Goal: Task Accomplishment & Management: Use online tool/utility

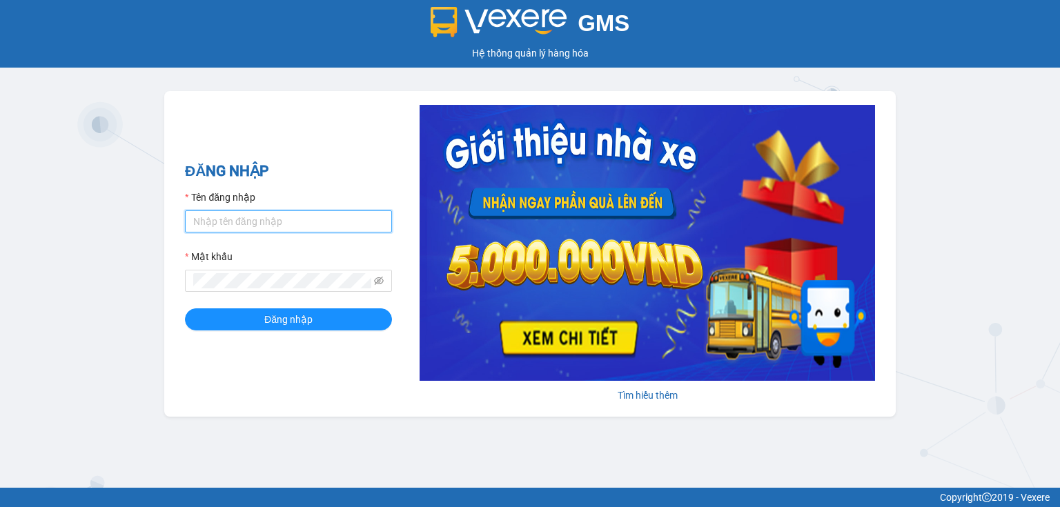
click at [228, 221] on input "Tên đăng nhập" at bounding box center [288, 221] width 207 height 22
type input "hang.nhuquynh"
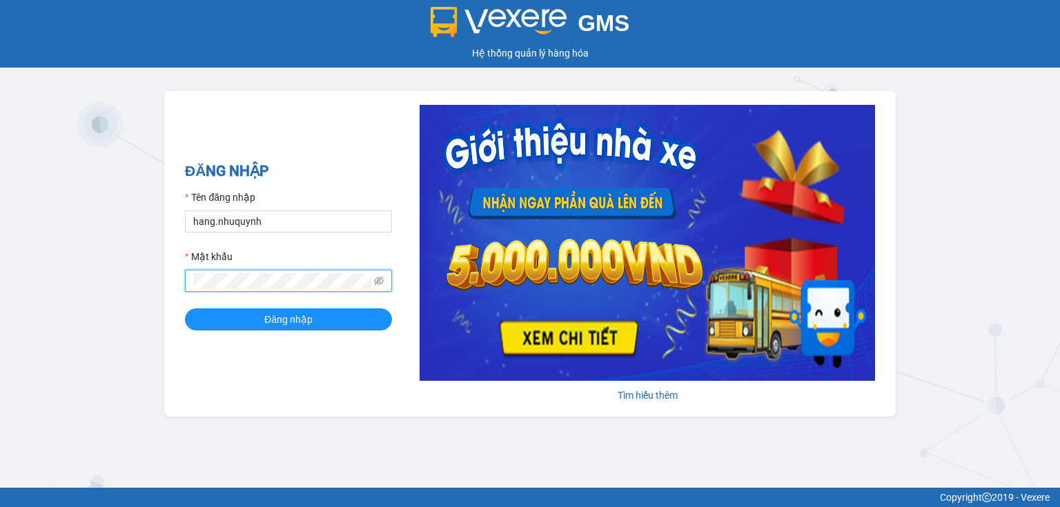
click at [185, 308] on button "Đăng nhập" at bounding box center [288, 319] width 207 height 22
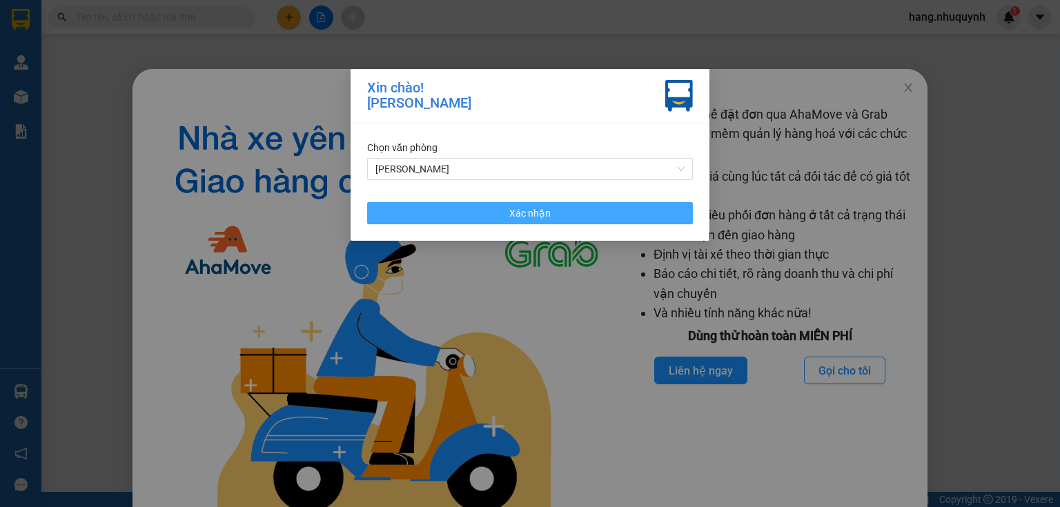
click at [523, 219] on span "Xác nhận" at bounding box center [529, 213] width 41 height 15
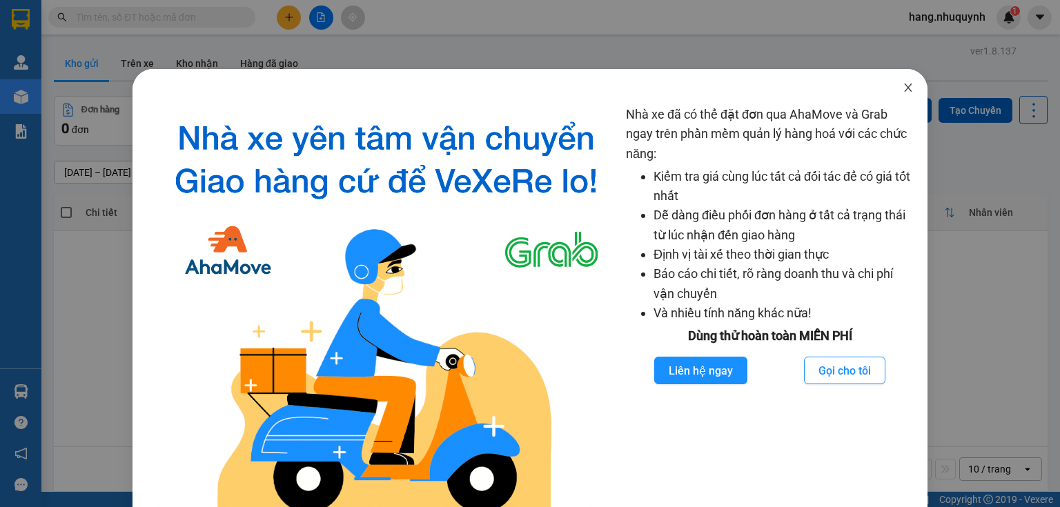
click at [903, 86] on icon "close" at bounding box center [908, 87] width 11 height 11
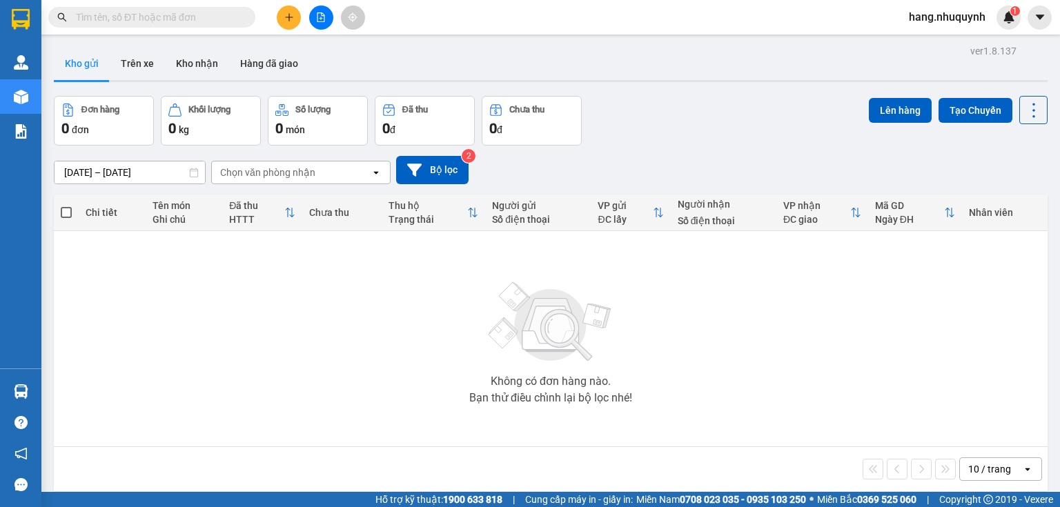
click at [159, 17] on input "text" at bounding box center [157, 17] width 163 height 15
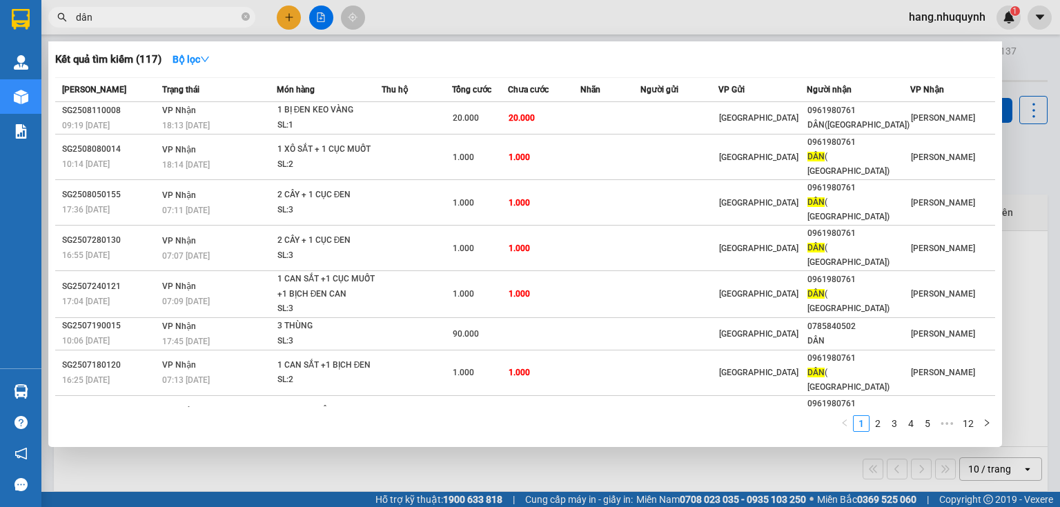
type input "dân"
click at [322, 12] on div at bounding box center [530, 253] width 1060 height 507
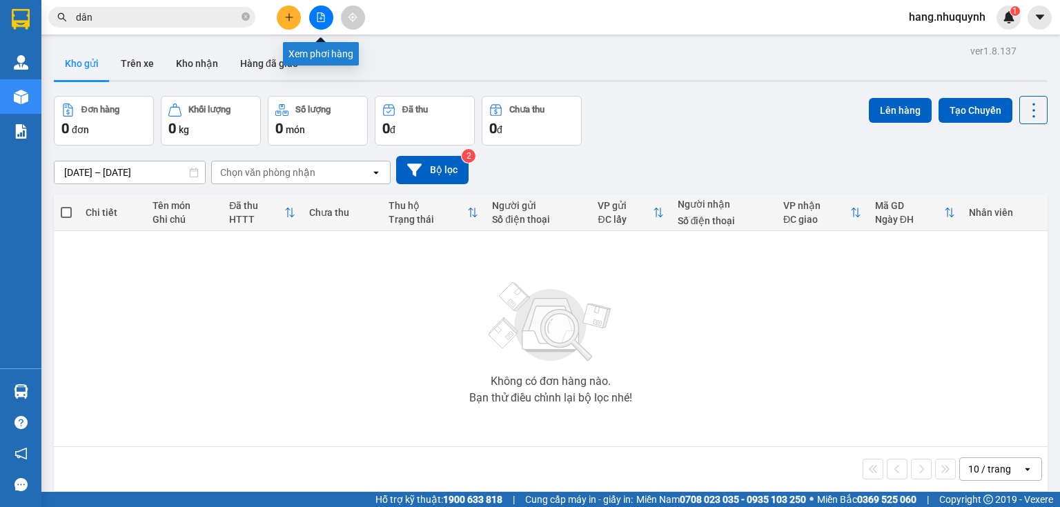
click at [319, 20] on icon "file-add" at bounding box center [321, 17] width 10 height 10
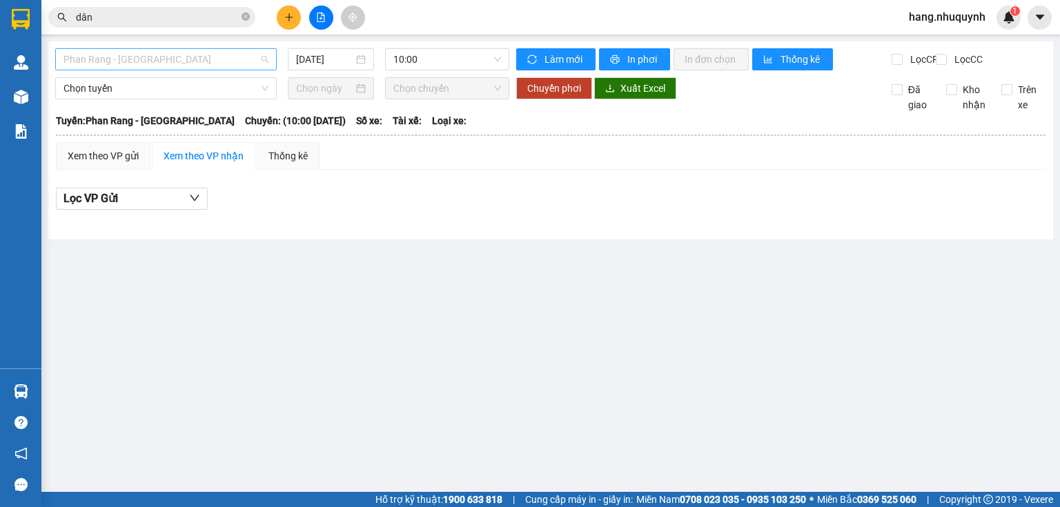
click at [162, 55] on span "Phan Rang - [GEOGRAPHIC_DATA]" at bounding box center [165, 59] width 205 height 21
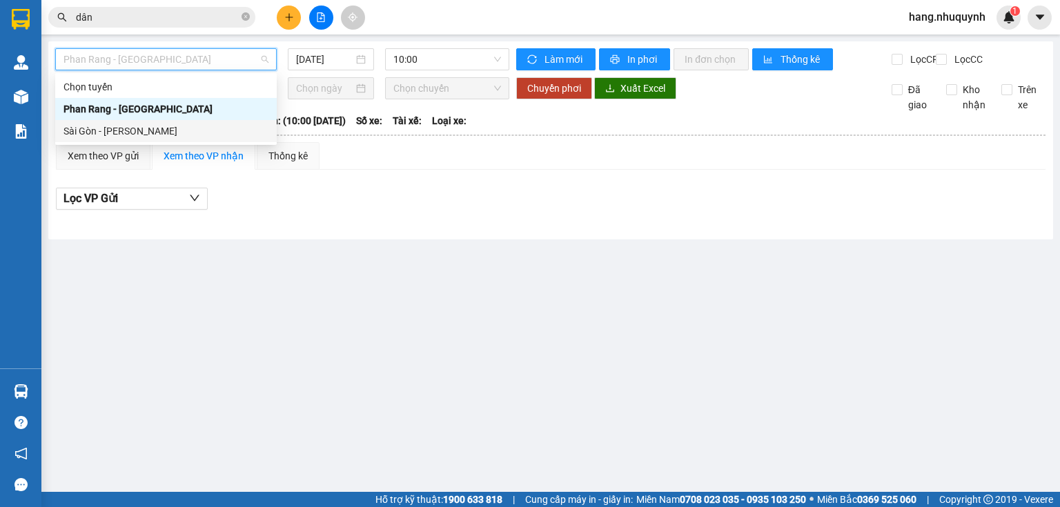
click at [127, 132] on div "Sài Gòn - [PERSON_NAME]" at bounding box center [165, 131] width 205 height 15
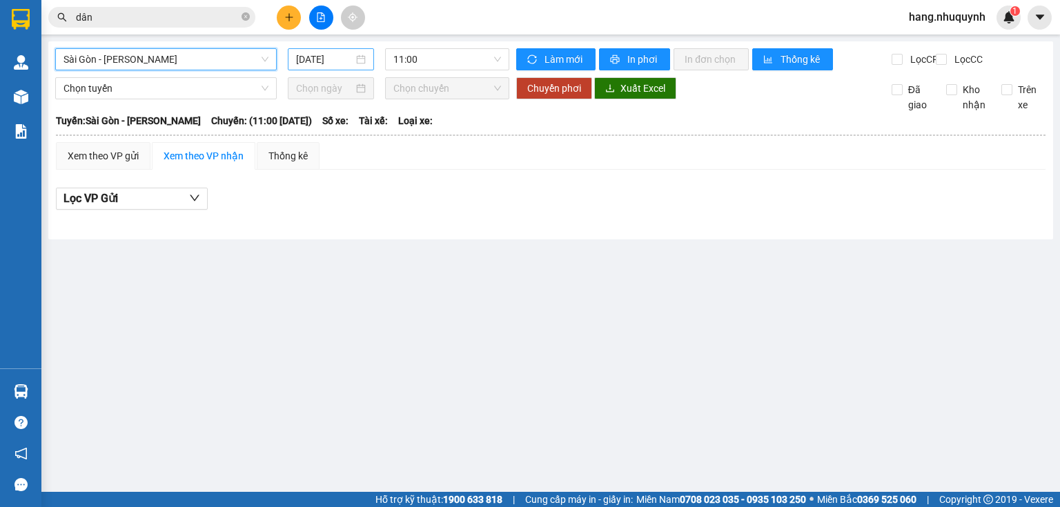
click at [315, 62] on input "[DATE]" at bounding box center [324, 59] width 57 height 15
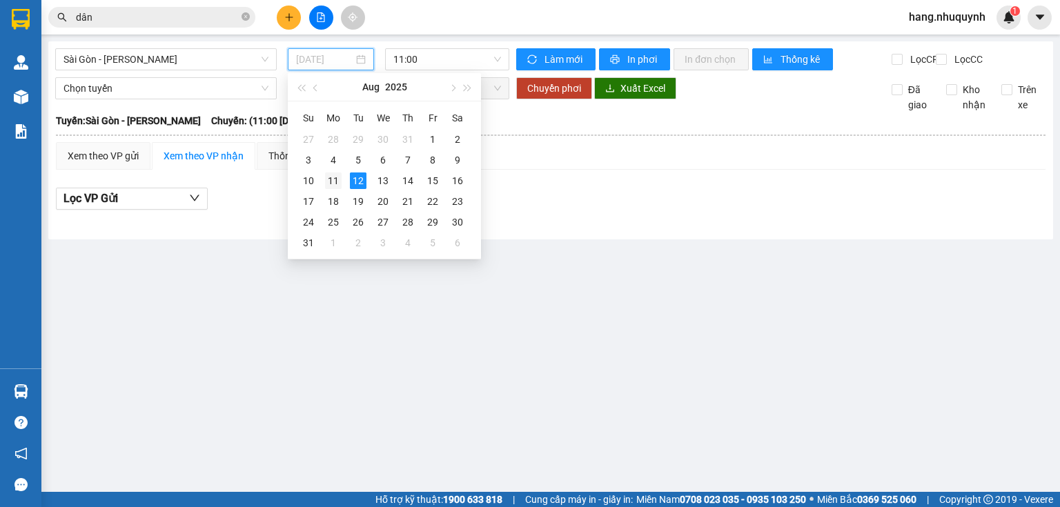
click at [337, 177] on div "11" at bounding box center [333, 181] width 17 height 17
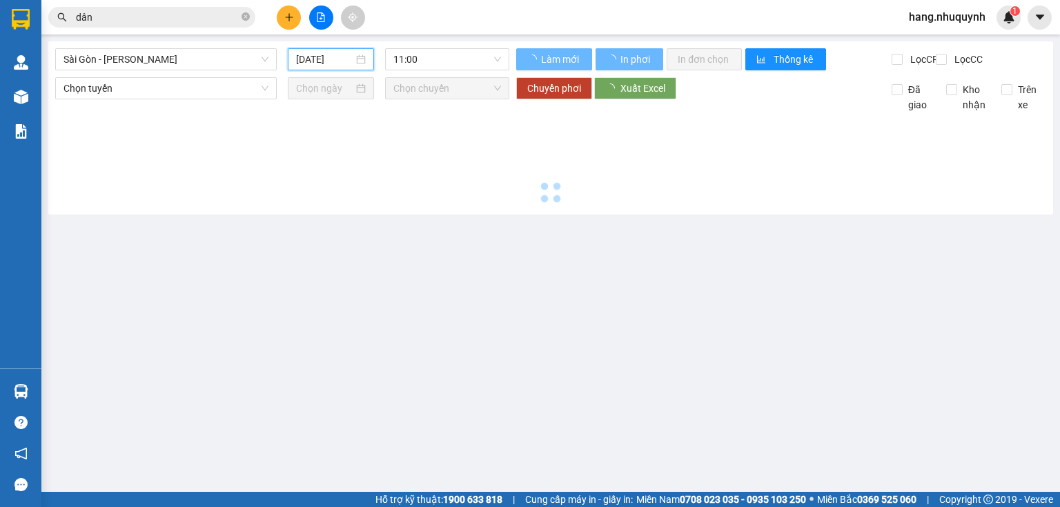
type input "[DATE]"
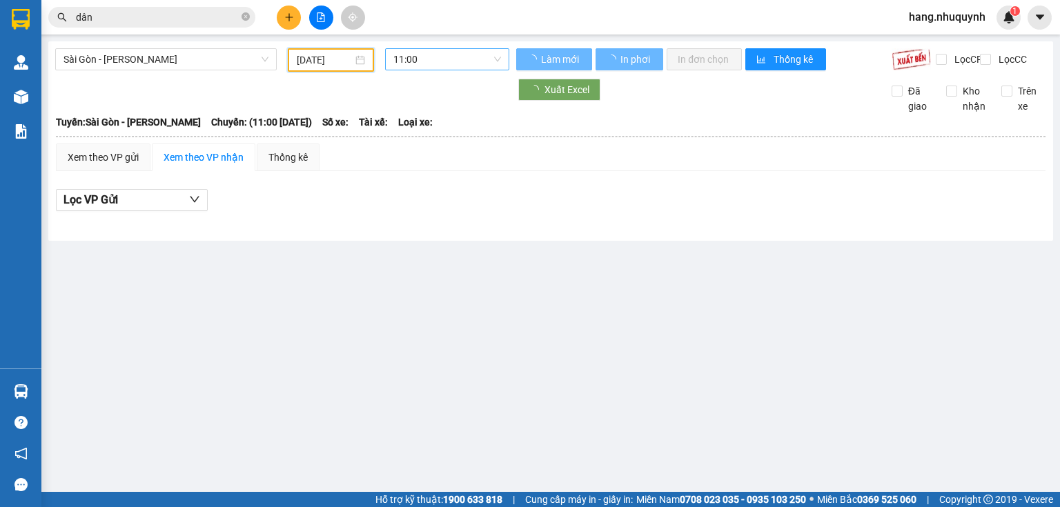
click at [445, 63] on span "11:00" at bounding box center [447, 59] width 108 height 21
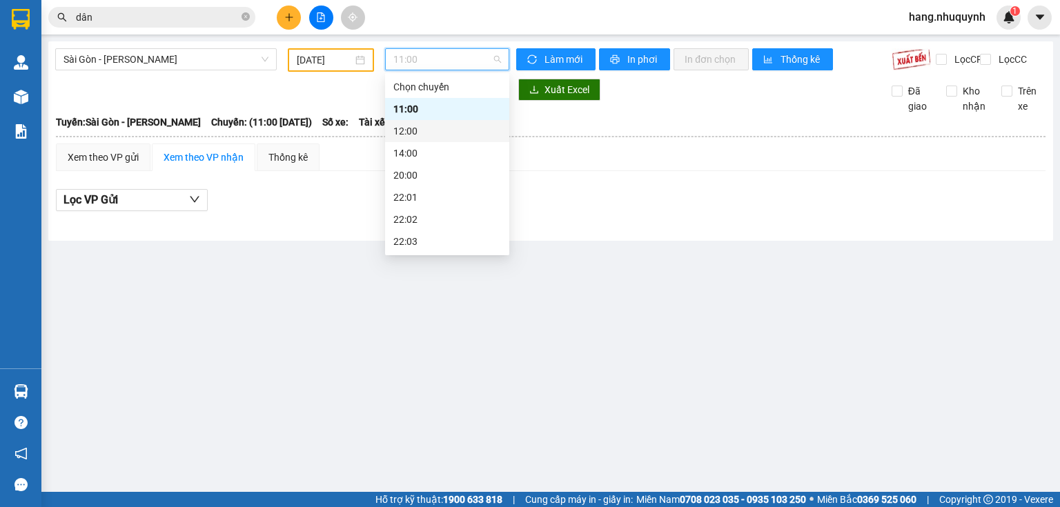
scroll to position [66, 0]
click at [421, 239] on div "22:06" at bounding box center [447, 241] width 108 height 15
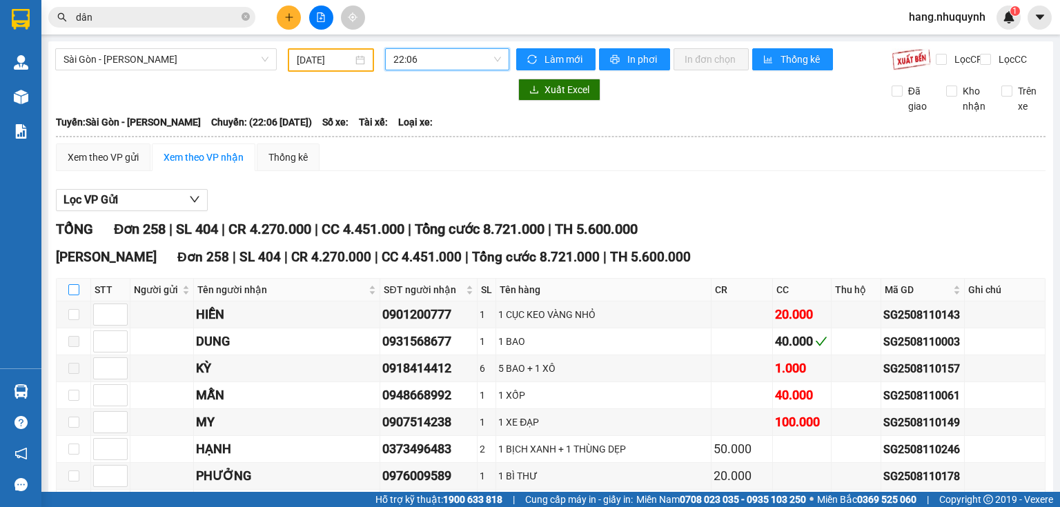
click at [75, 295] on input "checkbox" at bounding box center [73, 289] width 11 height 11
checkbox input "true"
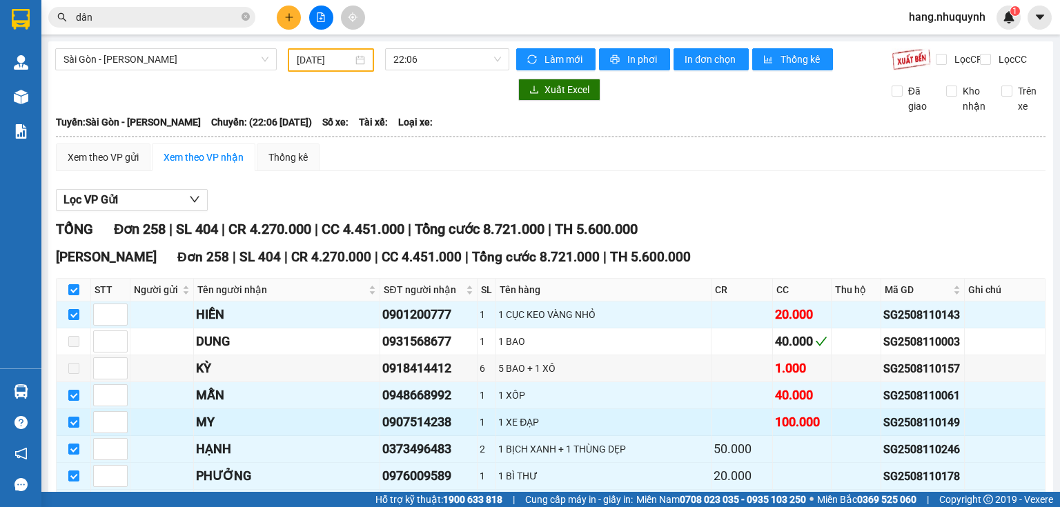
checkbox input "true"
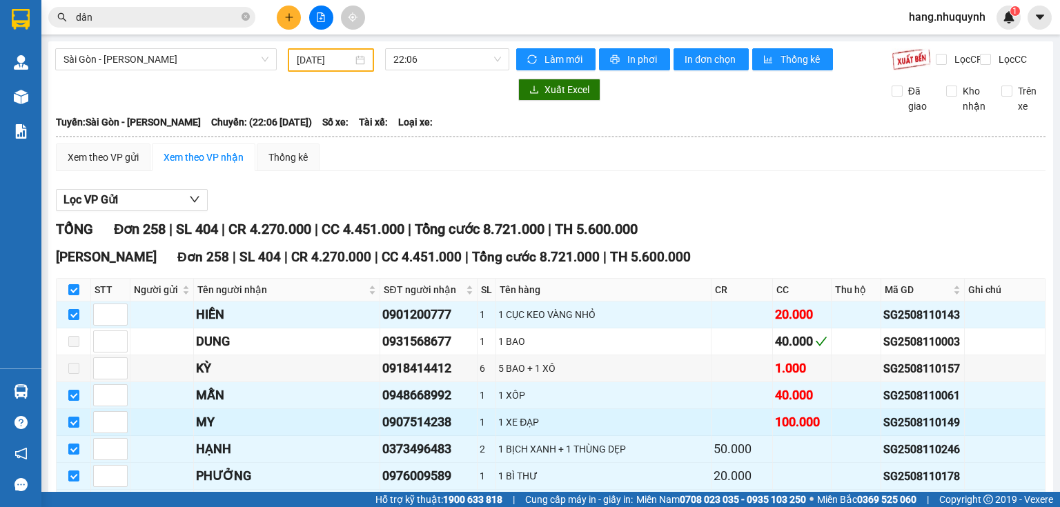
checkbox input "true"
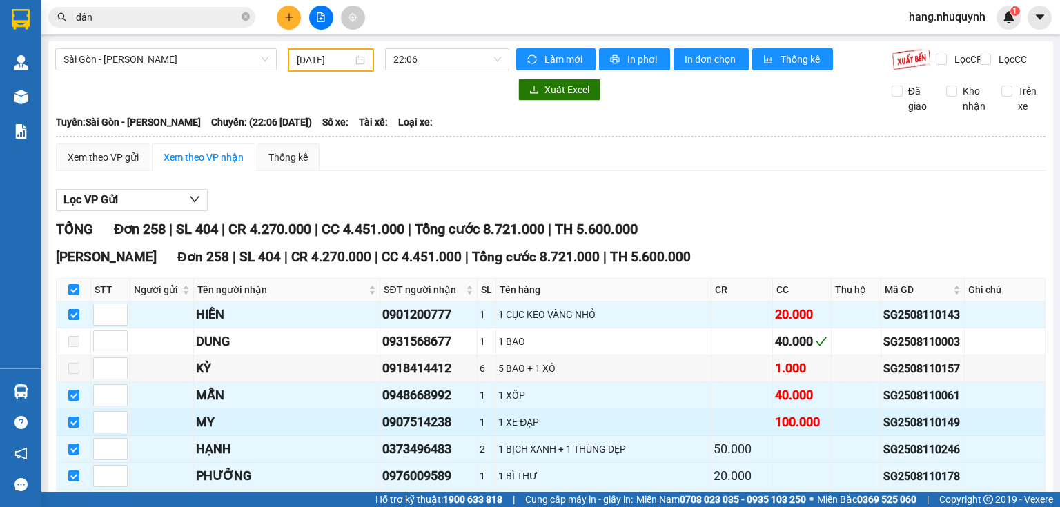
checkbox input "true"
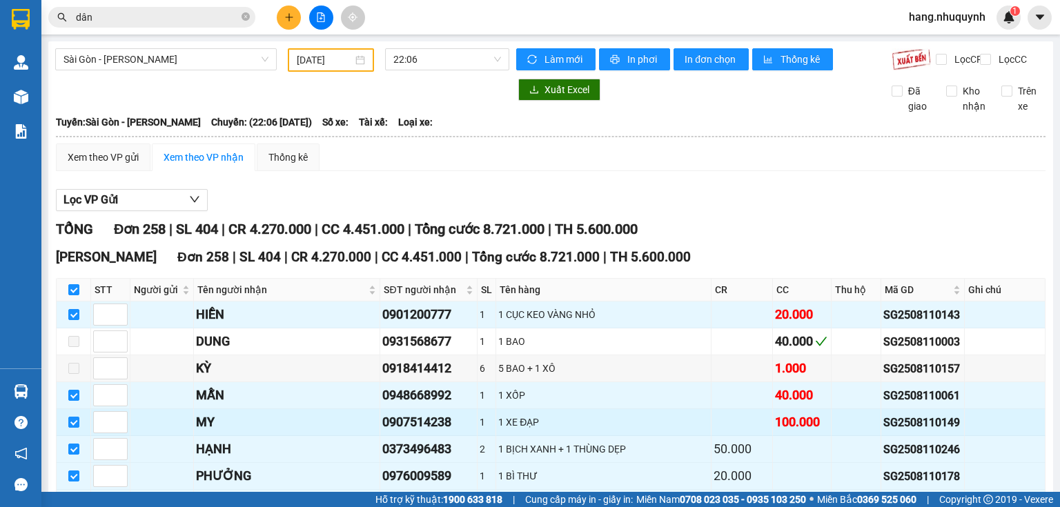
checkbox input "true"
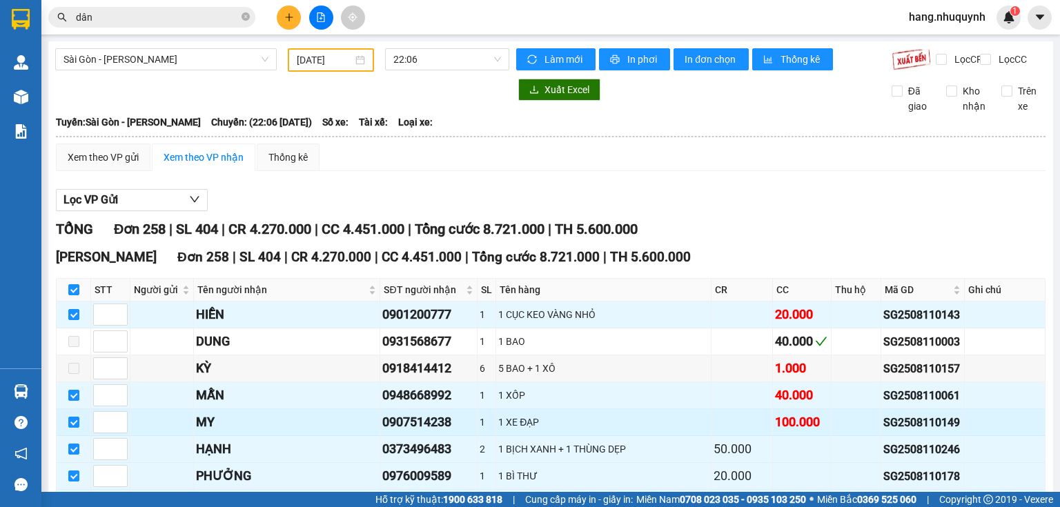
checkbox input "true"
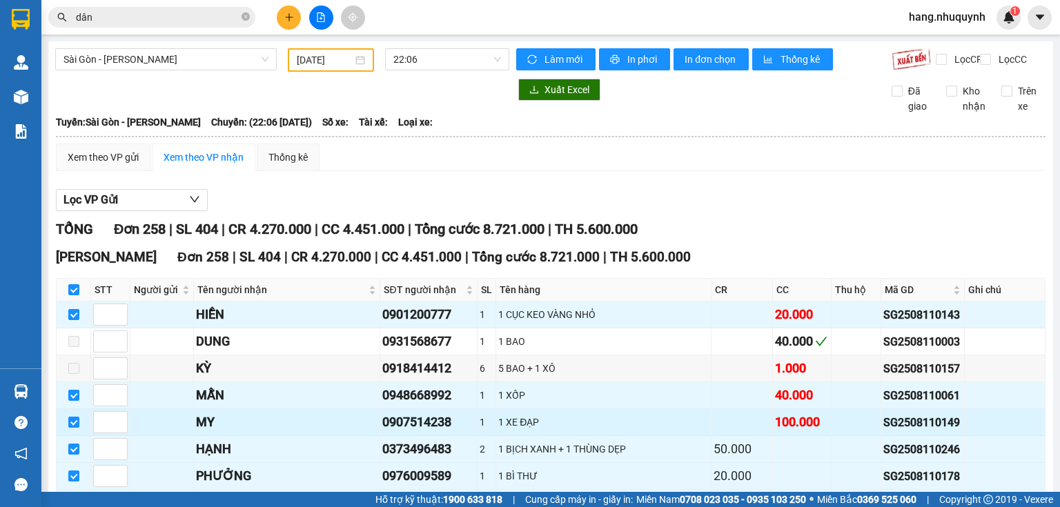
checkbox input "true"
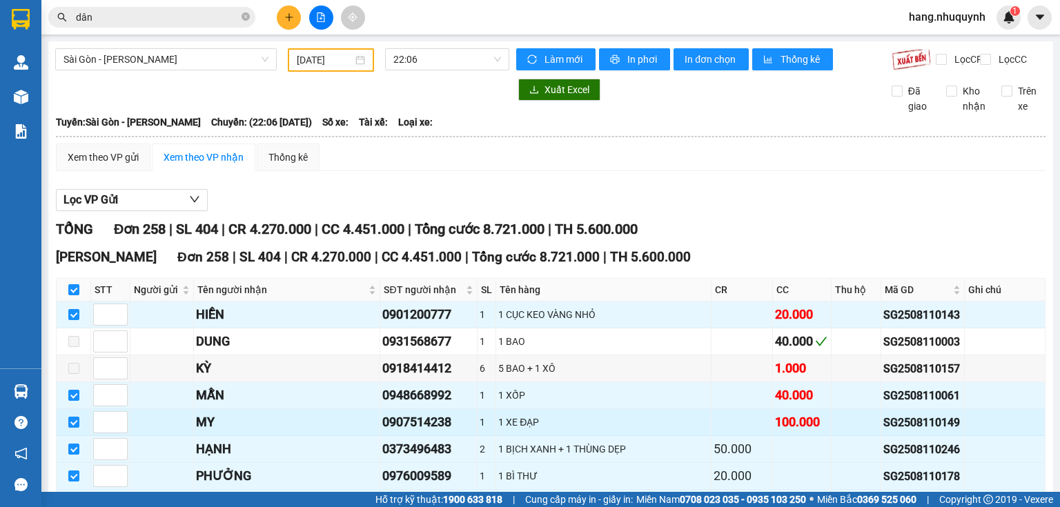
checkbox input "true"
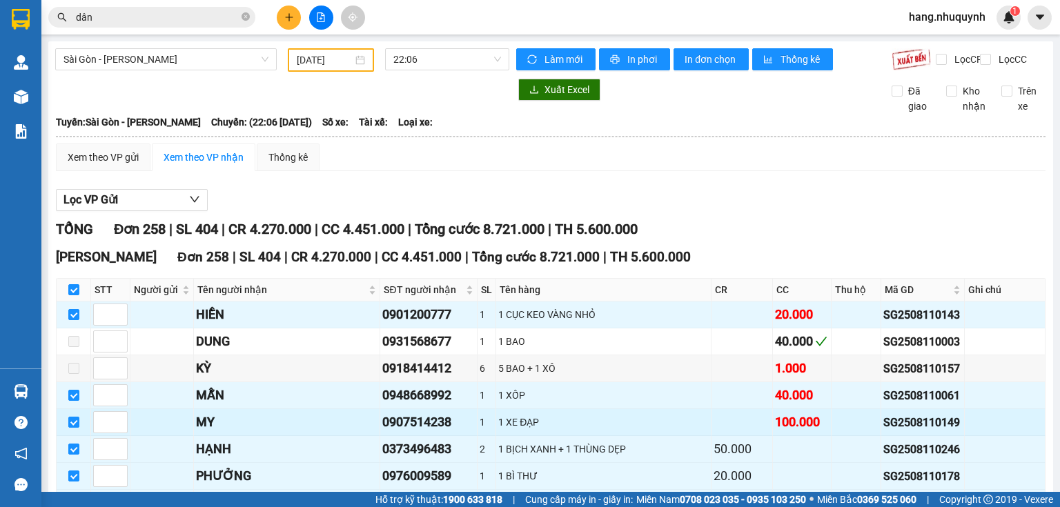
checkbox input "true"
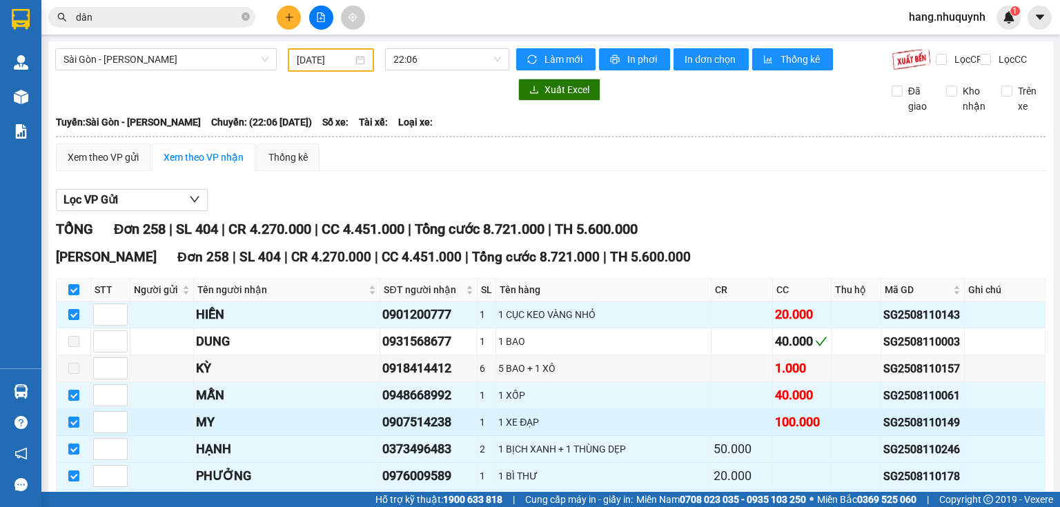
checkbox input "true"
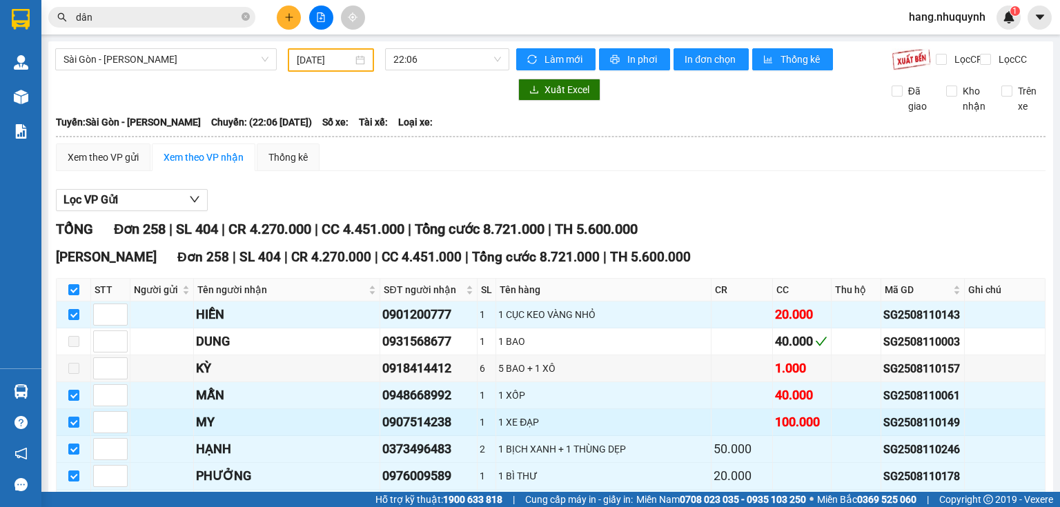
checkbox input "true"
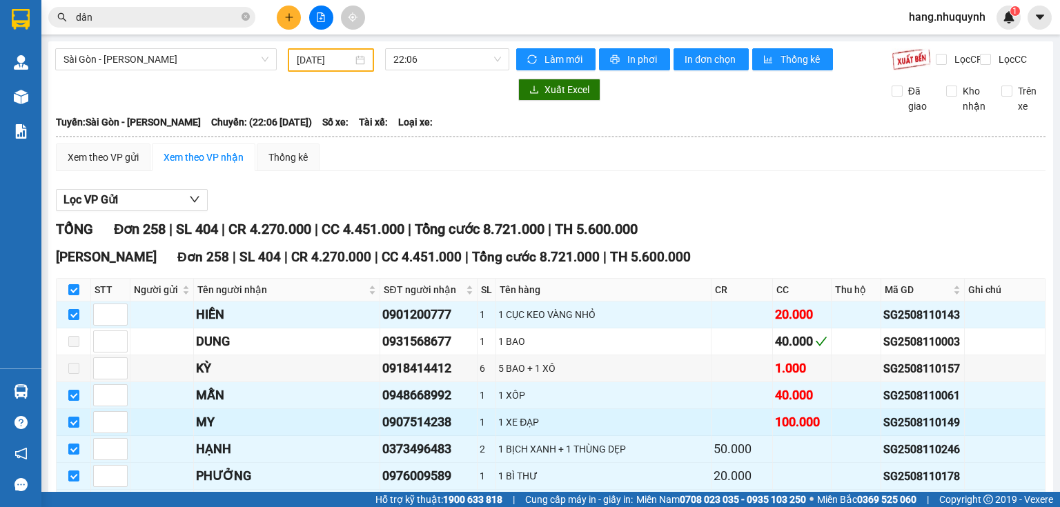
checkbox input "true"
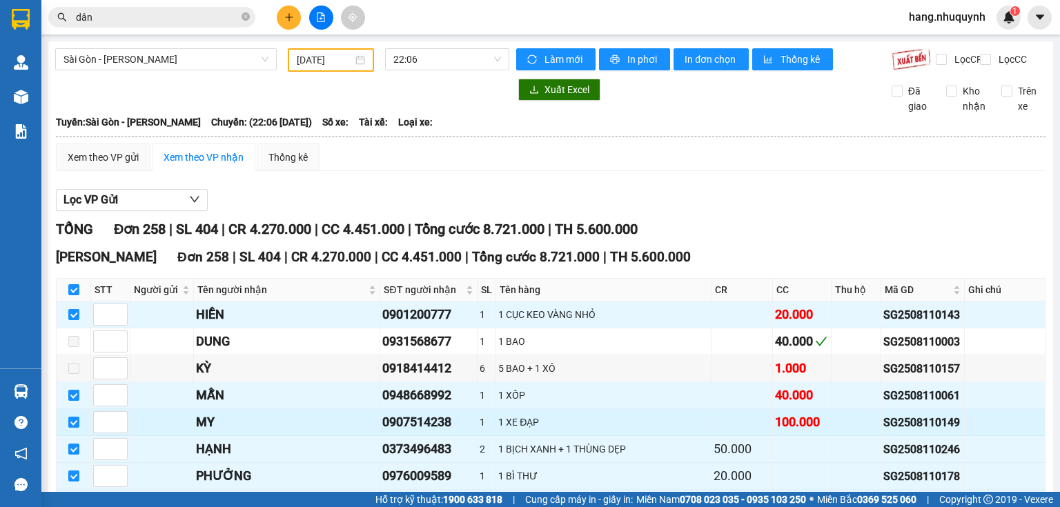
checkbox input "true"
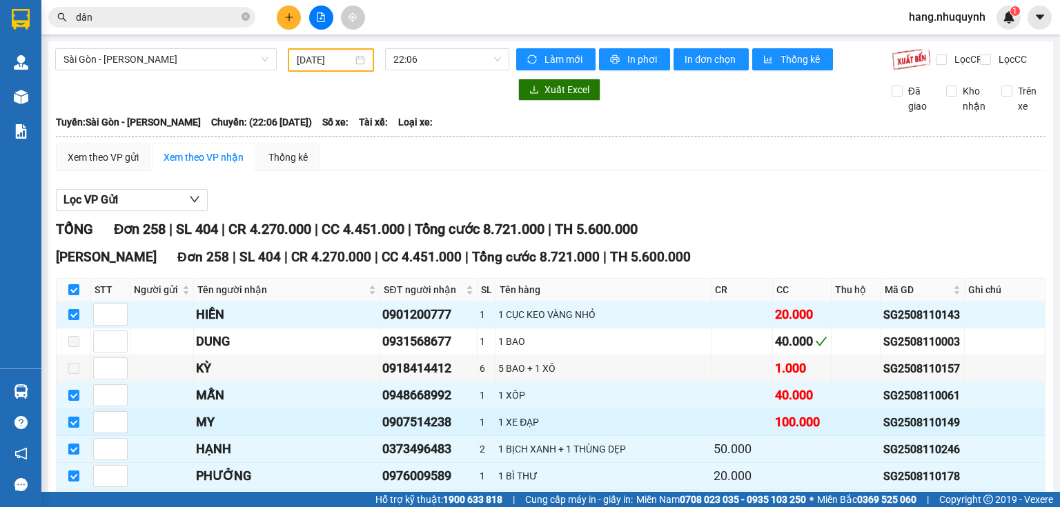
checkbox input "true"
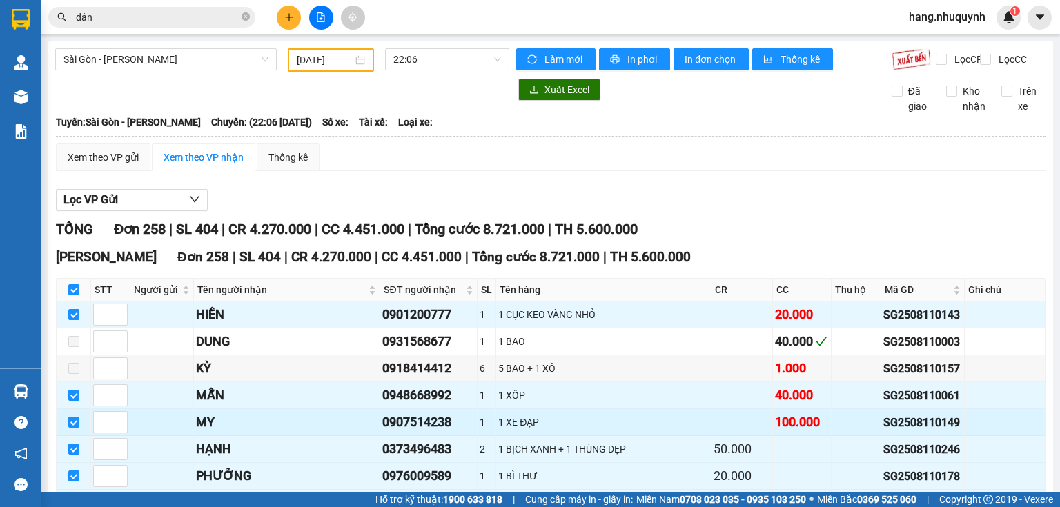
checkbox input "true"
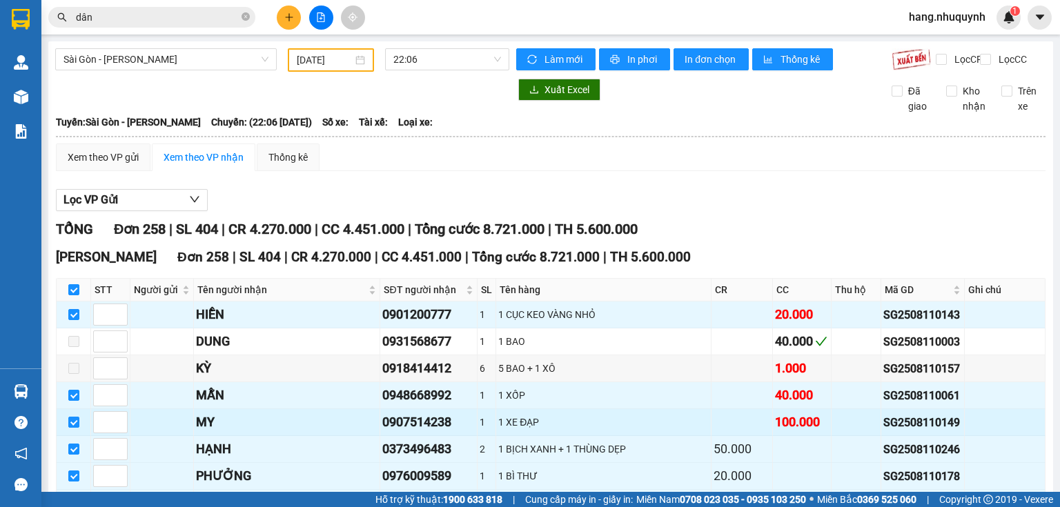
checkbox input "true"
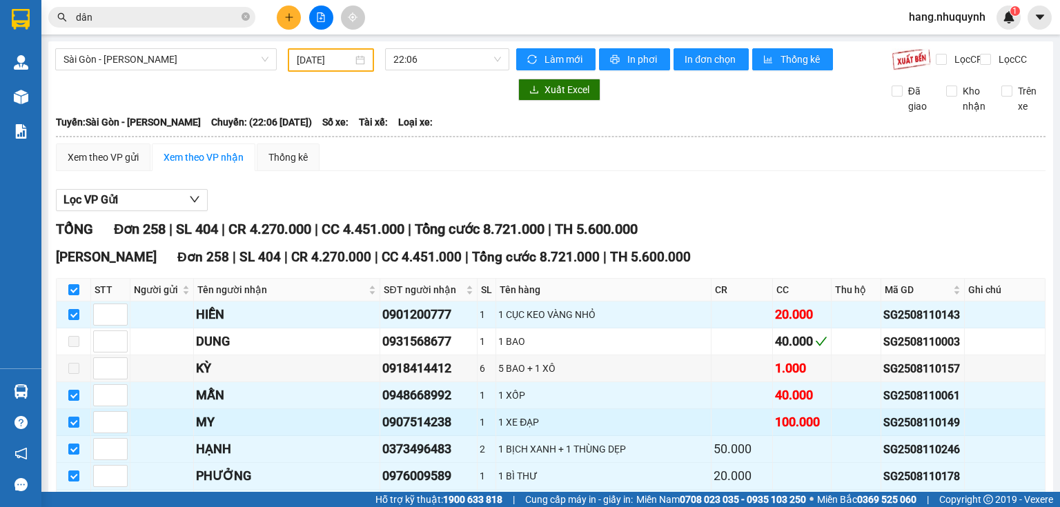
checkbox input "true"
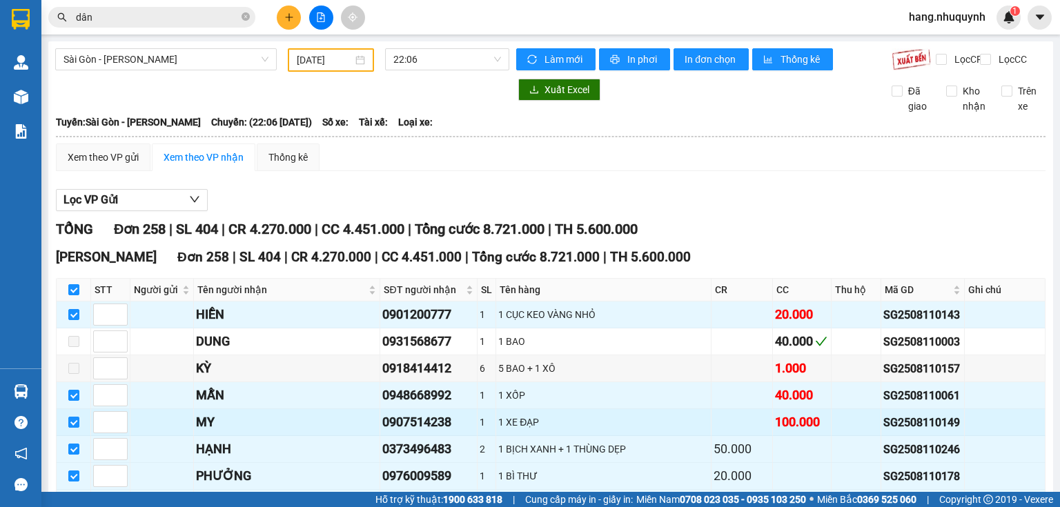
checkbox input "true"
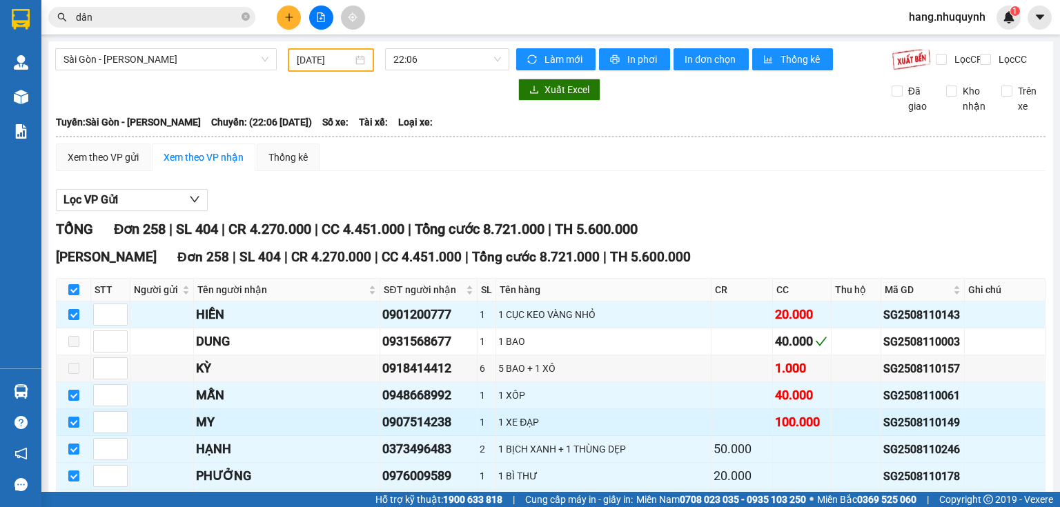
checkbox input "true"
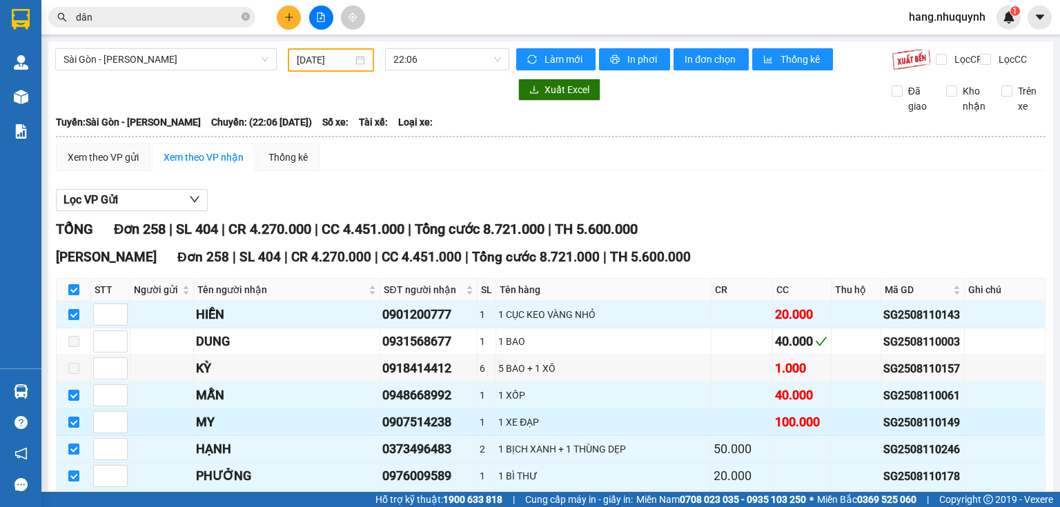
checkbox input "true"
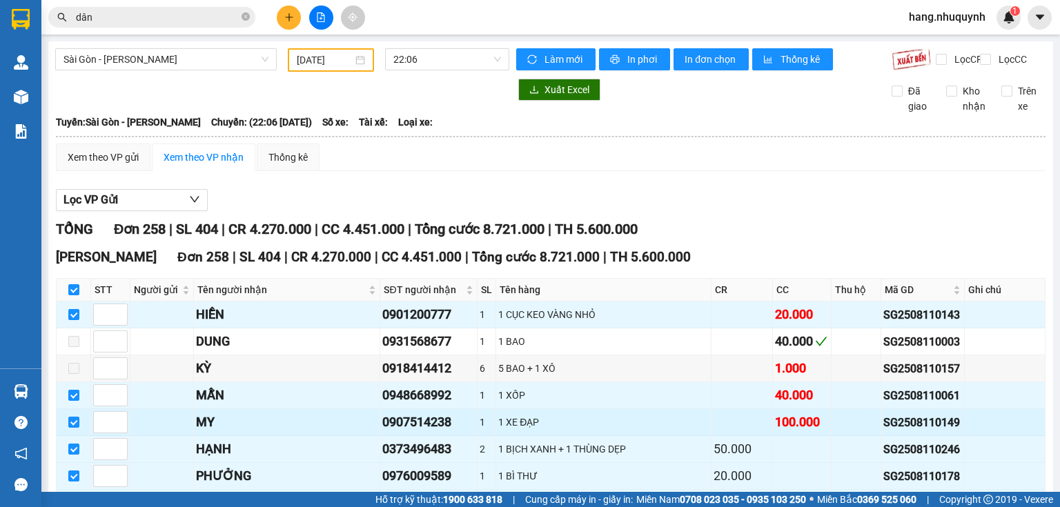
checkbox input "true"
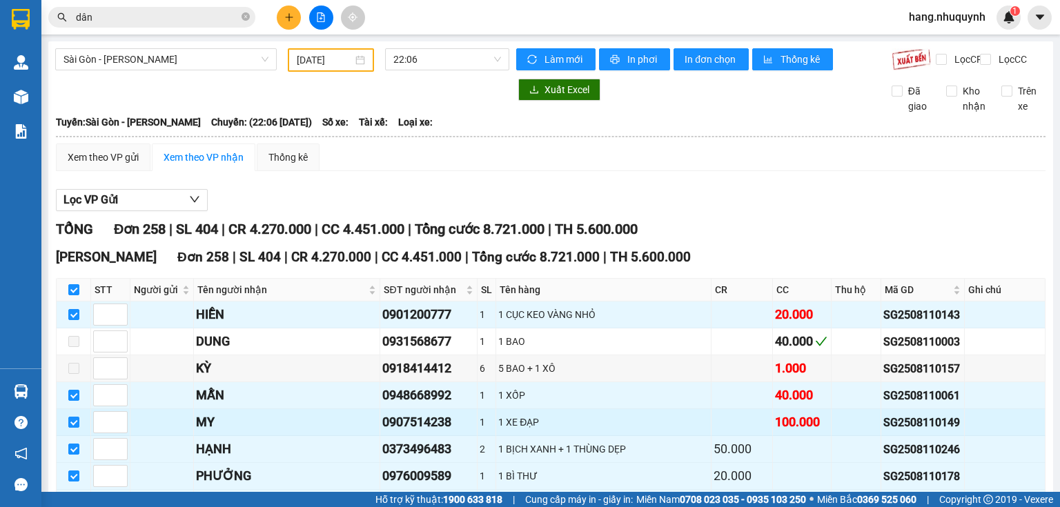
checkbox input "true"
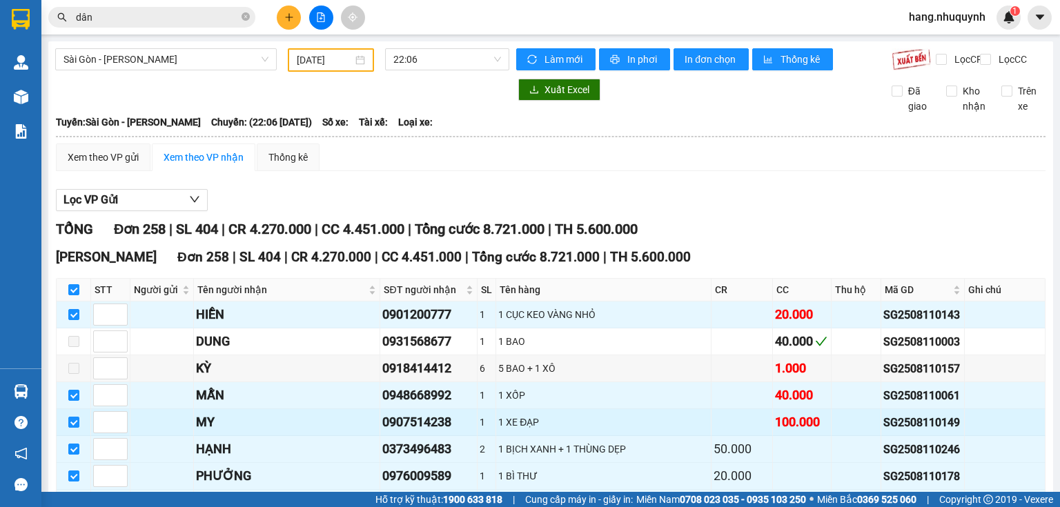
checkbox input "true"
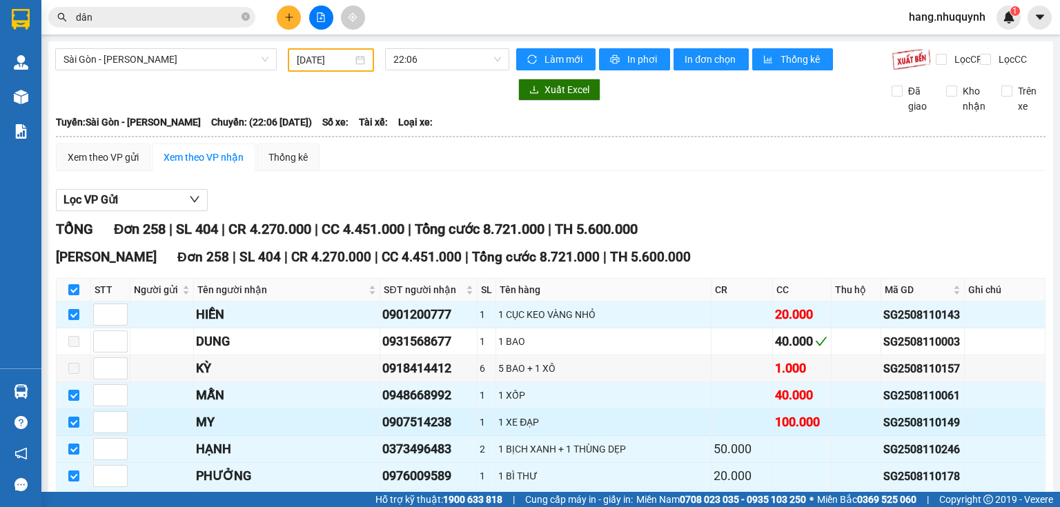
checkbox input "true"
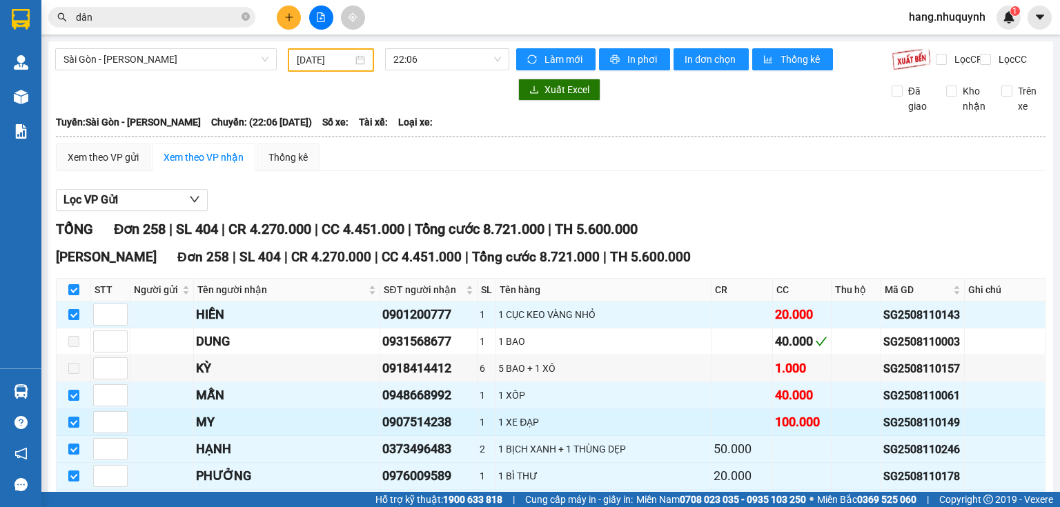
checkbox input "true"
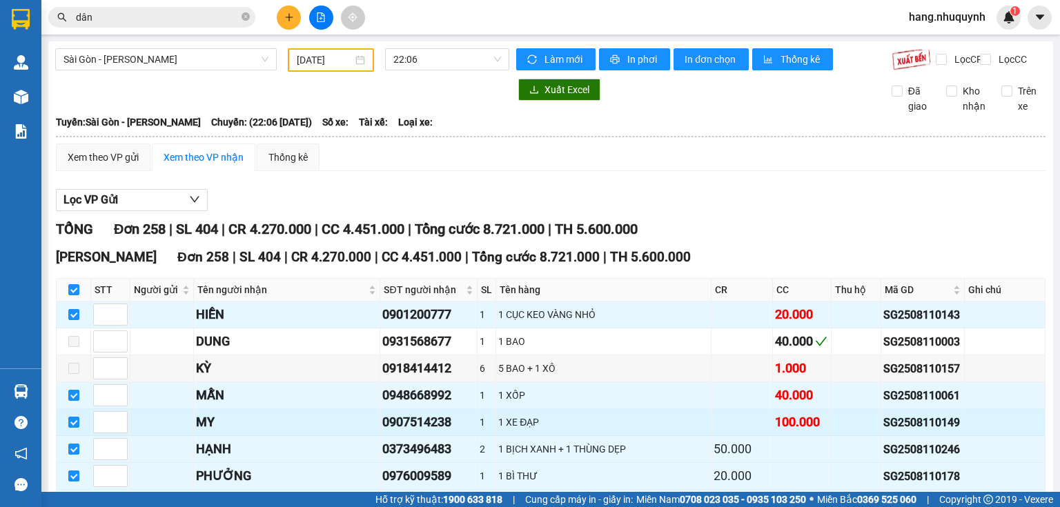
checkbox input "true"
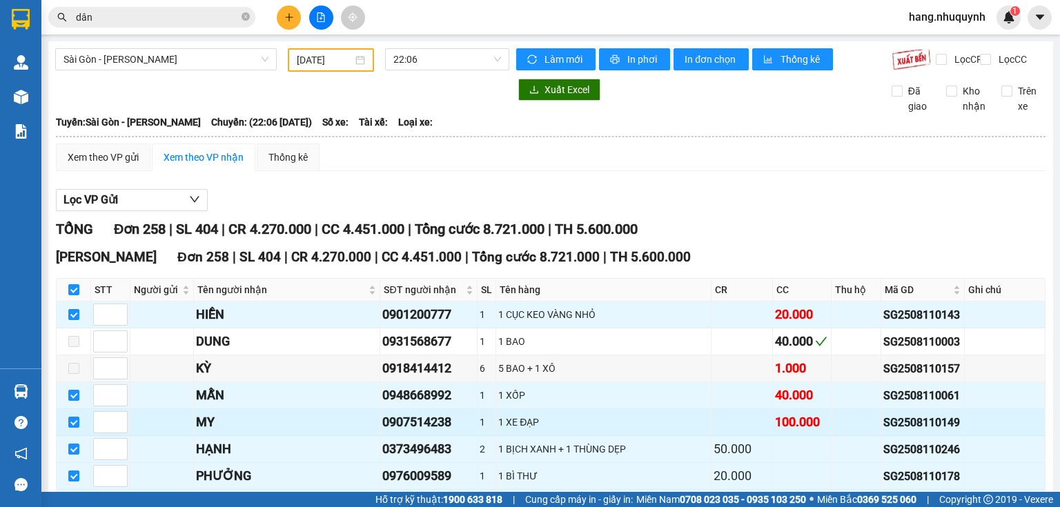
checkbox input "true"
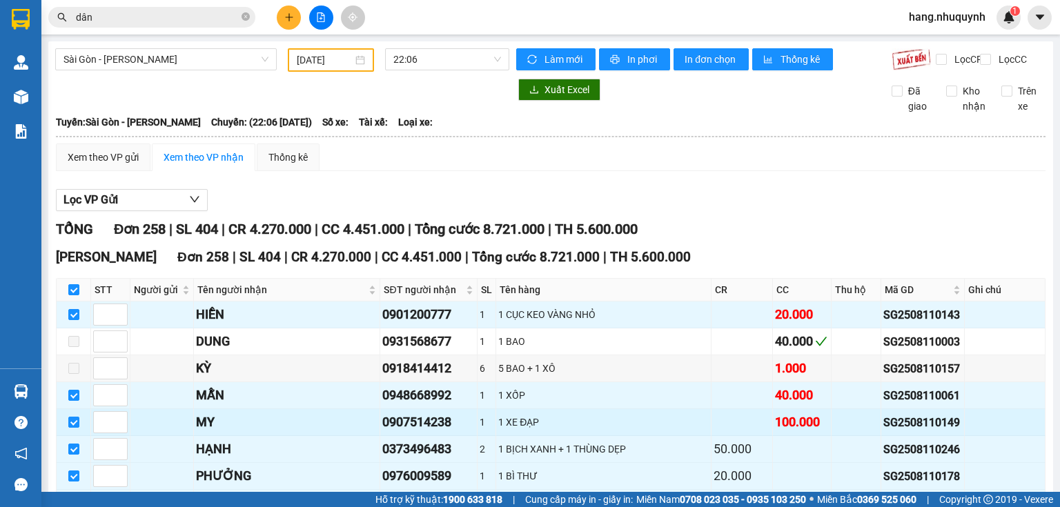
checkbox input "true"
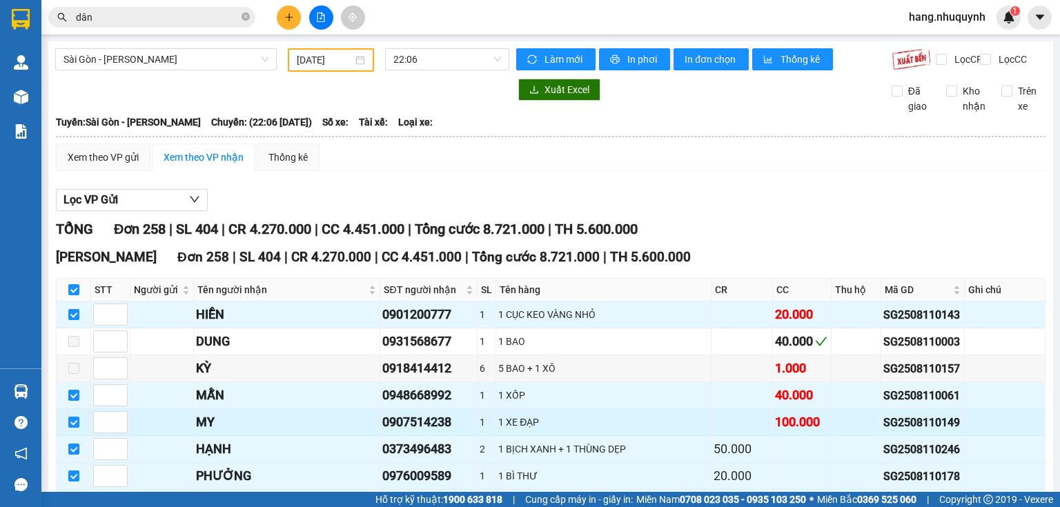
checkbox input "true"
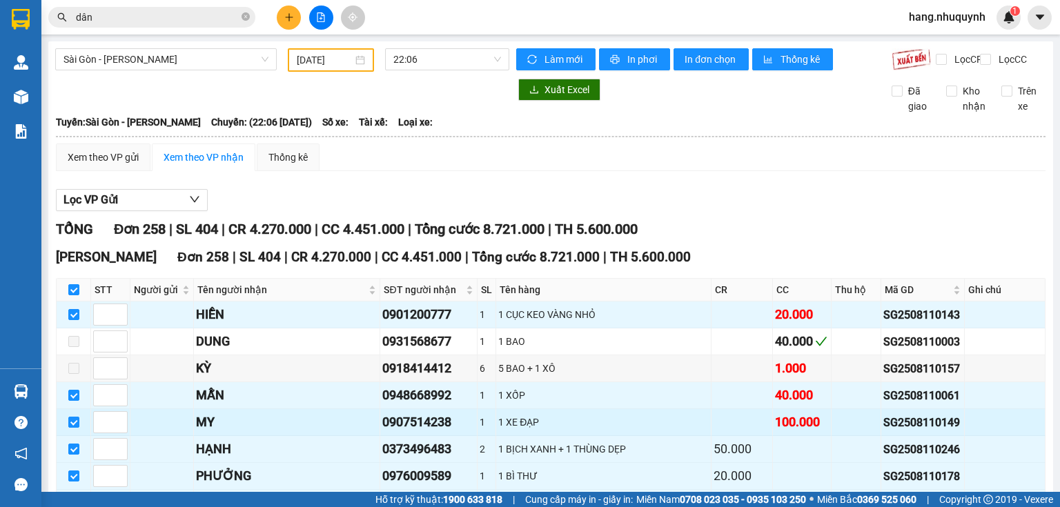
checkbox input "true"
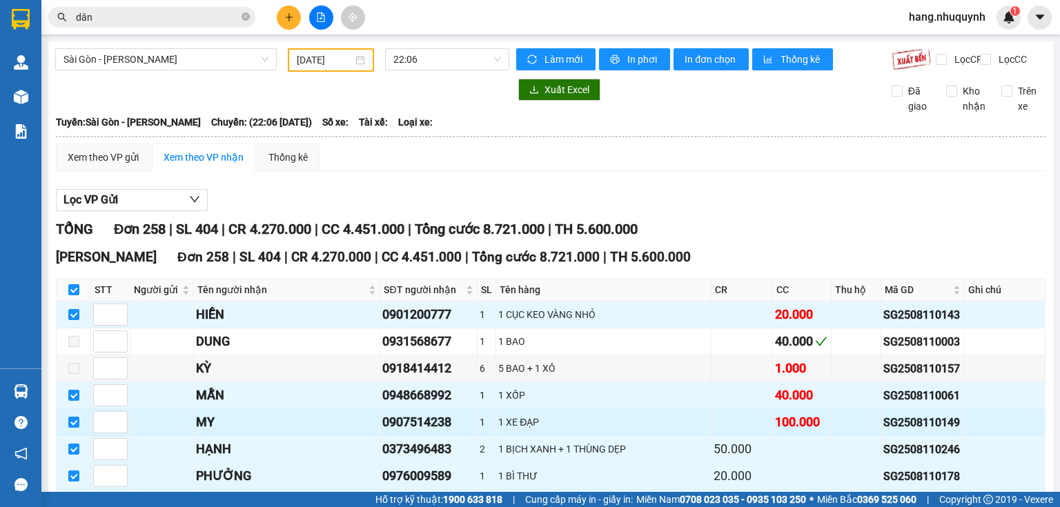
checkbox input "true"
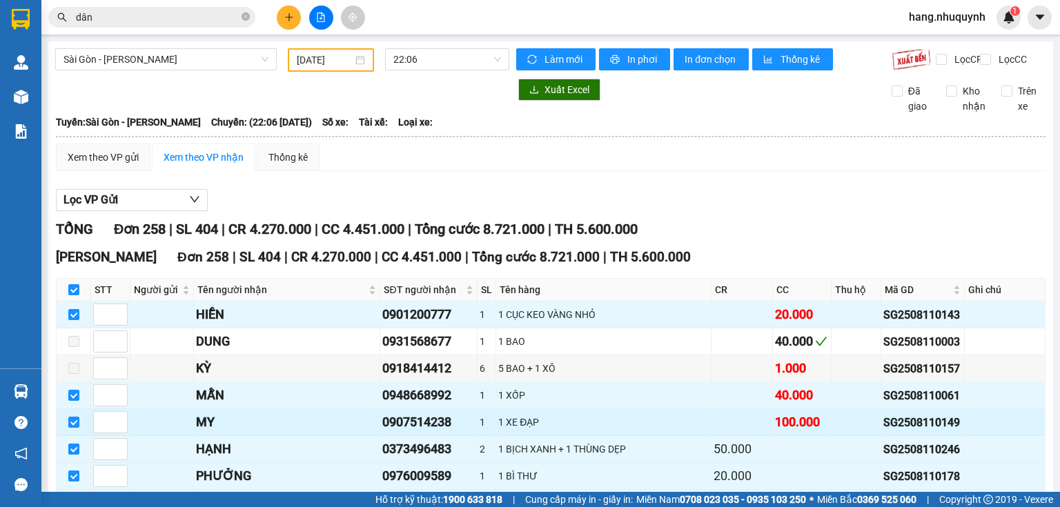
checkbox input "true"
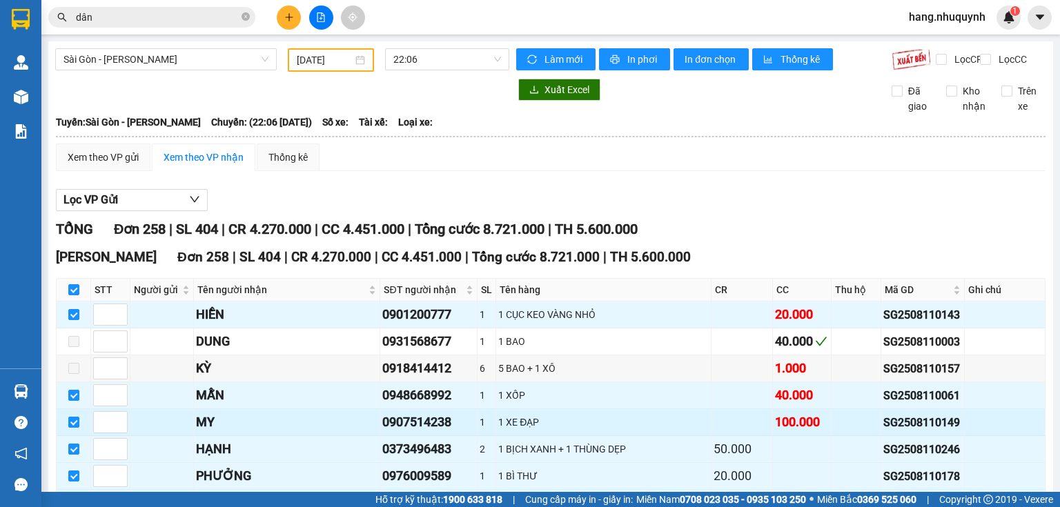
checkbox input "true"
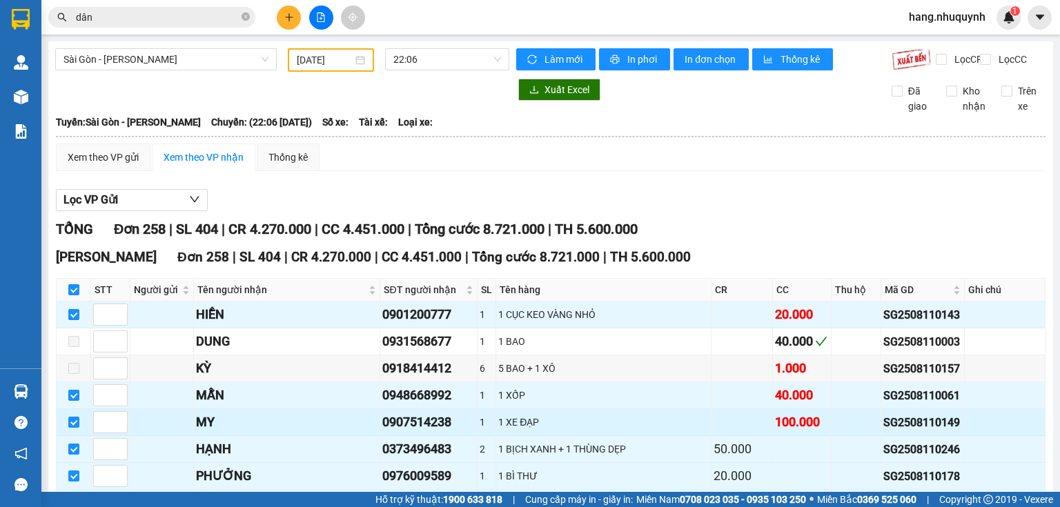
checkbox input "true"
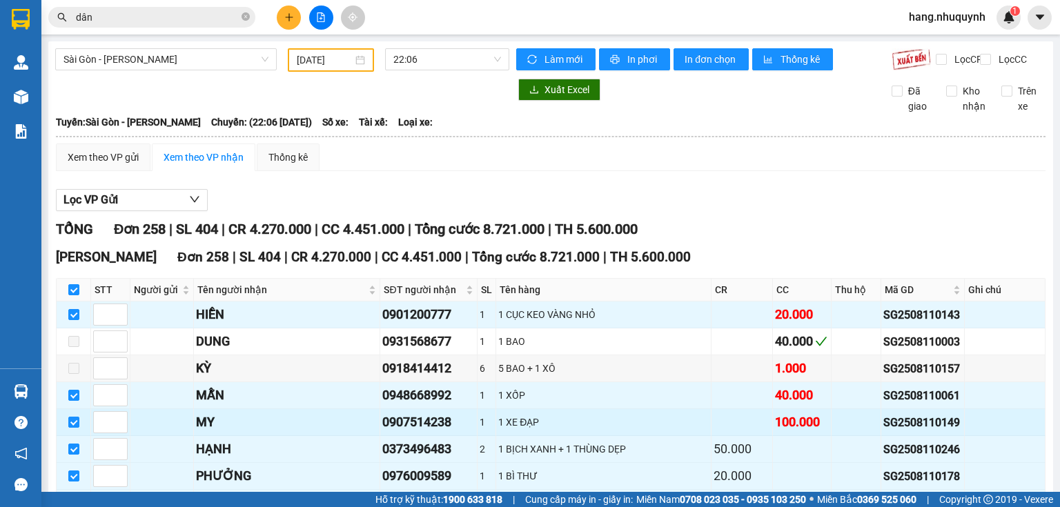
checkbox input "true"
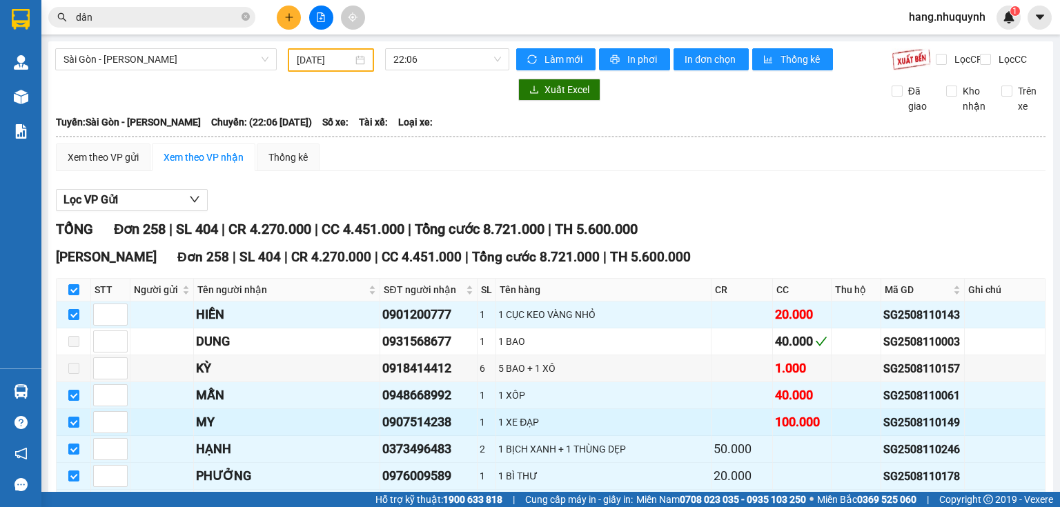
checkbox input "true"
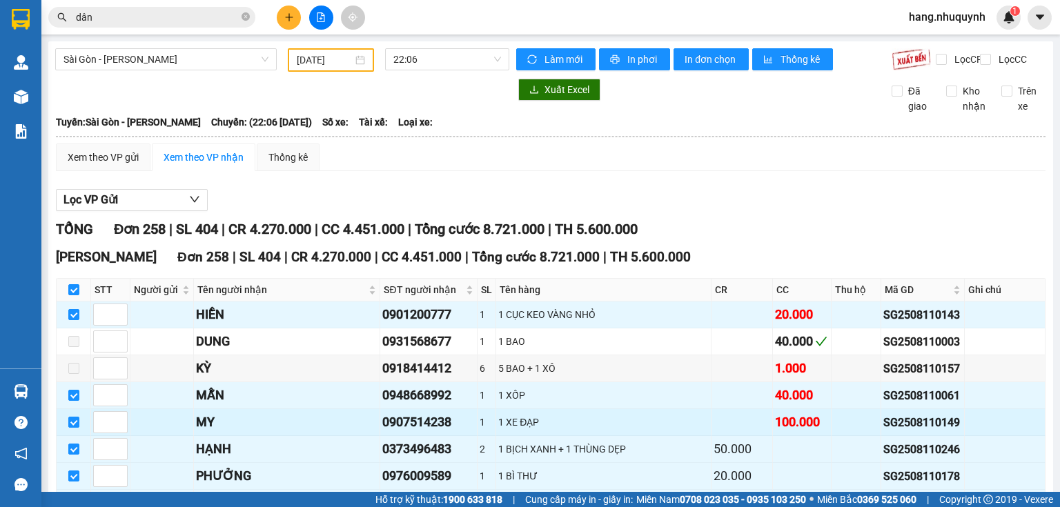
checkbox input "true"
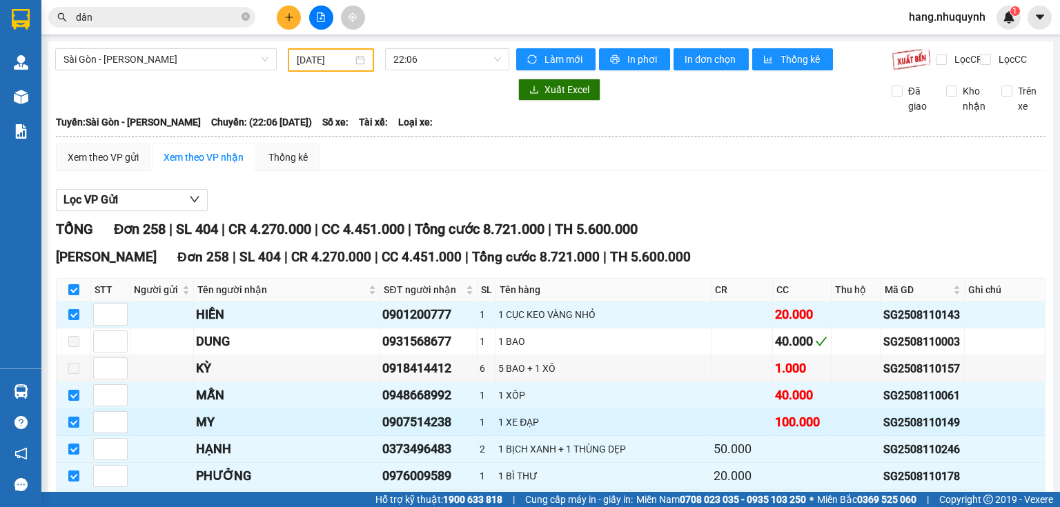
checkbox input "true"
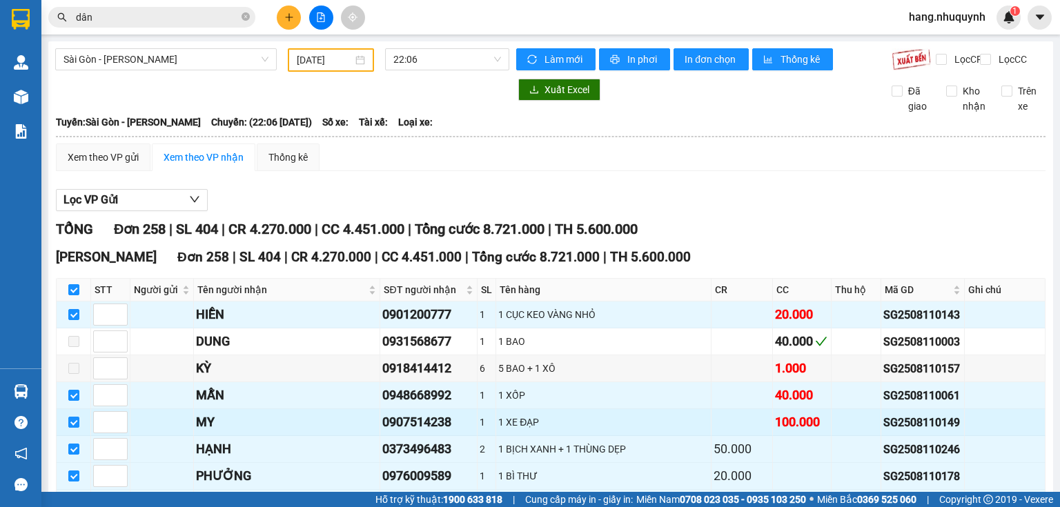
checkbox input "true"
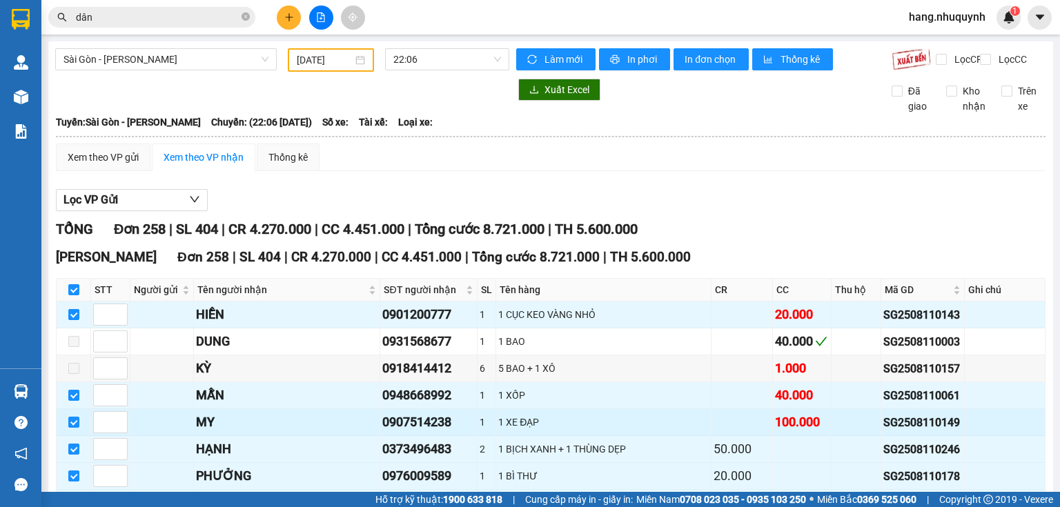
checkbox input "true"
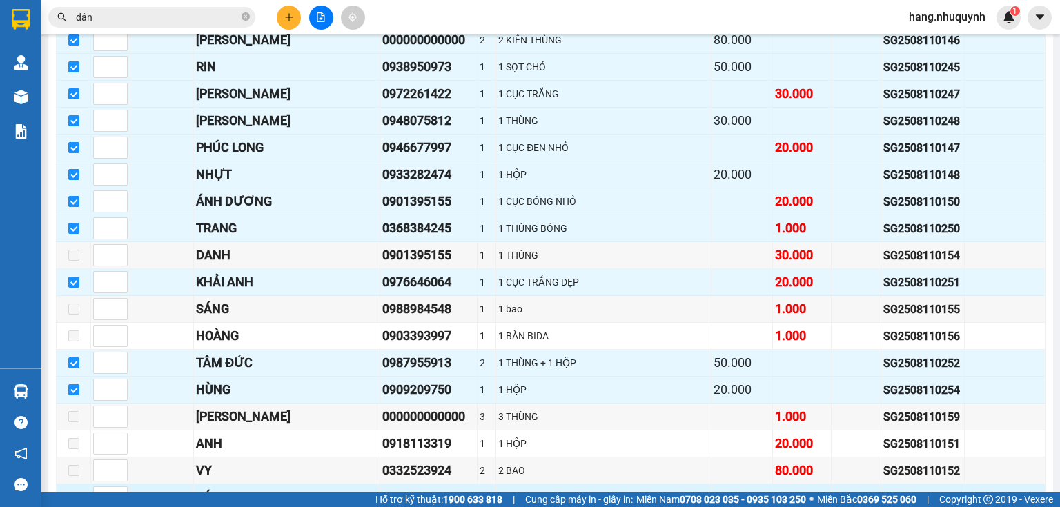
scroll to position [6726, 0]
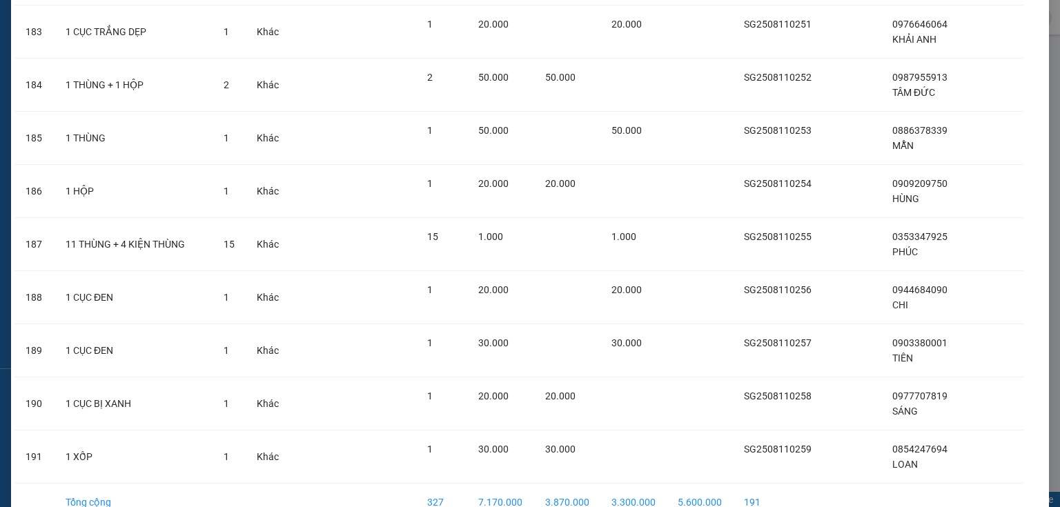
scroll to position [9861, 0]
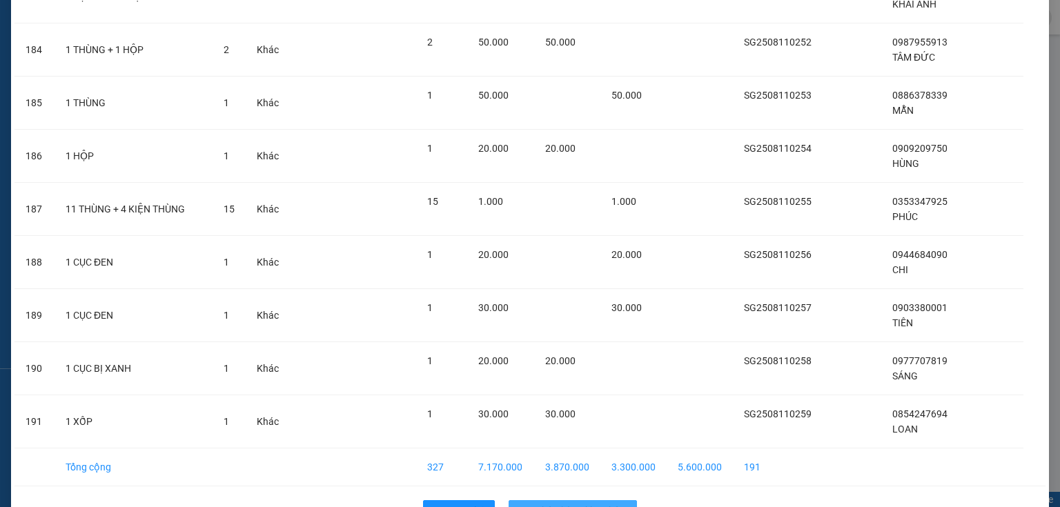
click at [593, 504] on span "Nhập hàng kho nhận" at bounding box center [580, 511] width 91 height 15
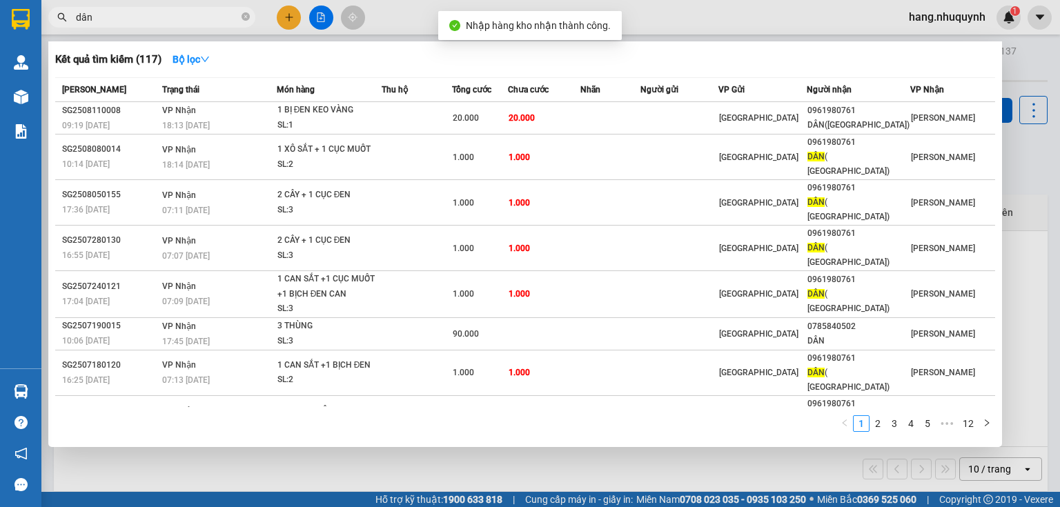
click at [166, 15] on input "dân" at bounding box center [157, 17] width 163 height 15
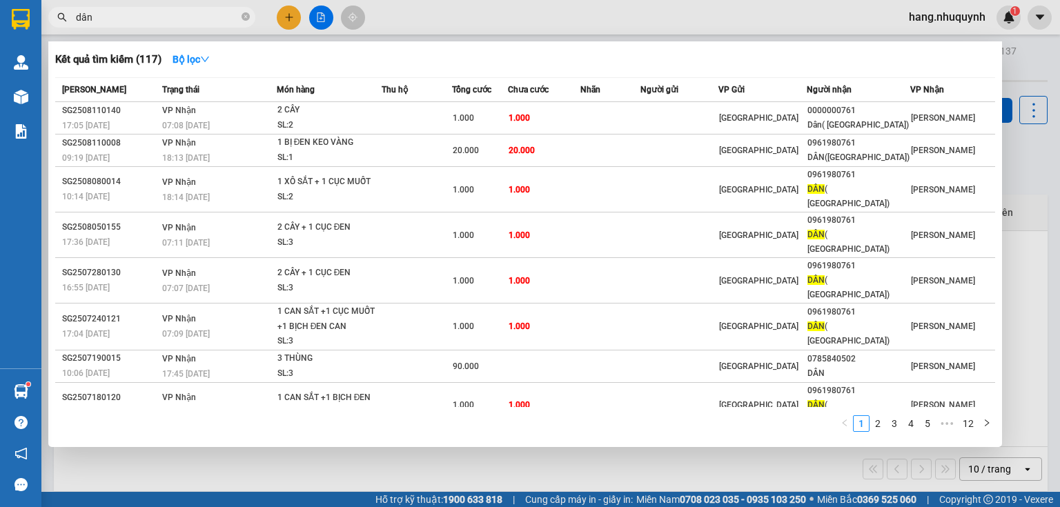
click at [211, 19] on input "dân" at bounding box center [157, 17] width 163 height 15
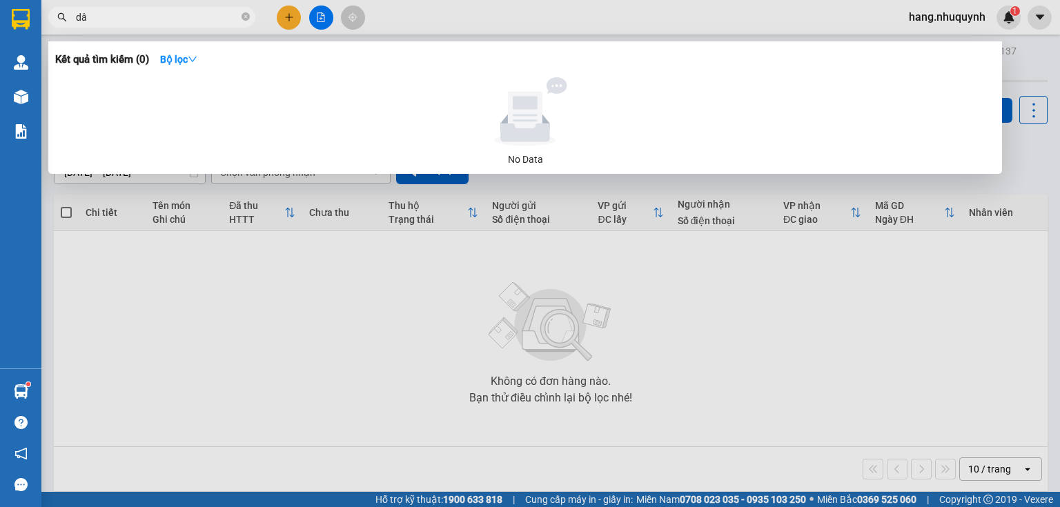
type input "d"
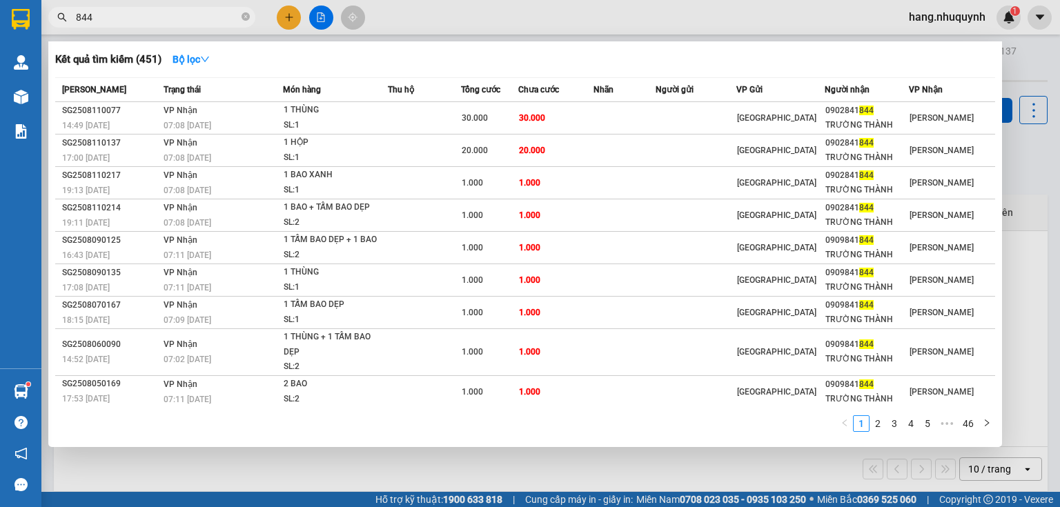
click at [173, 17] on input "844" at bounding box center [157, 17] width 163 height 15
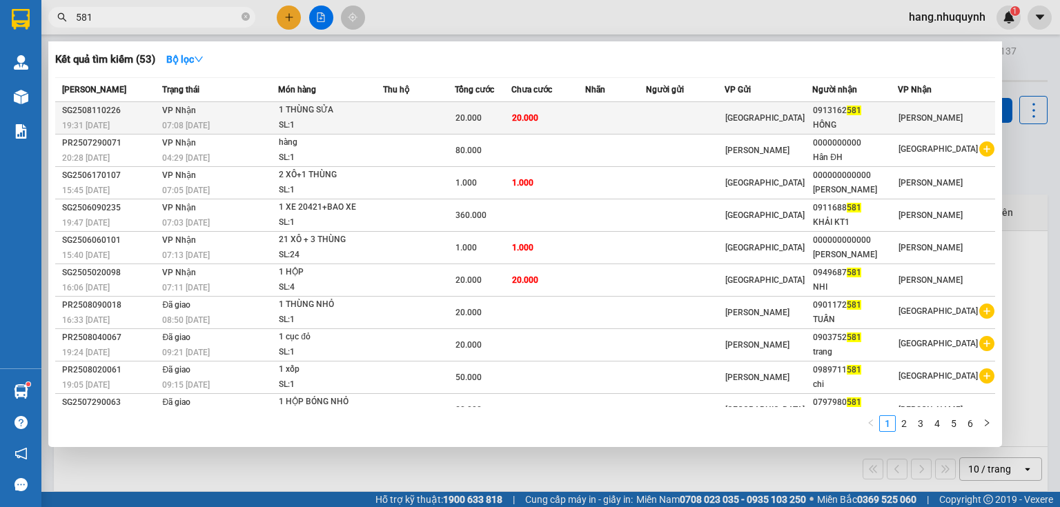
type input "581"
click at [530, 126] on td "20.000" at bounding box center [547, 118] width 73 height 32
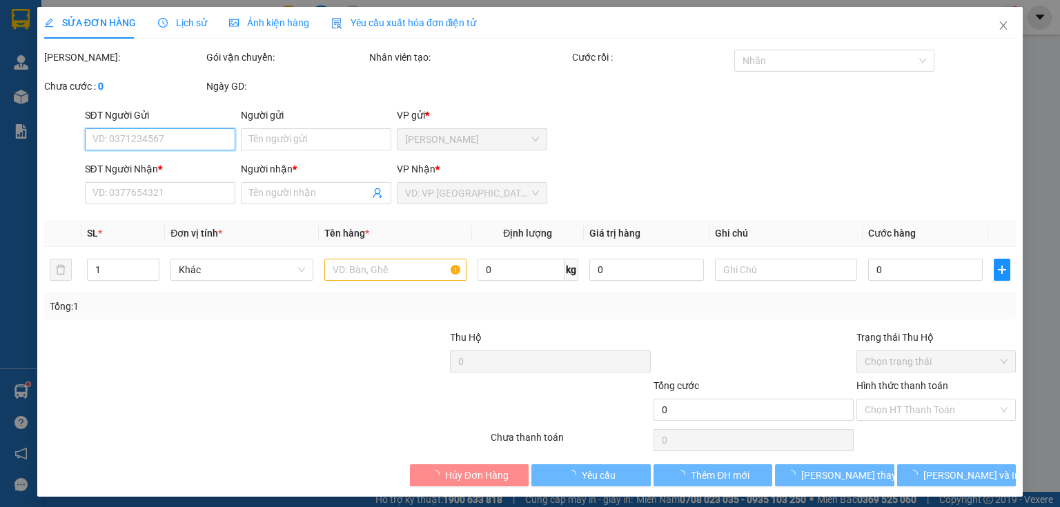
type input "0913162581"
type input "HỒNG"
type input "20.000"
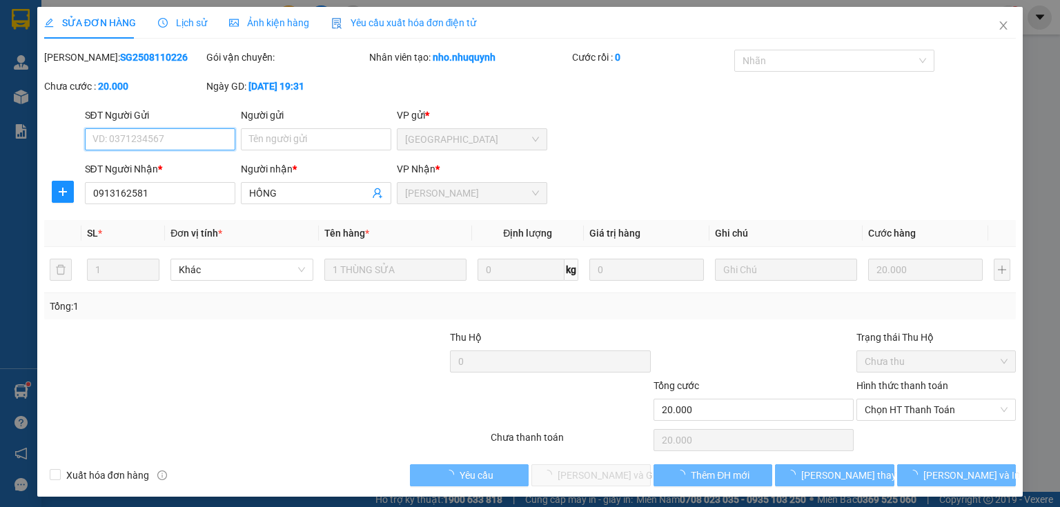
scroll to position [6, 0]
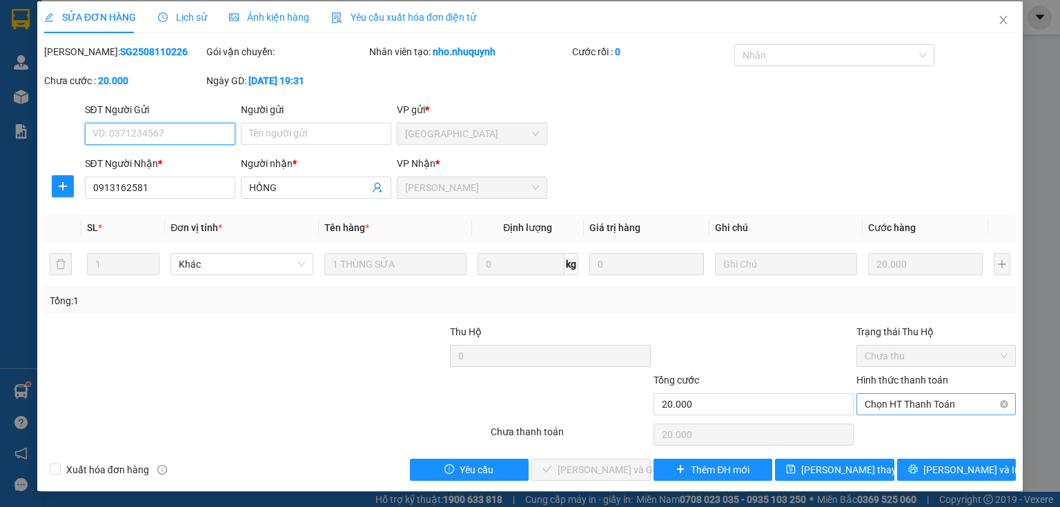
drag, startPoint x: 914, startPoint y: 412, endPoint x: 912, endPoint y: 420, distance: 7.9
click at [914, 413] on span "Chọn HT Thanh Toán" at bounding box center [936, 404] width 143 height 21
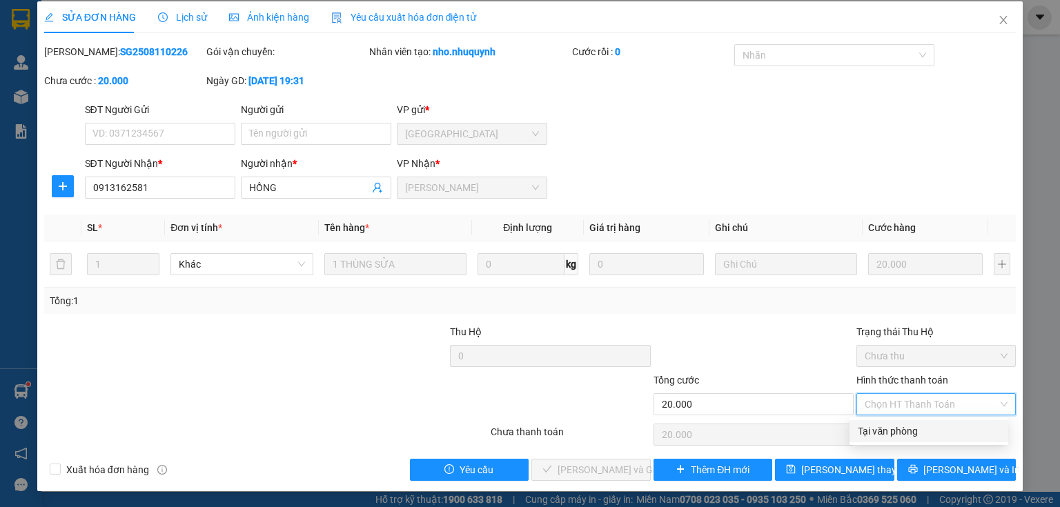
click at [897, 437] on div "Tại văn phòng" at bounding box center [929, 431] width 142 height 15
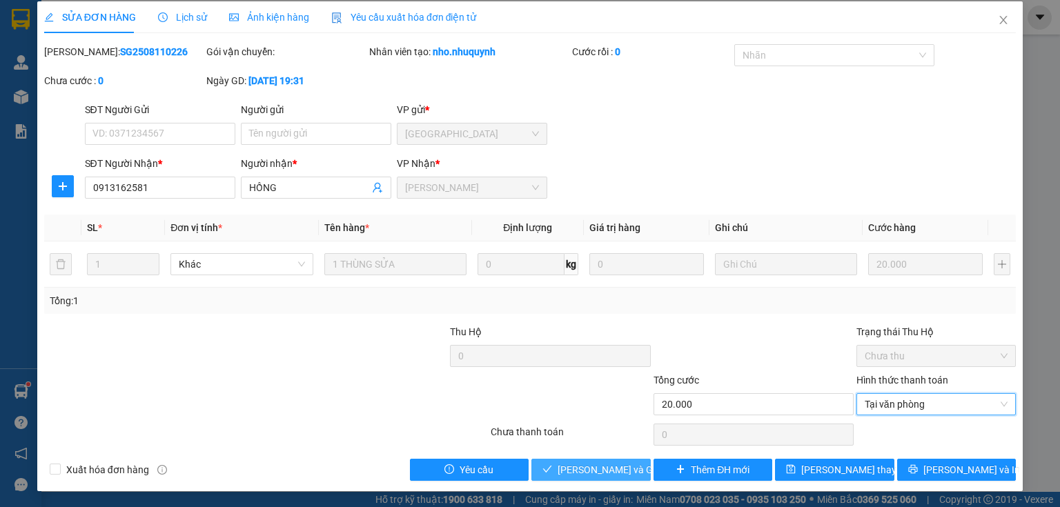
click at [599, 475] on span "[PERSON_NAME] và Giao hàng" at bounding box center [624, 469] width 132 height 15
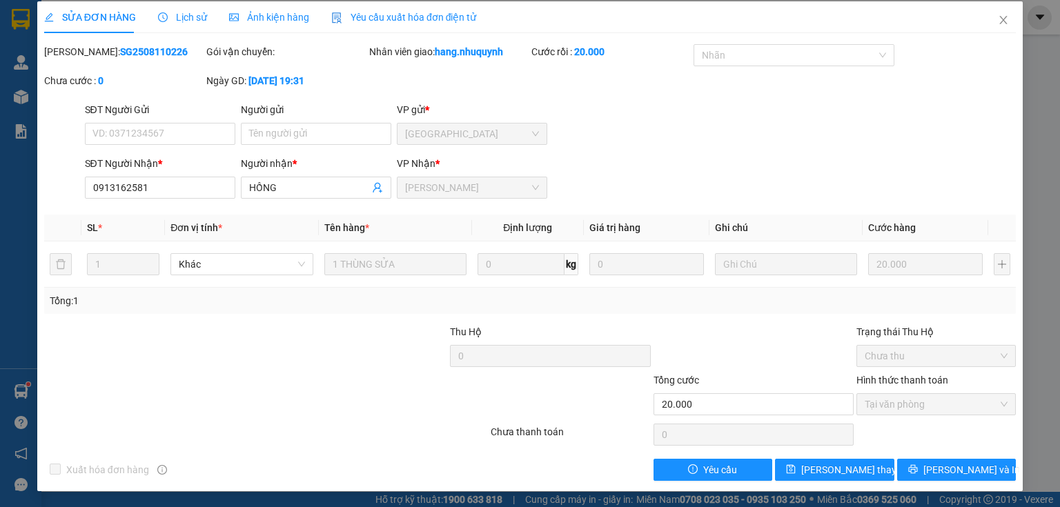
scroll to position [0, 0]
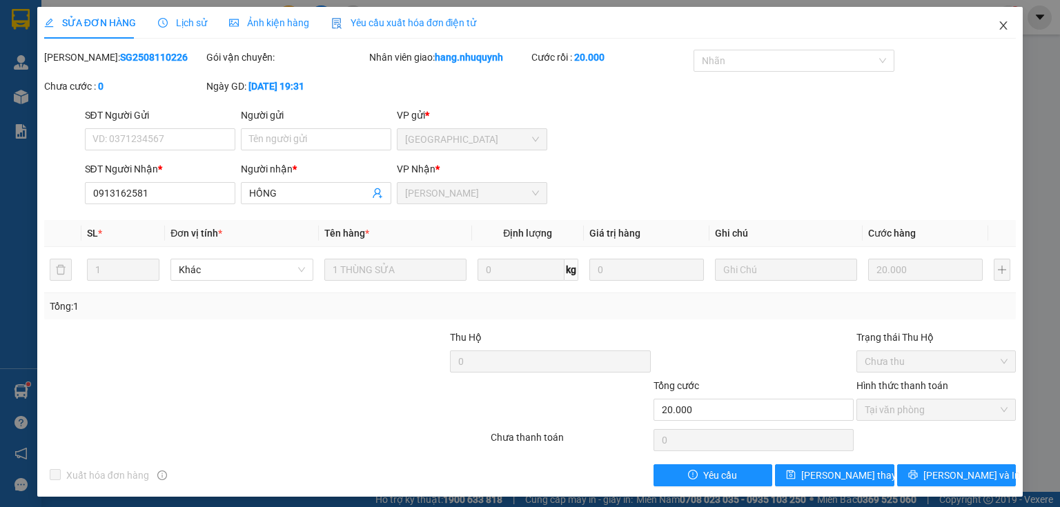
click at [998, 28] on icon "close" at bounding box center [1003, 25] width 11 height 11
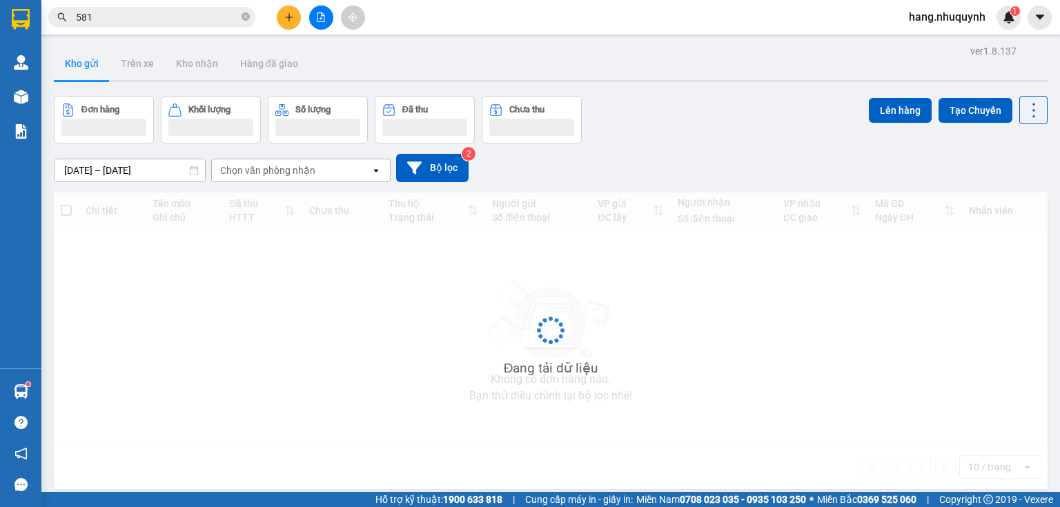
click at [134, 17] on input "581" at bounding box center [157, 17] width 163 height 15
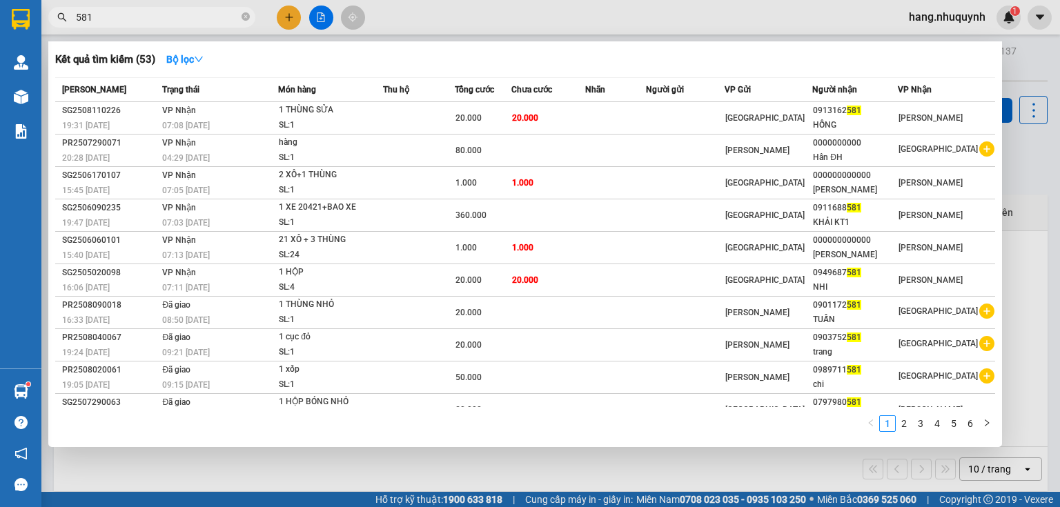
click at [0, 20] on section "Kết quả tìm kiếm ( 53 ) Bộ lọc Mã ĐH Trạng thái Món hàng Thu hộ Tổng cước Chưa …" at bounding box center [530, 253] width 1060 height 507
click at [246, 17] on icon "close-circle" at bounding box center [246, 16] width 8 height 8
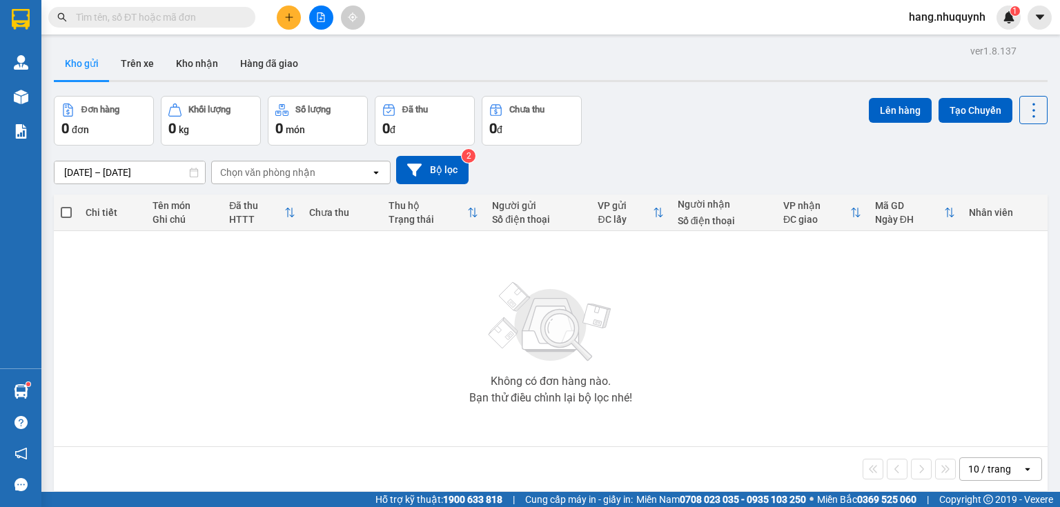
click at [199, 22] on input "text" at bounding box center [157, 17] width 163 height 15
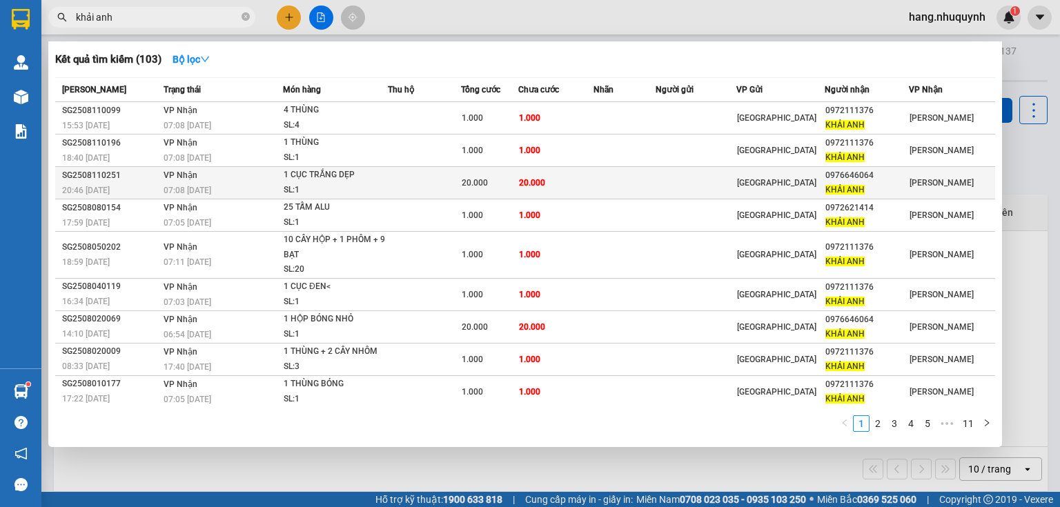
click at [422, 193] on td at bounding box center [424, 183] width 73 height 32
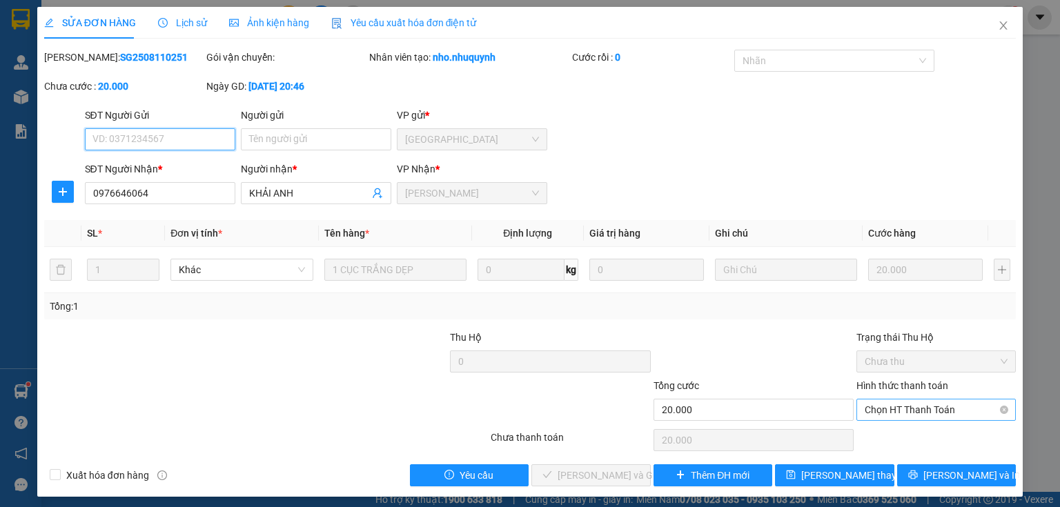
click at [893, 406] on span "Chọn HT Thanh Toán" at bounding box center [936, 410] width 143 height 21
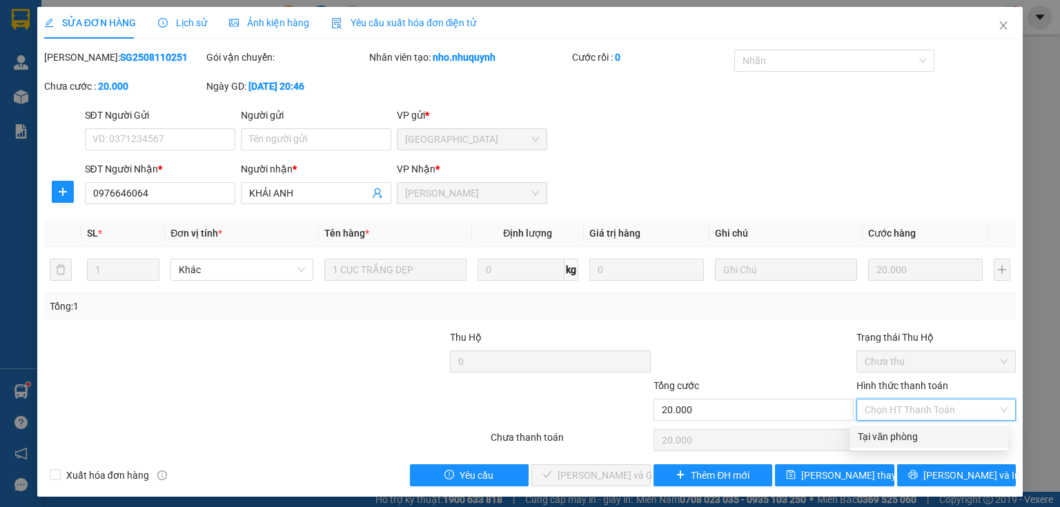
drag, startPoint x: 880, startPoint y: 438, endPoint x: 856, endPoint y: 439, distance: 24.9
click at [878, 438] on div "Tại văn phòng" at bounding box center [929, 436] width 142 height 15
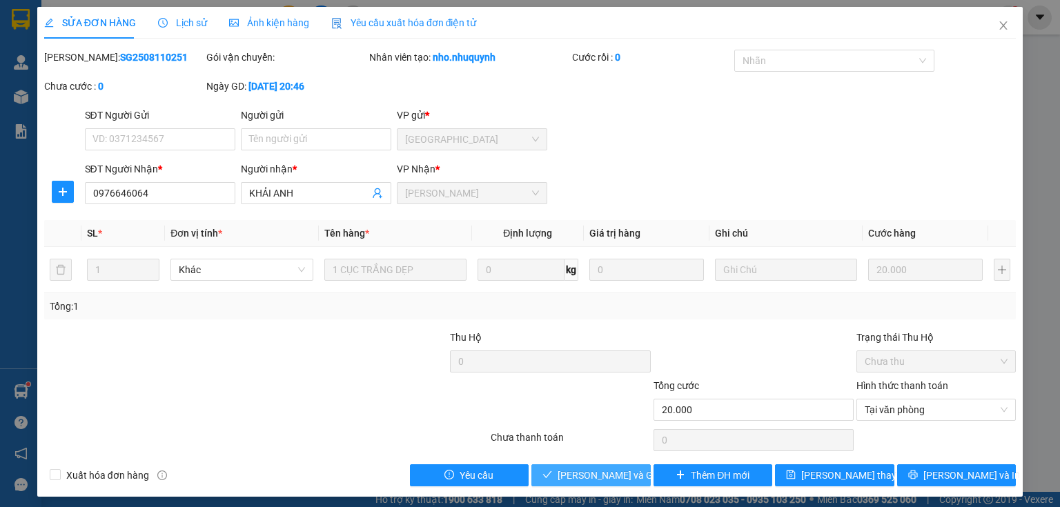
click at [599, 476] on span "[PERSON_NAME] và Giao hàng" at bounding box center [624, 475] width 132 height 15
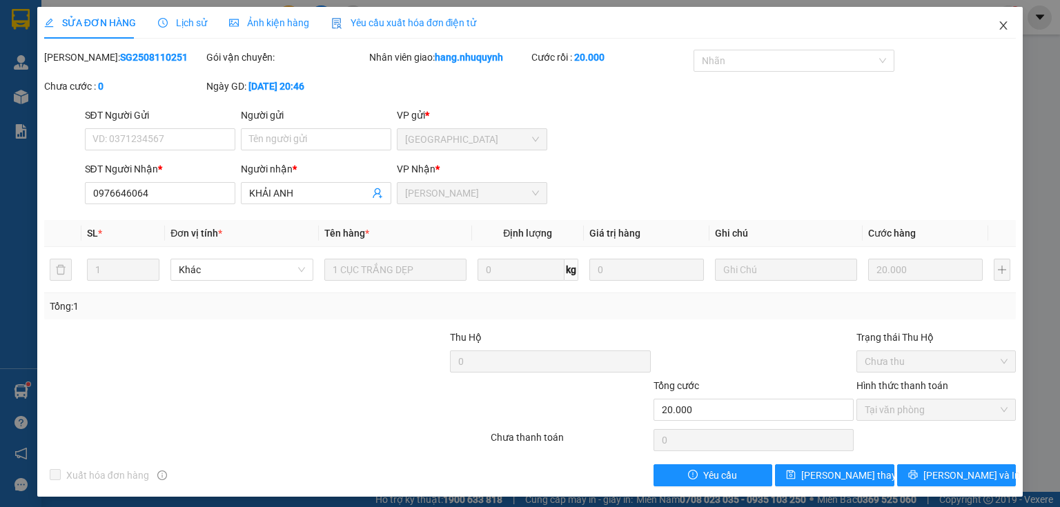
click at [998, 25] on icon "close" at bounding box center [1003, 25] width 11 height 11
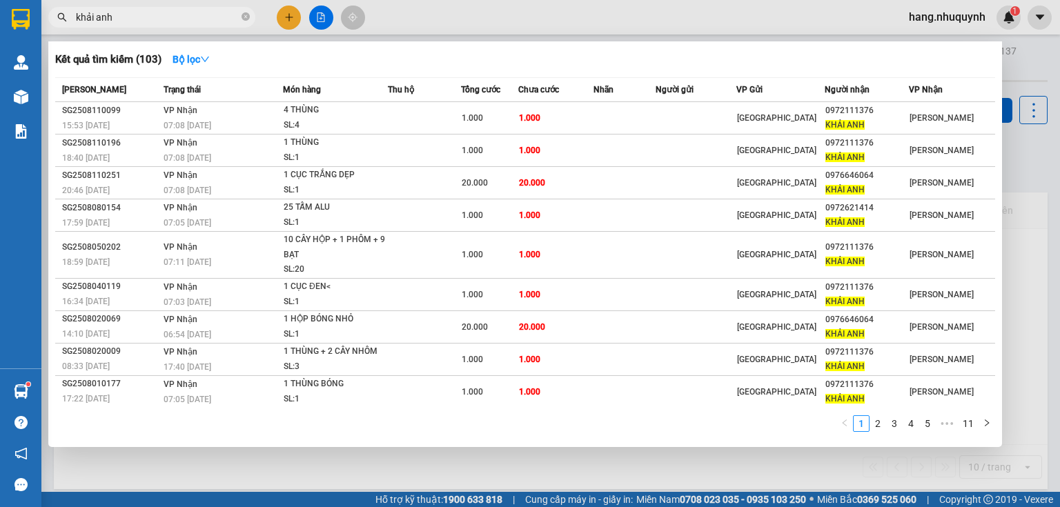
click at [132, 20] on input "khải anh" at bounding box center [157, 17] width 163 height 15
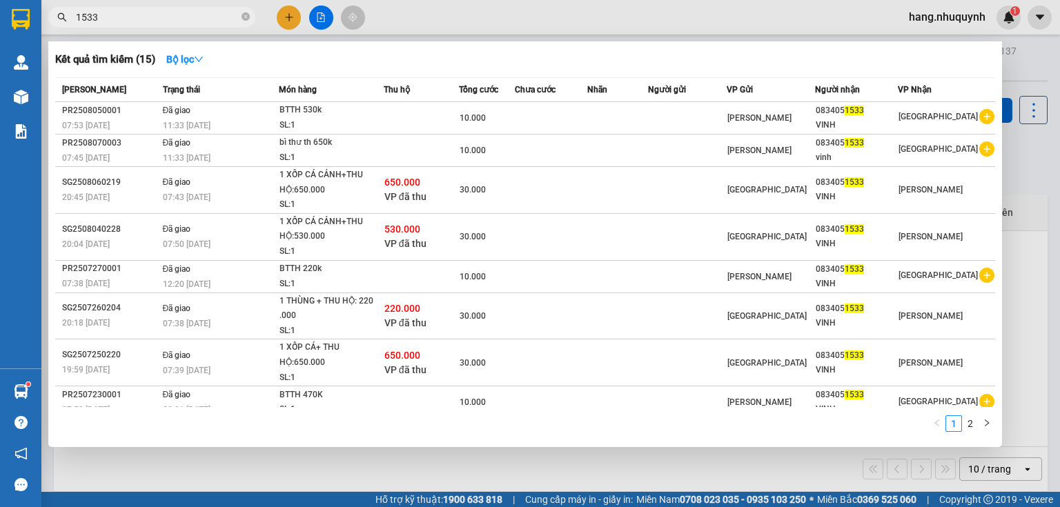
click at [223, 17] on input "1533" at bounding box center [157, 17] width 163 height 15
drag, startPoint x: 222, startPoint y: 19, endPoint x: 217, endPoint y: 23, distance: 7.3
click at [219, 22] on input "1533" at bounding box center [157, 17] width 163 height 15
click at [217, 23] on input "1533" at bounding box center [157, 17] width 163 height 15
click at [209, 19] on input "1533" at bounding box center [157, 17] width 163 height 15
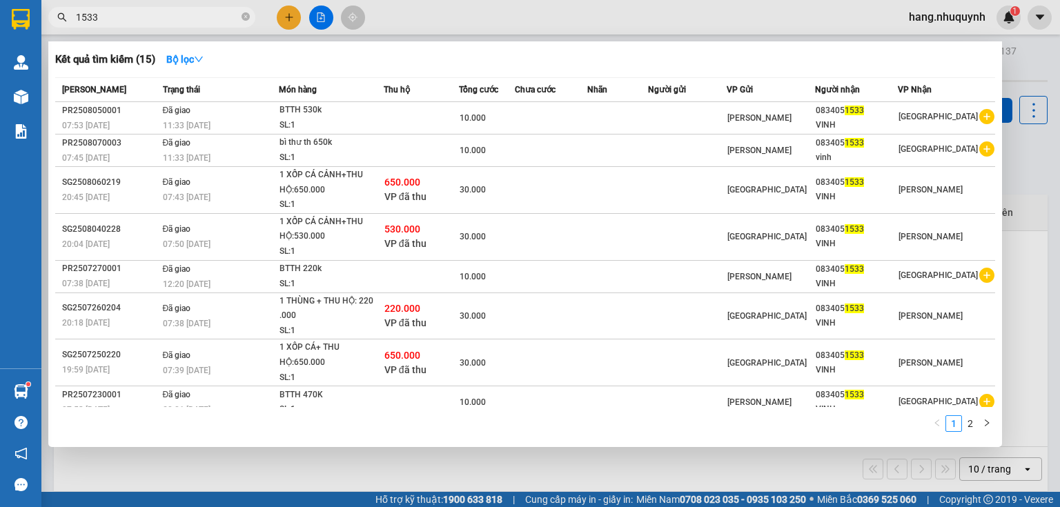
click at [209, 19] on input "1533" at bounding box center [157, 17] width 163 height 15
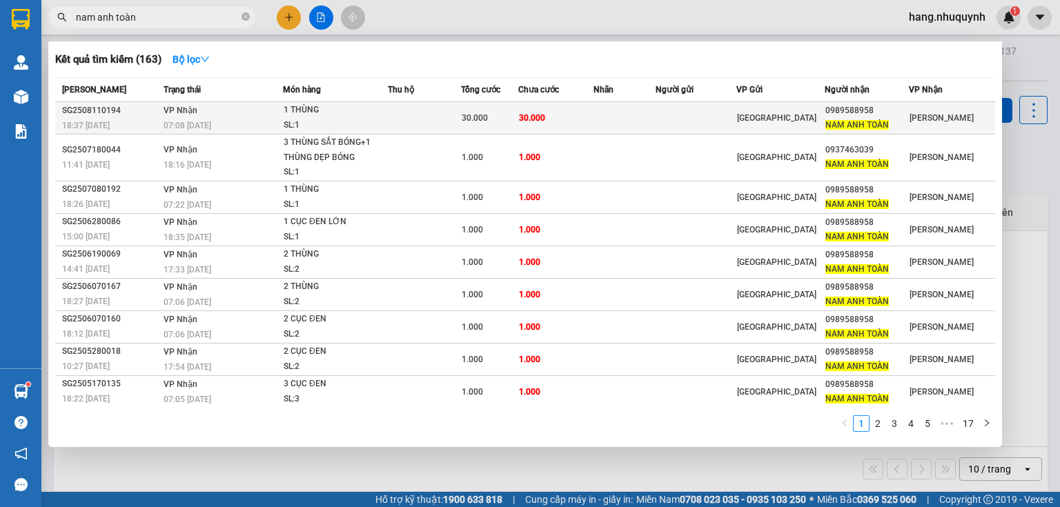
click at [445, 126] on td at bounding box center [424, 118] width 73 height 32
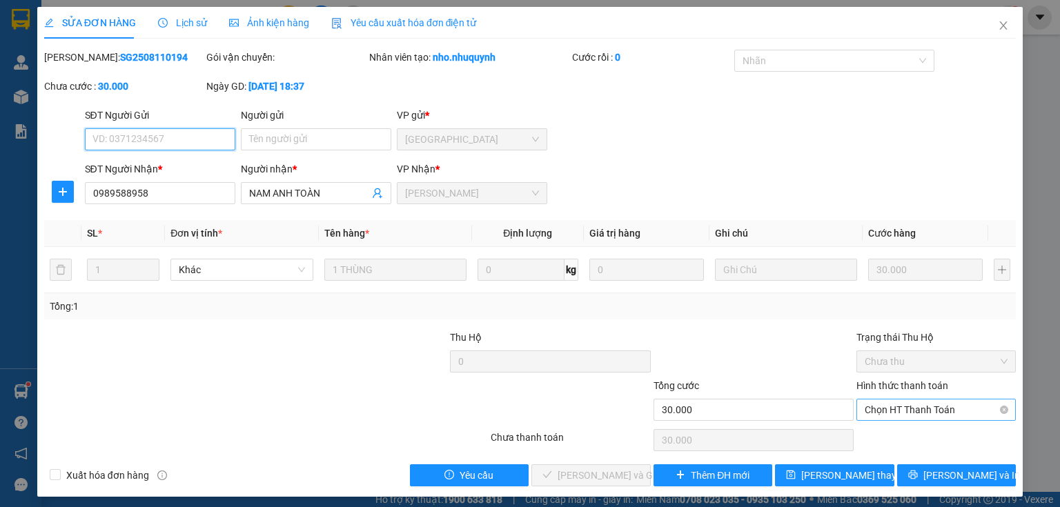
click at [912, 415] on span "Chọn HT Thanh Toán" at bounding box center [936, 410] width 143 height 21
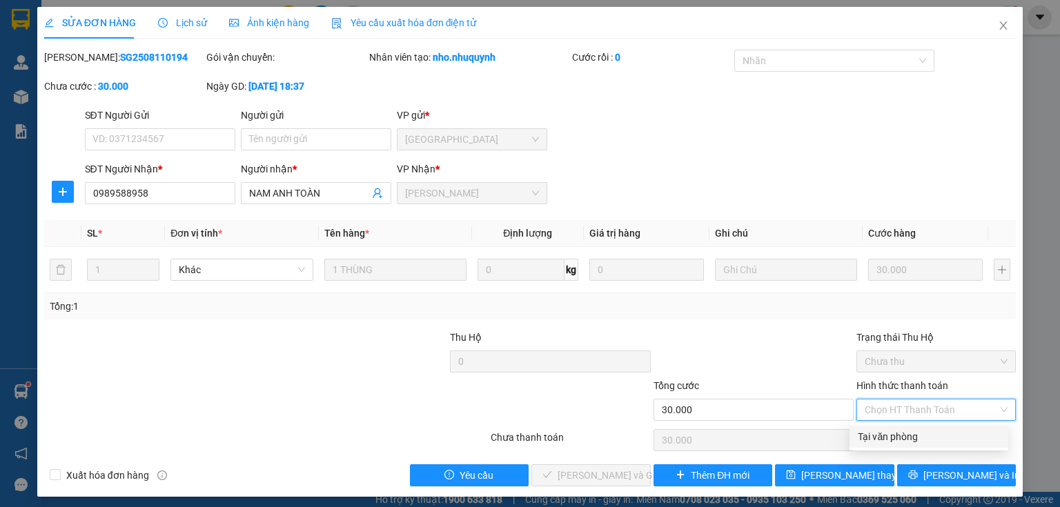
drag, startPoint x: 906, startPoint y: 438, endPoint x: 745, endPoint y: 460, distance: 162.3
click at [897, 447] on div "Tại văn phòng" at bounding box center [928, 437] width 159 height 22
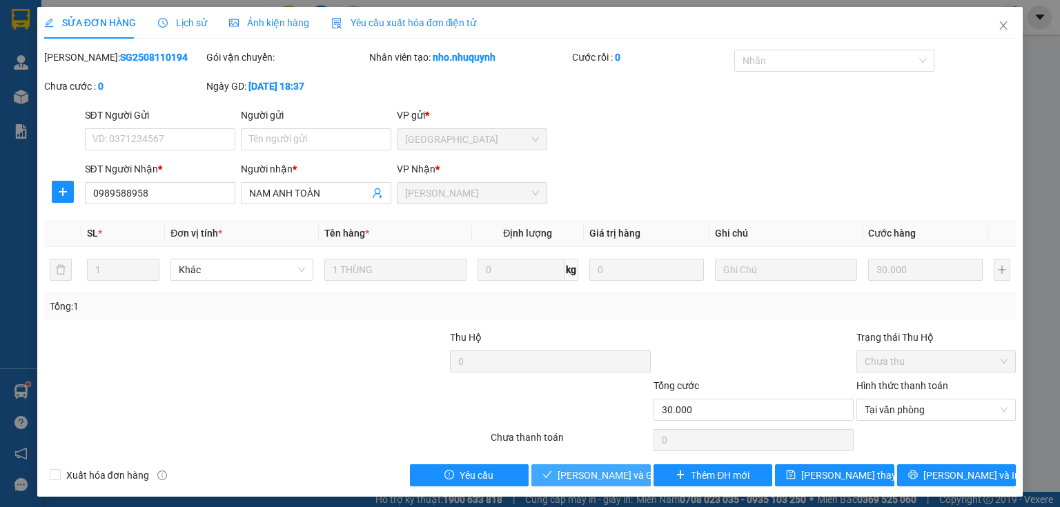
click at [626, 476] on span "[PERSON_NAME] và Giao hàng" at bounding box center [624, 475] width 132 height 15
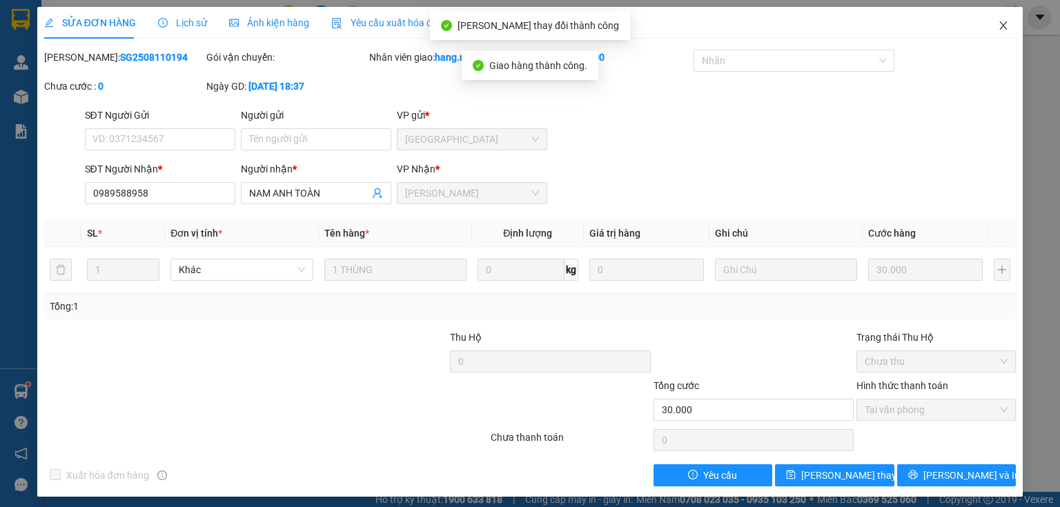
click at [998, 28] on icon "close" at bounding box center [1003, 25] width 11 height 11
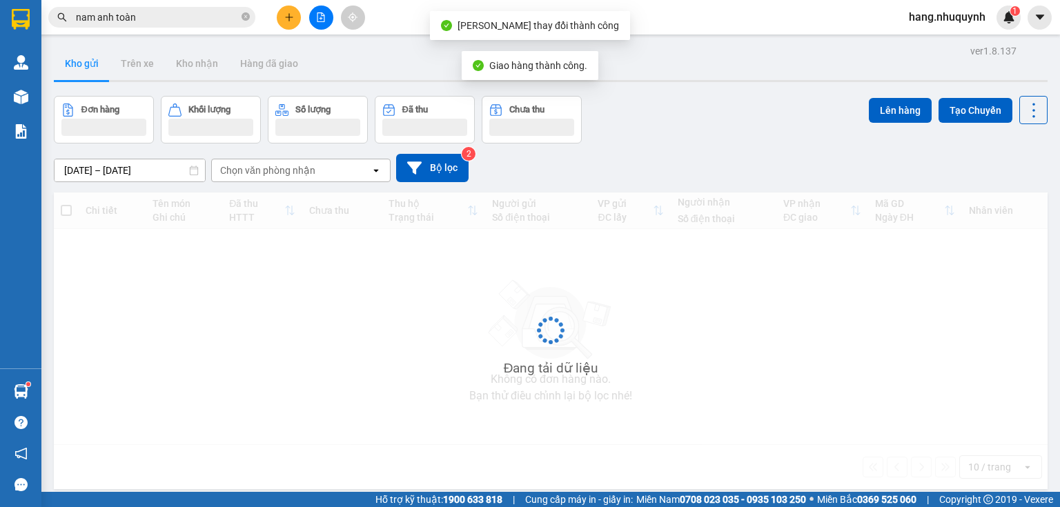
click at [170, 19] on input "nam anh toàn" at bounding box center [157, 17] width 163 height 15
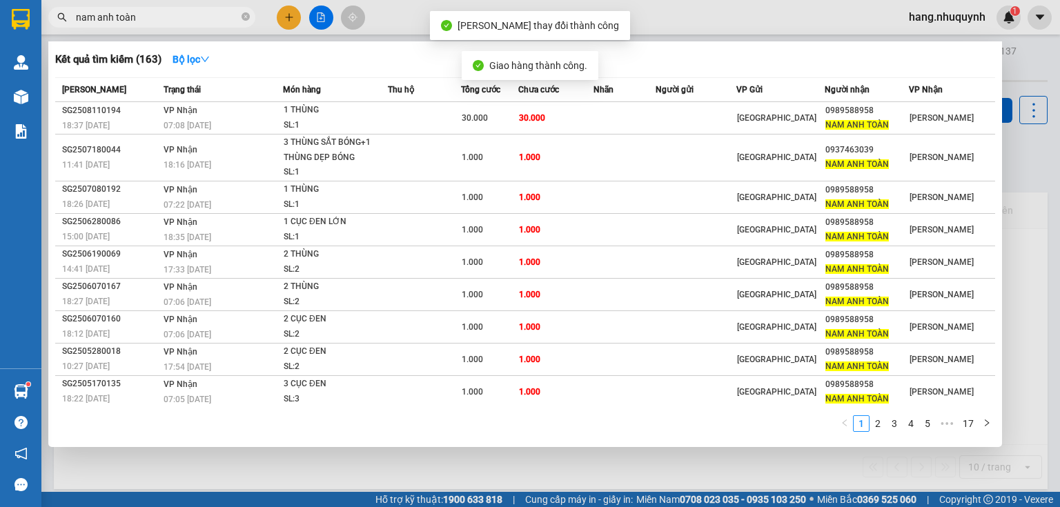
click at [170, 19] on input "nam anh toàn" at bounding box center [157, 17] width 163 height 15
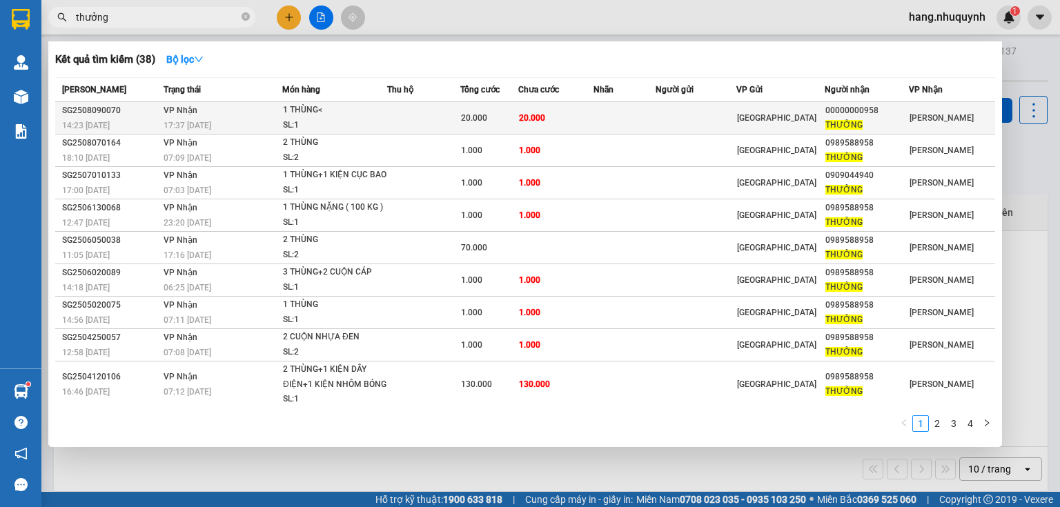
click at [335, 121] on div "SL: 1" at bounding box center [335, 125] width 104 height 15
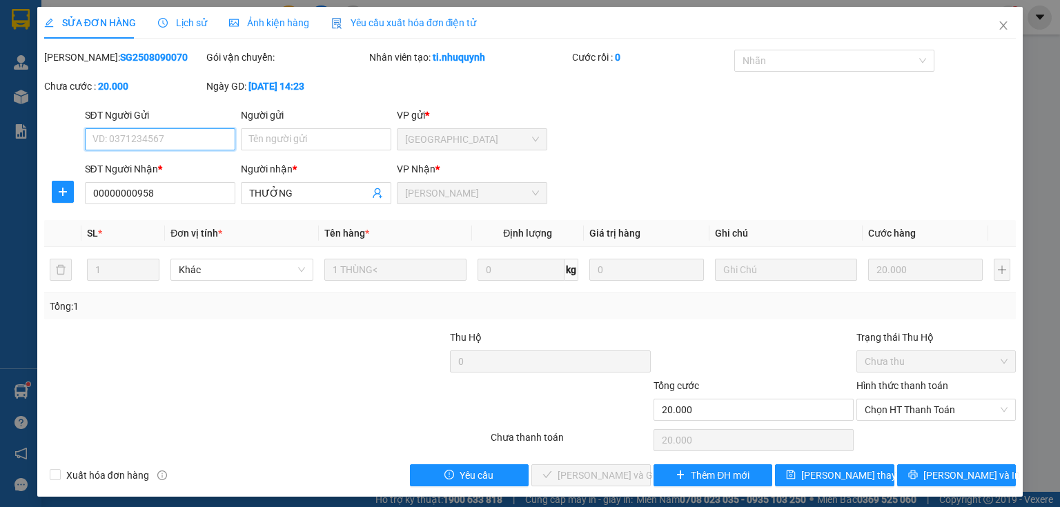
drag, startPoint x: 917, startPoint y: 411, endPoint x: 910, endPoint y: 421, distance: 11.9
click at [917, 412] on span "Chọn HT Thanh Toán" at bounding box center [936, 410] width 143 height 21
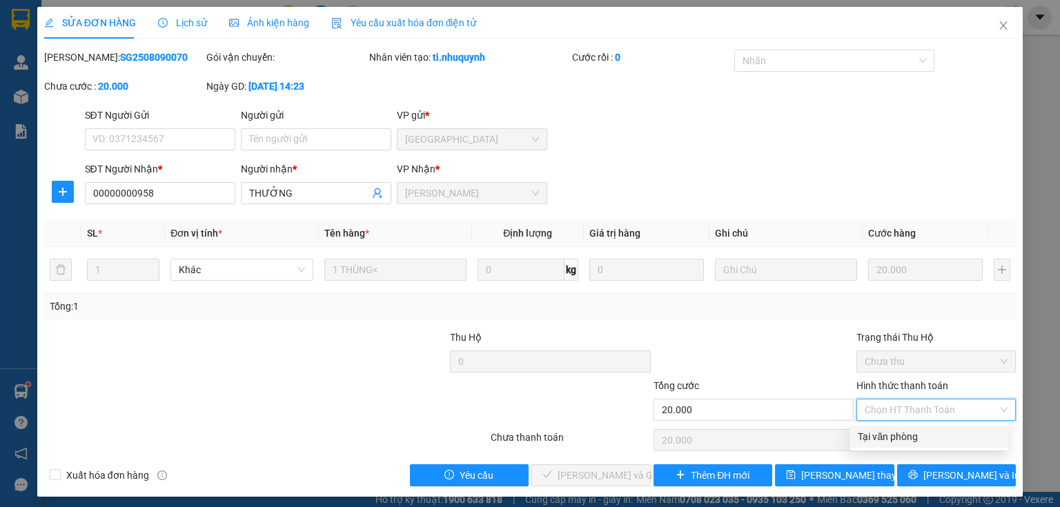
click at [898, 444] on div "Tại văn phòng" at bounding box center [928, 437] width 159 height 22
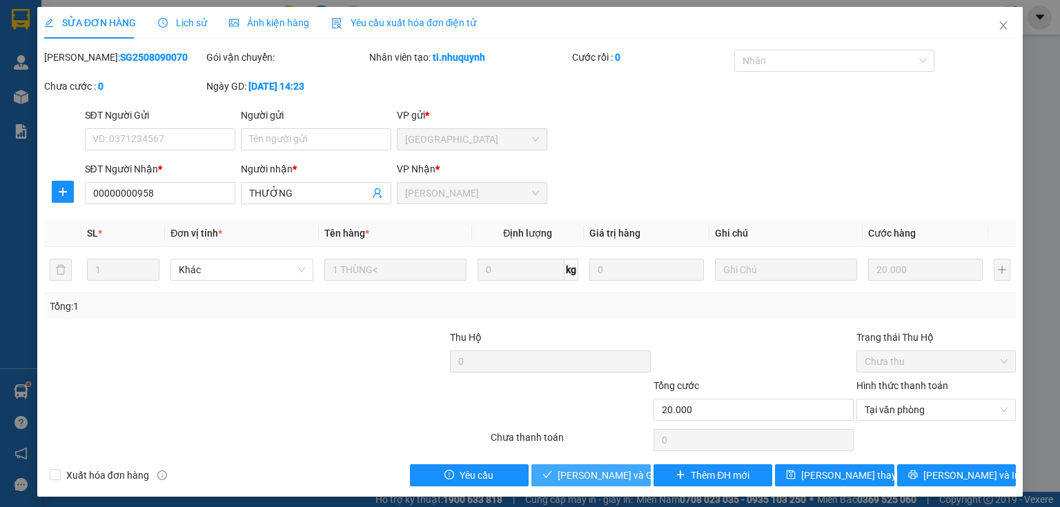
click at [602, 480] on span "[PERSON_NAME] và Giao hàng" at bounding box center [624, 475] width 132 height 15
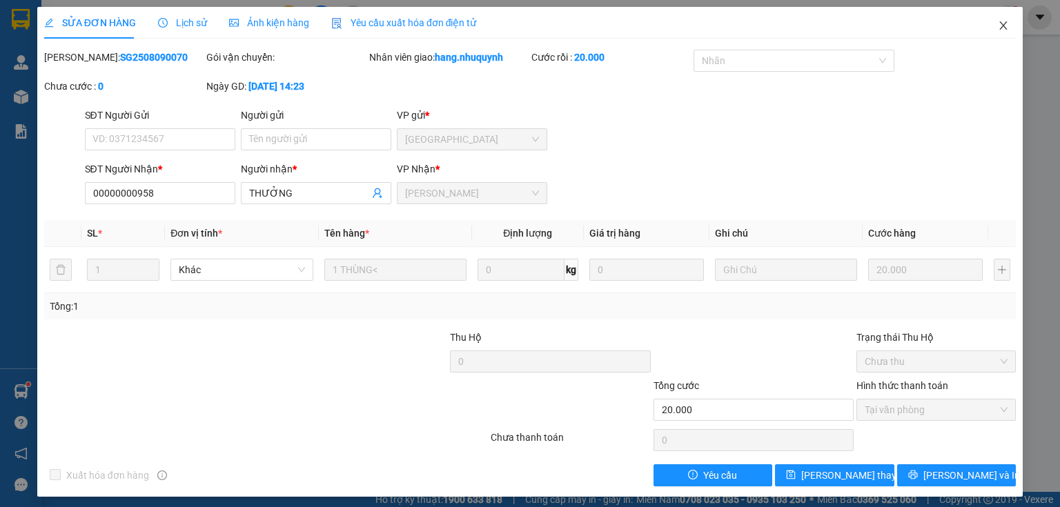
click at [998, 26] on icon "close" at bounding box center [1003, 25] width 11 height 11
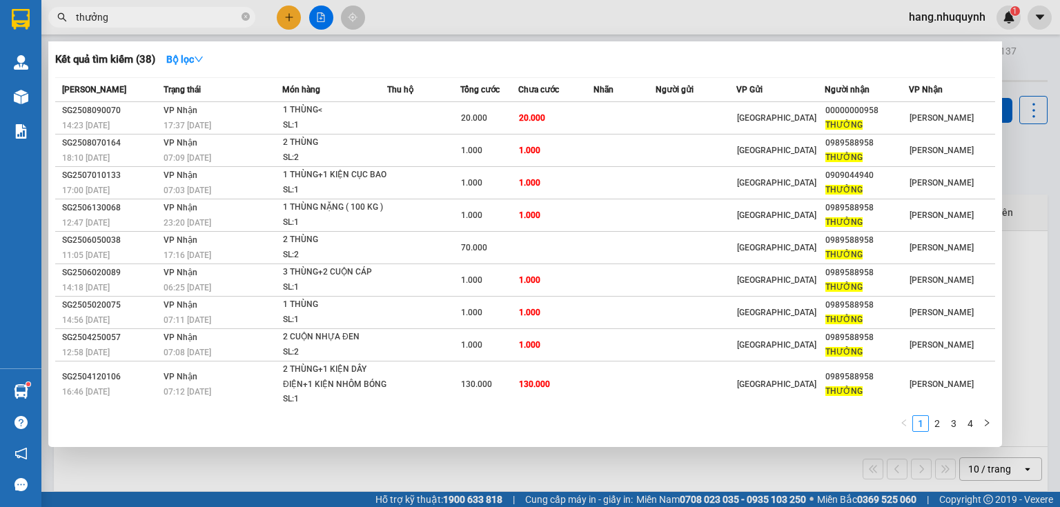
click at [219, 19] on input "thưởng" at bounding box center [157, 17] width 163 height 15
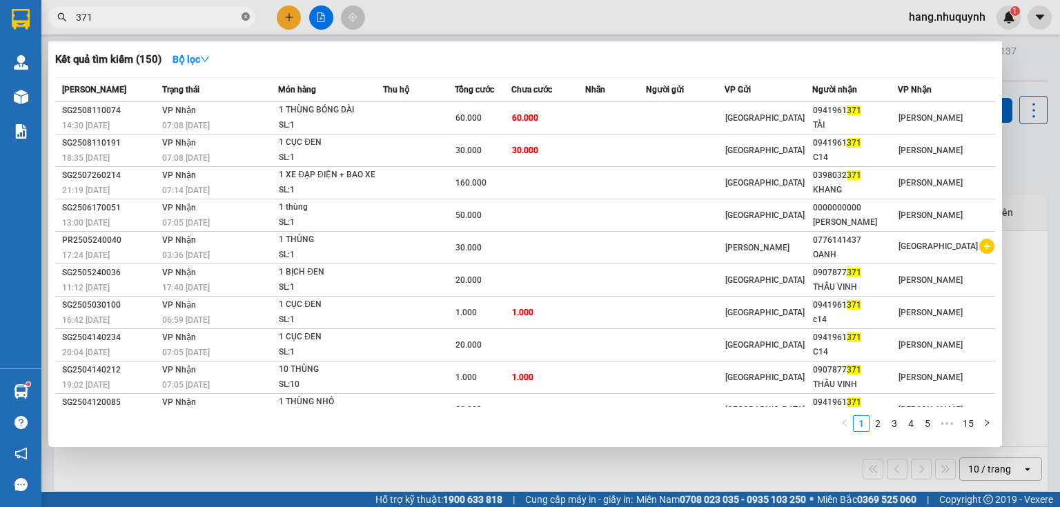
click at [246, 17] on icon "close-circle" at bounding box center [246, 16] width 8 height 8
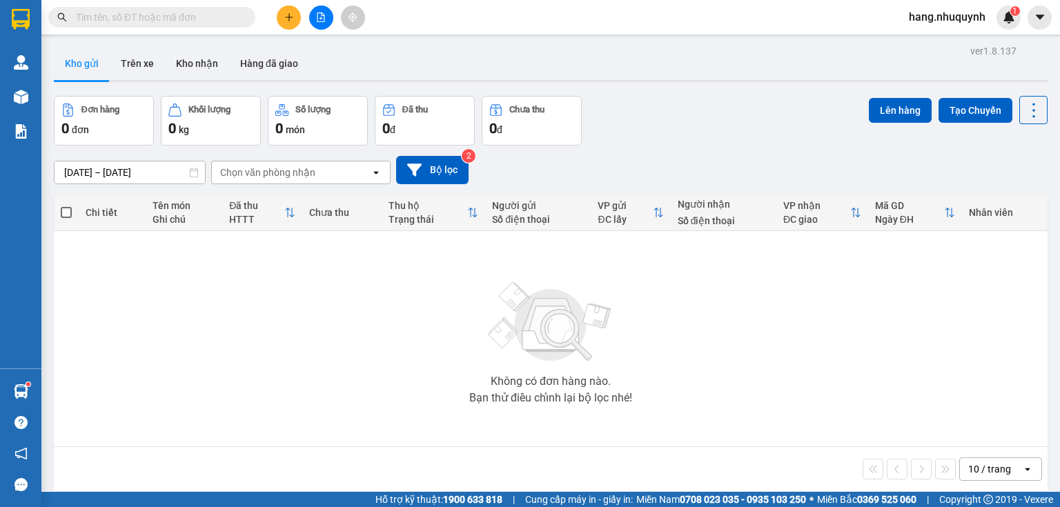
click at [151, 17] on input "text" at bounding box center [157, 17] width 163 height 15
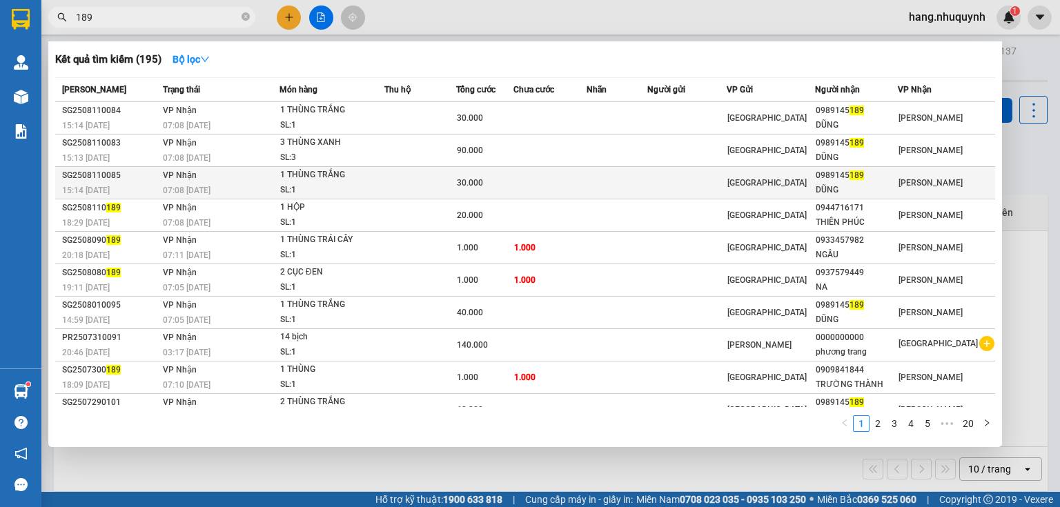
click at [404, 190] on td at bounding box center [420, 183] width 72 height 32
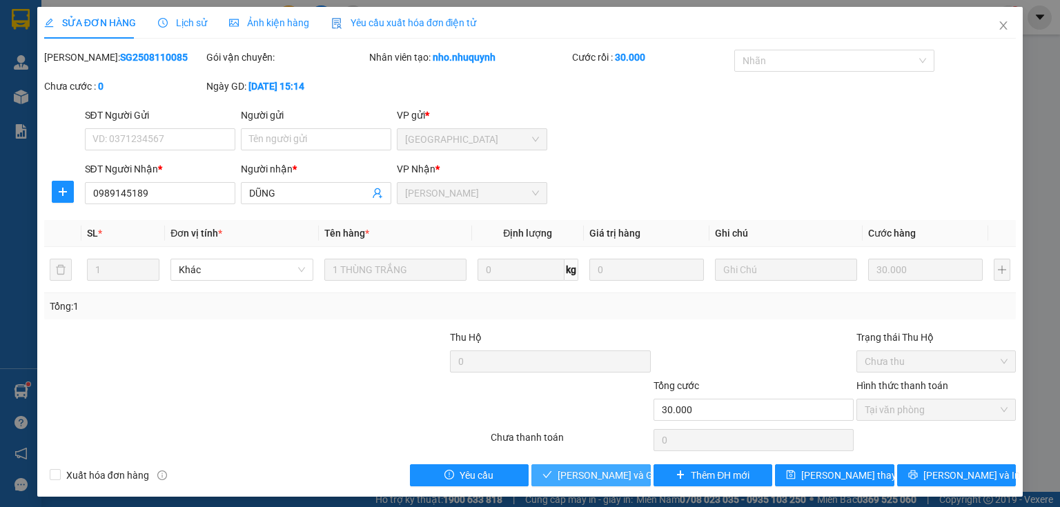
click at [582, 482] on button "[PERSON_NAME] và Giao hàng" at bounding box center [590, 475] width 119 height 22
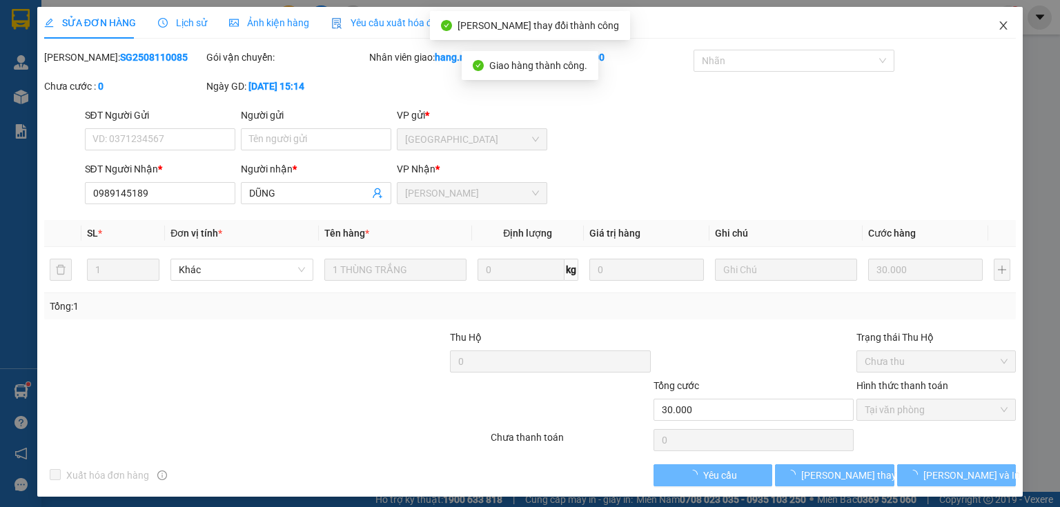
click at [1000, 26] on icon "close" at bounding box center [1004, 25] width 8 height 8
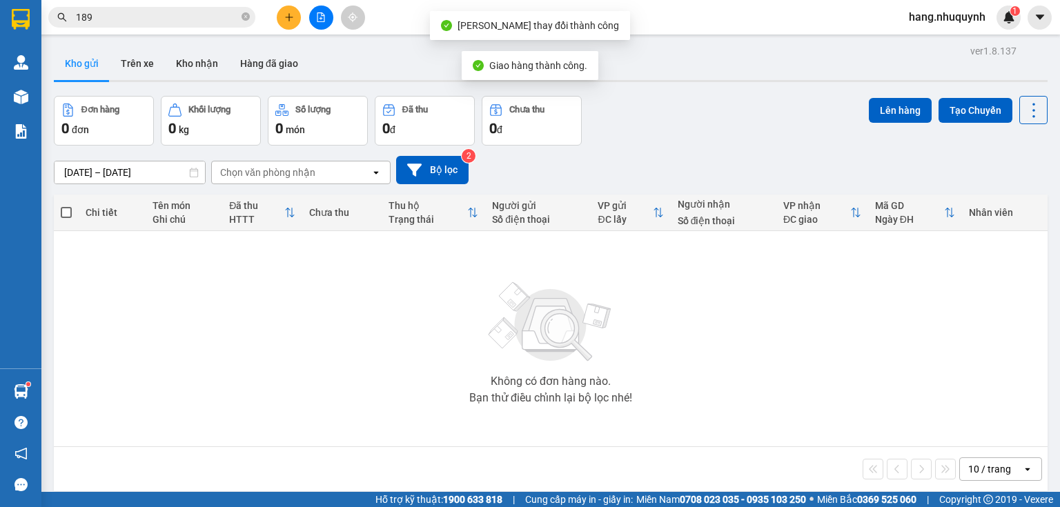
click at [127, 25] on span "189" at bounding box center [151, 17] width 207 height 21
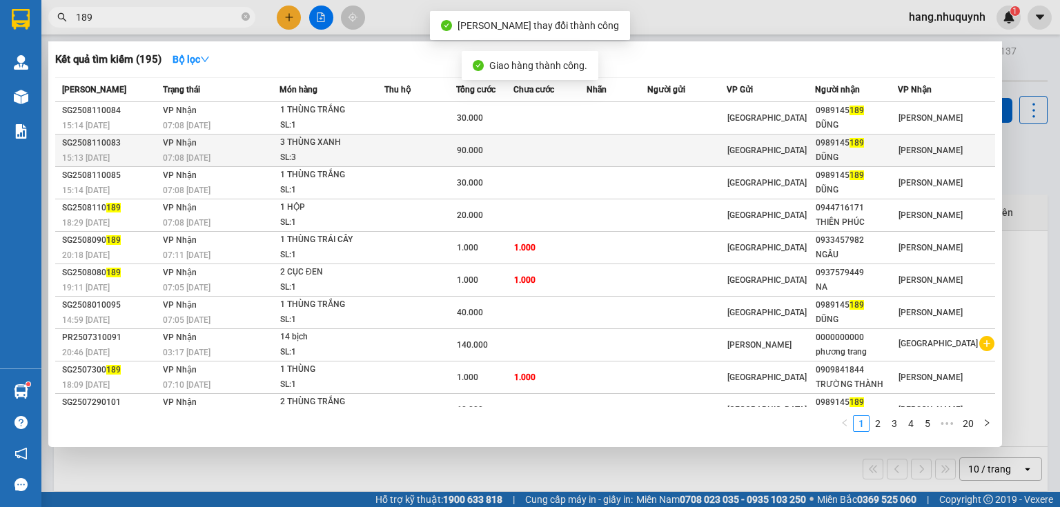
click at [353, 149] on div "3 THÙNG XANH" at bounding box center [332, 142] width 104 height 15
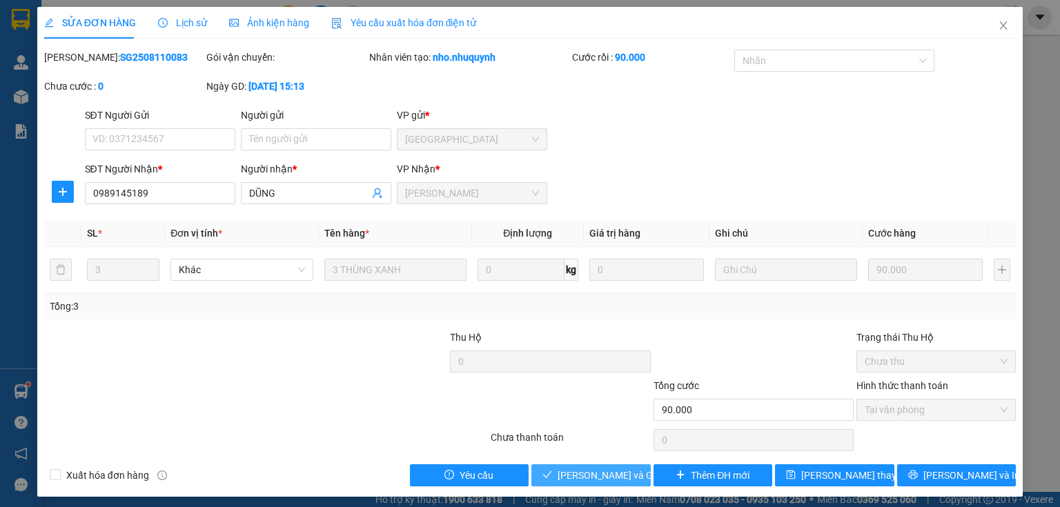
drag, startPoint x: 613, startPoint y: 478, endPoint x: 597, endPoint y: 430, distance: 50.2
click at [612, 477] on span "[PERSON_NAME] và Giao hàng" at bounding box center [624, 475] width 132 height 15
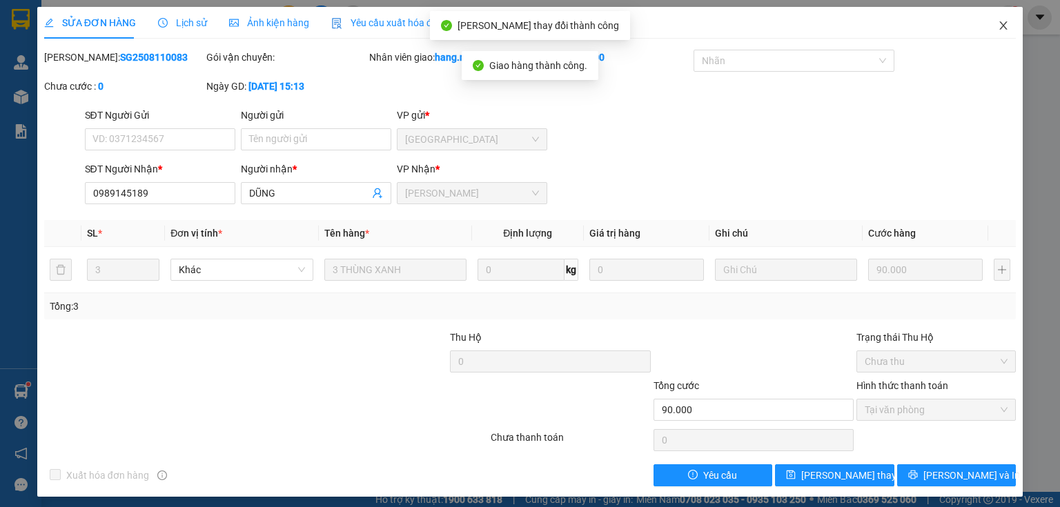
drag, startPoint x: 995, startPoint y: 25, endPoint x: 789, endPoint y: 1, distance: 207.0
click at [998, 25] on icon "close" at bounding box center [1003, 25] width 11 height 11
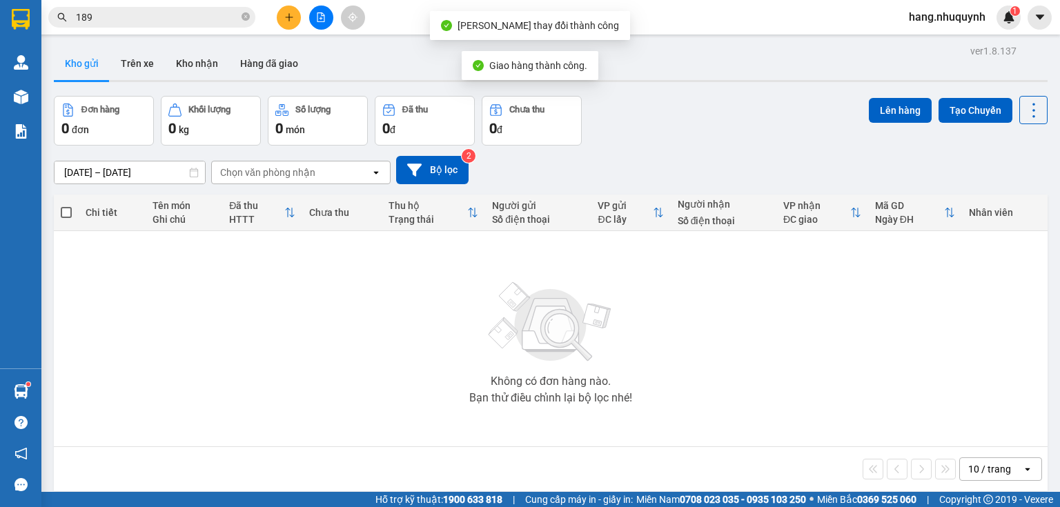
click at [119, 17] on input "189" at bounding box center [157, 17] width 163 height 15
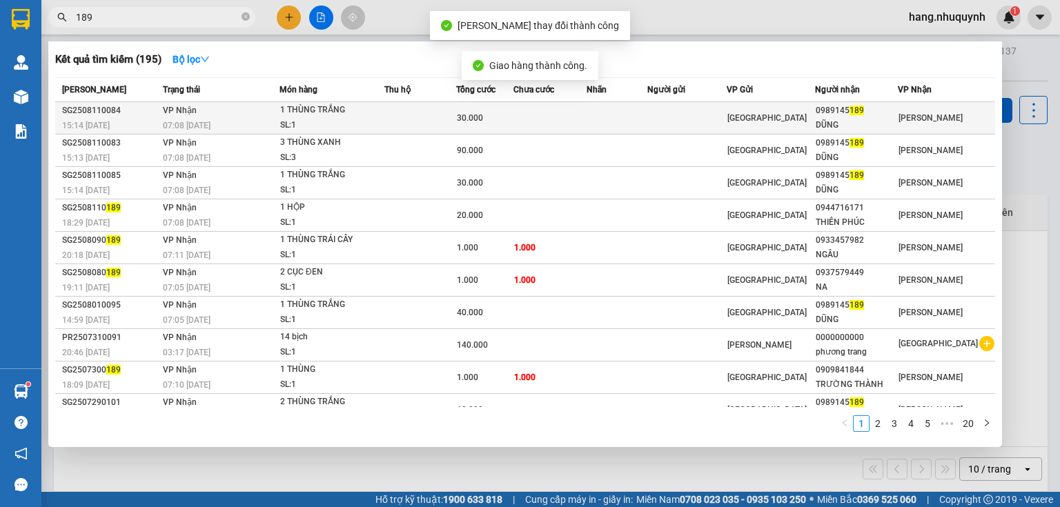
click at [243, 114] on td "VP Nhận 07:08 [DATE]" at bounding box center [219, 118] width 120 height 32
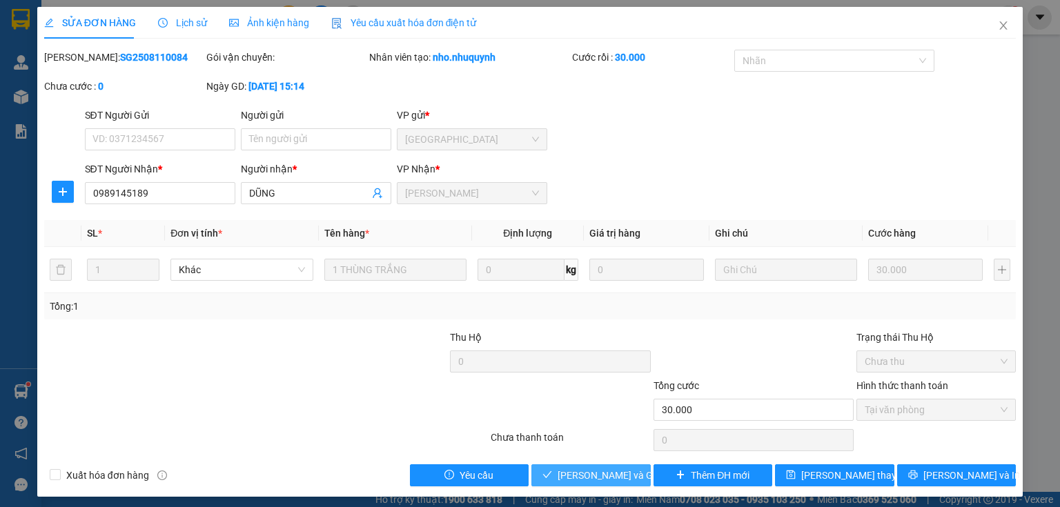
click at [607, 478] on span "[PERSON_NAME] và Giao hàng" at bounding box center [624, 475] width 132 height 15
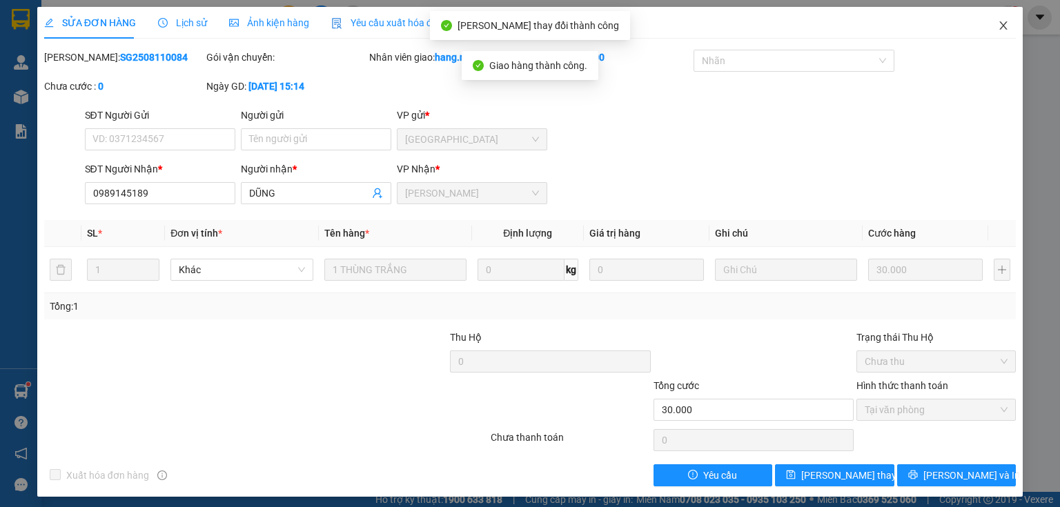
click at [998, 30] on icon "close" at bounding box center [1003, 25] width 11 height 11
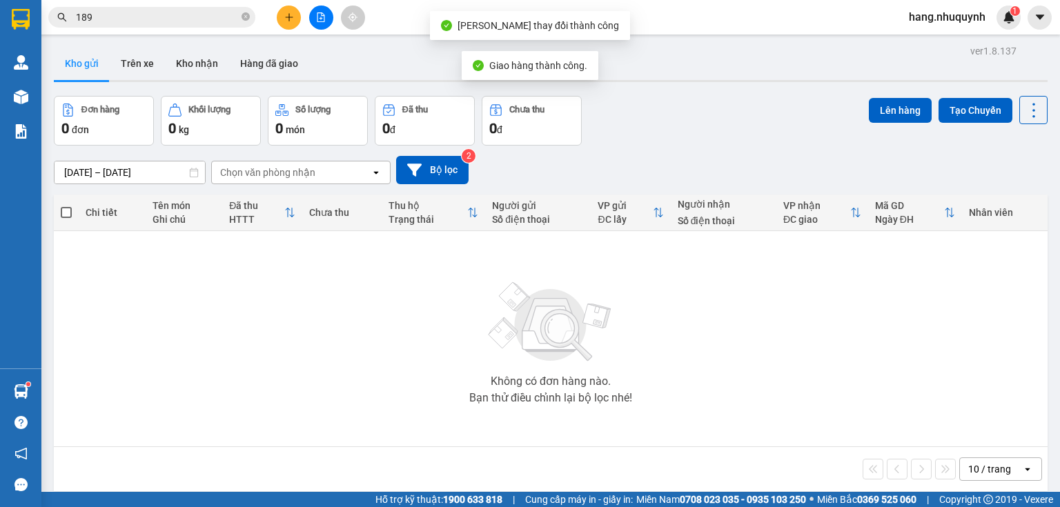
click at [193, 19] on input "189" at bounding box center [157, 17] width 163 height 15
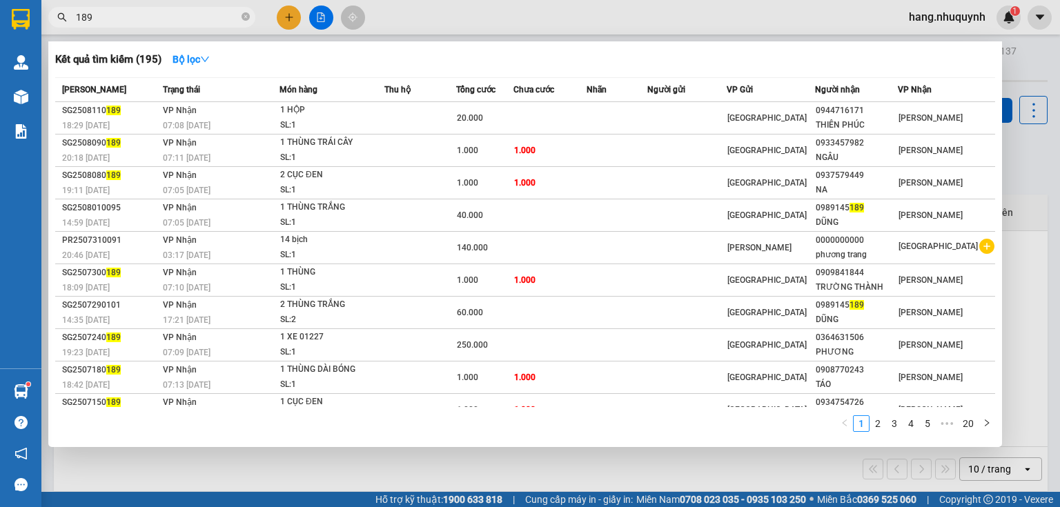
click at [178, 12] on input "189" at bounding box center [157, 17] width 163 height 15
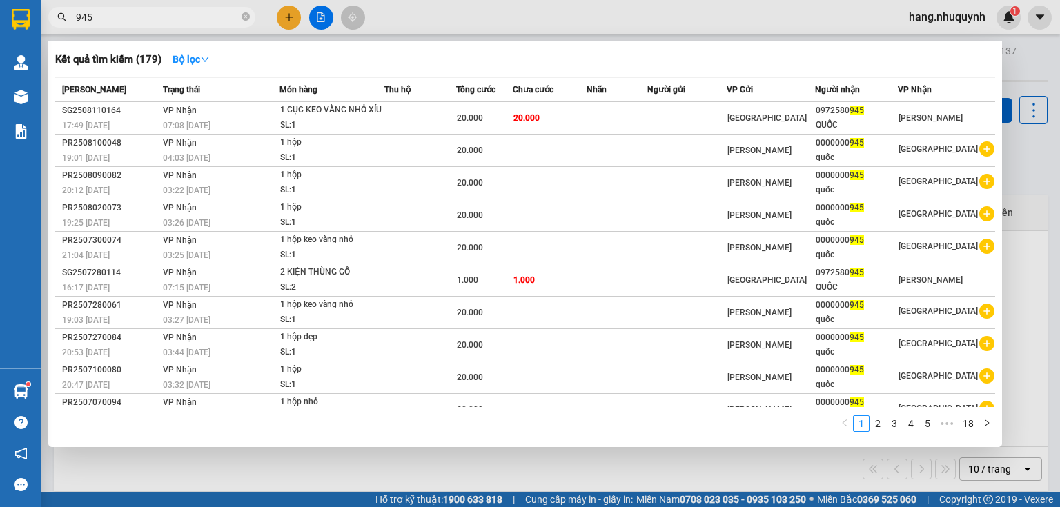
click at [204, 17] on input "945" at bounding box center [157, 17] width 163 height 15
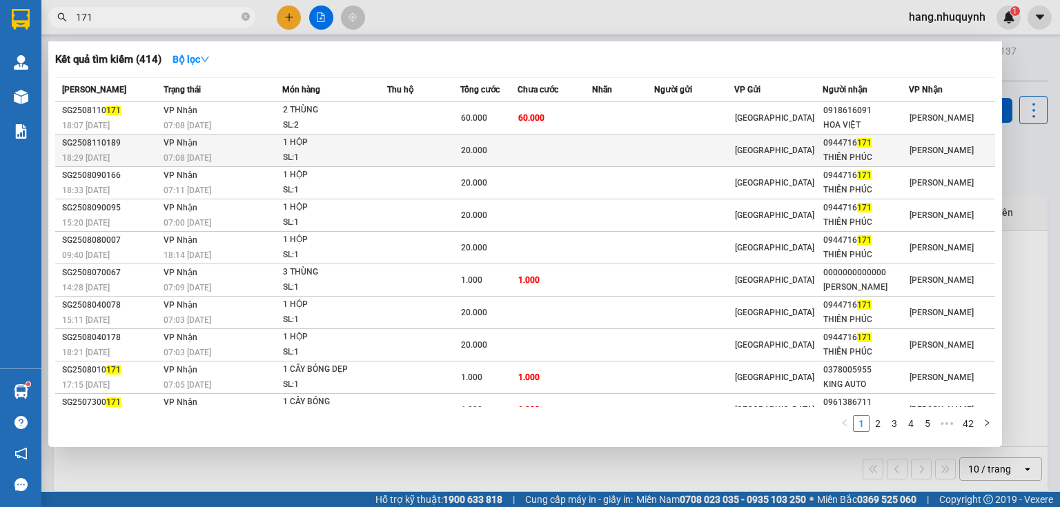
click at [249, 164] on div "07:08 [DATE]" at bounding box center [223, 157] width 118 height 15
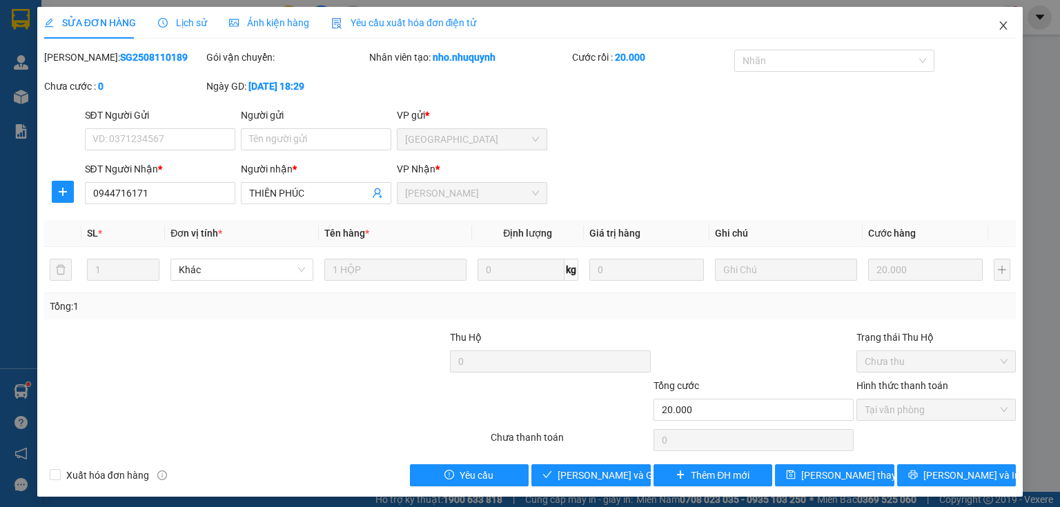
drag, startPoint x: 994, startPoint y: 28, endPoint x: 900, endPoint y: 3, distance: 97.9
click at [998, 28] on icon "close" at bounding box center [1003, 25] width 11 height 11
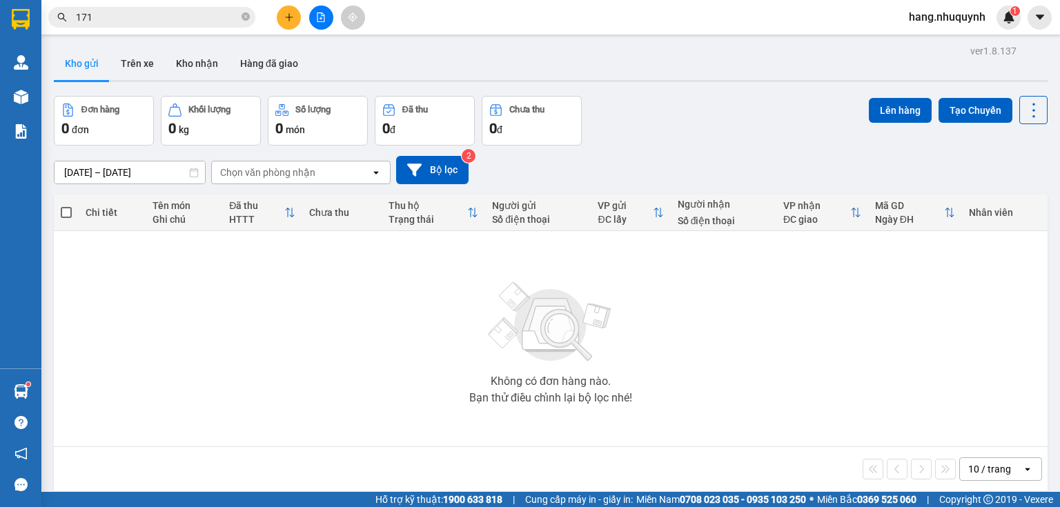
click at [190, 19] on input "171" at bounding box center [157, 17] width 163 height 15
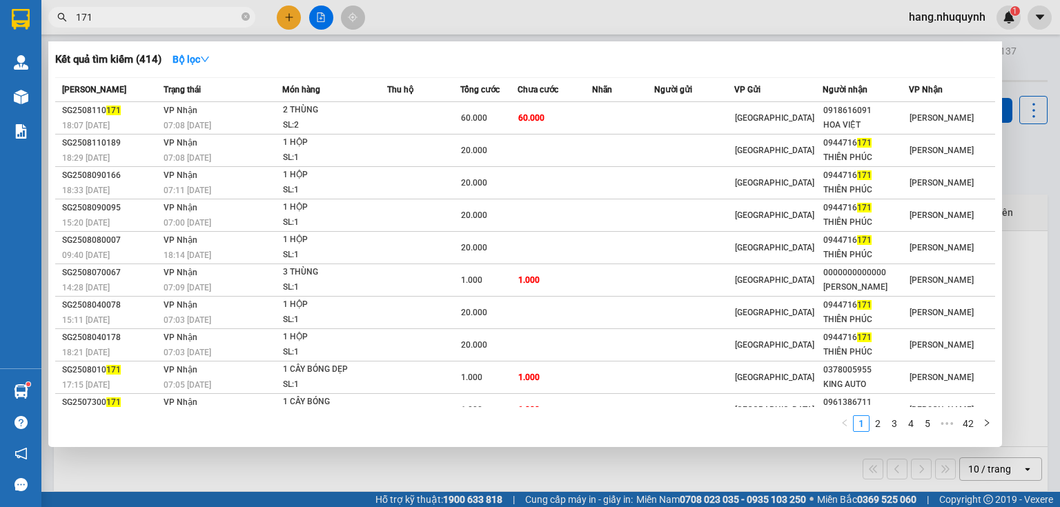
click at [190, 19] on input "171" at bounding box center [157, 17] width 163 height 15
paste input "0396042865"
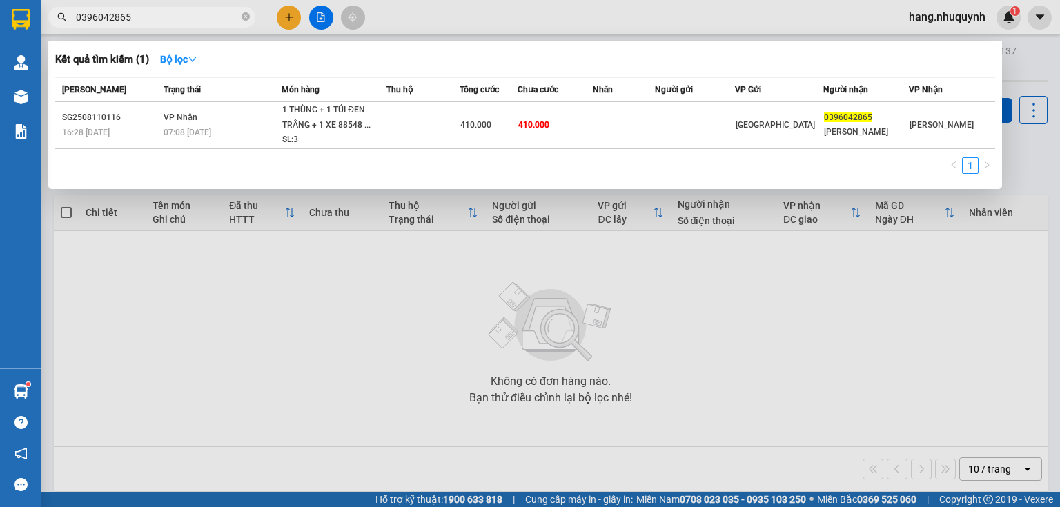
click at [197, 21] on input "0396042865" at bounding box center [157, 17] width 163 height 15
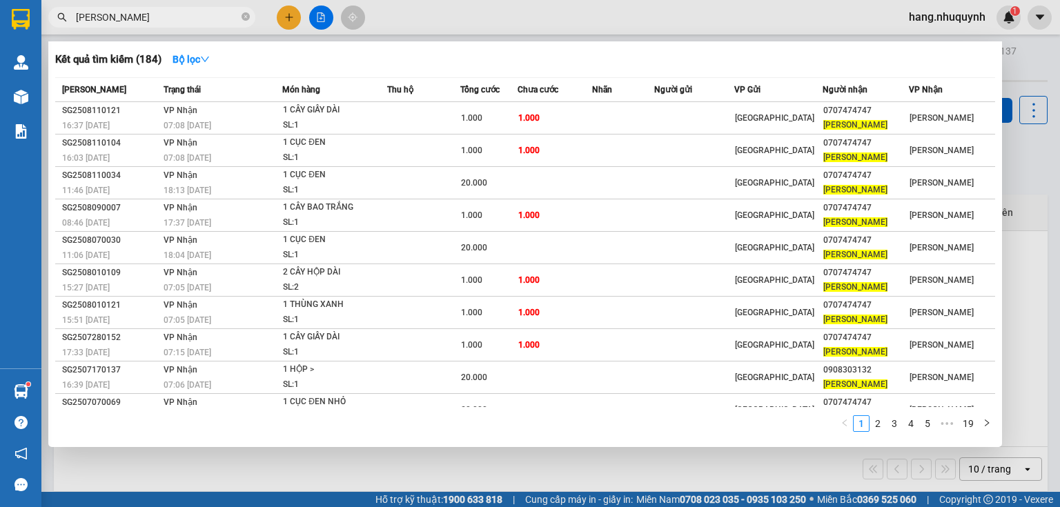
click at [155, 15] on input "[PERSON_NAME]" at bounding box center [157, 17] width 163 height 15
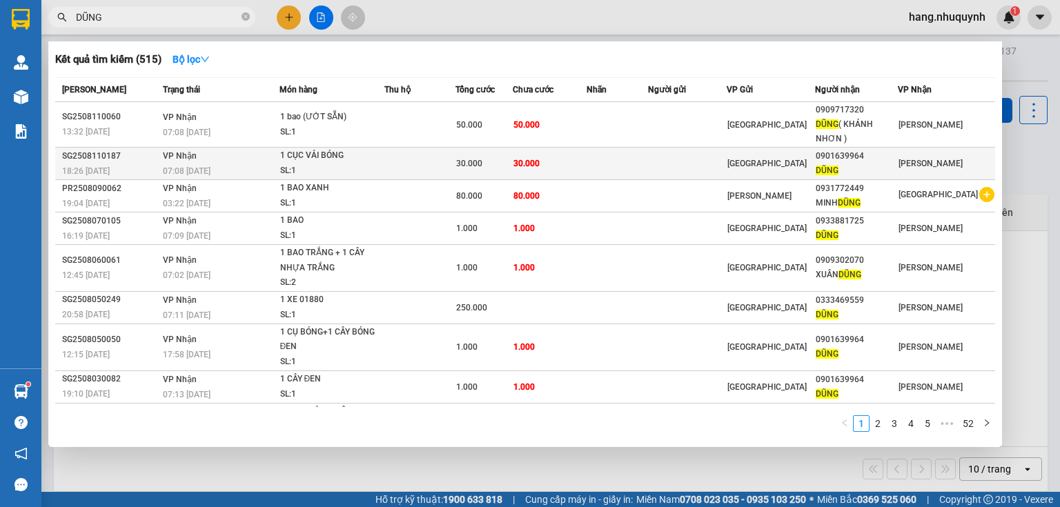
click at [482, 166] on span "30.000" at bounding box center [469, 164] width 26 height 10
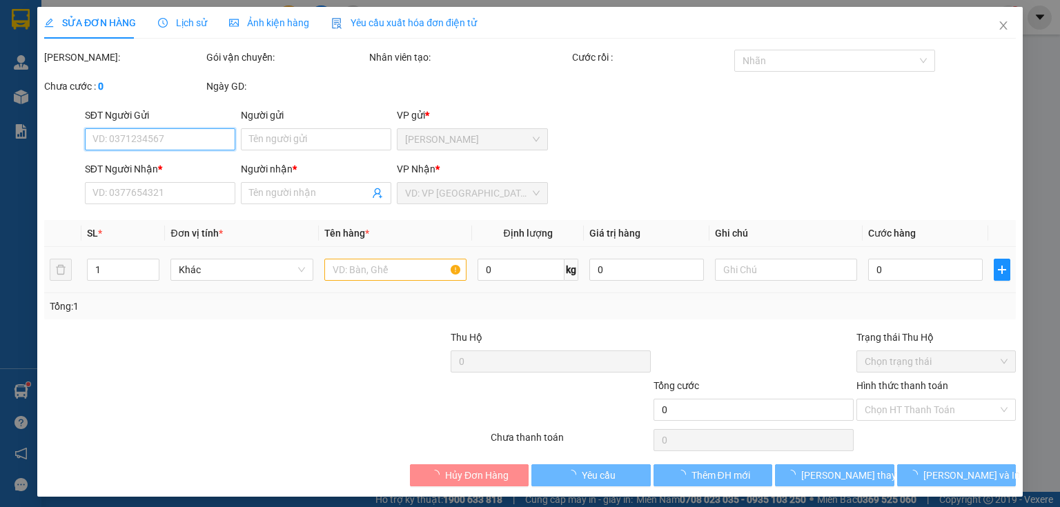
scroll to position [5, 0]
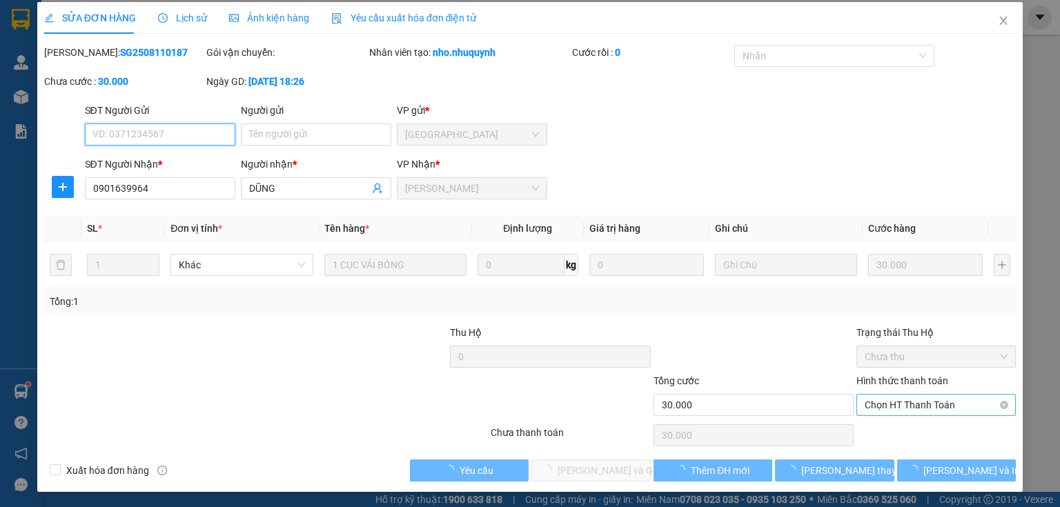
click at [900, 401] on span "Chọn HT Thanh Toán" at bounding box center [936, 405] width 143 height 21
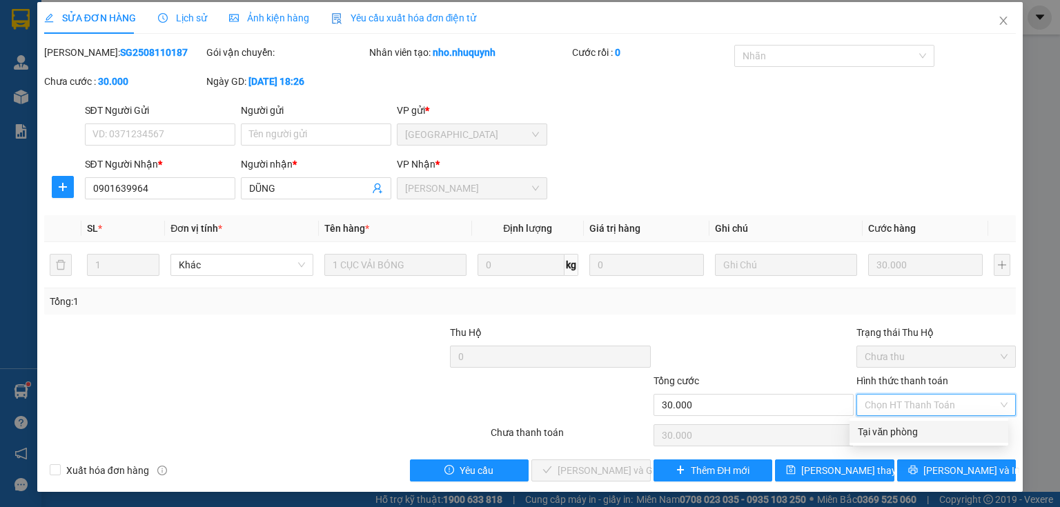
drag, startPoint x: 889, startPoint y: 433, endPoint x: 867, endPoint y: 434, distance: 22.8
click at [887, 433] on div "Tại văn phòng" at bounding box center [929, 431] width 142 height 15
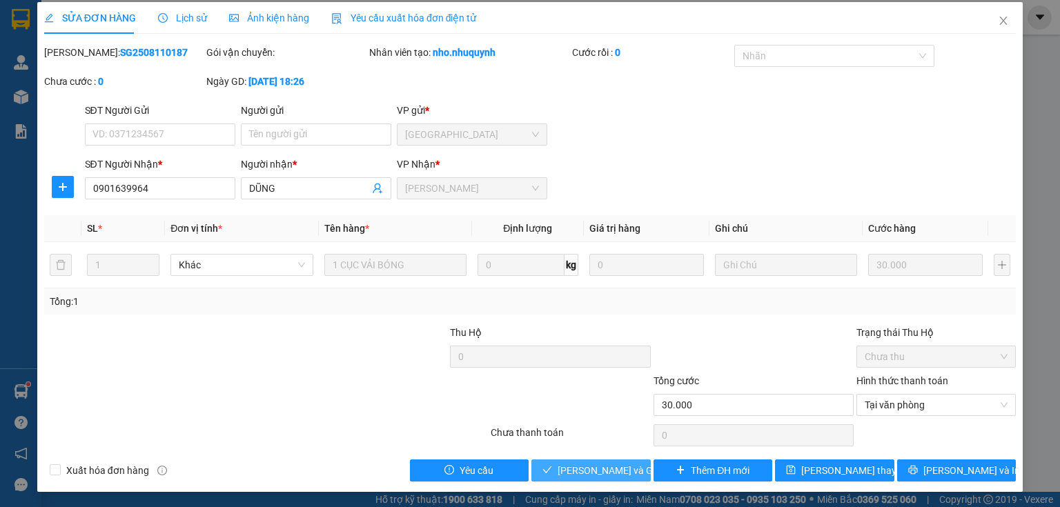
click at [566, 469] on span "[PERSON_NAME] và Giao hàng" at bounding box center [624, 470] width 132 height 15
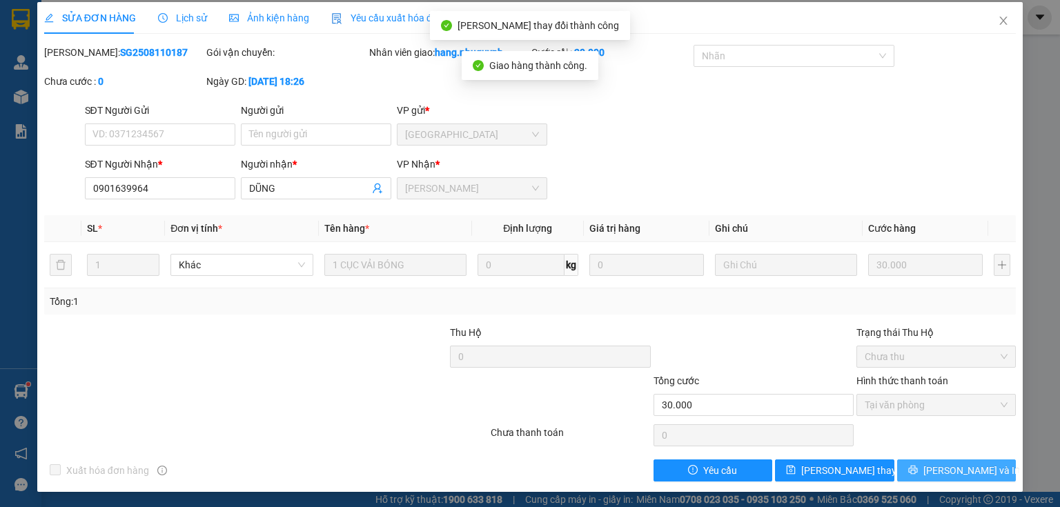
click at [943, 470] on span "[PERSON_NAME] và In" at bounding box center [971, 470] width 97 height 15
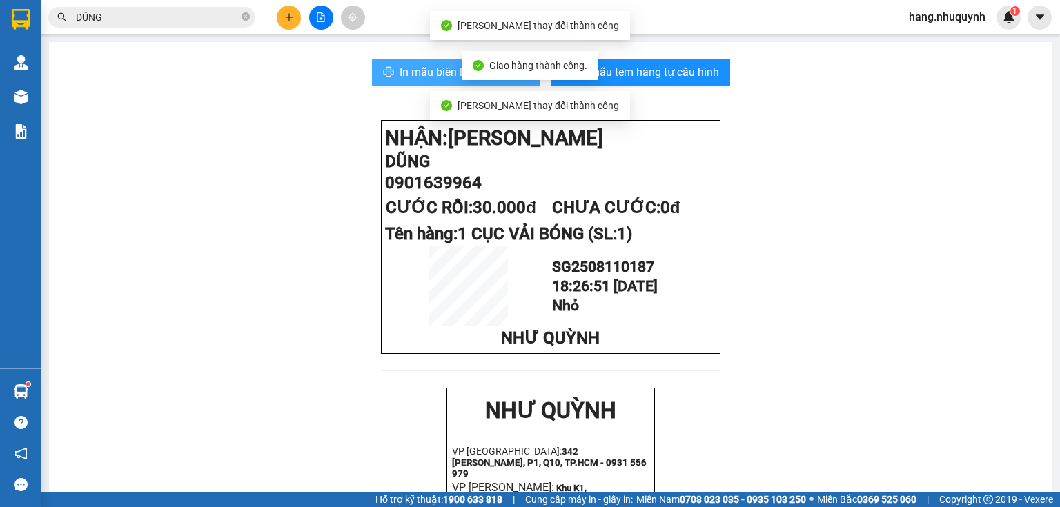
click at [430, 73] on span "In mẫu biên lai tự cấu hình" at bounding box center [465, 71] width 130 height 17
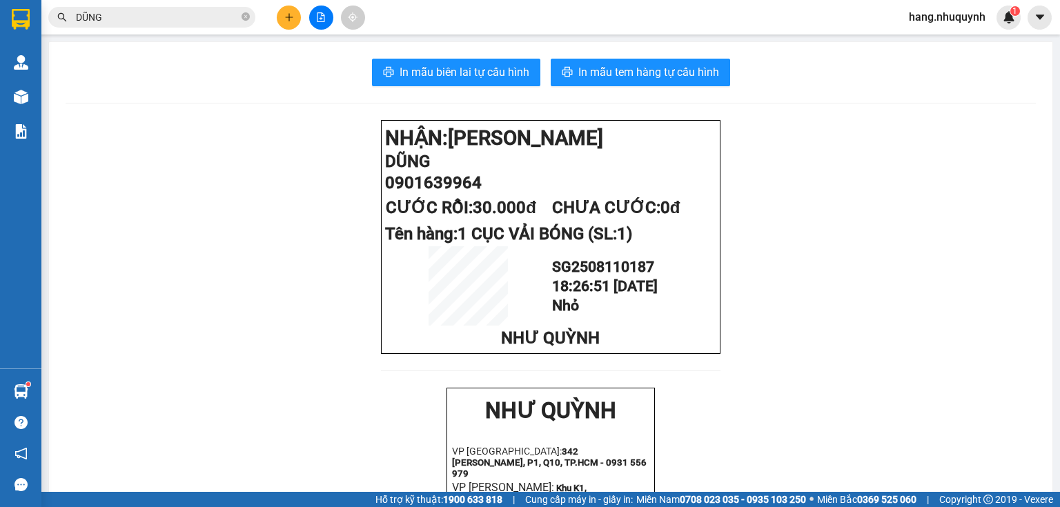
click at [150, 19] on input "DŨNG" at bounding box center [157, 17] width 163 height 15
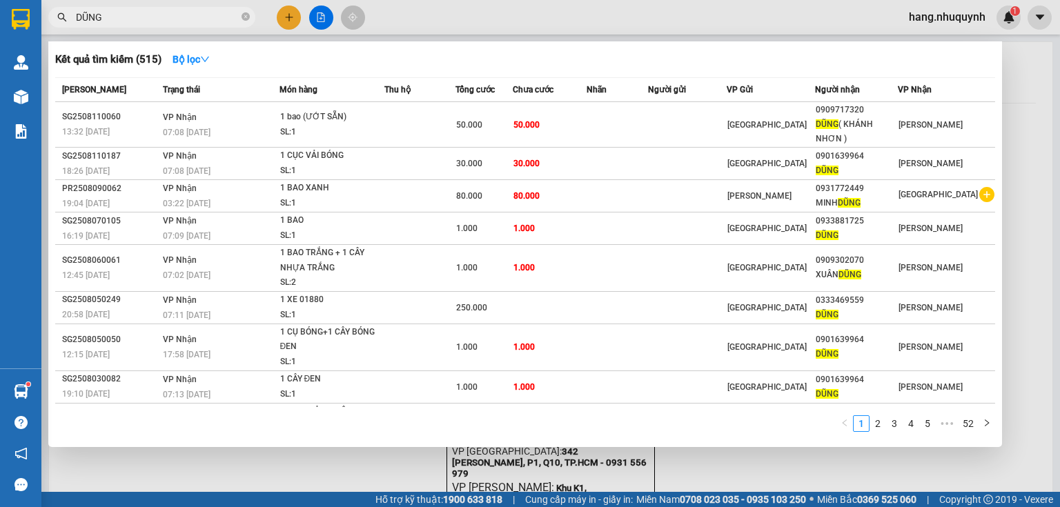
click at [150, 19] on input "DŨNG" at bounding box center [157, 17] width 163 height 15
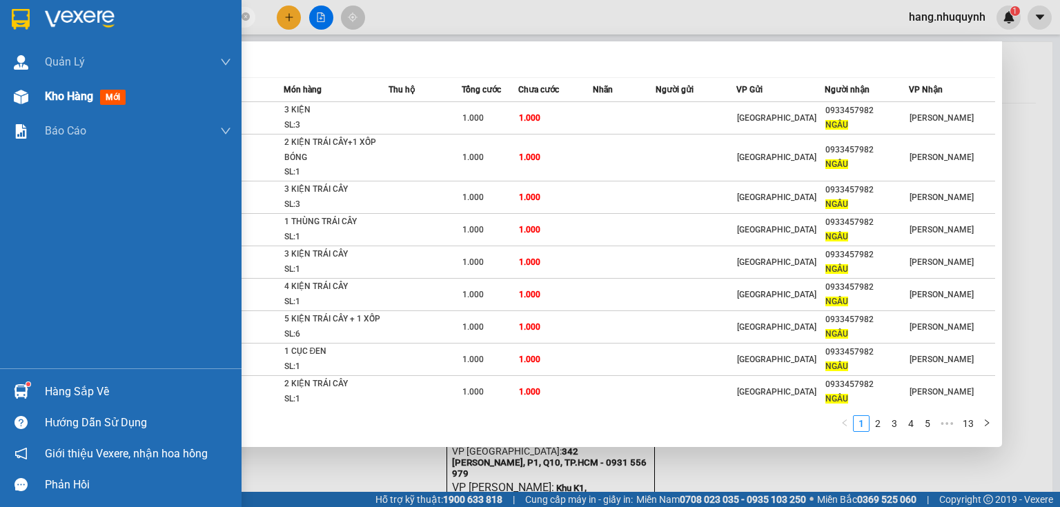
click at [79, 100] on span "Kho hàng" at bounding box center [69, 96] width 48 height 13
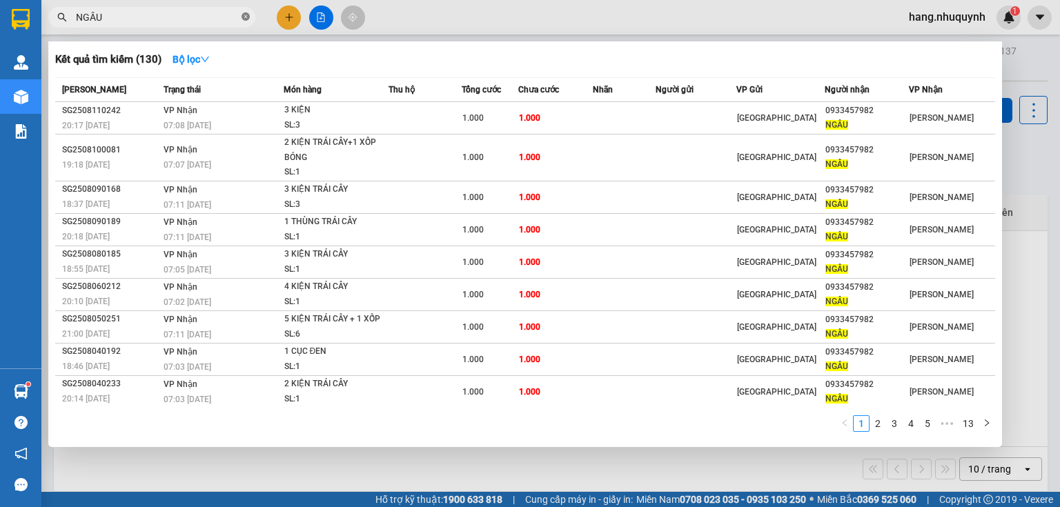
click at [245, 17] on icon "close-circle" at bounding box center [246, 16] width 8 height 8
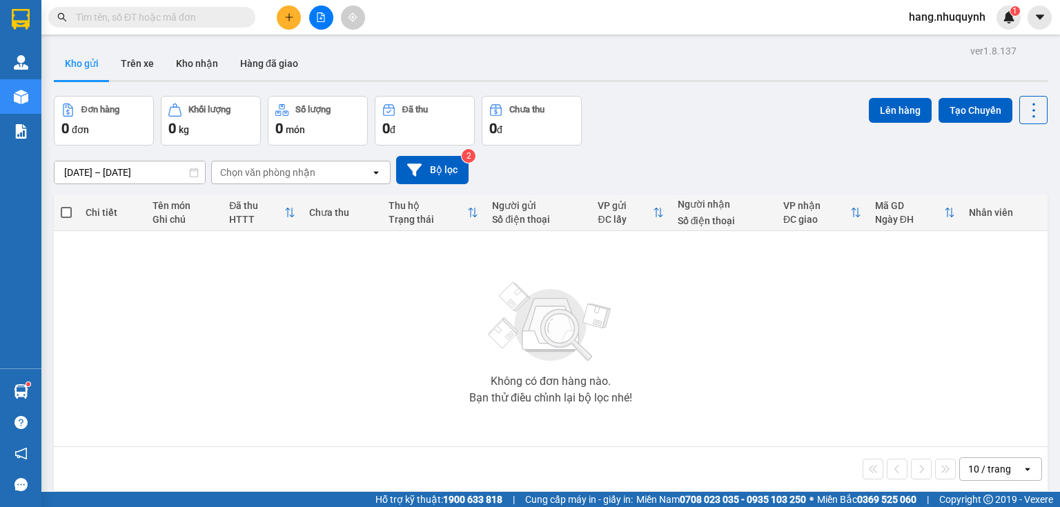
click at [440, 18] on div "Kết quả tìm kiếm ( 130 ) Bộ lọc Mã ĐH Trạng thái Món hàng Thu hộ Tổng cước Chưa…" at bounding box center [530, 17] width 1060 height 35
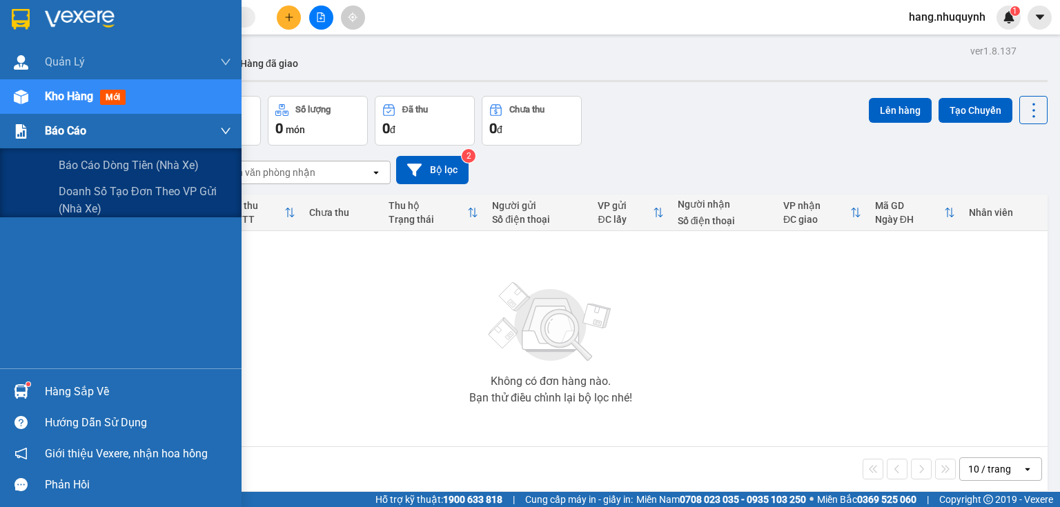
click at [69, 130] on span "Báo cáo" at bounding box center [65, 130] width 41 height 17
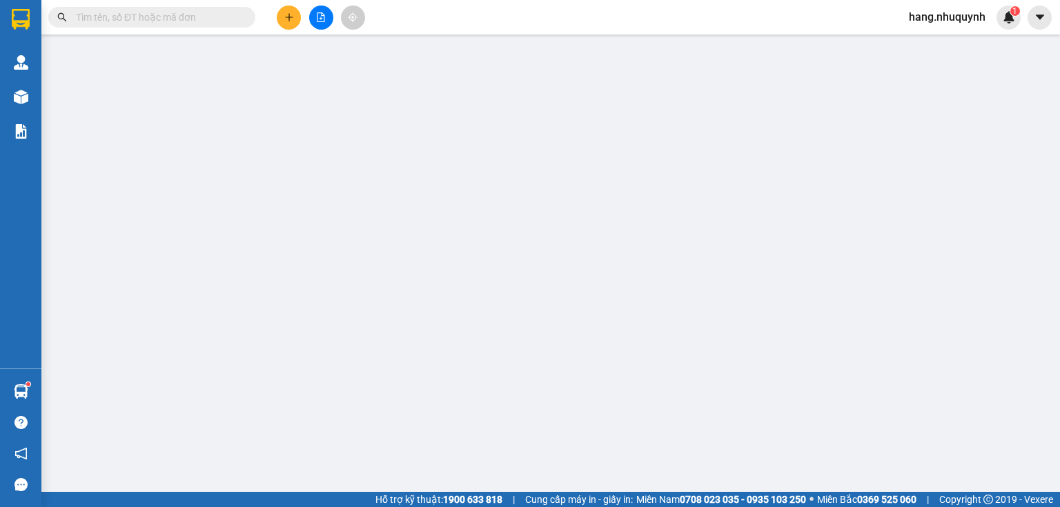
click at [433, 22] on div "Kết quả tìm kiếm ( 130 ) Bộ lọc Mã ĐH Trạng thái Món hàng Thu hộ Tổng cước Chưa…" at bounding box center [530, 17] width 1060 height 35
click at [317, 20] on icon "file-add" at bounding box center [321, 17] width 10 height 10
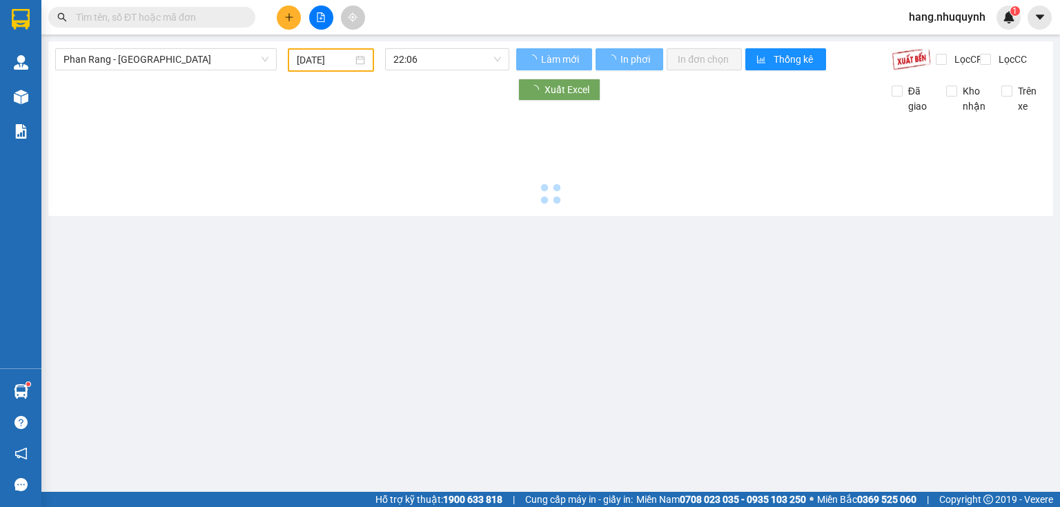
click at [177, 62] on span "Phan Rang - [GEOGRAPHIC_DATA]" at bounding box center [165, 59] width 205 height 21
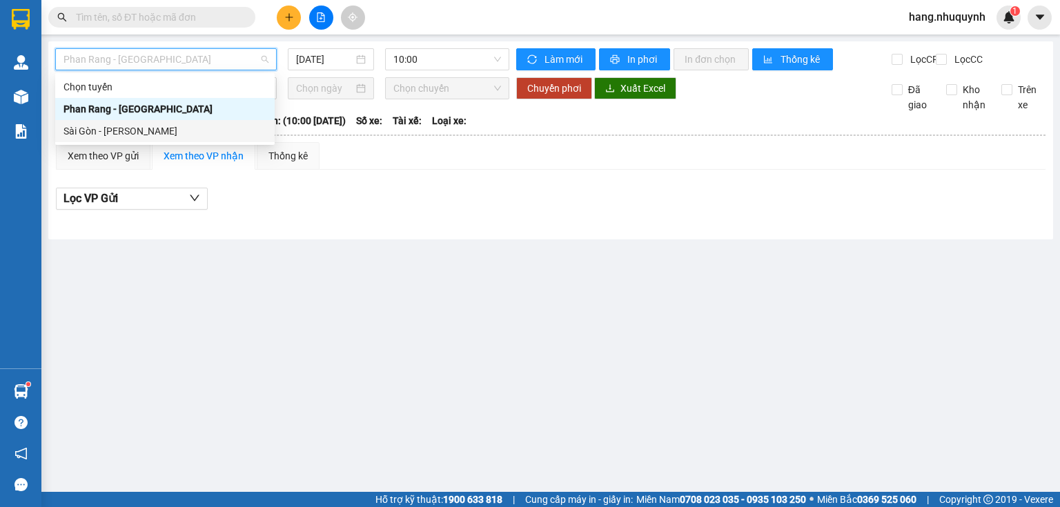
click at [144, 135] on div "Sài Gòn - [PERSON_NAME]" at bounding box center [164, 131] width 203 height 15
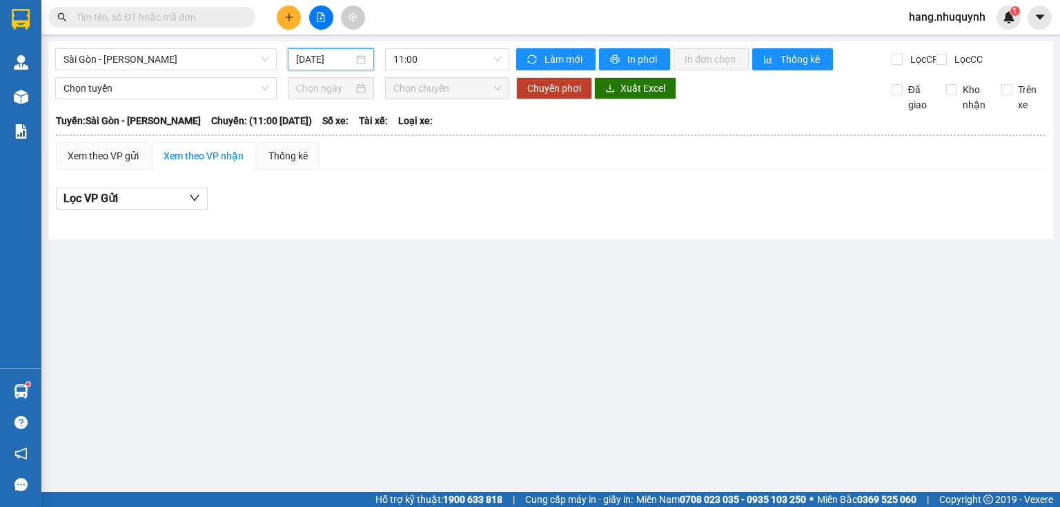
drag, startPoint x: 331, startPoint y: 52, endPoint x: 321, endPoint y: 92, distance: 41.3
click at [330, 57] on input "[DATE]" at bounding box center [324, 59] width 57 height 15
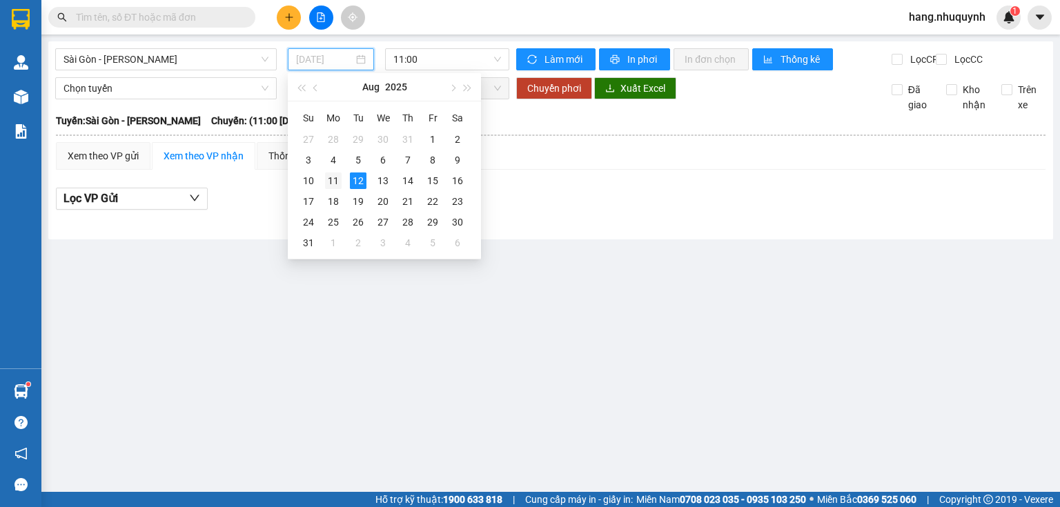
click at [338, 181] on div "11" at bounding box center [333, 181] width 17 height 17
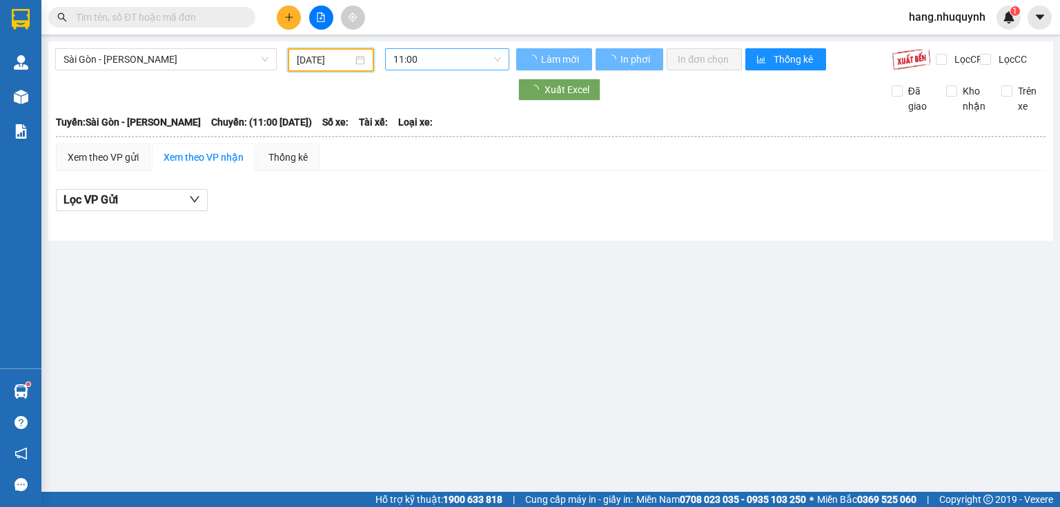
click at [451, 58] on span "11:00" at bounding box center [447, 59] width 108 height 21
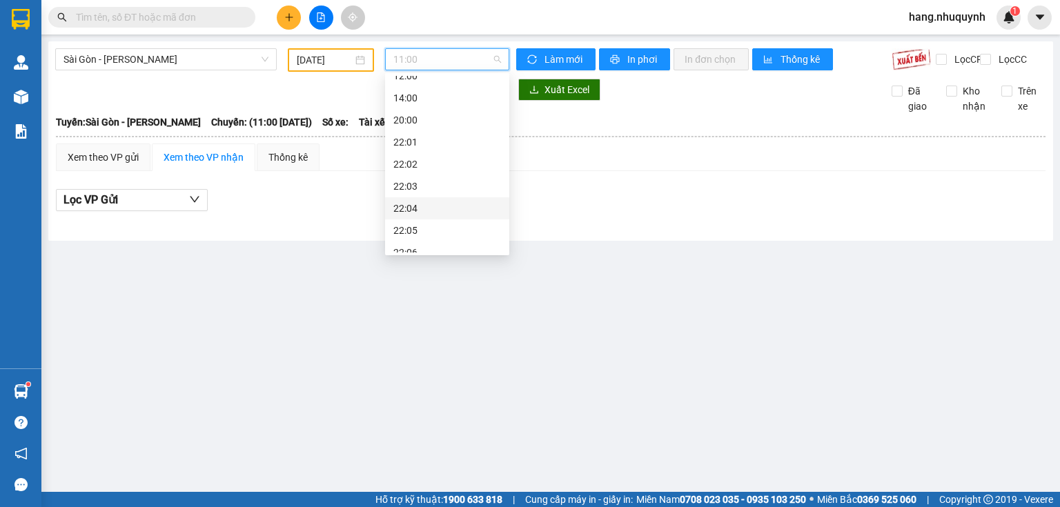
scroll to position [66, 0]
click at [411, 242] on div "22:06" at bounding box center [447, 241] width 108 height 15
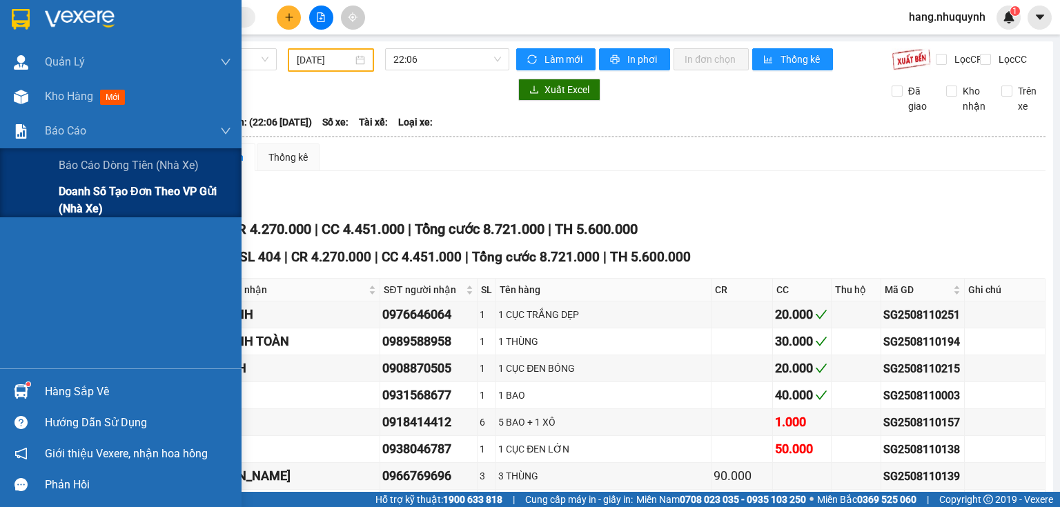
click at [81, 192] on span "Doanh số tạo đơn theo VP gửi (nhà xe)" at bounding box center [145, 200] width 173 height 35
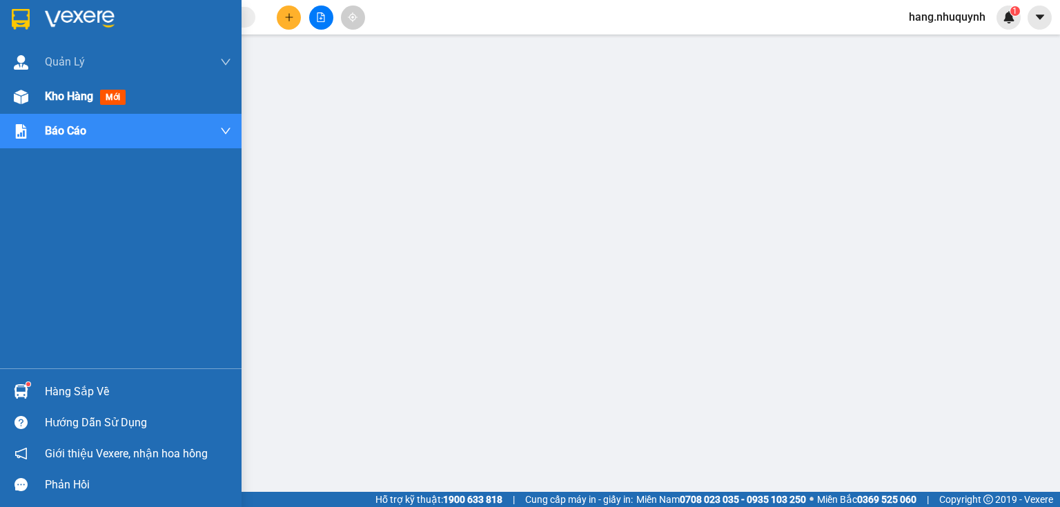
click at [88, 97] on span "Kho hàng" at bounding box center [69, 96] width 48 height 13
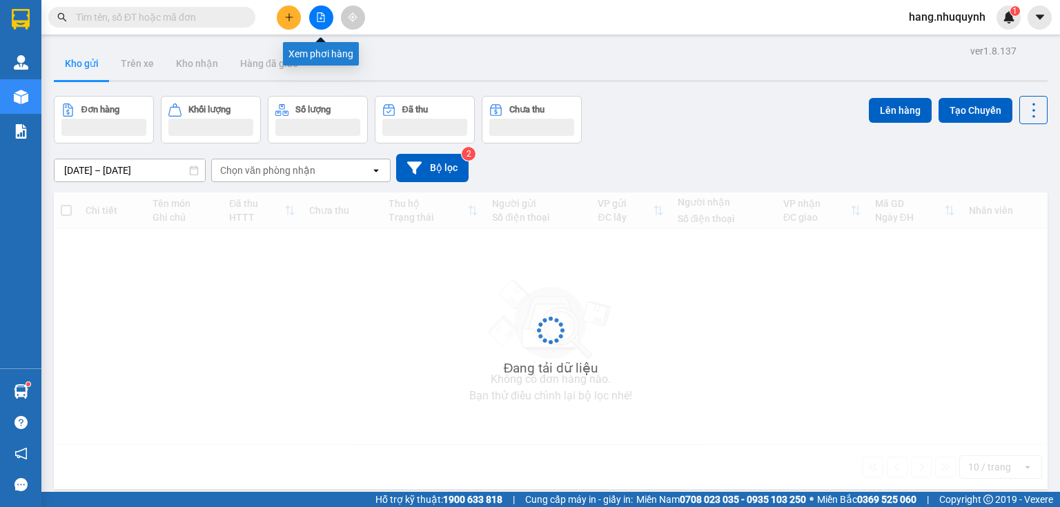
click at [323, 12] on icon "file-add" at bounding box center [321, 17] width 10 height 10
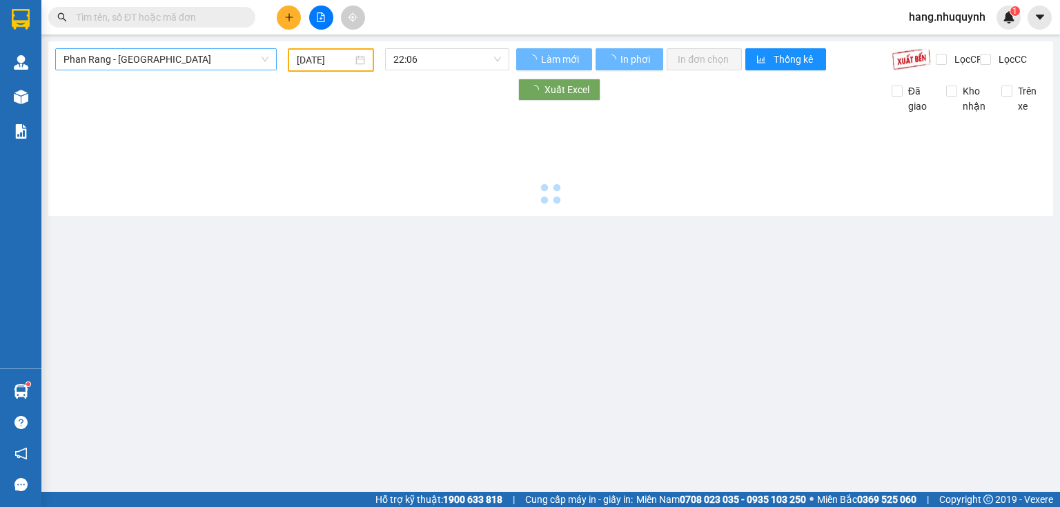
click at [150, 59] on span "Phan Rang - [GEOGRAPHIC_DATA]" at bounding box center [165, 59] width 205 height 21
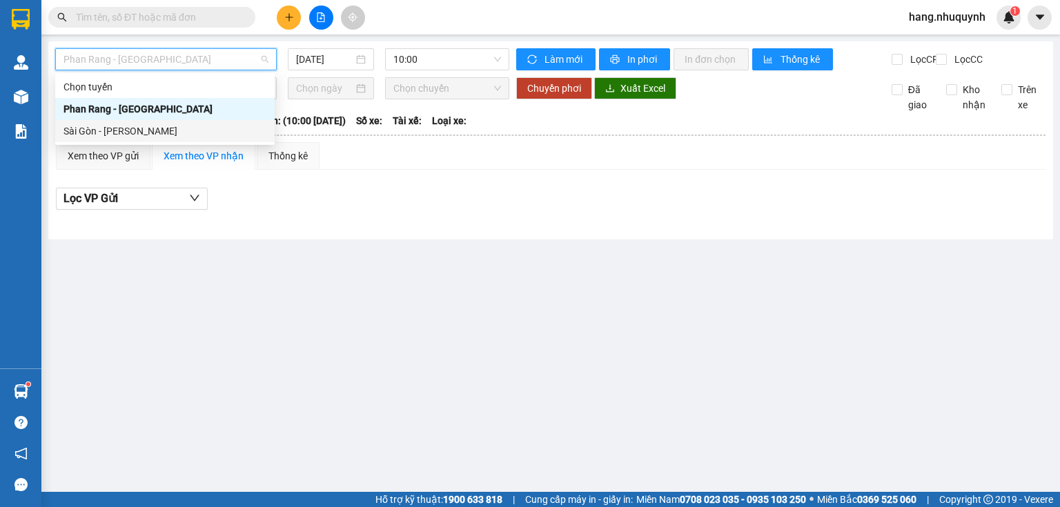
click at [146, 130] on div "Sài Gòn - [PERSON_NAME]" at bounding box center [164, 131] width 203 height 15
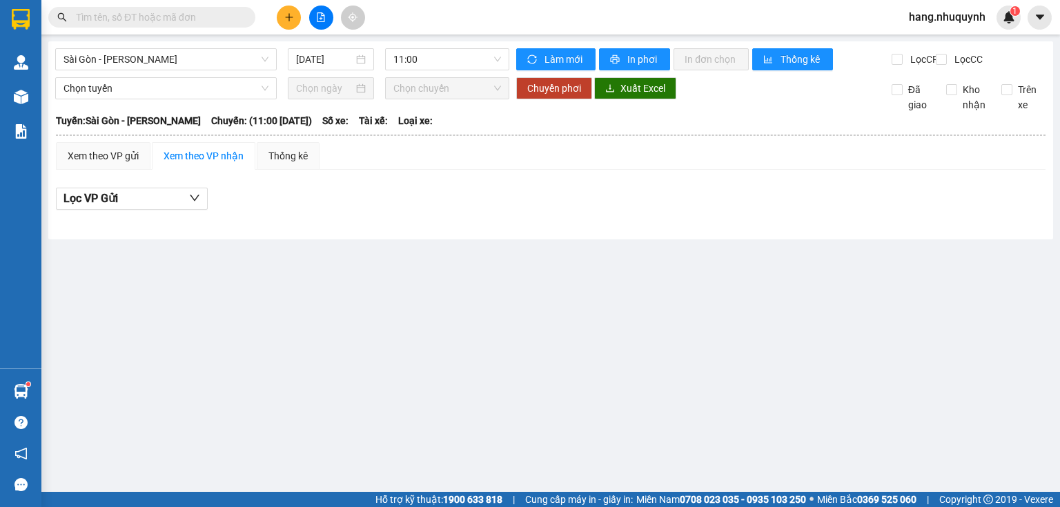
click at [334, 70] on div "Sài Gòn - Phan Rang [DATE] 11:00" at bounding box center [282, 59] width 454 height 22
click at [328, 52] on input "[DATE]" at bounding box center [324, 59] width 57 height 15
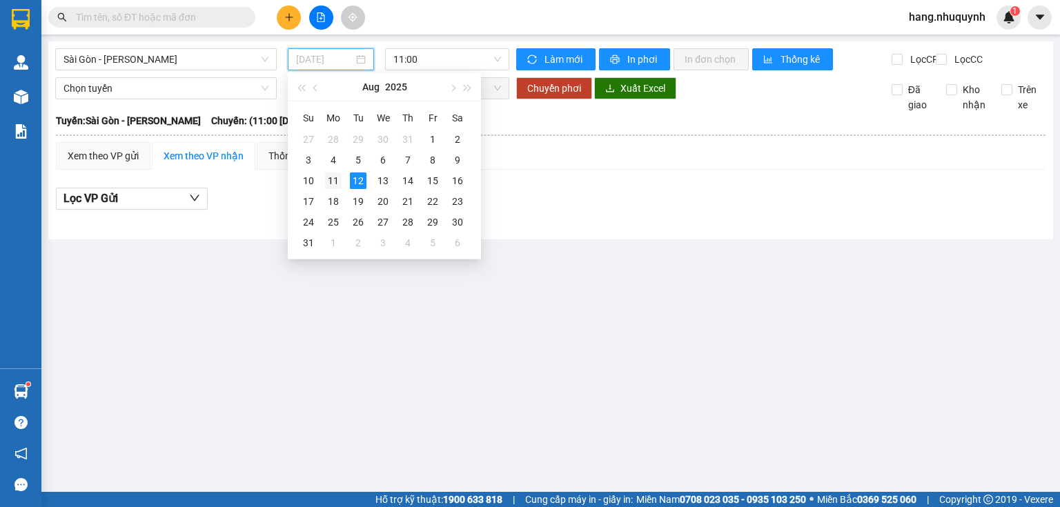
click at [333, 183] on div "11" at bounding box center [333, 181] width 17 height 17
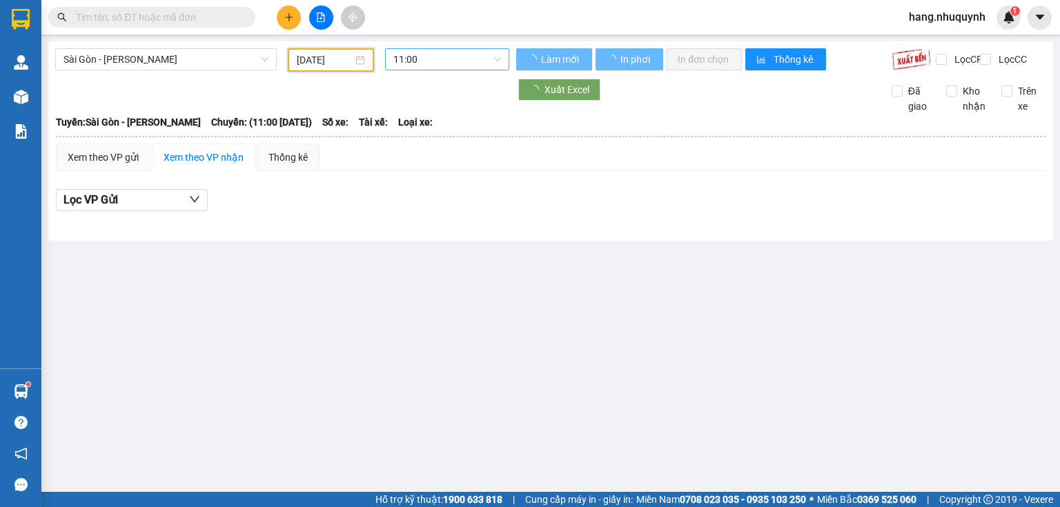
click at [437, 55] on span "11:00" at bounding box center [447, 59] width 108 height 21
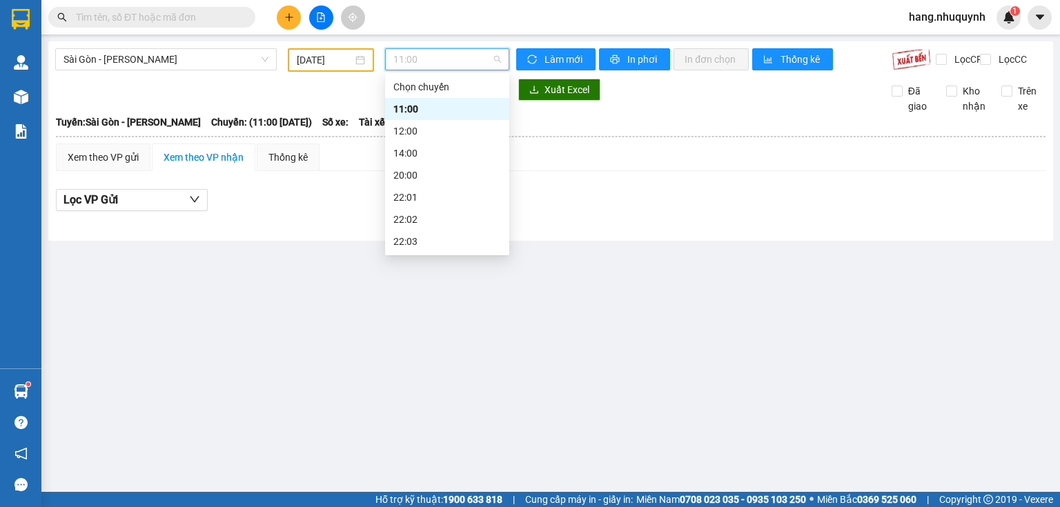
scroll to position [66, 0]
click at [409, 235] on div "22:06" at bounding box center [447, 241] width 108 height 15
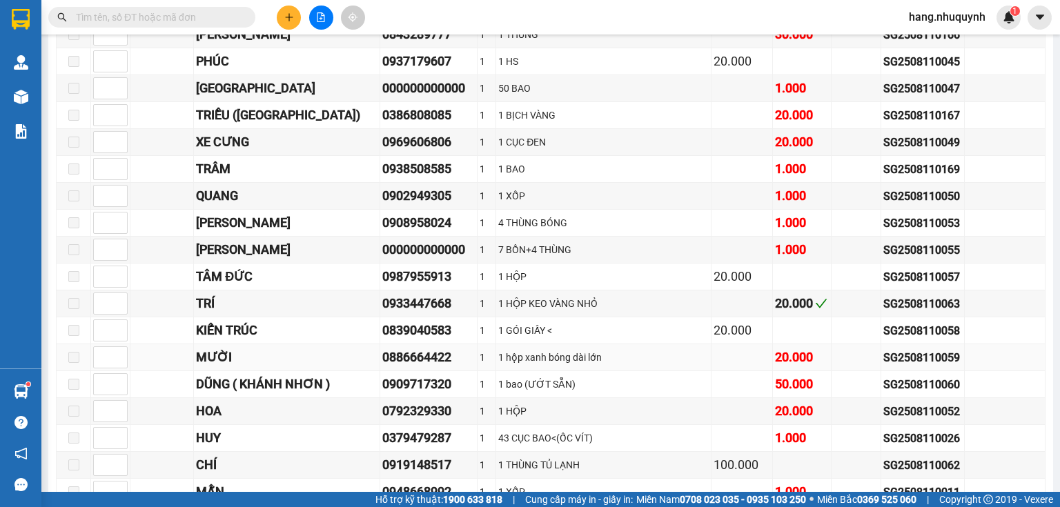
scroll to position [4850, 0]
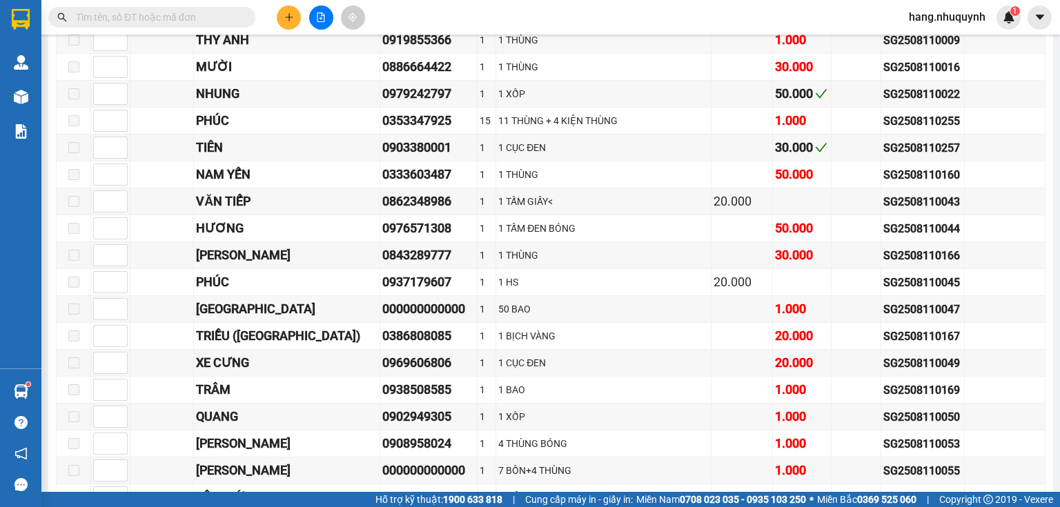
click at [199, 19] on input "text" at bounding box center [157, 17] width 163 height 15
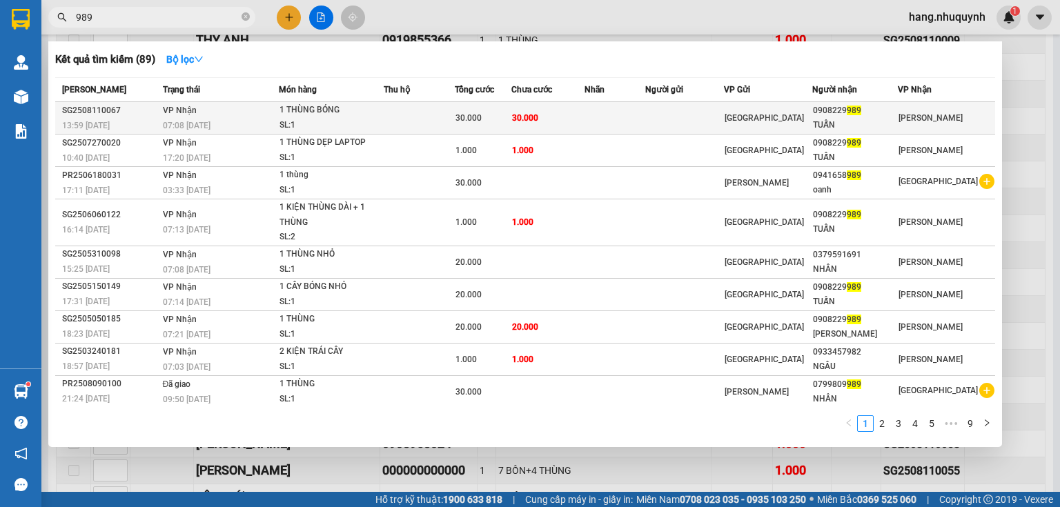
click at [578, 120] on td "30.000" at bounding box center [548, 118] width 74 height 32
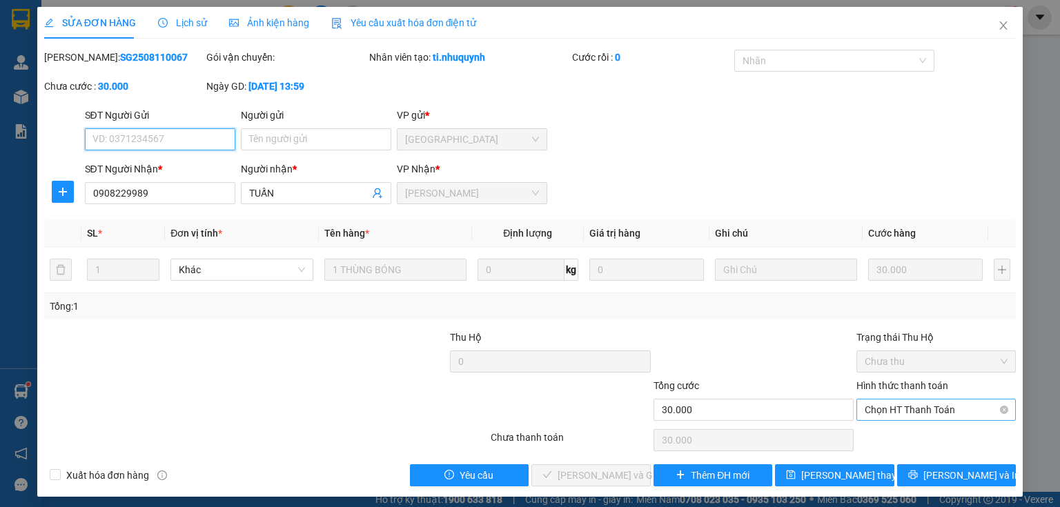
click at [927, 413] on span "Chọn HT Thanh Toán" at bounding box center [936, 410] width 143 height 21
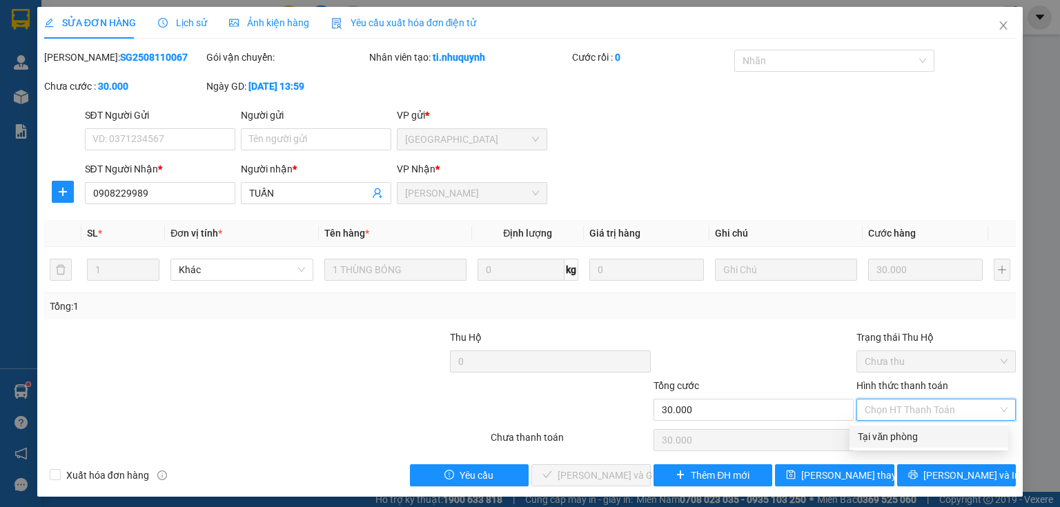
drag, startPoint x: 912, startPoint y: 438, endPoint x: 604, endPoint y: 460, distance: 308.5
click at [904, 443] on div "Tại văn phòng" at bounding box center [929, 436] width 142 height 15
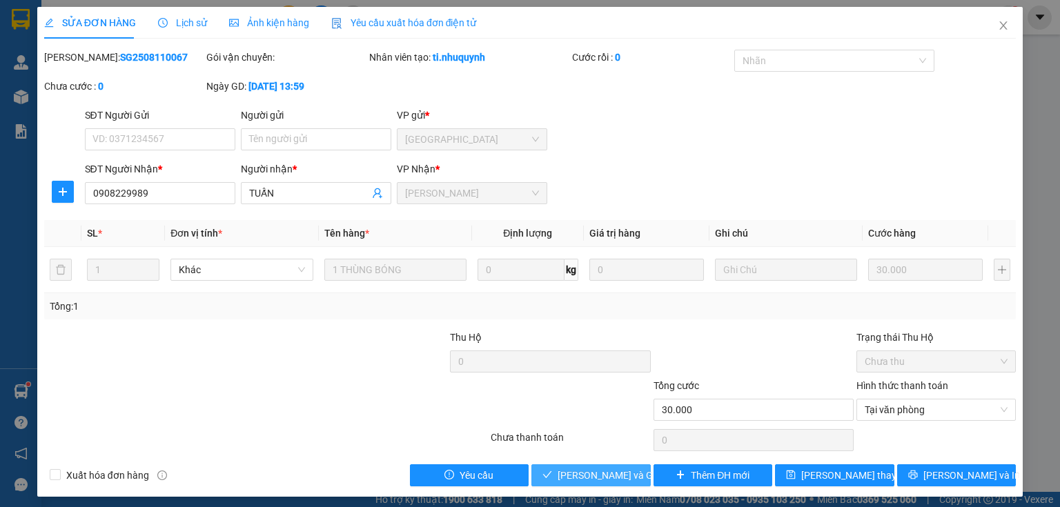
click at [578, 477] on span "[PERSON_NAME] và Giao hàng" at bounding box center [624, 475] width 132 height 15
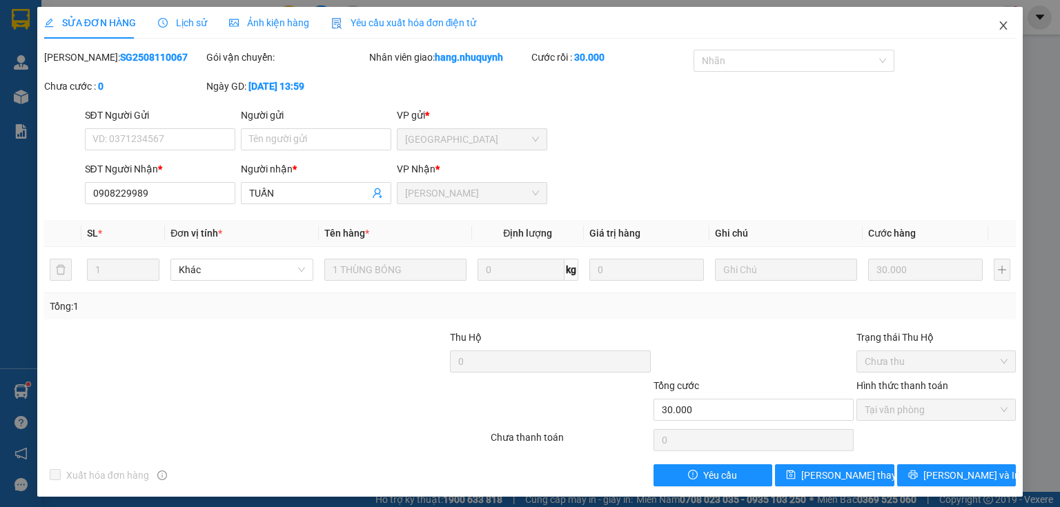
click at [1000, 25] on icon "close" at bounding box center [1004, 25] width 8 height 8
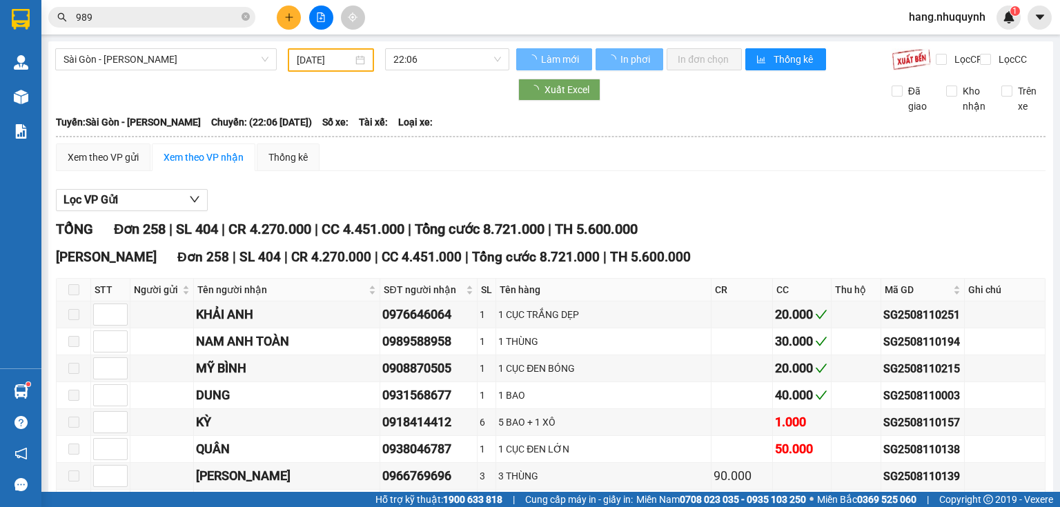
click at [104, 19] on input "989" at bounding box center [157, 17] width 163 height 15
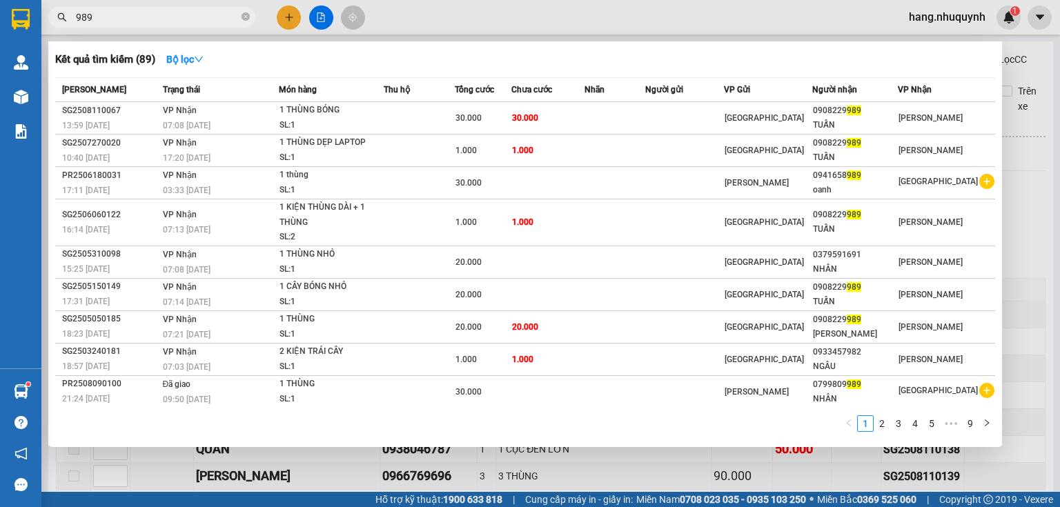
click at [104, 19] on input "989" at bounding box center [157, 17] width 163 height 15
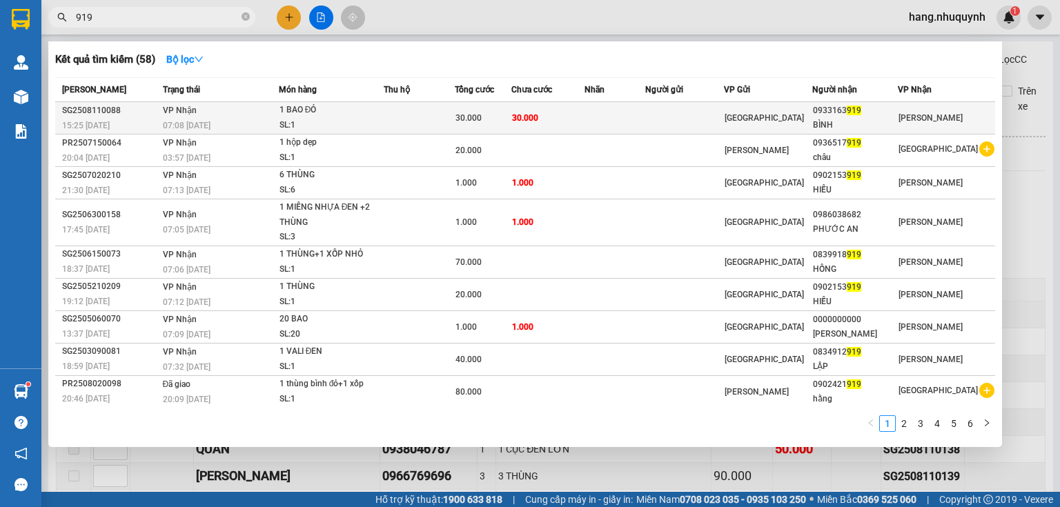
click at [573, 127] on td "30.000" at bounding box center [548, 118] width 74 height 32
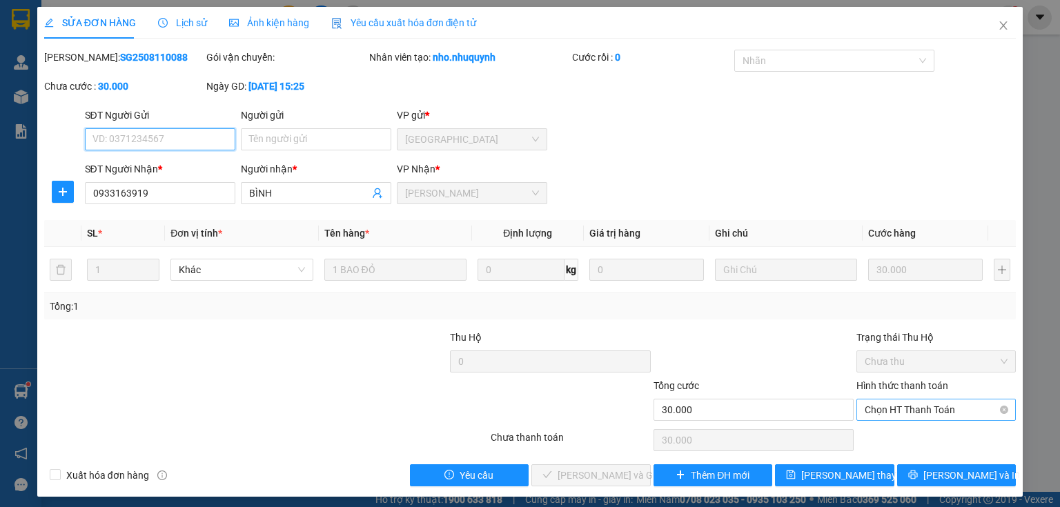
click at [907, 414] on span "Chọn HT Thanh Toán" at bounding box center [936, 410] width 143 height 21
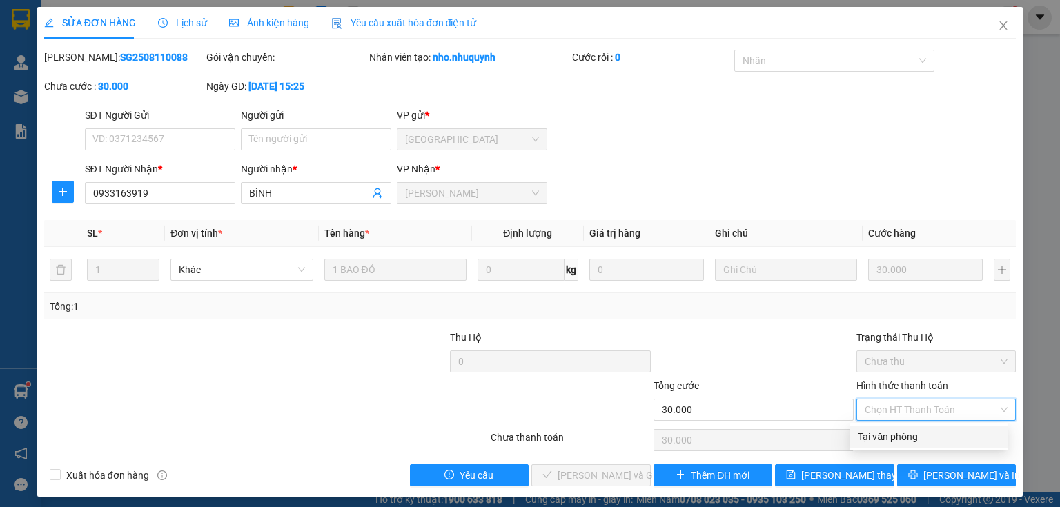
click at [903, 440] on div "Tại văn phòng" at bounding box center [929, 436] width 142 height 15
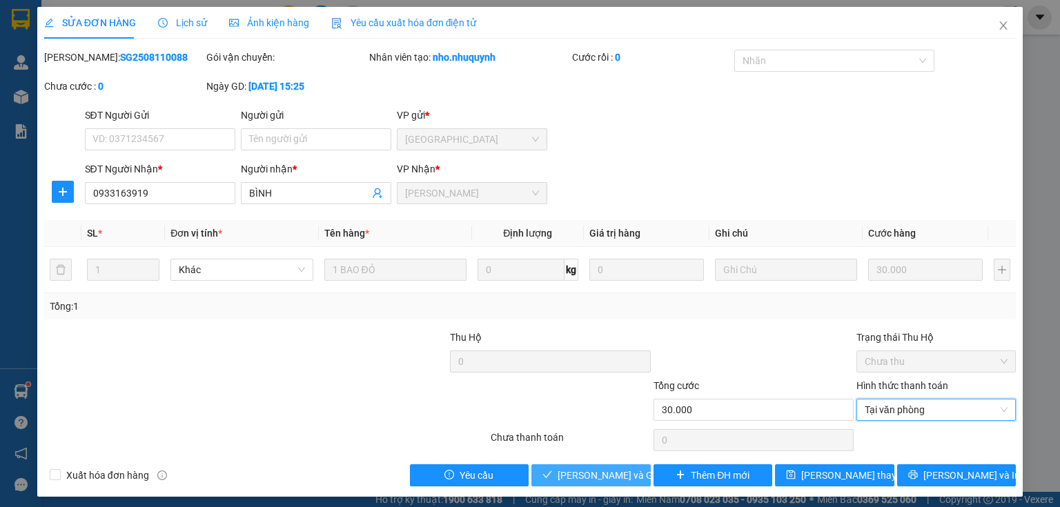
click at [605, 480] on span "[PERSON_NAME] và Giao hàng" at bounding box center [624, 475] width 132 height 15
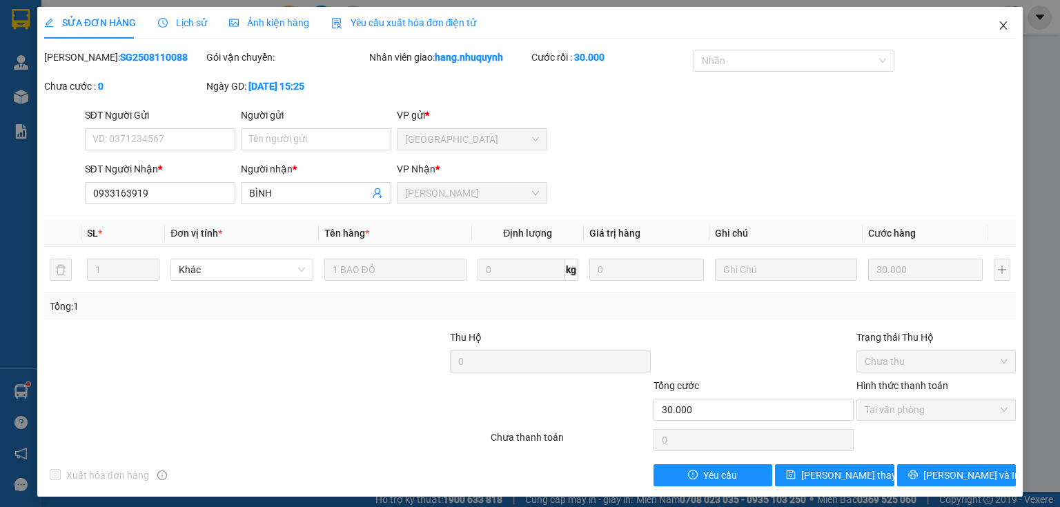
drag, startPoint x: 998, startPoint y: 28, endPoint x: 182, endPoint y: 28, distance: 815.6
click at [998, 28] on icon "close" at bounding box center [1003, 25] width 11 height 11
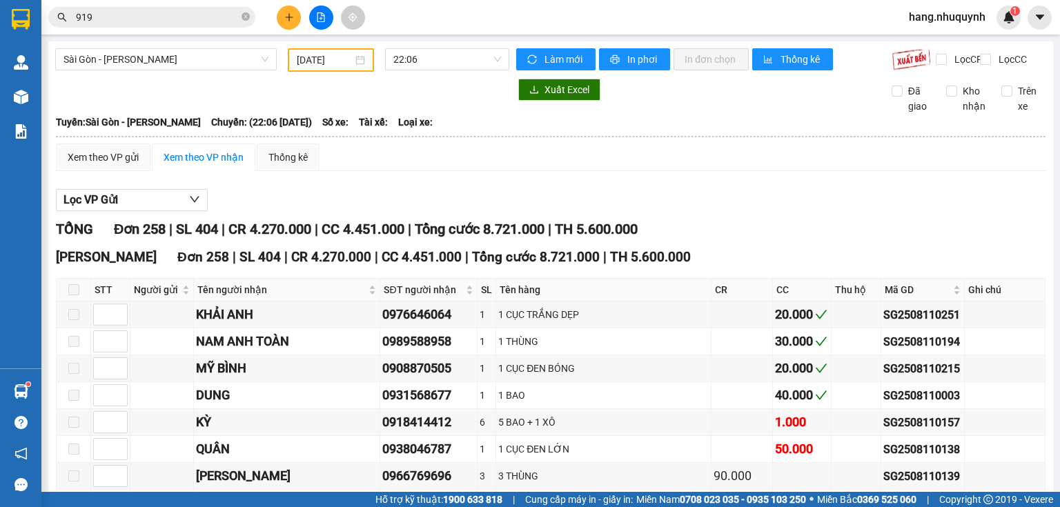
click at [169, 15] on input "919" at bounding box center [157, 17] width 163 height 15
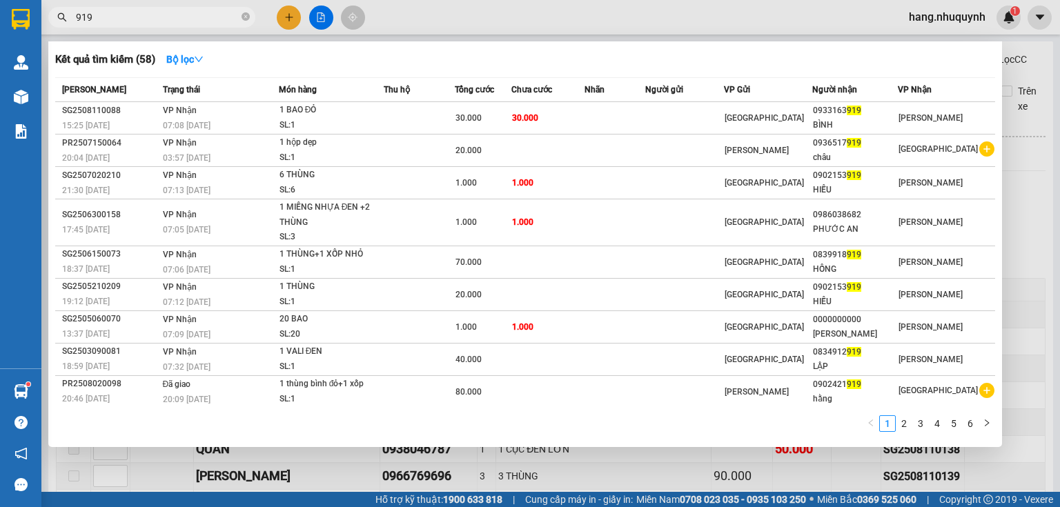
click at [169, 15] on input "919" at bounding box center [157, 17] width 163 height 15
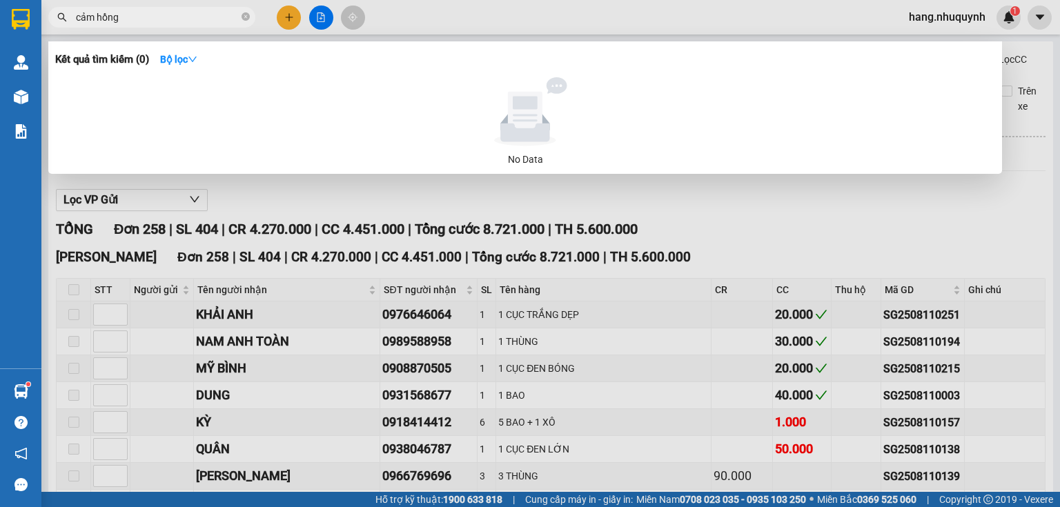
click at [284, 14] on div at bounding box center [530, 253] width 1060 height 507
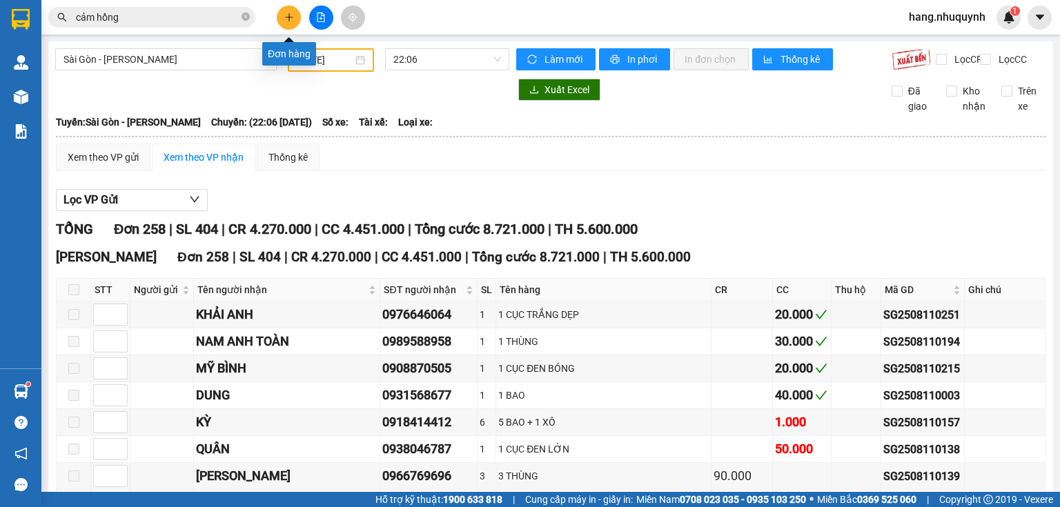
click at [288, 19] on icon "plus" at bounding box center [289, 17] width 10 height 10
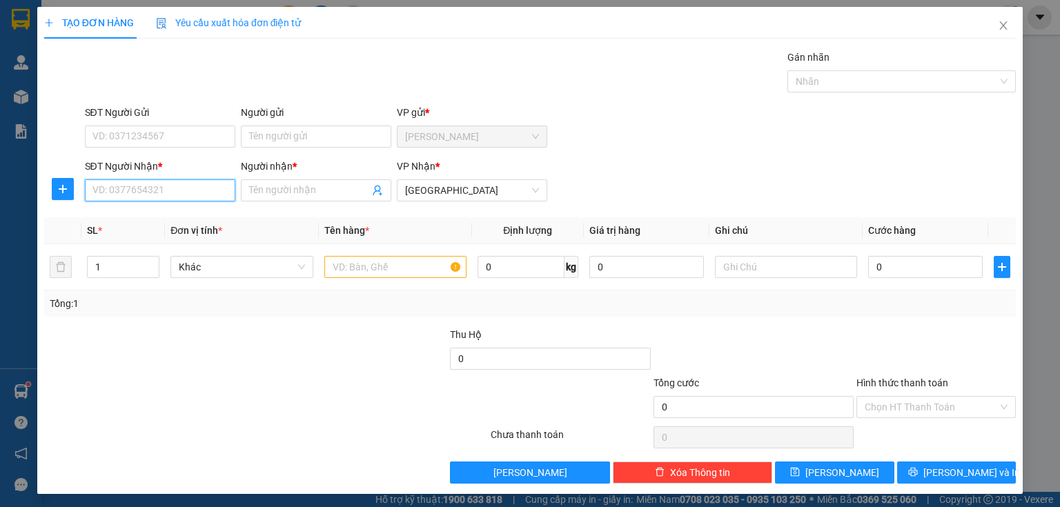
click at [164, 184] on input "SĐT Người Nhận *" at bounding box center [160, 190] width 150 height 22
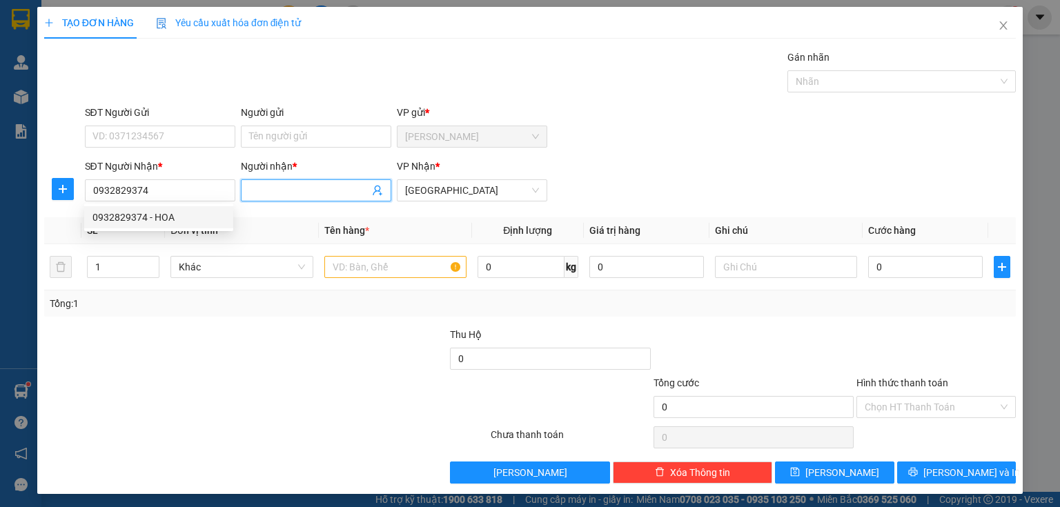
click at [290, 188] on input "Người nhận *" at bounding box center [309, 190] width 120 height 15
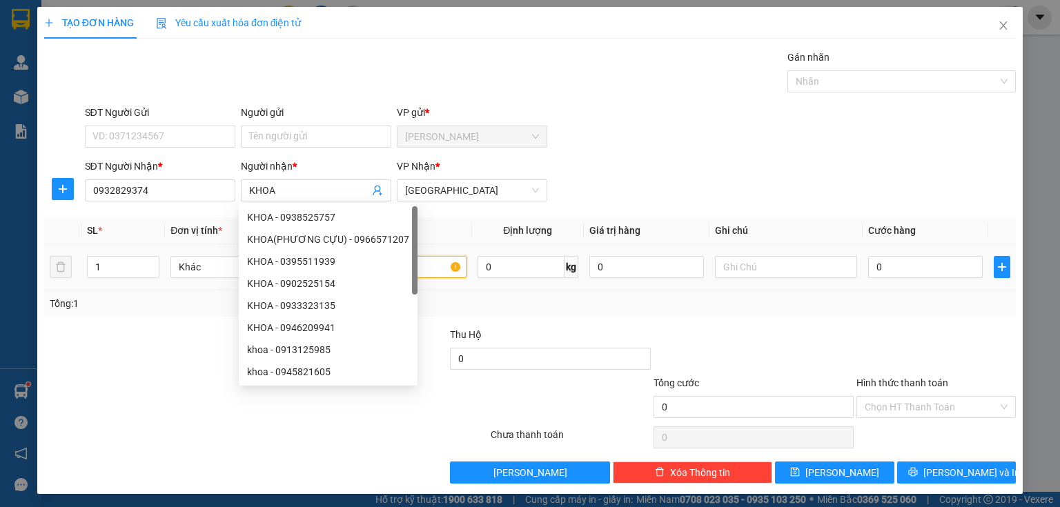
click at [439, 267] on input "text" at bounding box center [395, 267] width 142 height 22
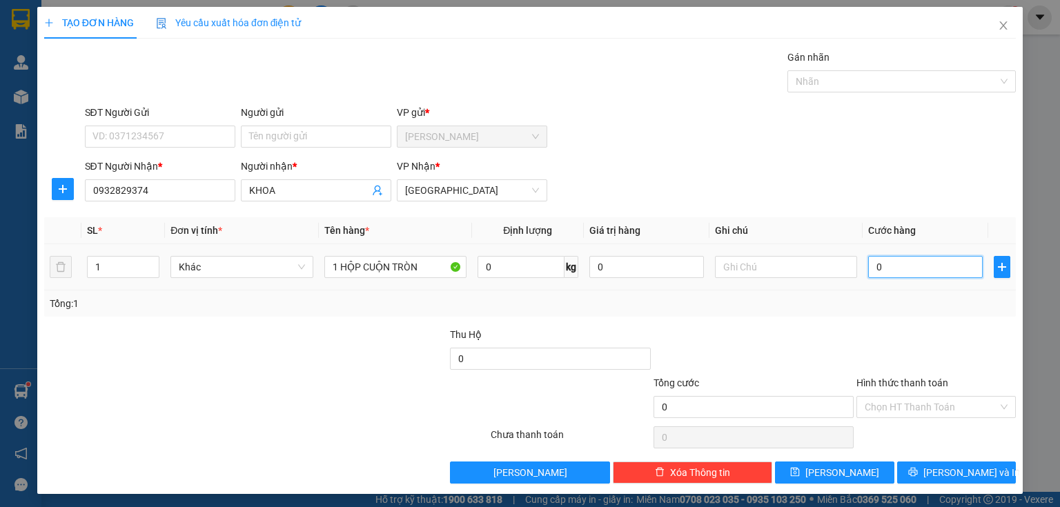
click at [917, 270] on input "0" at bounding box center [925, 267] width 115 height 22
click at [912, 409] on input "Hình thức thanh toán" at bounding box center [931, 407] width 133 height 21
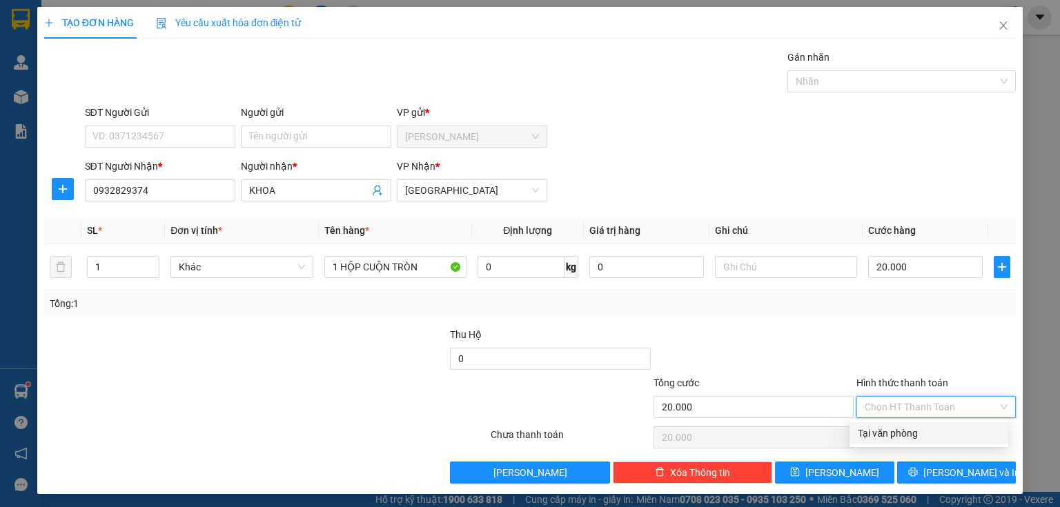
click at [899, 440] on div "Tại văn phòng" at bounding box center [929, 433] width 142 height 15
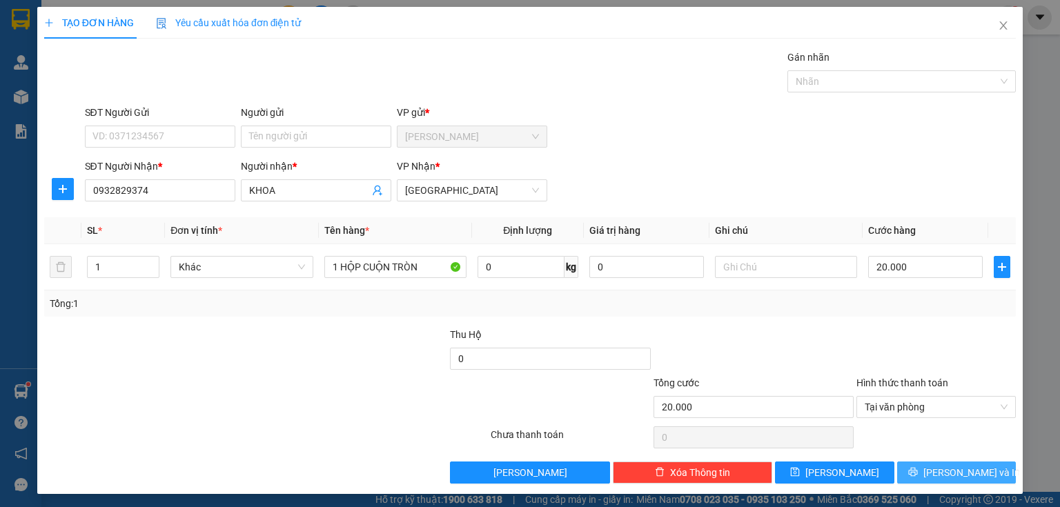
click at [918, 475] on icon "printer" at bounding box center [913, 472] width 10 height 10
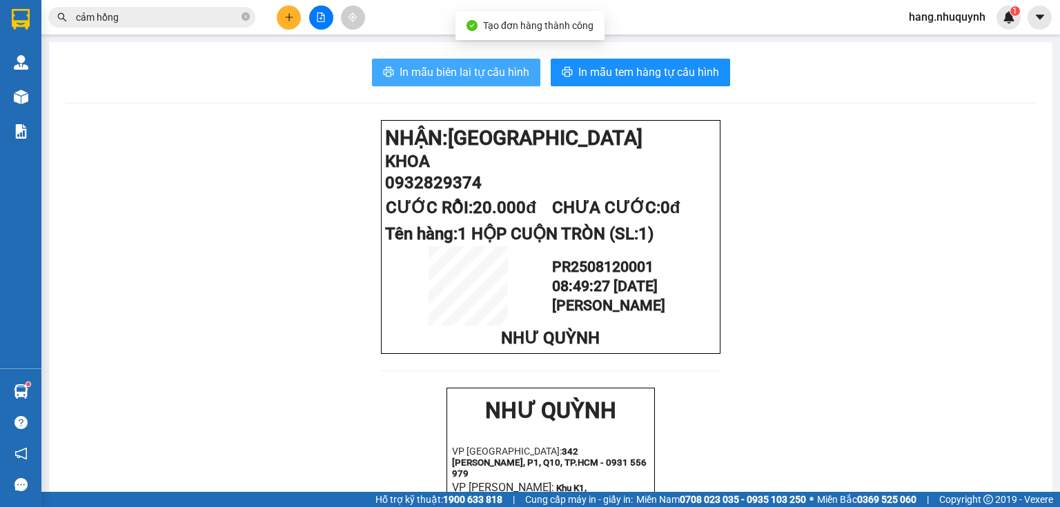
click at [445, 81] on button "In mẫu biên lai tự cấu hình" at bounding box center [456, 73] width 168 height 28
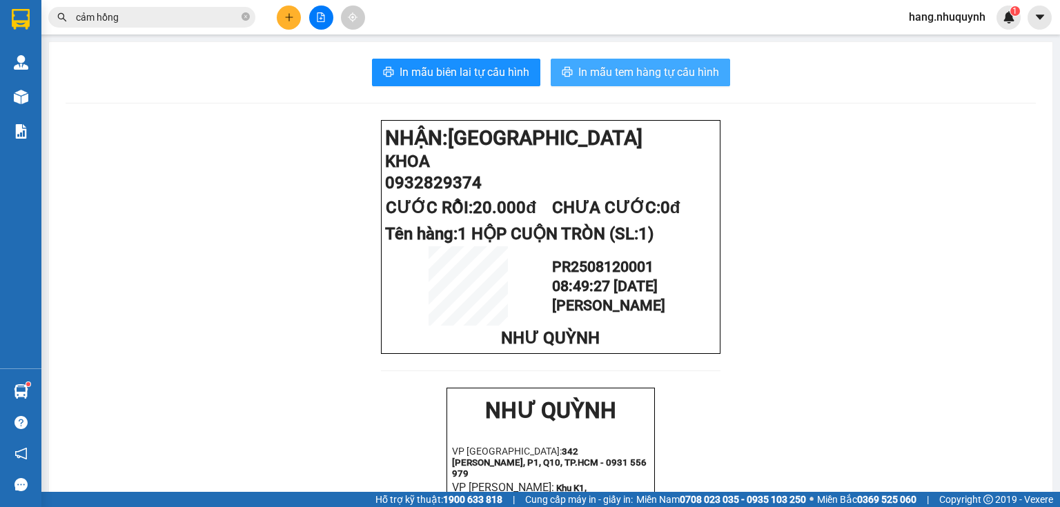
click at [624, 73] on span "In mẫu tem hàng tự cấu hình" at bounding box center [648, 71] width 141 height 17
click at [182, 17] on input "cảm hồng" at bounding box center [157, 17] width 163 height 15
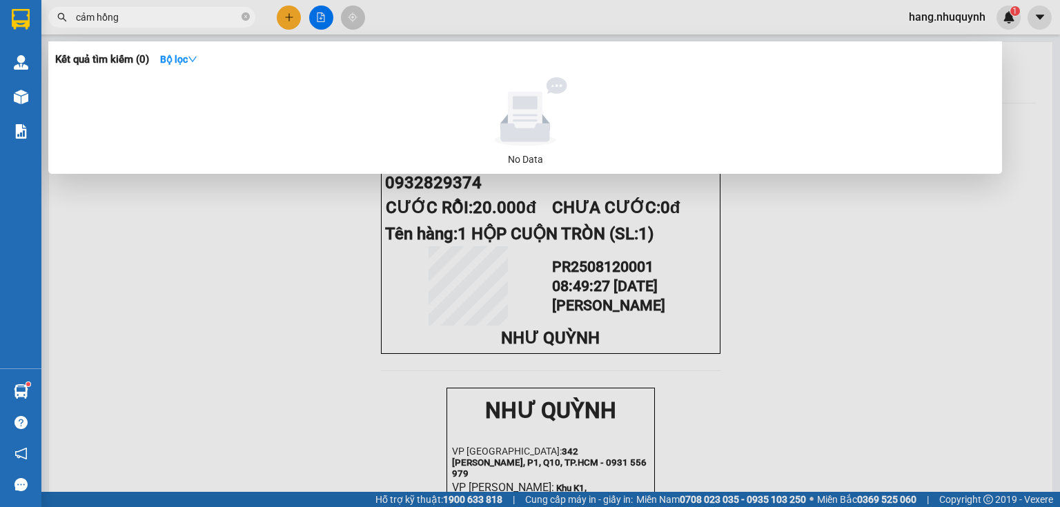
click at [182, 17] on input "cảm hồng" at bounding box center [157, 17] width 163 height 15
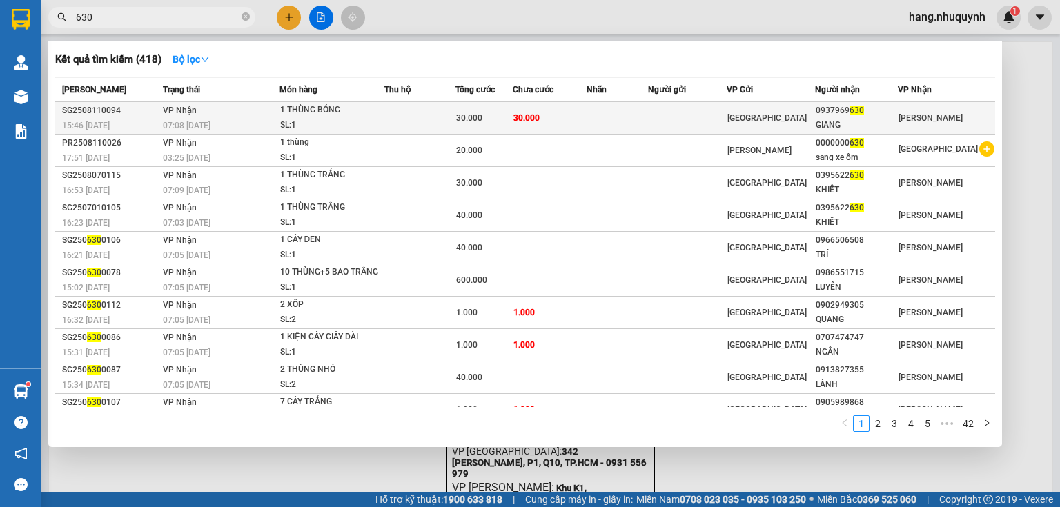
click at [185, 111] on span "VP Nhận" at bounding box center [180, 111] width 34 height 10
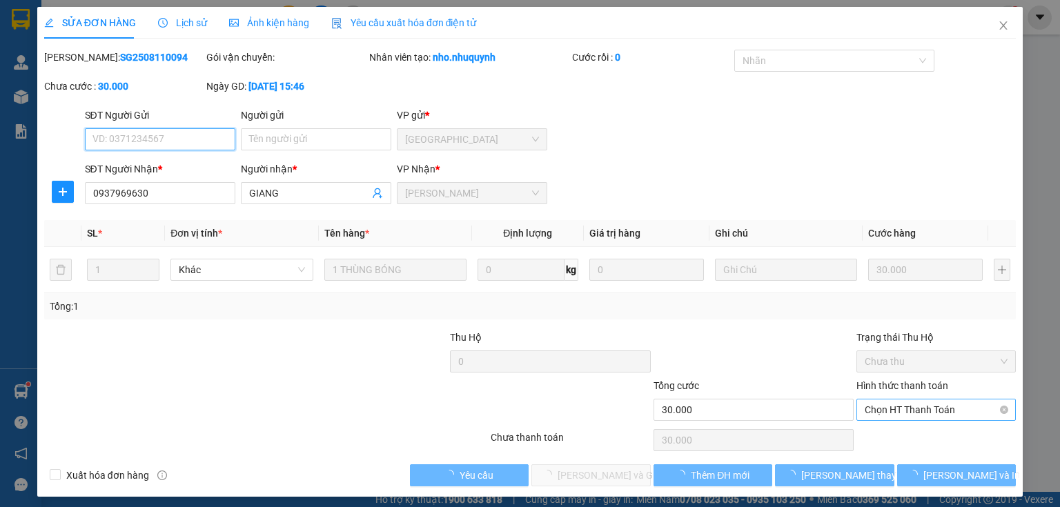
click at [904, 411] on span "Chọn HT Thanh Toán" at bounding box center [936, 410] width 143 height 21
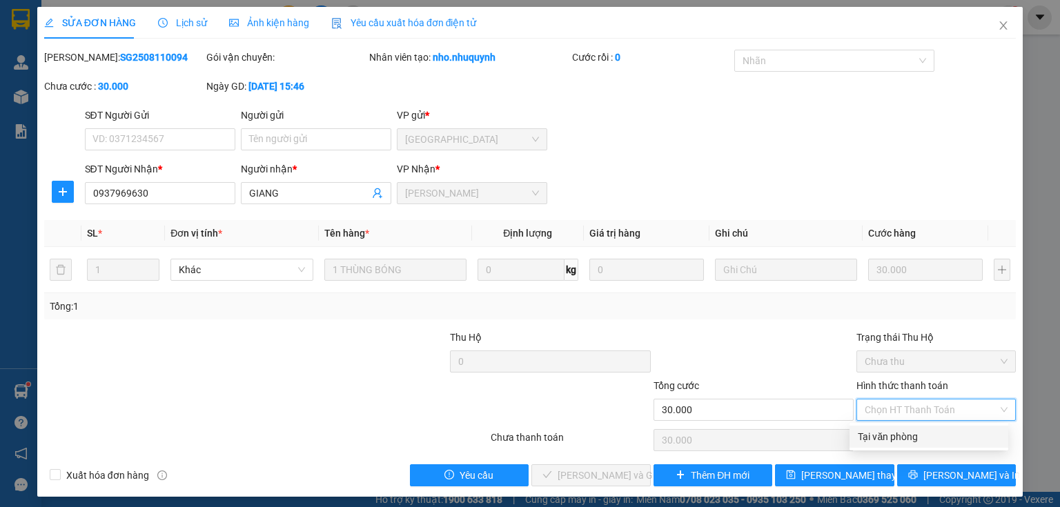
drag, startPoint x: 894, startPoint y: 437, endPoint x: 752, endPoint y: 464, distance: 144.5
click at [892, 439] on div "Tại văn phòng" at bounding box center [929, 436] width 142 height 15
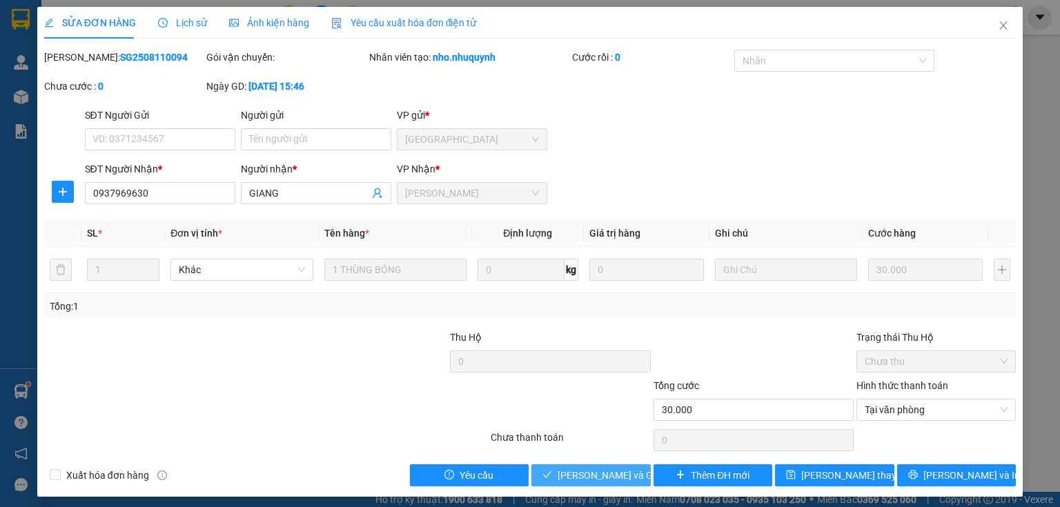
click at [609, 475] on span "[PERSON_NAME] và Giao hàng" at bounding box center [624, 475] width 132 height 15
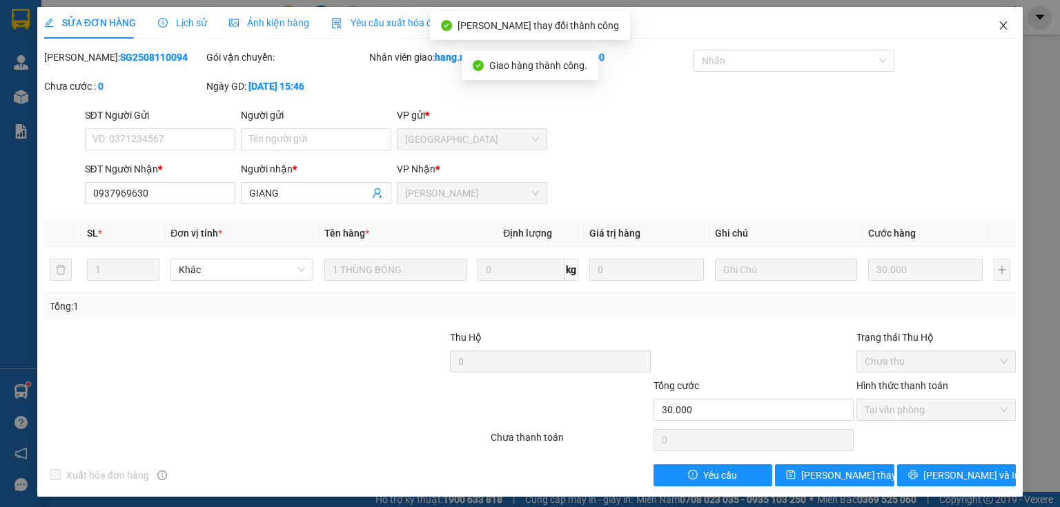
click at [998, 27] on icon "close" at bounding box center [1003, 25] width 11 height 11
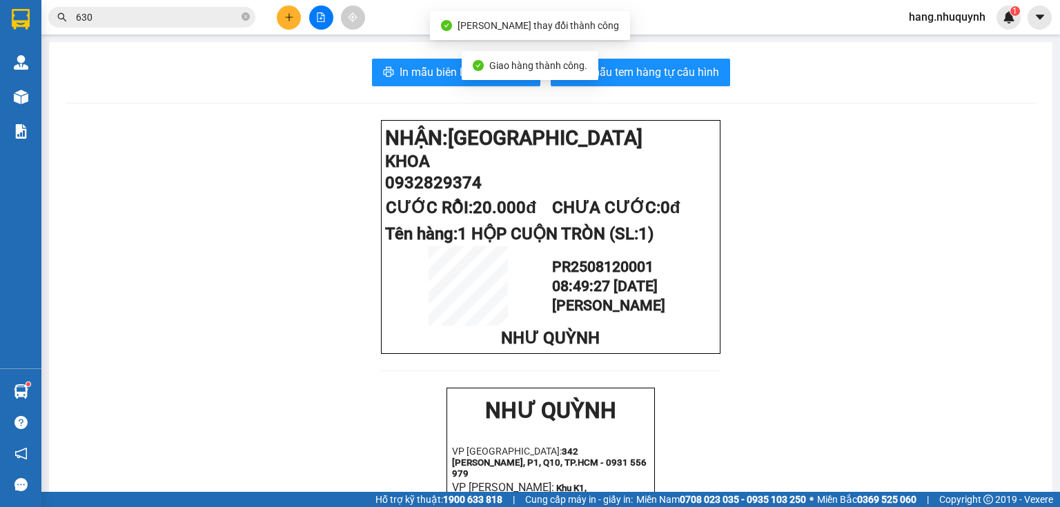
click at [230, 16] on input "630" at bounding box center [157, 17] width 163 height 15
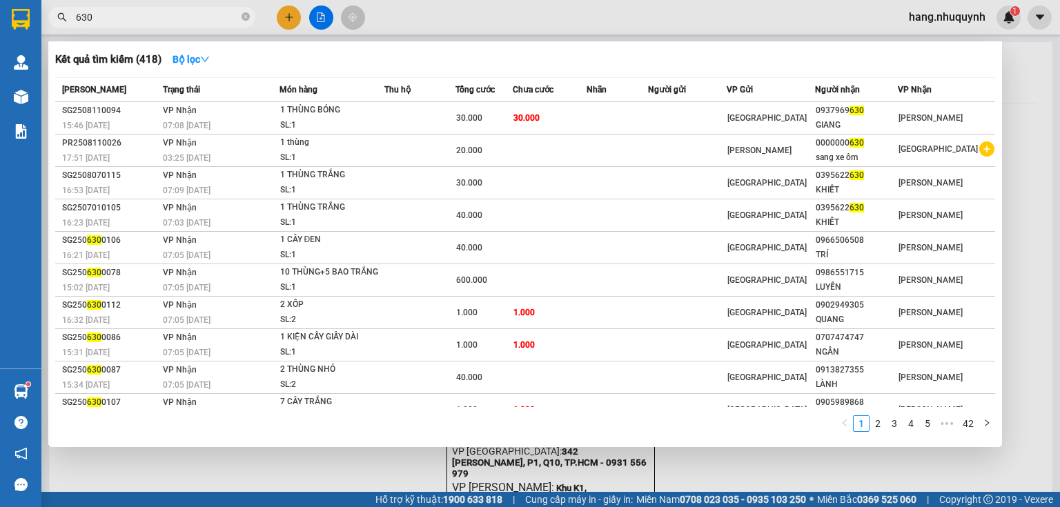
click at [133, 16] on input "630" at bounding box center [157, 17] width 163 height 15
click at [131, 17] on input "630" at bounding box center [157, 17] width 163 height 15
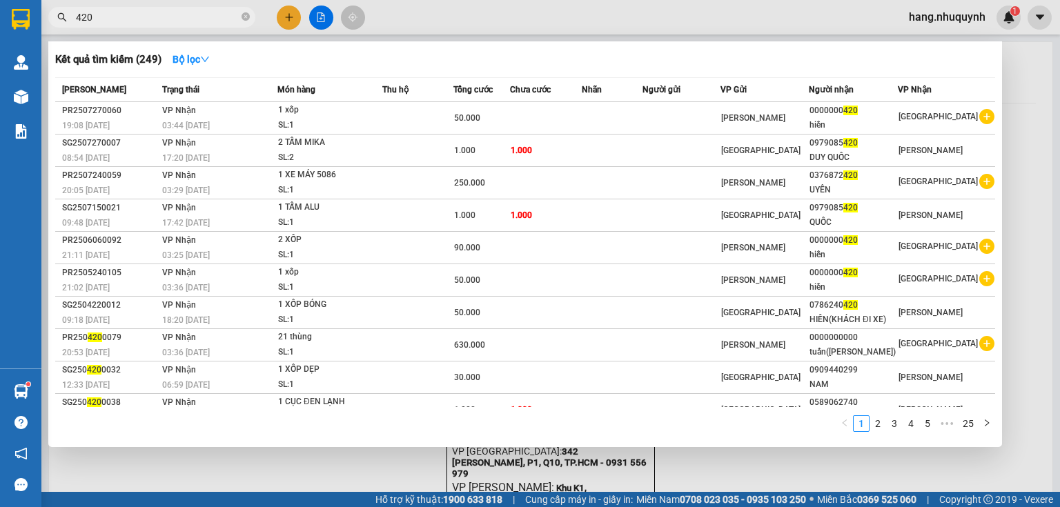
click at [136, 19] on input "420" at bounding box center [157, 17] width 163 height 15
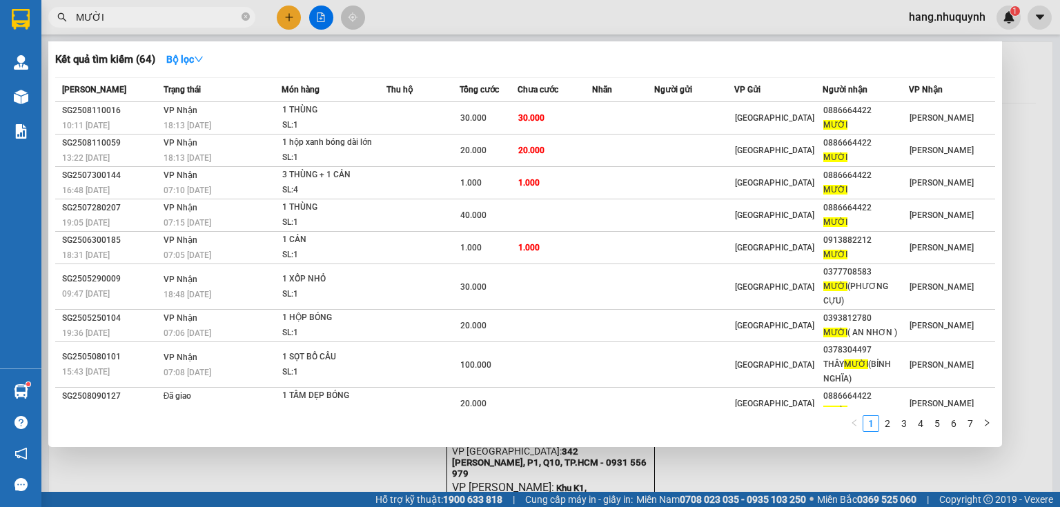
click at [157, 25] on span "MƯỜI" at bounding box center [151, 17] width 207 height 21
click at [149, 19] on input "MƯỜI" at bounding box center [157, 17] width 163 height 15
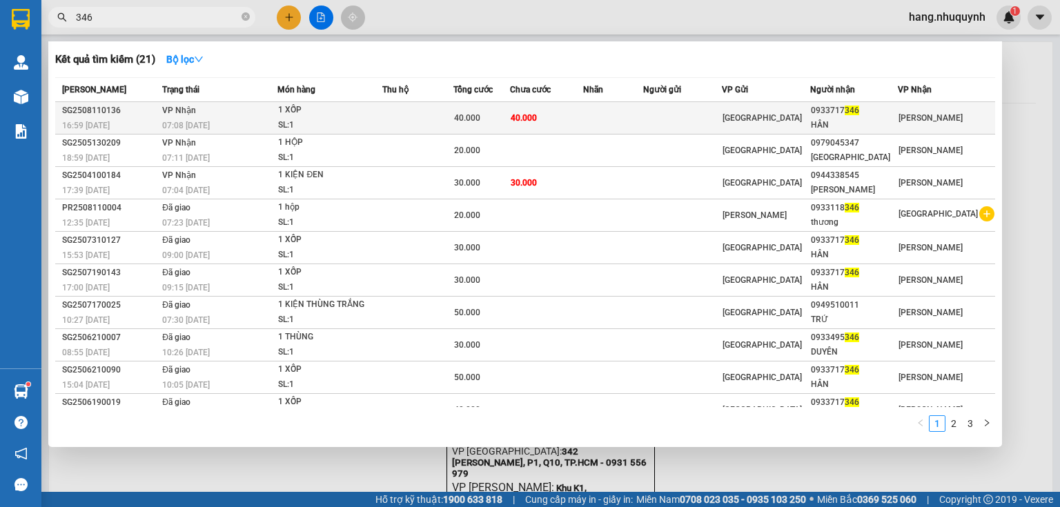
click at [509, 117] on div "40.000" at bounding box center [481, 117] width 55 height 15
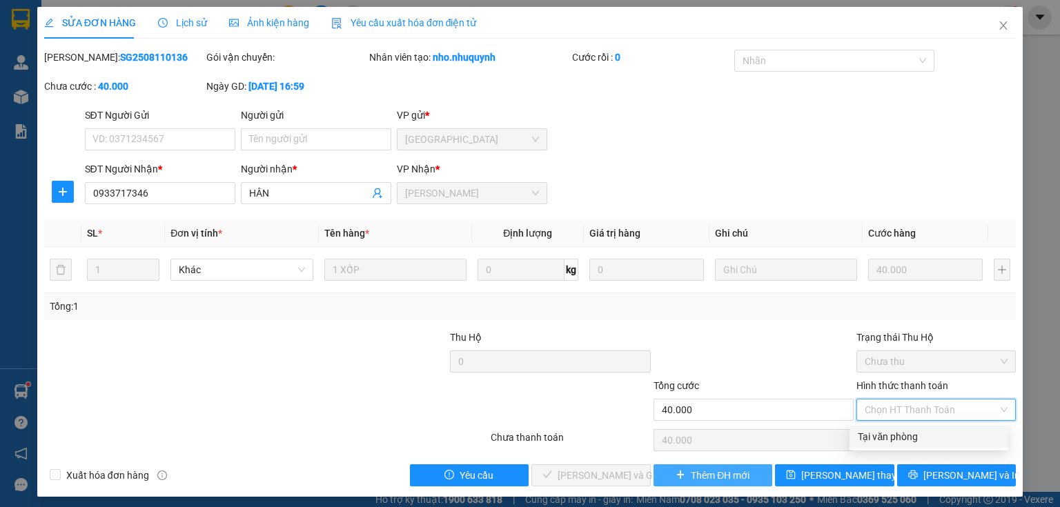
drag, startPoint x: 889, startPoint y: 442, endPoint x: 656, endPoint y: 482, distance: 236.0
click at [888, 444] on div "Tại văn phòng" at bounding box center [928, 437] width 159 height 22
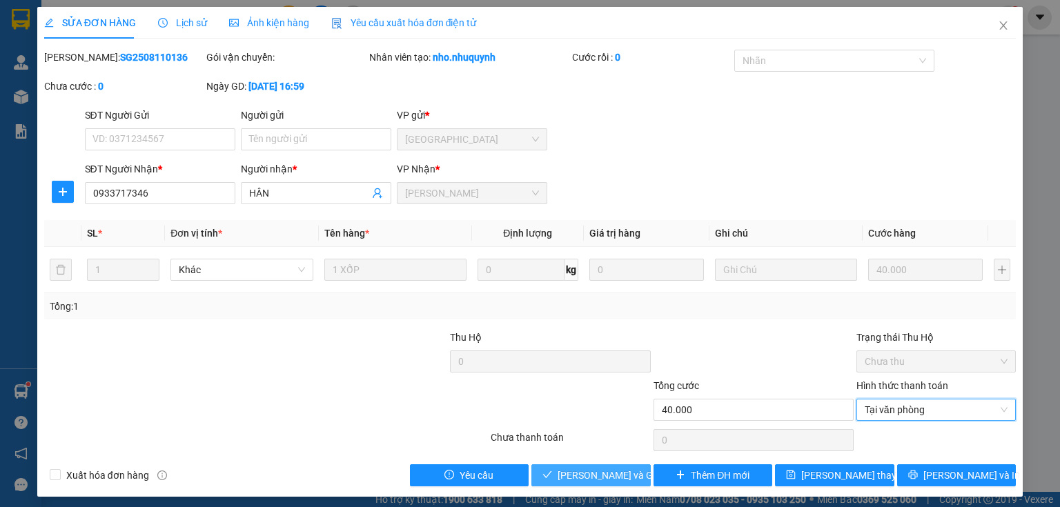
click at [602, 477] on span "[PERSON_NAME] và Giao hàng" at bounding box center [624, 475] width 132 height 15
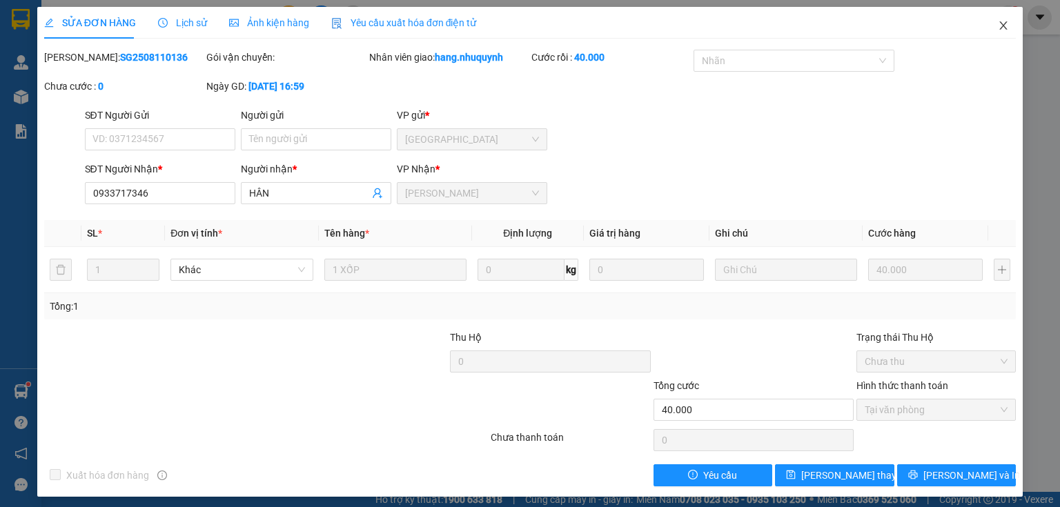
click at [998, 24] on icon "close" at bounding box center [1003, 25] width 11 height 11
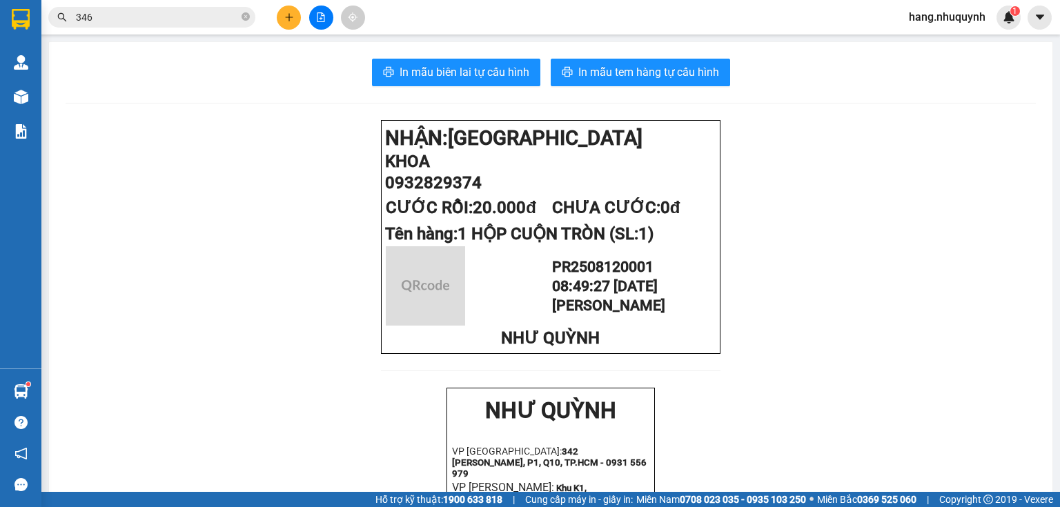
click at [193, 10] on input "346" at bounding box center [157, 17] width 163 height 15
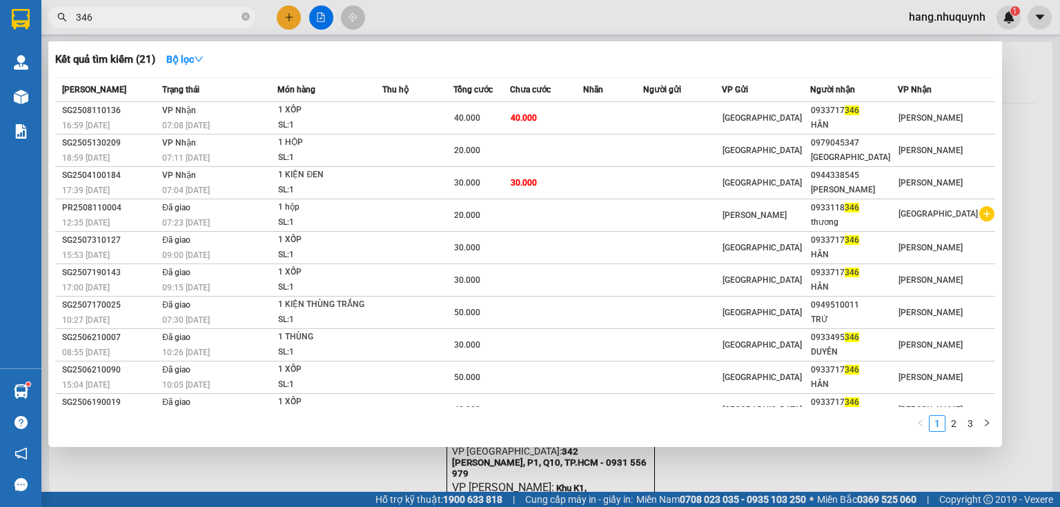
click at [193, 10] on input "346" at bounding box center [157, 17] width 163 height 15
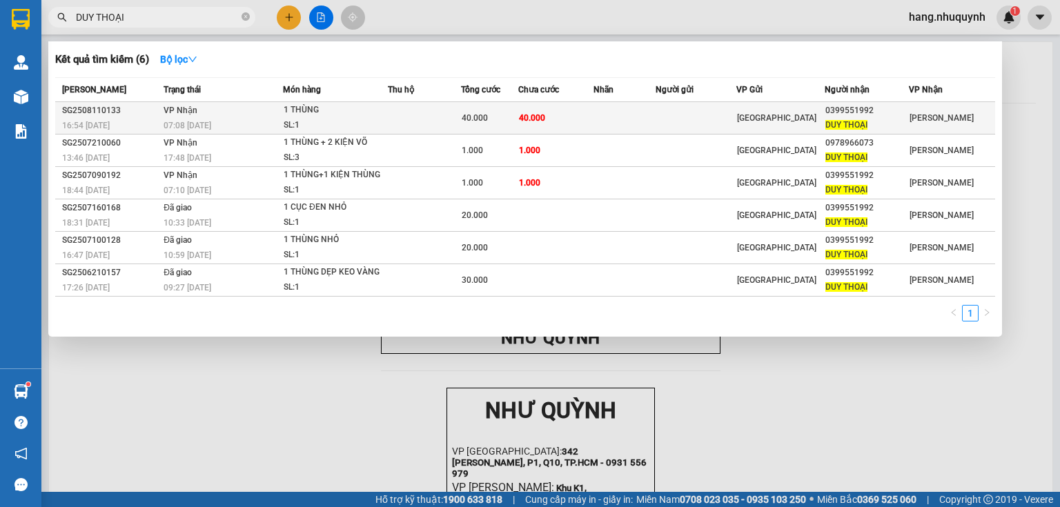
click at [250, 119] on div "07:08 [DATE]" at bounding box center [223, 125] width 119 height 15
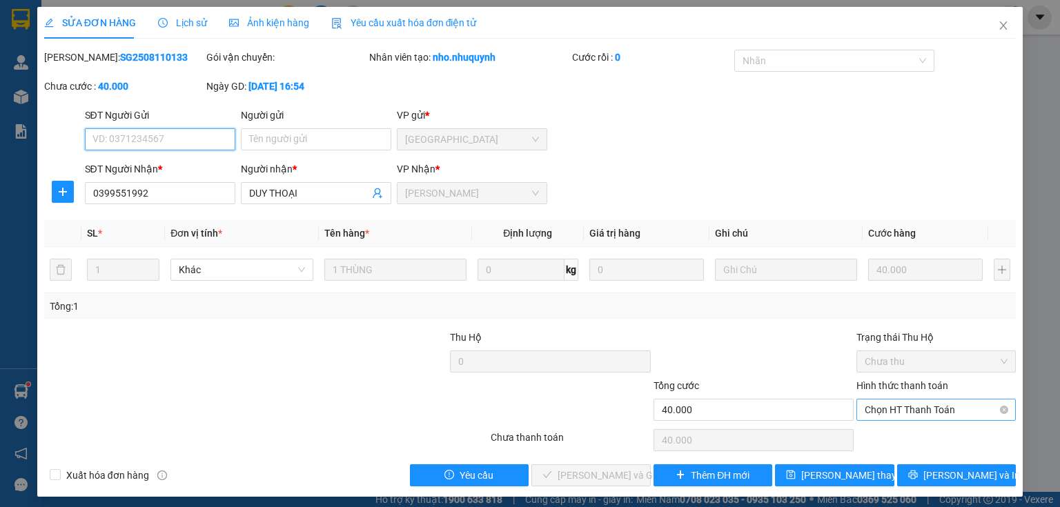
click at [921, 417] on span "Chọn HT Thanh Toán" at bounding box center [936, 410] width 143 height 21
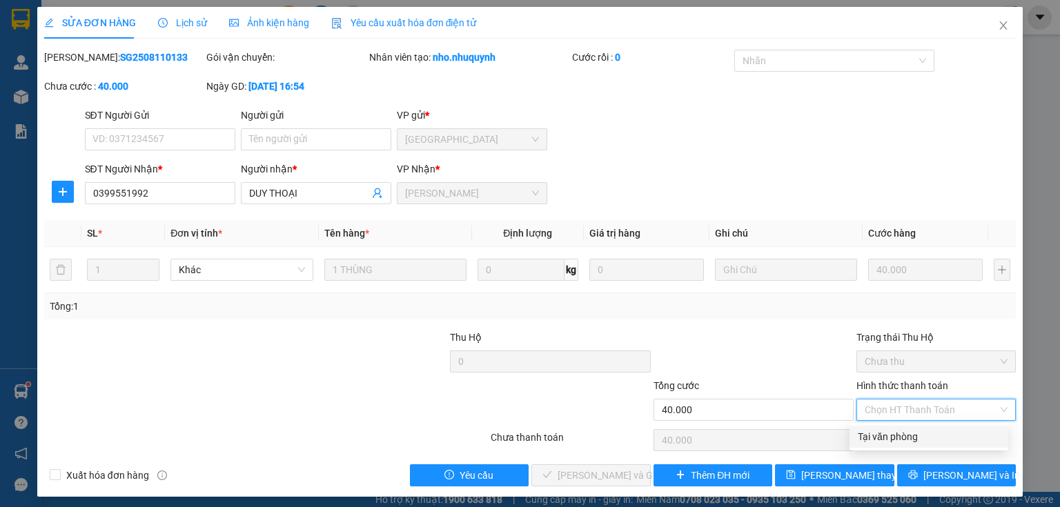
click at [892, 437] on div "Tại văn phòng" at bounding box center [929, 436] width 142 height 15
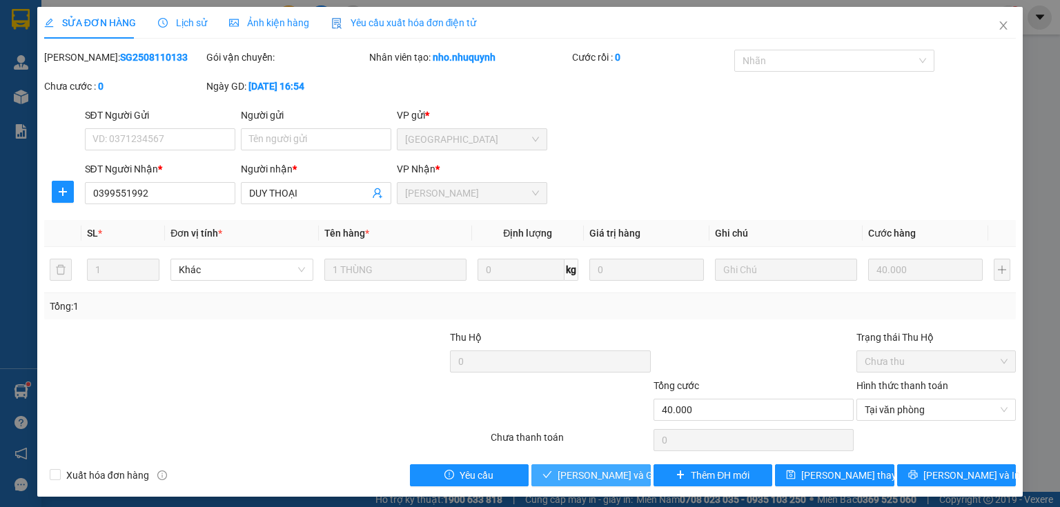
click at [599, 472] on span "[PERSON_NAME] và Giao hàng" at bounding box center [624, 475] width 132 height 15
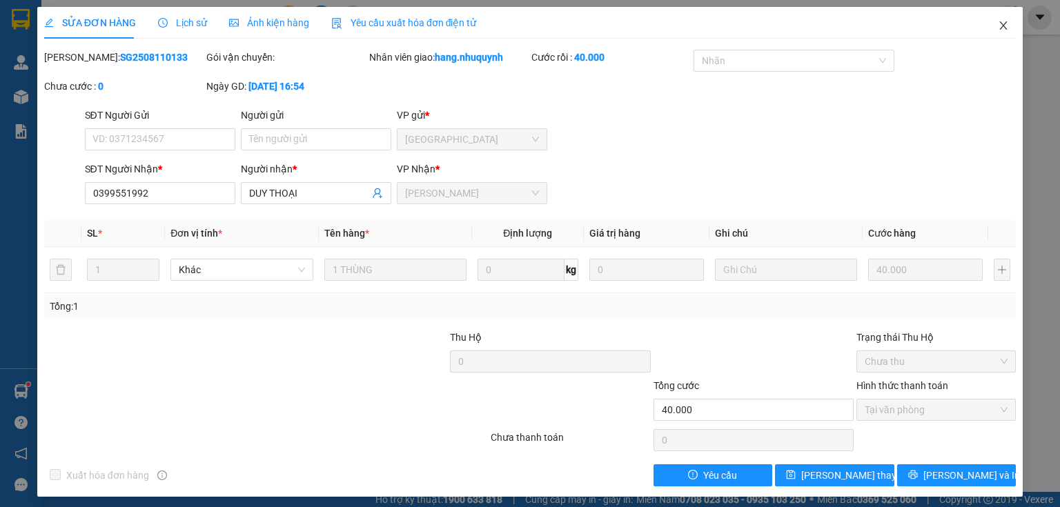
drag, startPoint x: 996, startPoint y: 26, endPoint x: 842, endPoint y: 6, distance: 155.9
click at [998, 28] on icon "close" at bounding box center [1003, 25] width 11 height 11
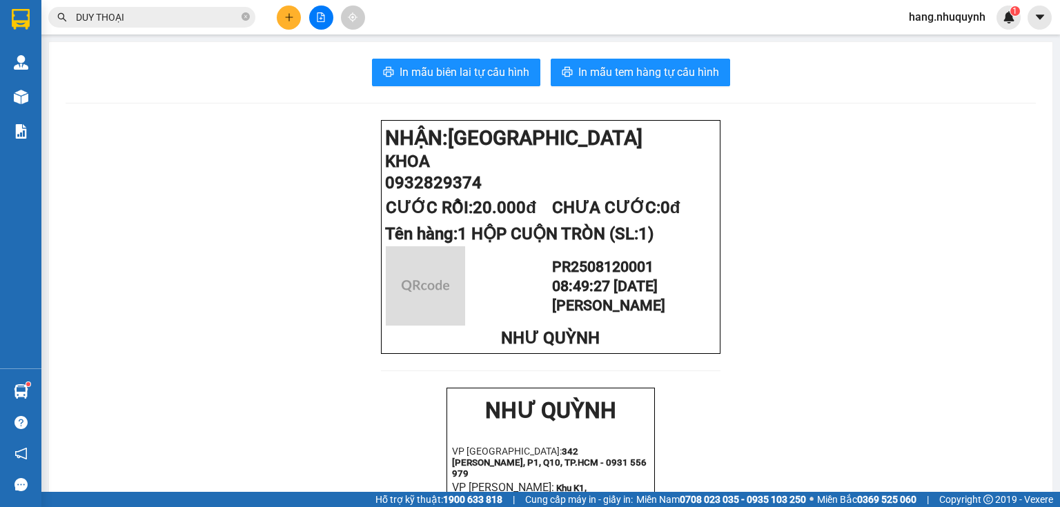
click at [150, 14] on input "DUY THOẠI" at bounding box center [157, 17] width 163 height 15
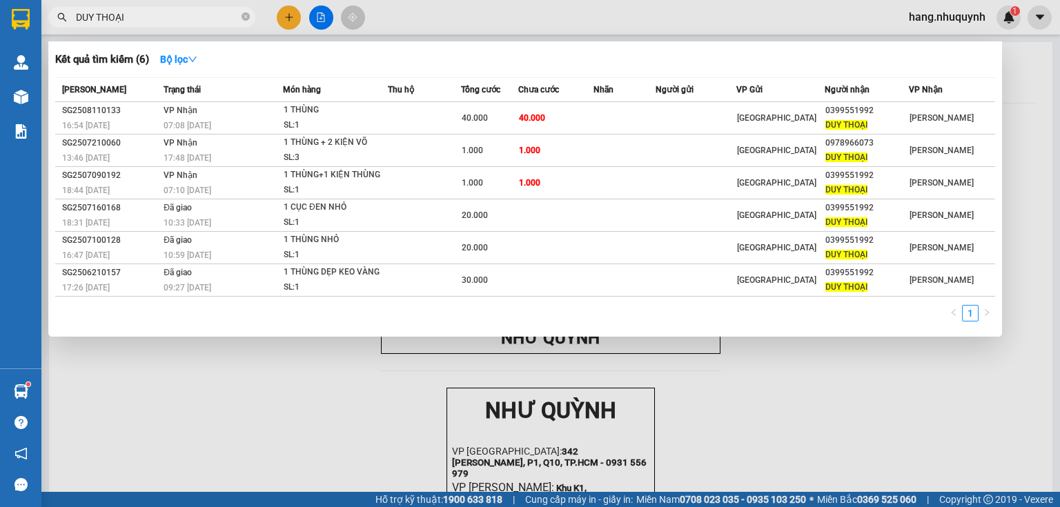
click at [150, 14] on input "DUY THOẠI" at bounding box center [157, 17] width 163 height 15
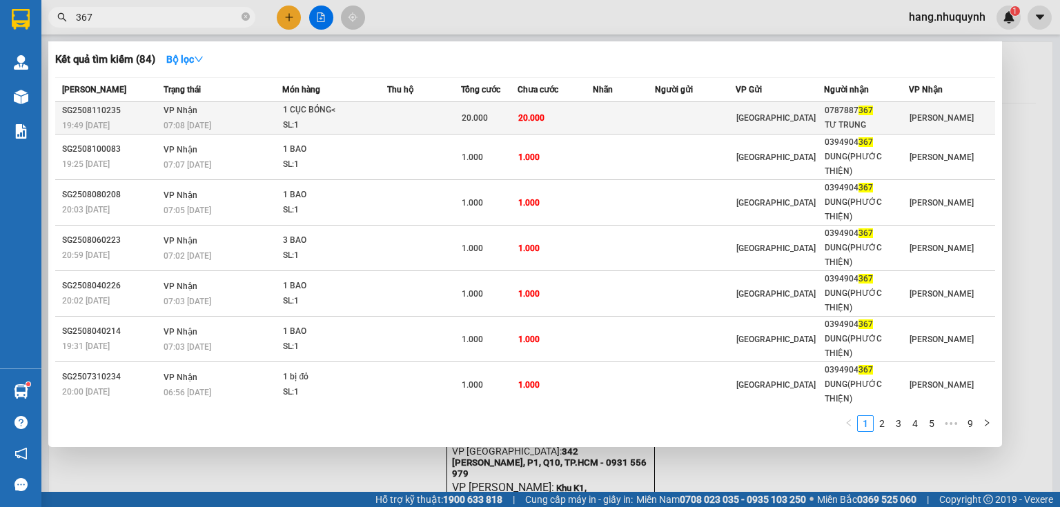
click at [471, 124] on div "20.000" at bounding box center [490, 117] width 56 height 15
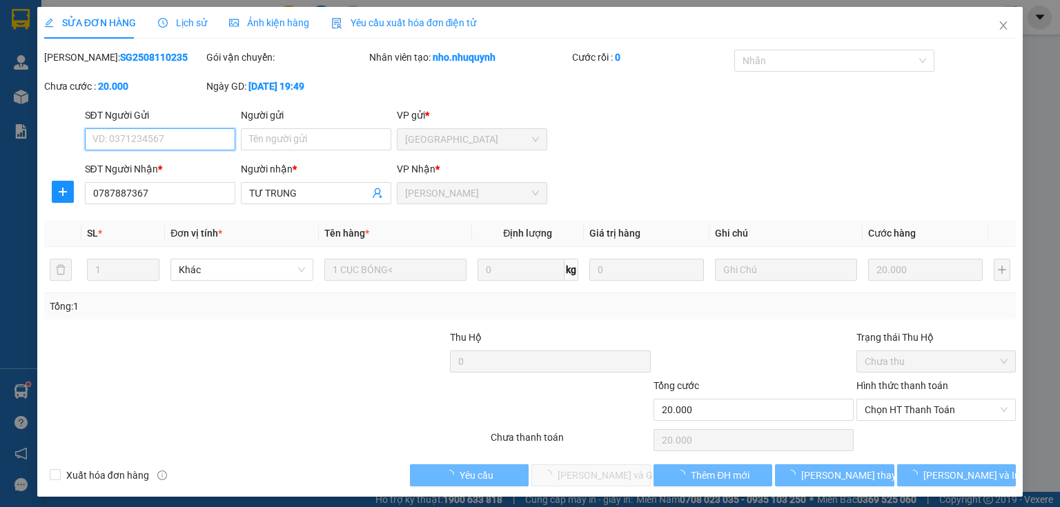
click at [894, 406] on span "Chọn HT Thanh Toán" at bounding box center [936, 410] width 143 height 21
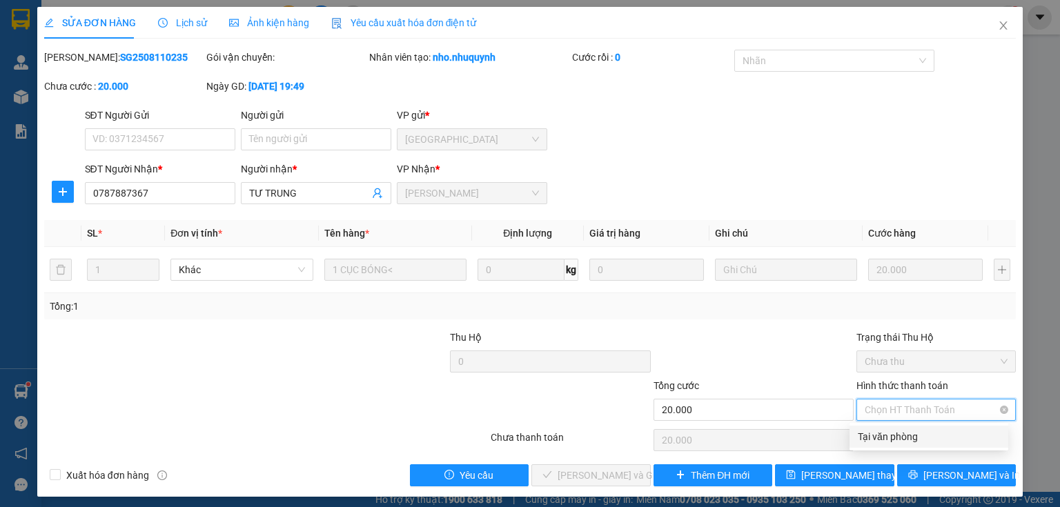
click at [894, 416] on span "Chọn HT Thanh Toán" at bounding box center [936, 410] width 143 height 21
drag, startPoint x: 889, startPoint y: 442, endPoint x: 852, endPoint y: 444, distance: 36.7
click at [885, 442] on div "Tại văn phòng" at bounding box center [929, 436] width 142 height 15
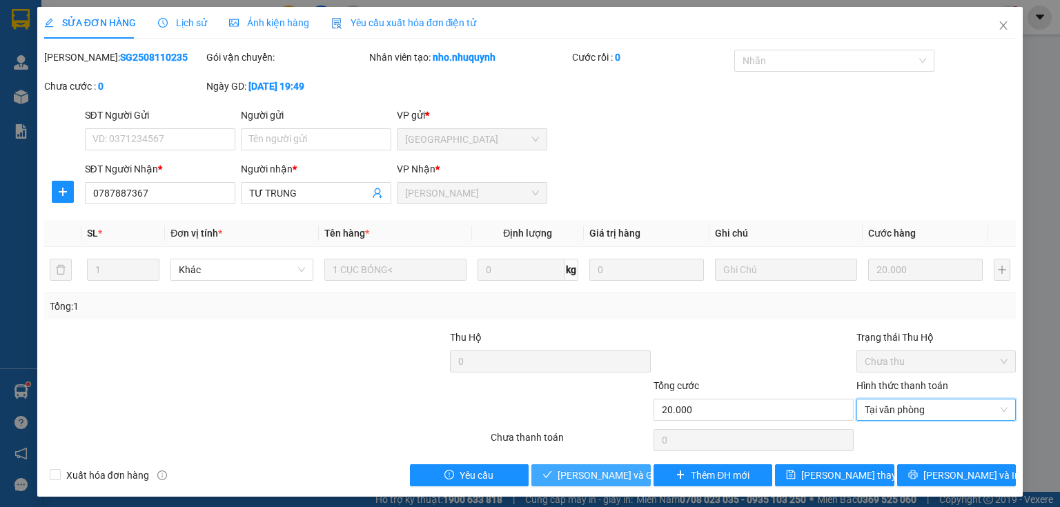
click at [613, 474] on span "[PERSON_NAME] và Giao hàng" at bounding box center [624, 475] width 132 height 15
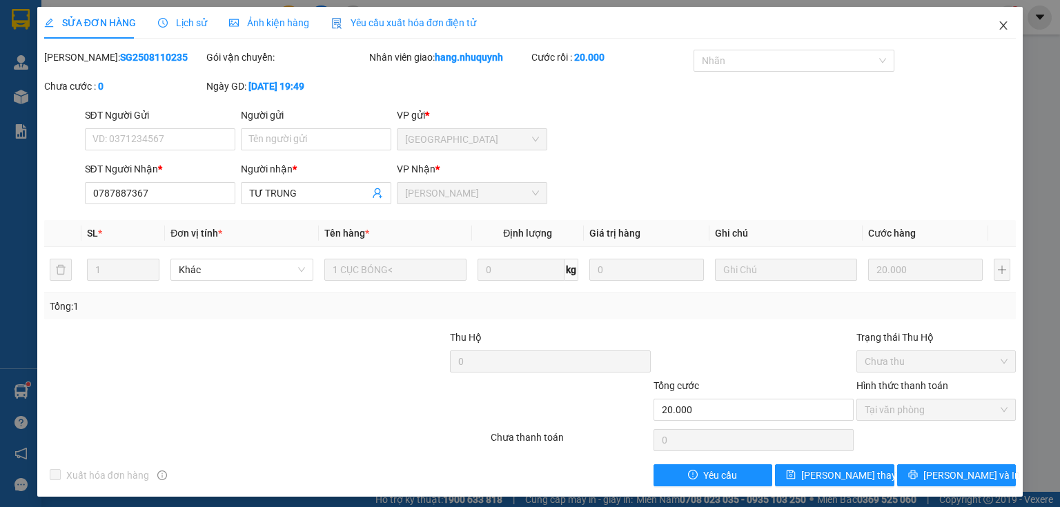
drag, startPoint x: 994, startPoint y: 26, endPoint x: 947, endPoint y: 3, distance: 52.8
click at [998, 27] on icon "close" at bounding box center [1003, 25] width 11 height 11
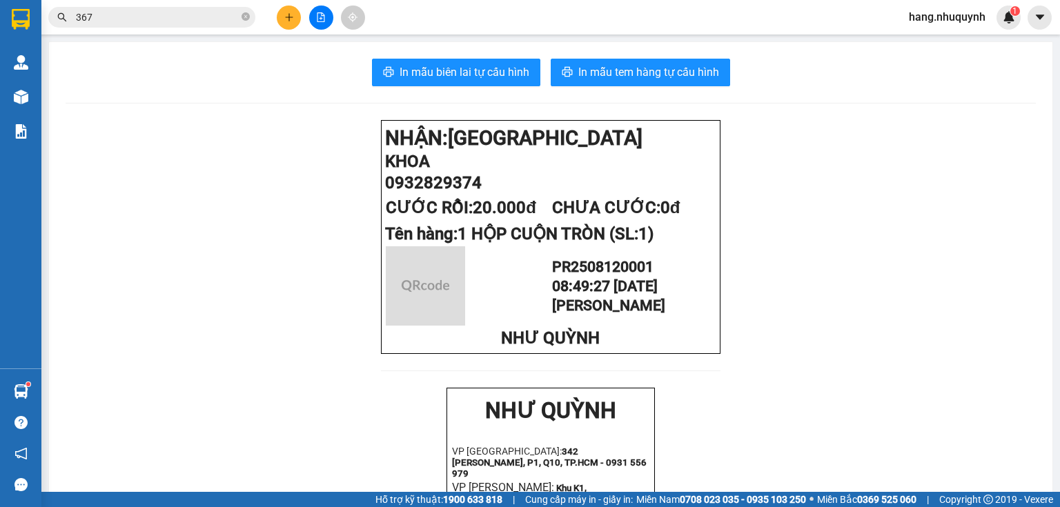
click at [290, 12] on icon "plus" at bounding box center [289, 17] width 10 height 10
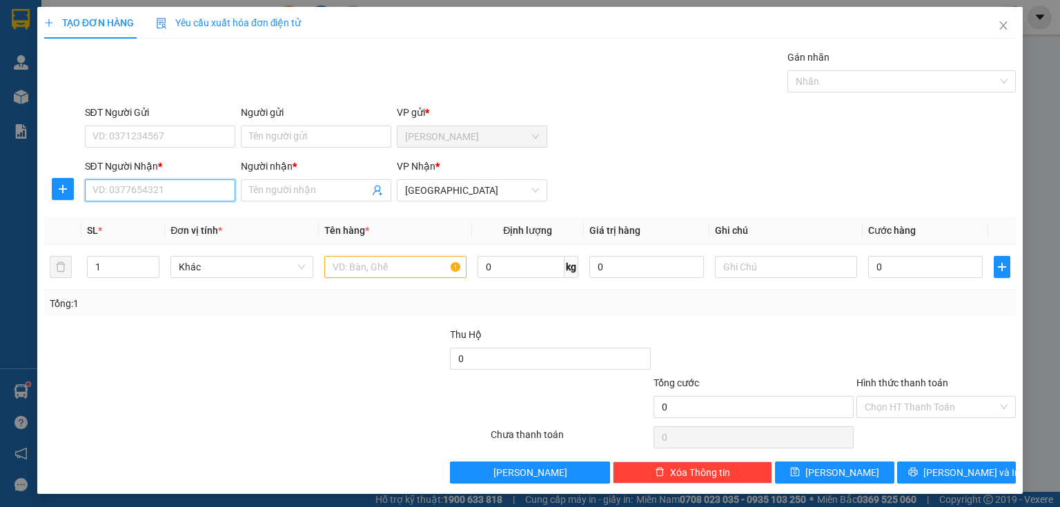
click at [164, 190] on input "SĐT Người Nhận *" at bounding box center [160, 190] width 150 height 22
click at [190, 215] on div "0932320917 - vũ" at bounding box center [158, 217] width 132 height 15
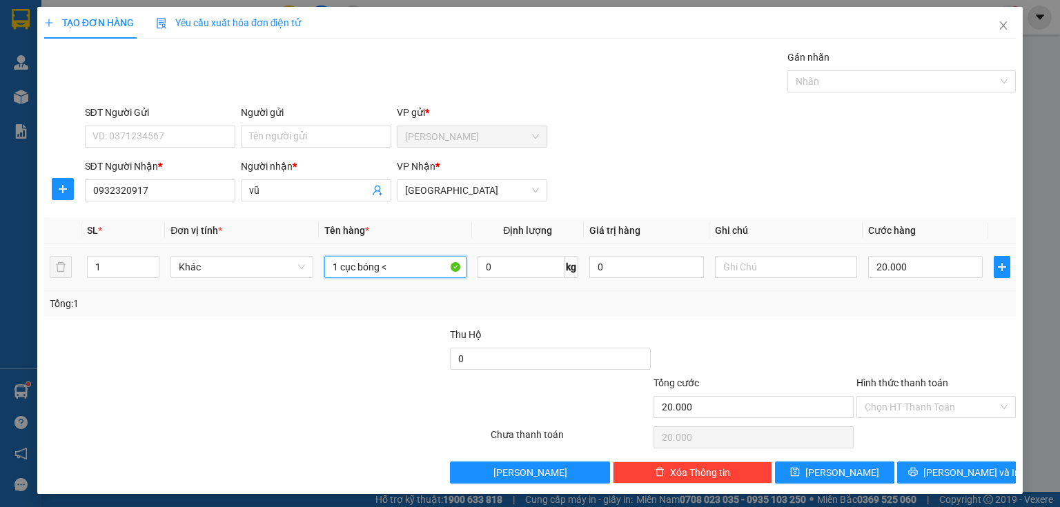
drag, startPoint x: 339, startPoint y: 268, endPoint x: 406, endPoint y: 273, distance: 67.1
click at [406, 273] on input "1 cục bóng <" at bounding box center [395, 267] width 142 height 22
drag, startPoint x: 404, startPoint y: 273, endPoint x: 135, endPoint y: 311, distance: 271.1
click at [135, 312] on div "SL * Đơn vị tính * Tên hàng * Định lượng Giá trị hàng Ghi chú Cước hàng 1 Khác …" at bounding box center [530, 266] width 972 height 99
drag, startPoint x: 291, startPoint y: 190, endPoint x: 128, endPoint y: 219, distance: 166.0
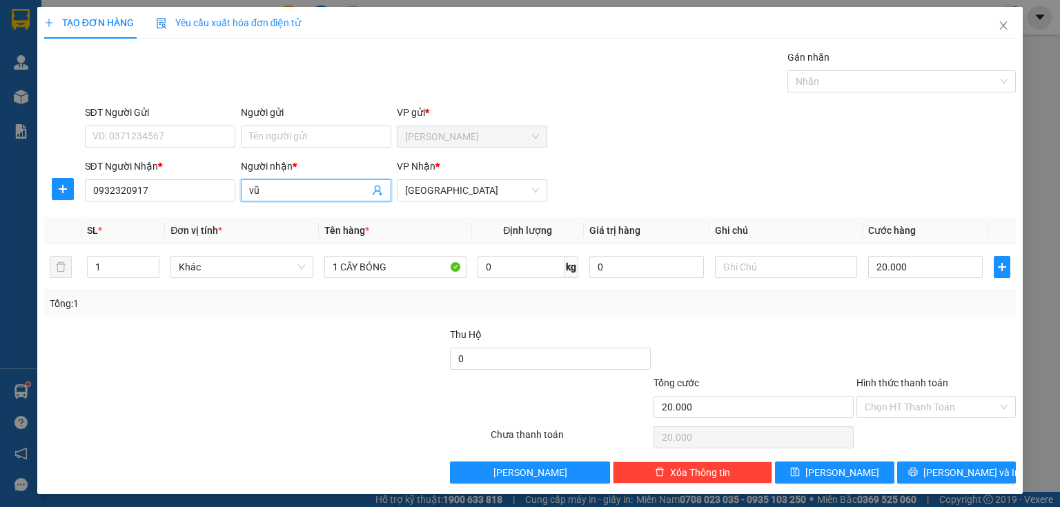
click at [0, 219] on div "TẠO ĐƠN HÀNG Yêu cầu xuất hóa đơn điện tử Transit Pickup Surcharge Ids Transit …" at bounding box center [530, 253] width 1060 height 507
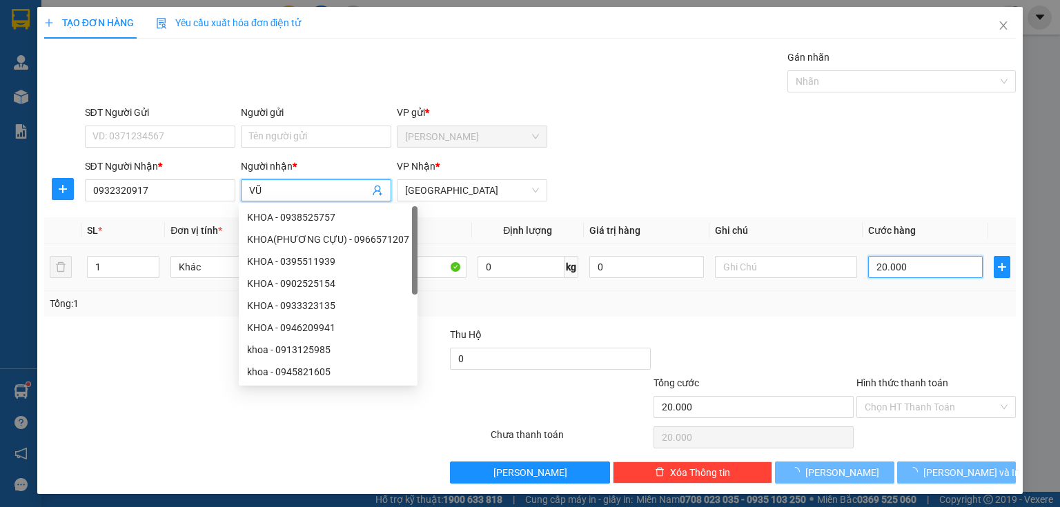
click at [916, 262] on input "20.000" at bounding box center [925, 267] width 115 height 22
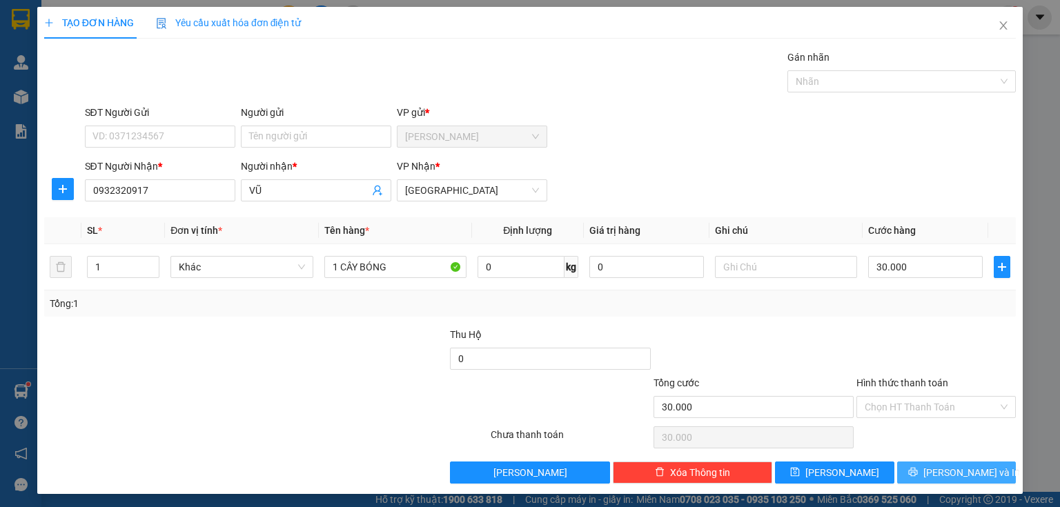
click at [941, 469] on span "[PERSON_NAME] và In" at bounding box center [971, 472] width 97 height 15
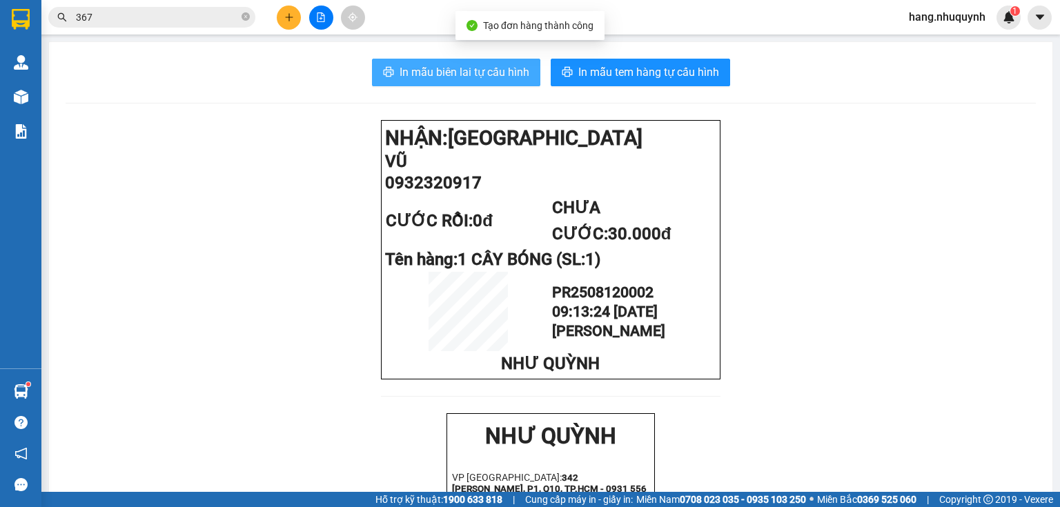
click at [449, 72] on span "In mẫu biên lai tự cấu hình" at bounding box center [465, 71] width 130 height 17
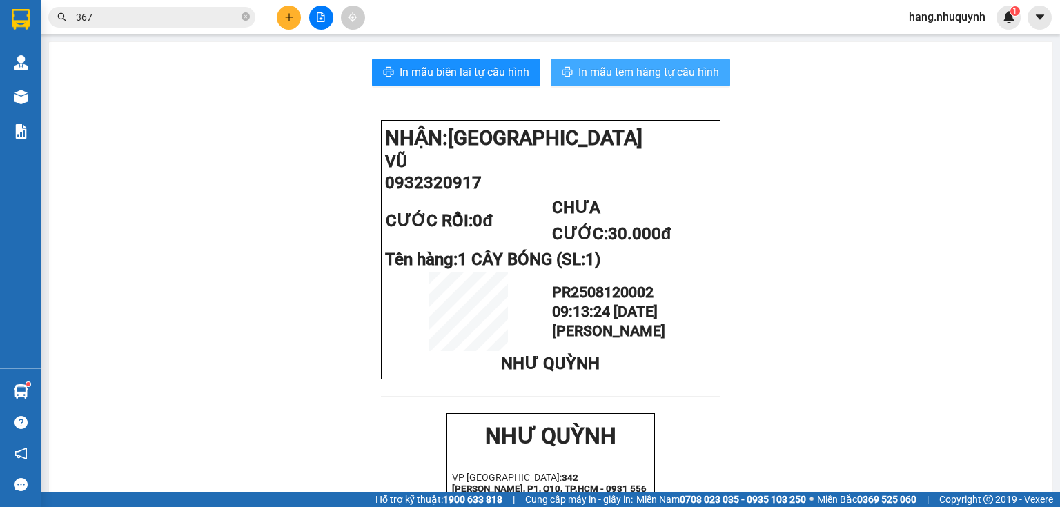
click at [644, 69] on span "In mẫu tem hàng tự cấu hình" at bounding box center [648, 71] width 141 height 17
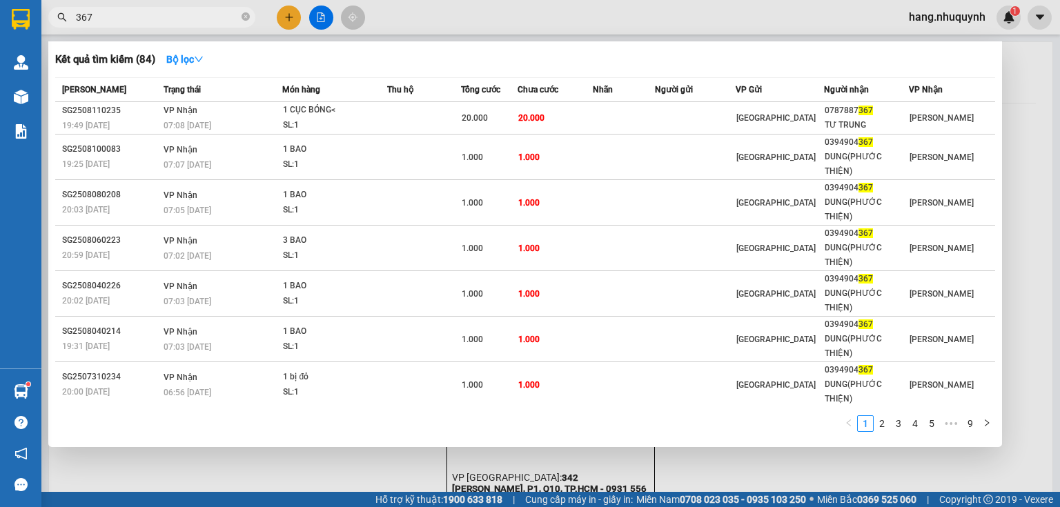
click at [216, 17] on input "367" at bounding box center [157, 17] width 163 height 15
click at [214, 18] on input "367" at bounding box center [157, 17] width 163 height 15
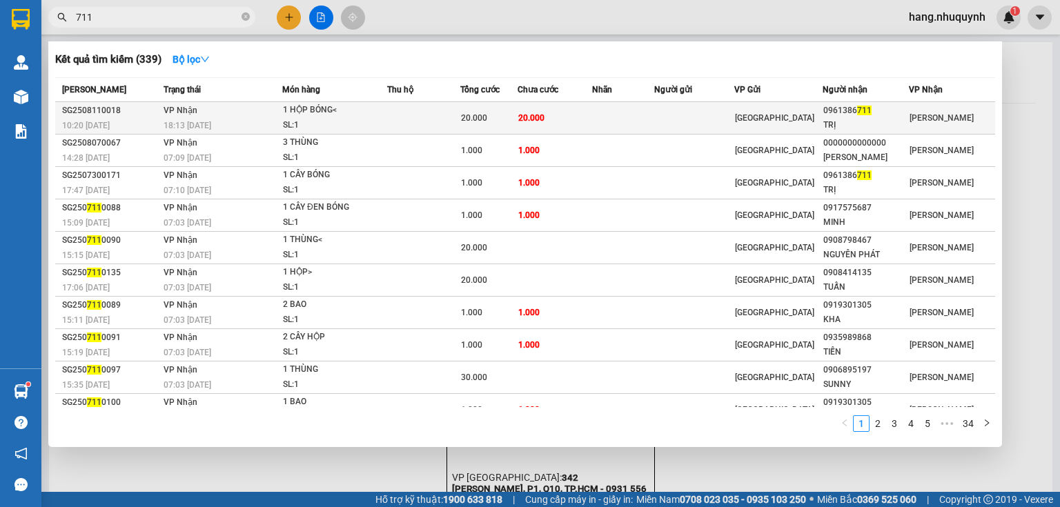
click at [567, 117] on td "20.000" at bounding box center [555, 118] width 75 height 32
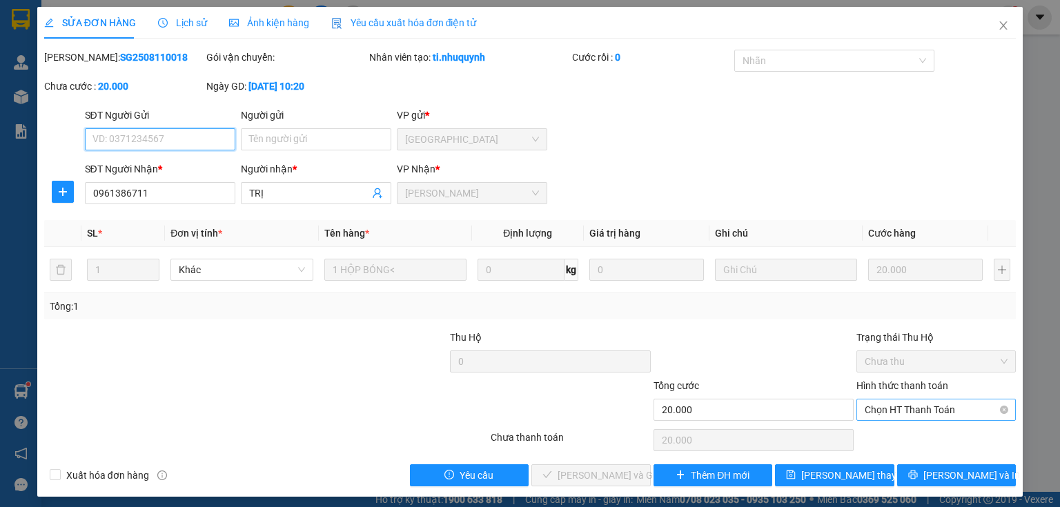
click at [932, 416] on span "Chọn HT Thanh Toán" at bounding box center [936, 410] width 143 height 21
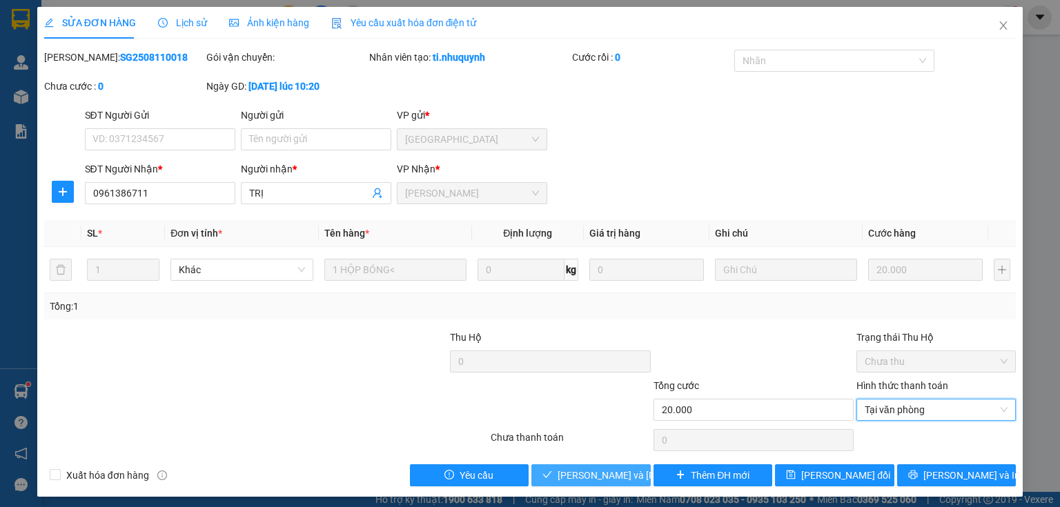
click at [599, 465] on button "[PERSON_NAME] và Giao hàng" at bounding box center [590, 475] width 119 height 22
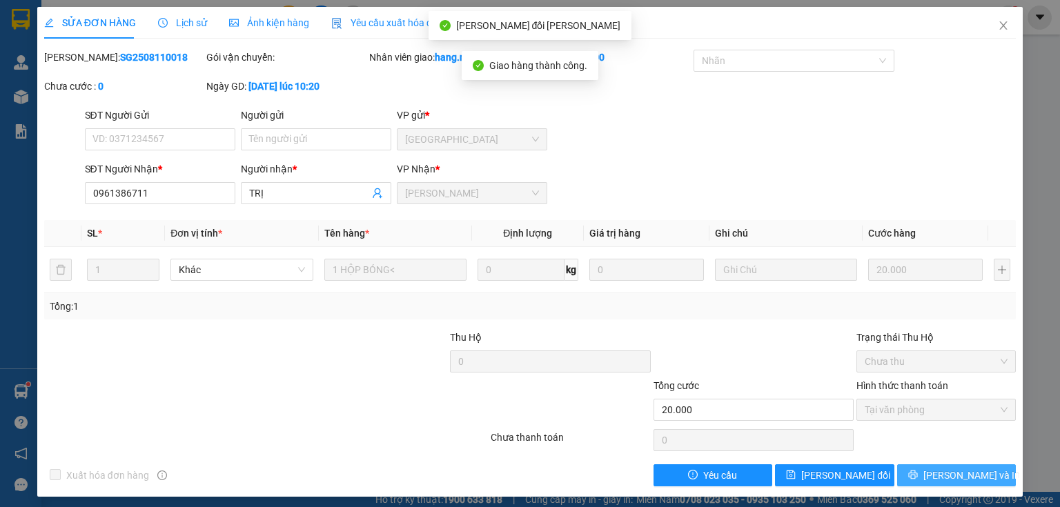
click at [933, 475] on button "[PERSON_NAME] và In" at bounding box center [956, 475] width 119 height 22
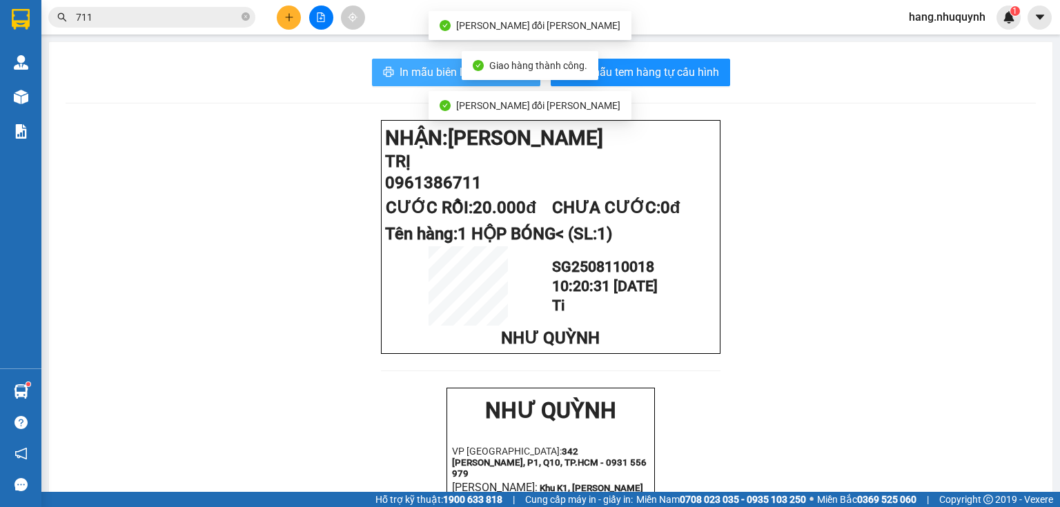
click at [426, 72] on span "In mẫu biên lai tự cấu hình" at bounding box center [465, 71] width 130 height 17
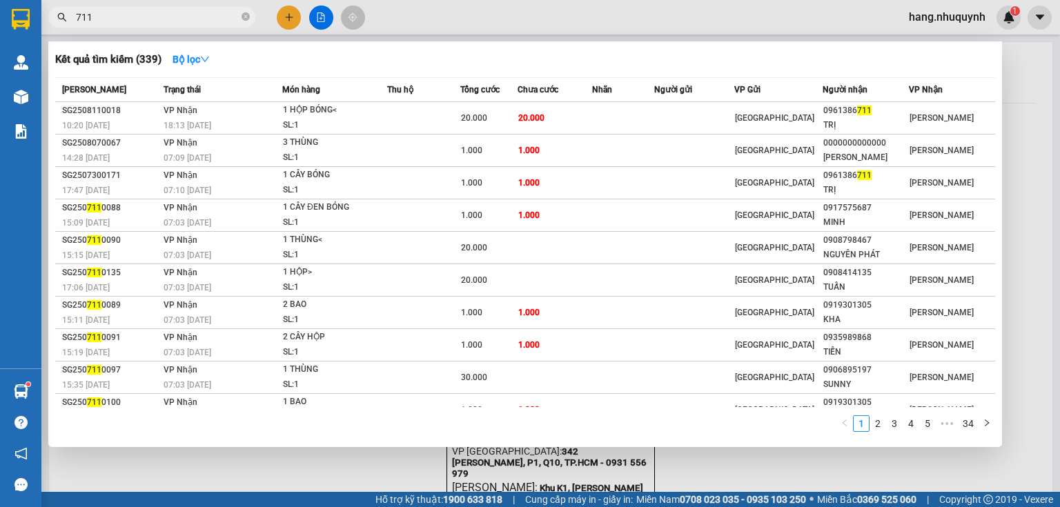
click at [113, 17] on input "711" at bounding box center [157, 17] width 163 height 15
click at [249, 19] on icon "close-circle" at bounding box center [246, 16] width 8 height 8
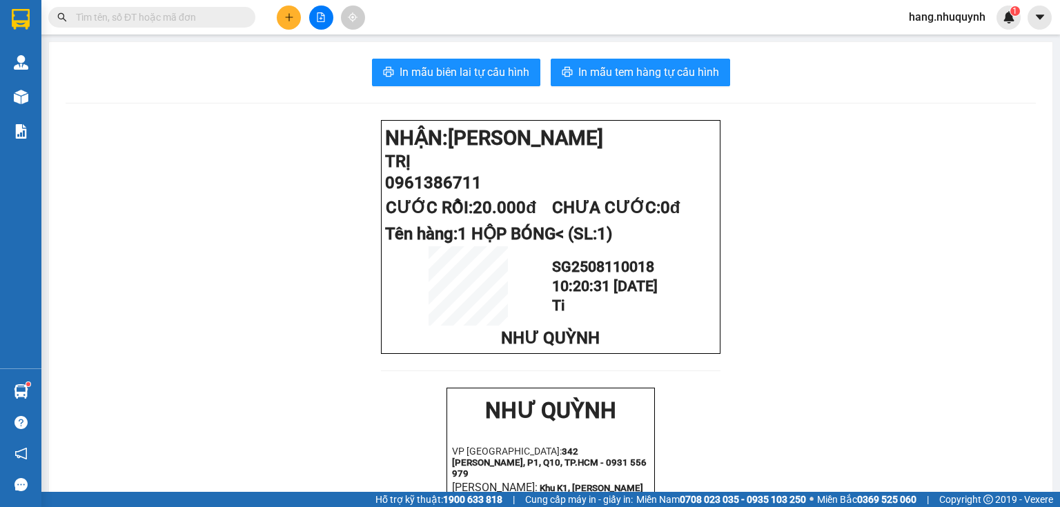
click at [177, 17] on input "text" at bounding box center [157, 17] width 163 height 15
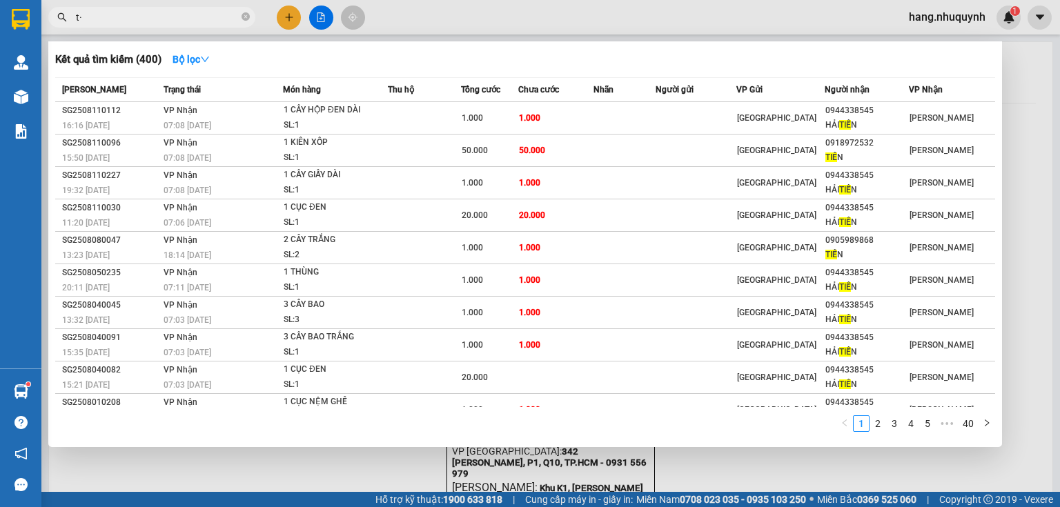
type input "t"
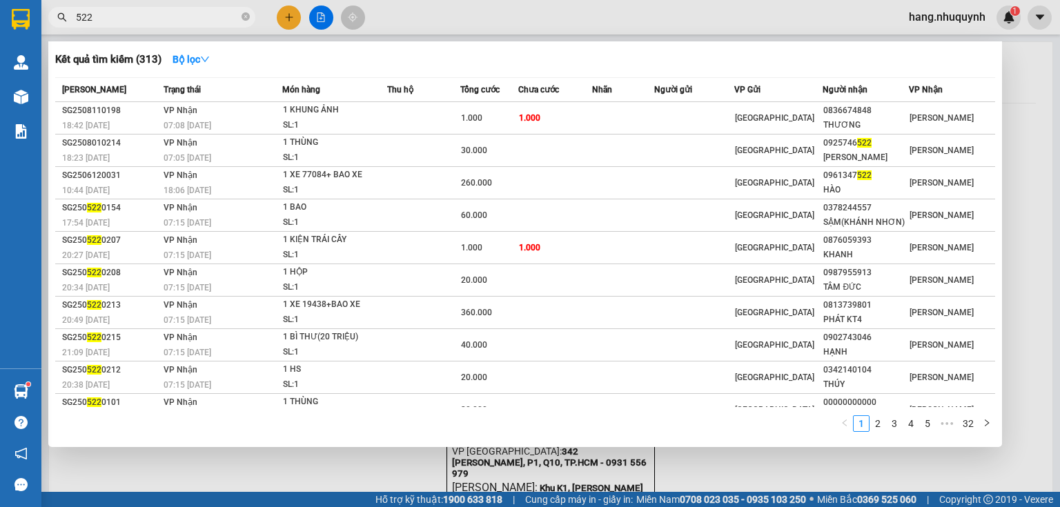
click at [139, 16] on input "522" at bounding box center [157, 17] width 163 height 15
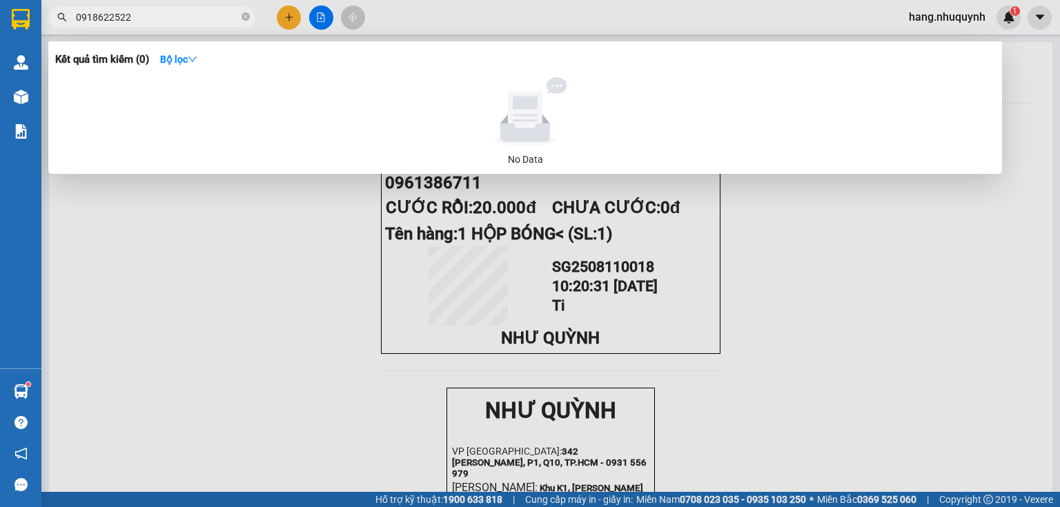
drag, startPoint x: 98, startPoint y: 20, endPoint x: 177, endPoint y: 24, distance: 78.8
click at [177, 24] on input "0918622522" at bounding box center [157, 17] width 163 height 15
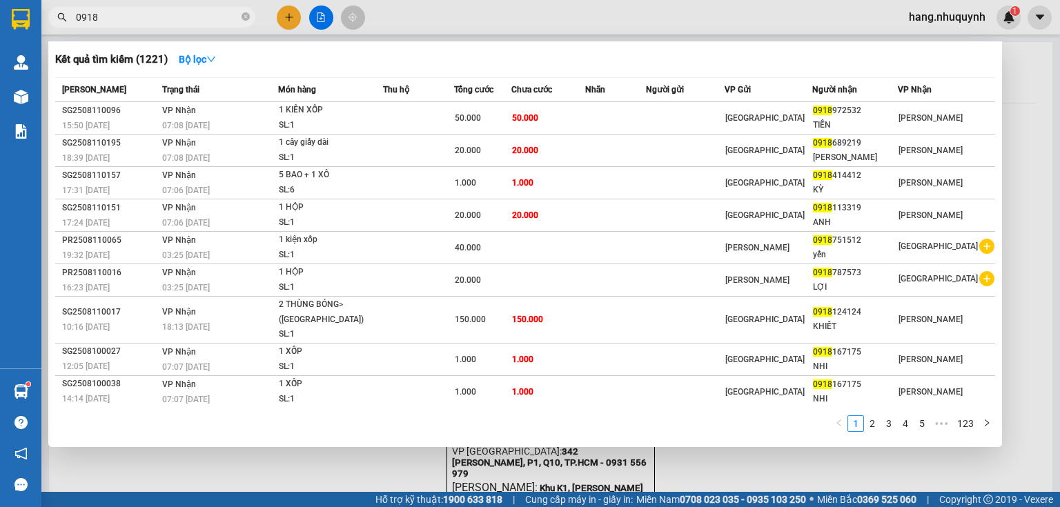
type input "0918"
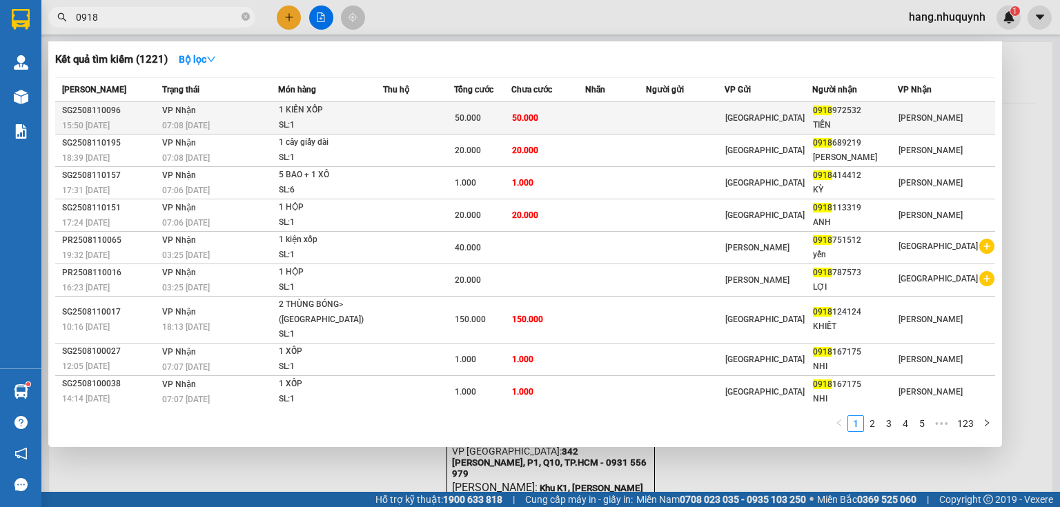
click at [474, 118] on span "50.000" at bounding box center [468, 118] width 26 height 10
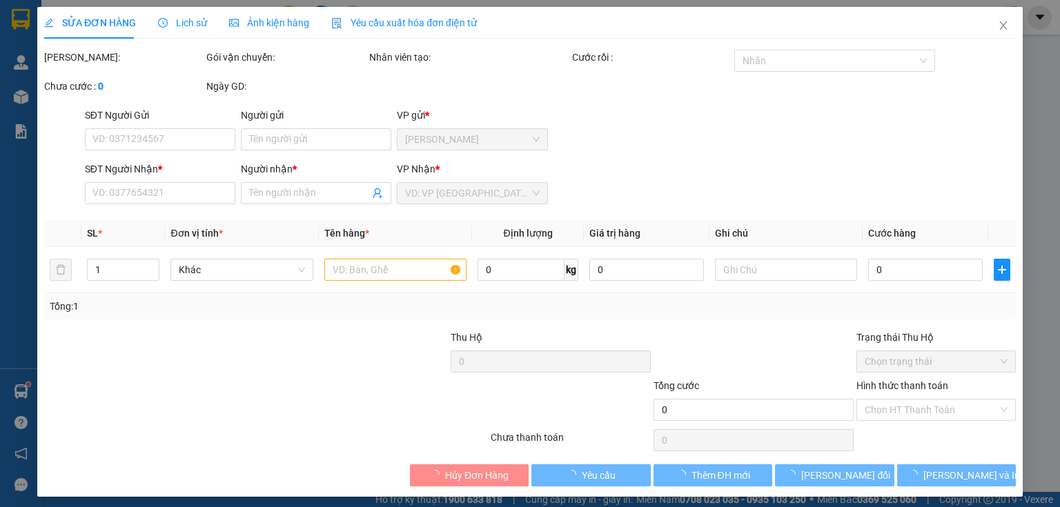
type input "0918972532"
type input "TIẾN"
type input "50.000"
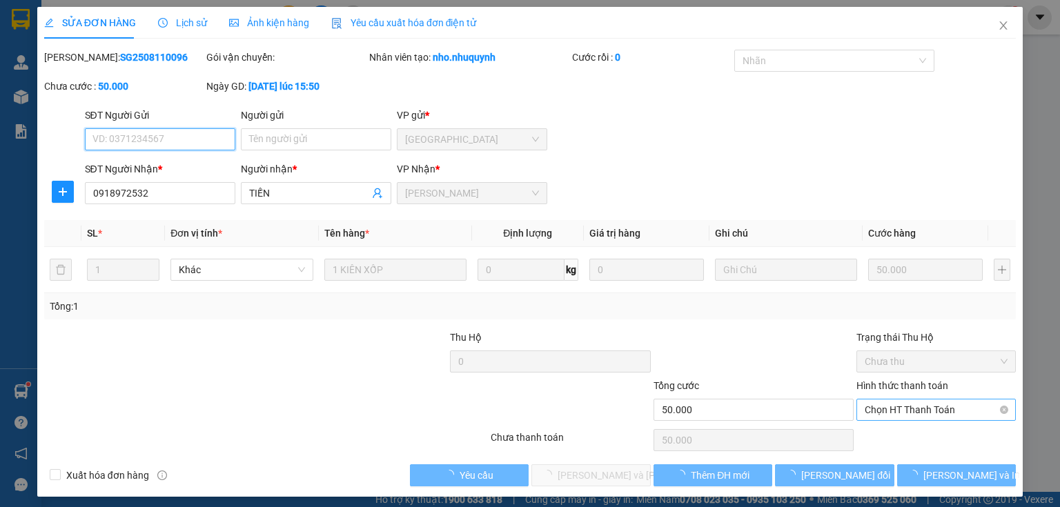
click at [905, 408] on span "Chọn HT Thanh Toán" at bounding box center [936, 410] width 143 height 21
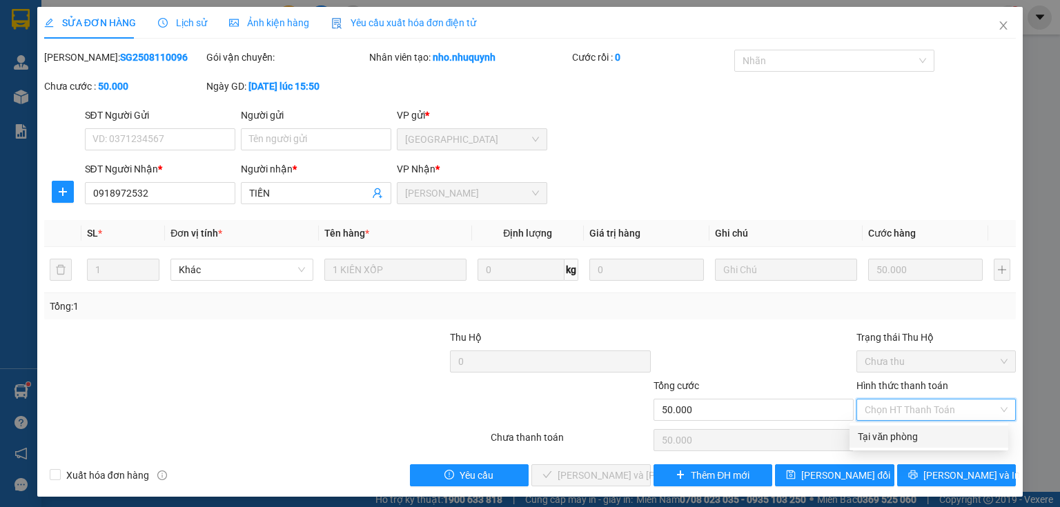
click at [900, 440] on div "Tại văn phòng" at bounding box center [929, 436] width 142 height 15
type input "0"
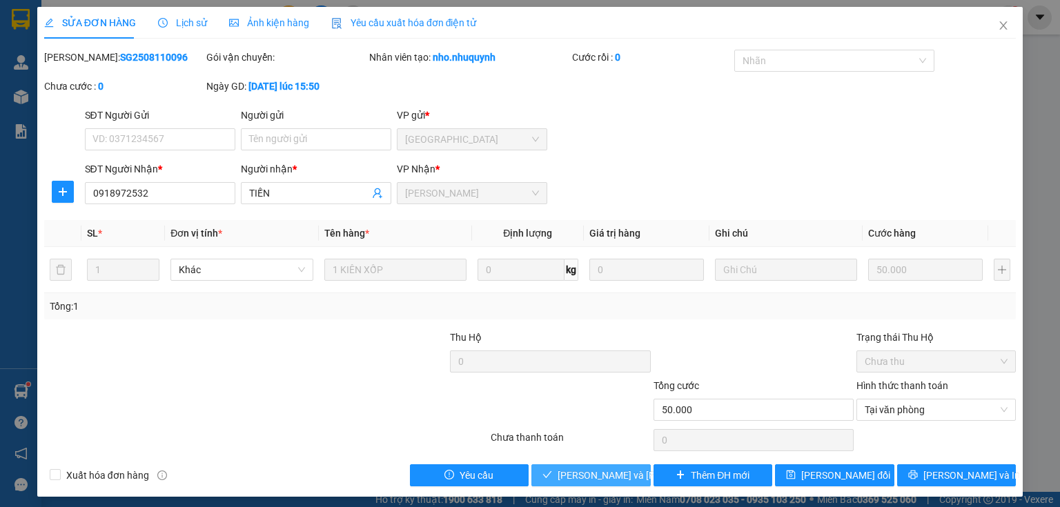
click at [588, 475] on span "[PERSON_NAME] và Giao hàng" at bounding box center [651, 475] width 186 height 15
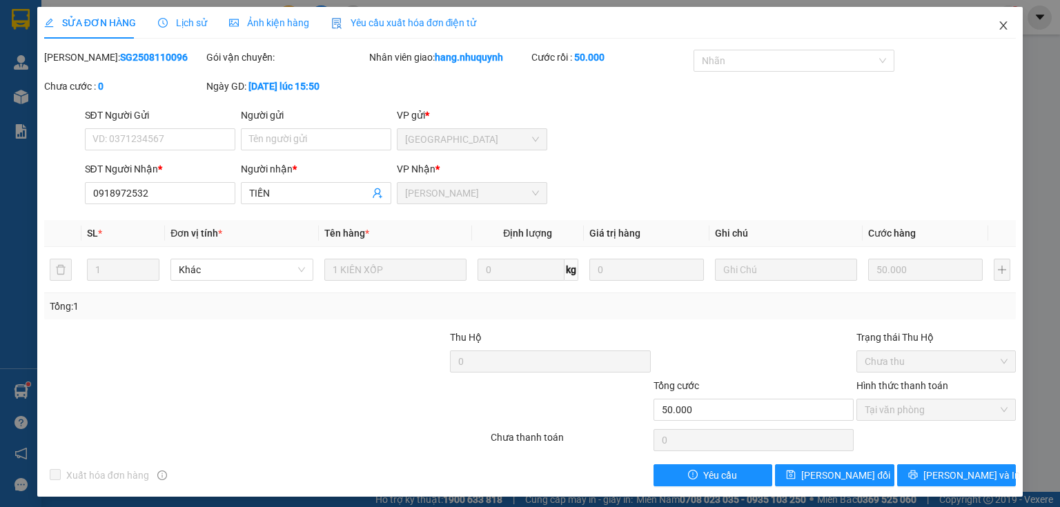
click at [999, 28] on icon "close" at bounding box center [1003, 25] width 11 height 11
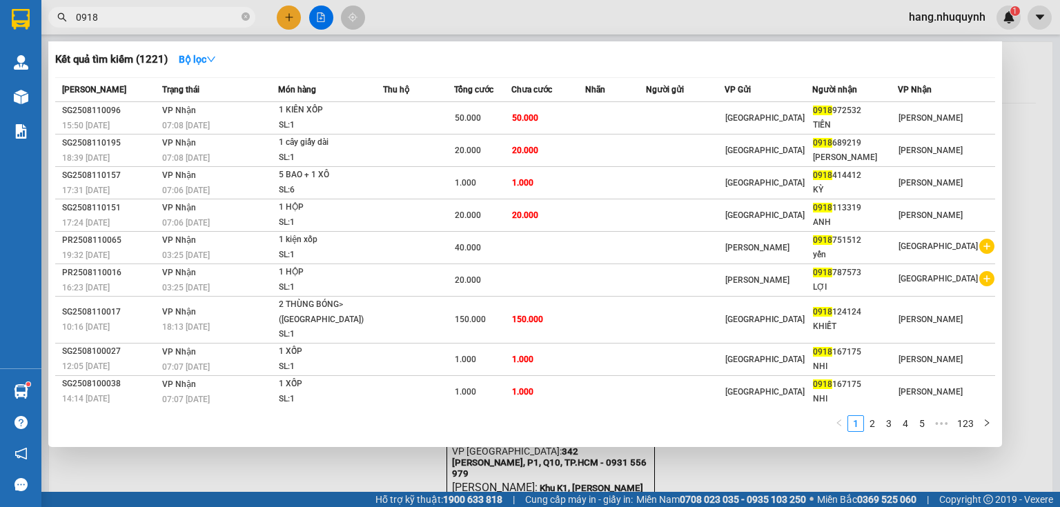
click at [177, 21] on input "0918" at bounding box center [157, 17] width 163 height 15
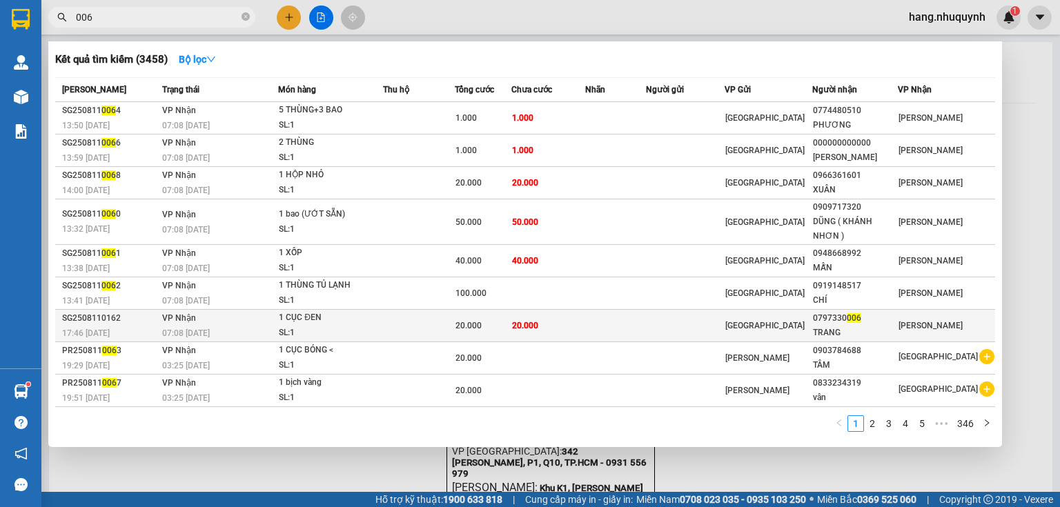
type input "006"
click at [607, 335] on td at bounding box center [615, 326] width 61 height 32
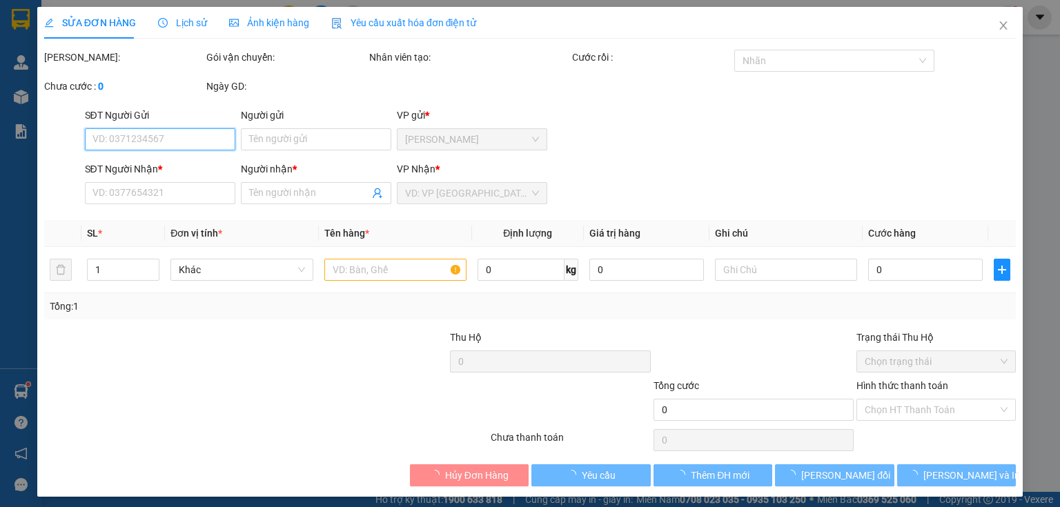
type input "0797330006"
type input "TRANG"
type input "20.000"
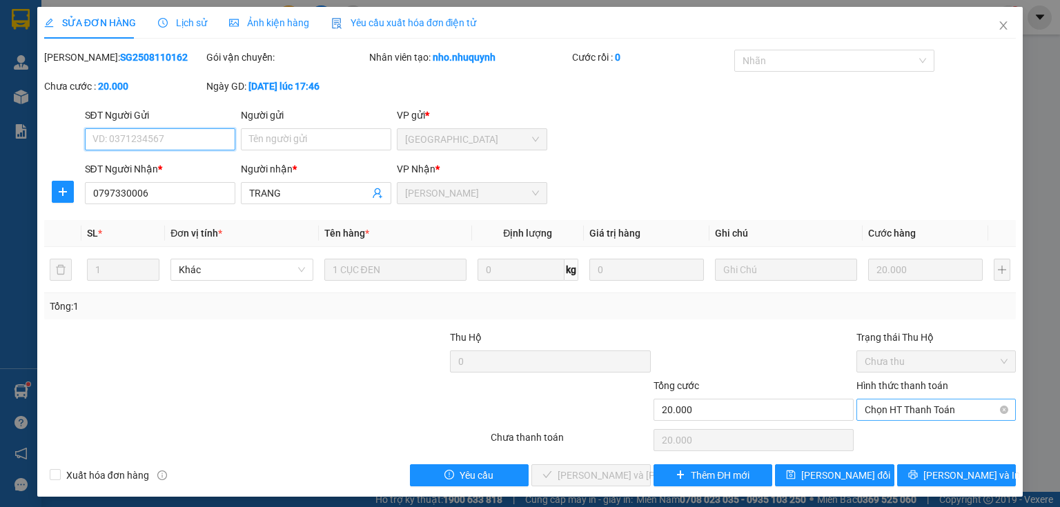
click at [911, 412] on span "Chọn HT Thanh Toán" at bounding box center [936, 410] width 143 height 21
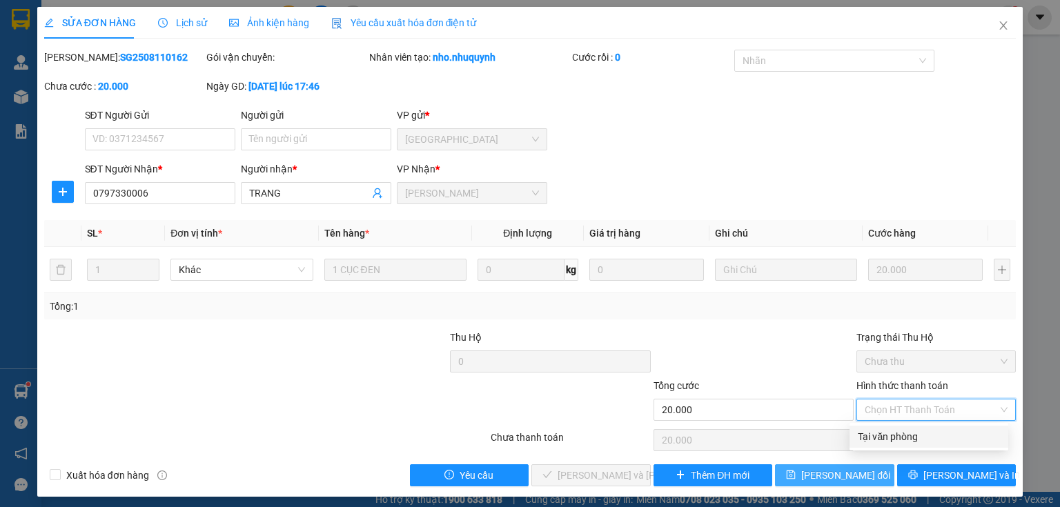
drag, startPoint x: 911, startPoint y: 418, endPoint x: 785, endPoint y: 469, distance: 135.6
click at [901, 437] on div "Tại văn phòng" at bounding box center [929, 436] width 142 height 15
type input "0"
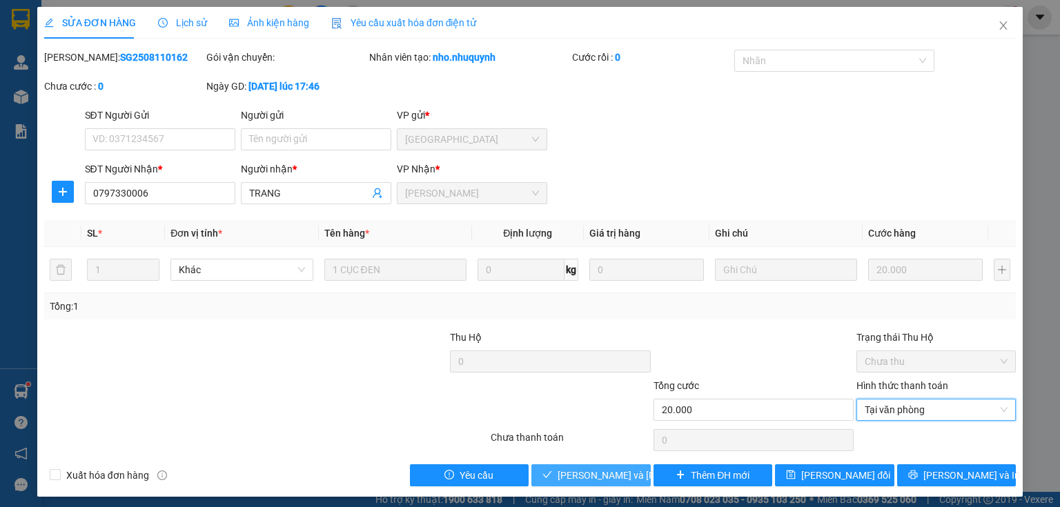
click at [600, 473] on span "[PERSON_NAME] và Giao hàng" at bounding box center [651, 475] width 186 height 15
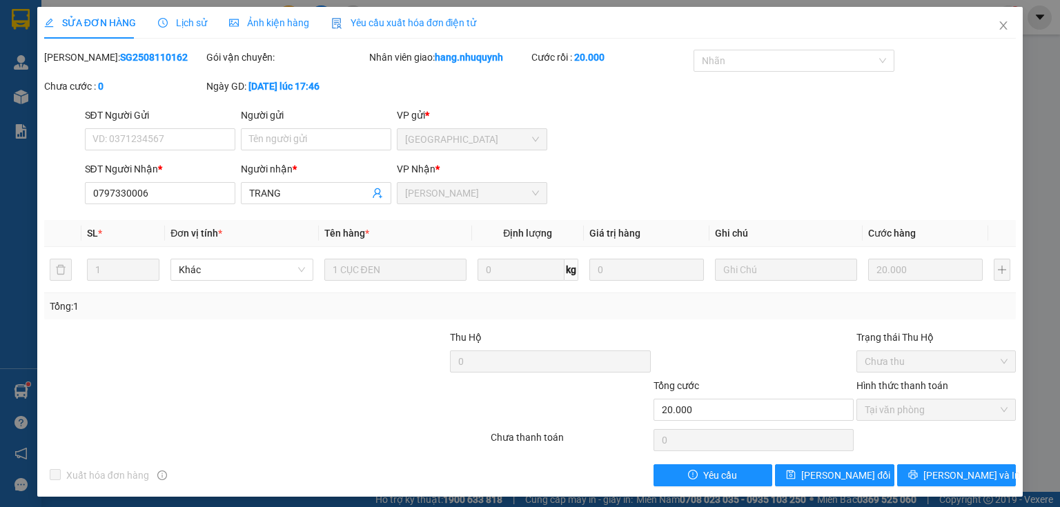
click at [949, 28] on div "SỬA ĐƠN HÀNG Lịch sử Ảnh kiện hàng Yêu cầu xuất hóa đơn điện tử" at bounding box center [530, 23] width 972 height 32
click at [998, 27] on icon "close" at bounding box center [1003, 25] width 11 height 11
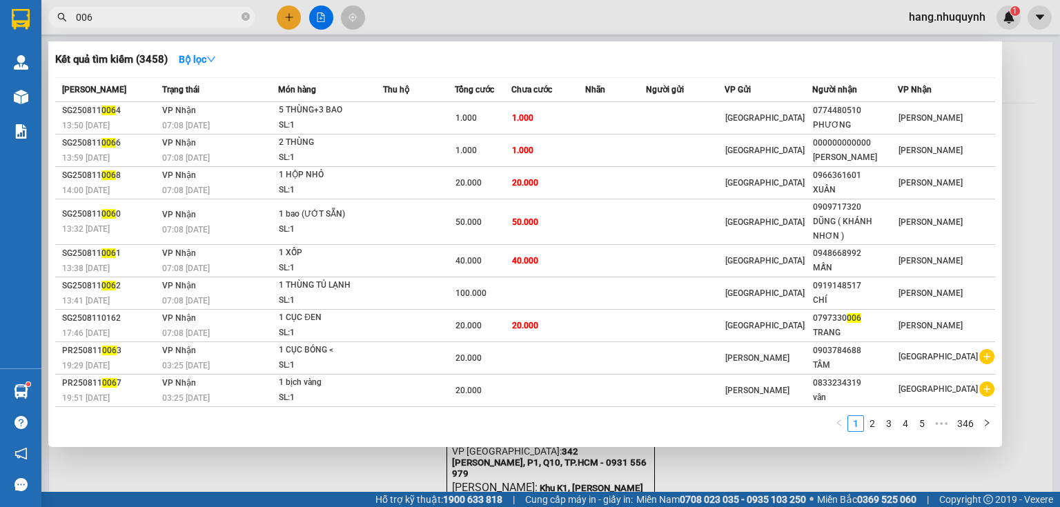
click at [175, 15] on input "006" at bounding box center [157, 17] width 163 height 15
paste input "819352505"
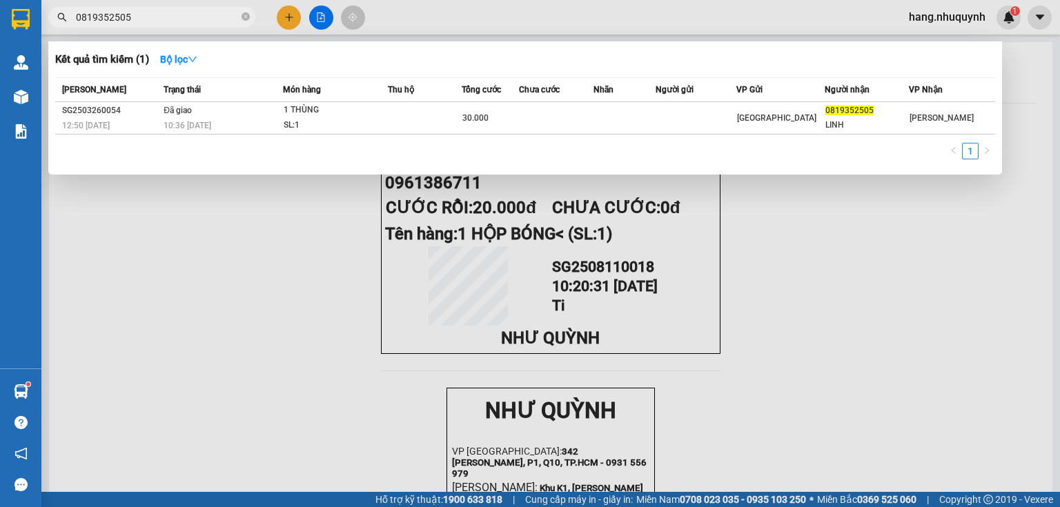
click at [182, 23] on input "0819352505" at bounding box center [157, 17] width 163 height 15
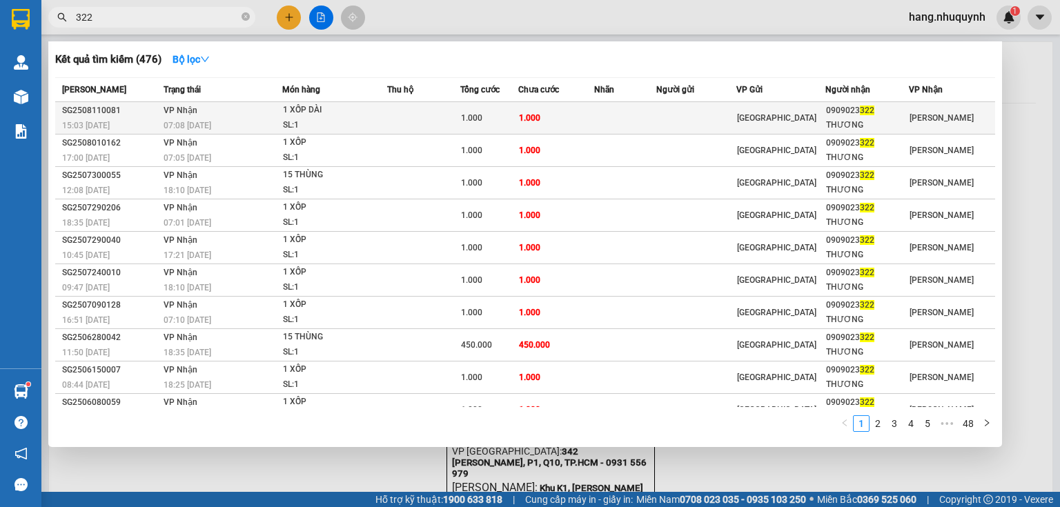
type input "322"
click at [334, 125] on div "SL: 1" at bounding box center [335, 125] width 104 height 15
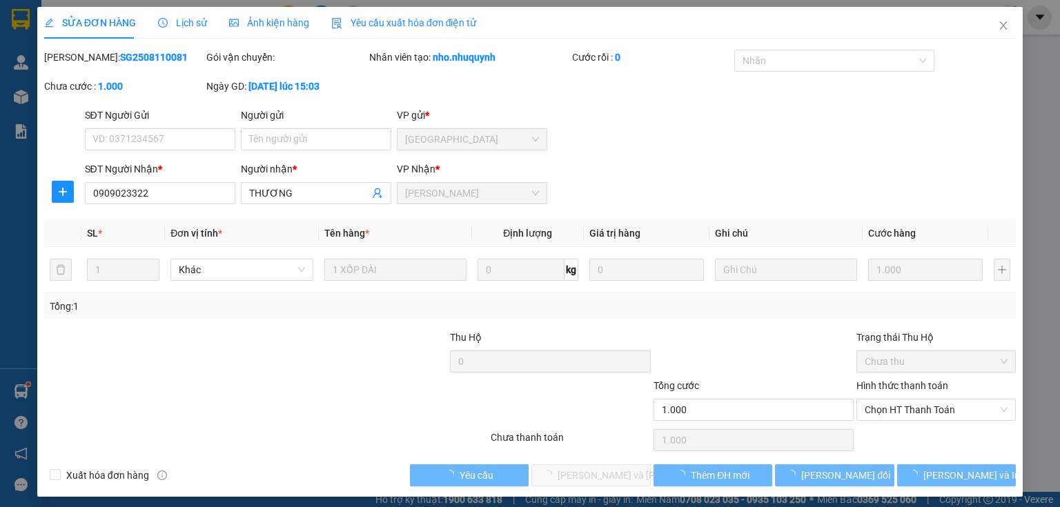
type input "0909023322"
type input "THƯƠNG"
type input "1.000"
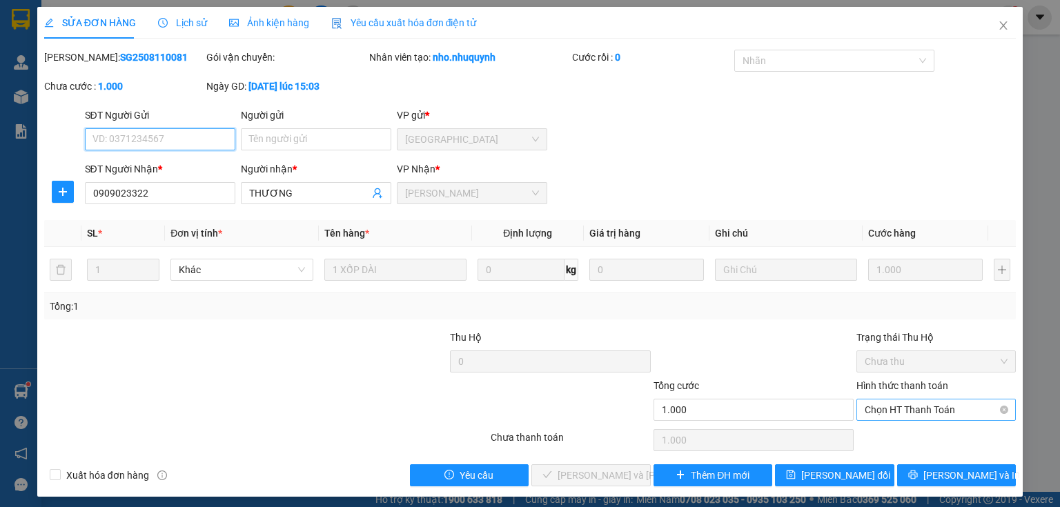
click at [909, 410] on span "Chọn HT Thanh Toán" at bounding box center [936, 410] width 143 height 21
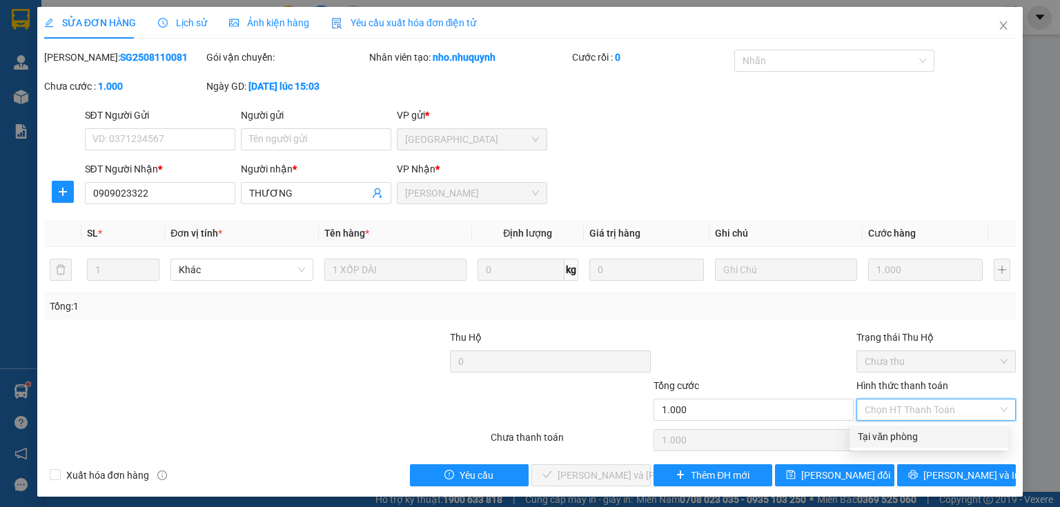
click at [898, 441] on div "Tại văn phòng" at bounding box center [929, 436] width 142 height 15
type input "0"
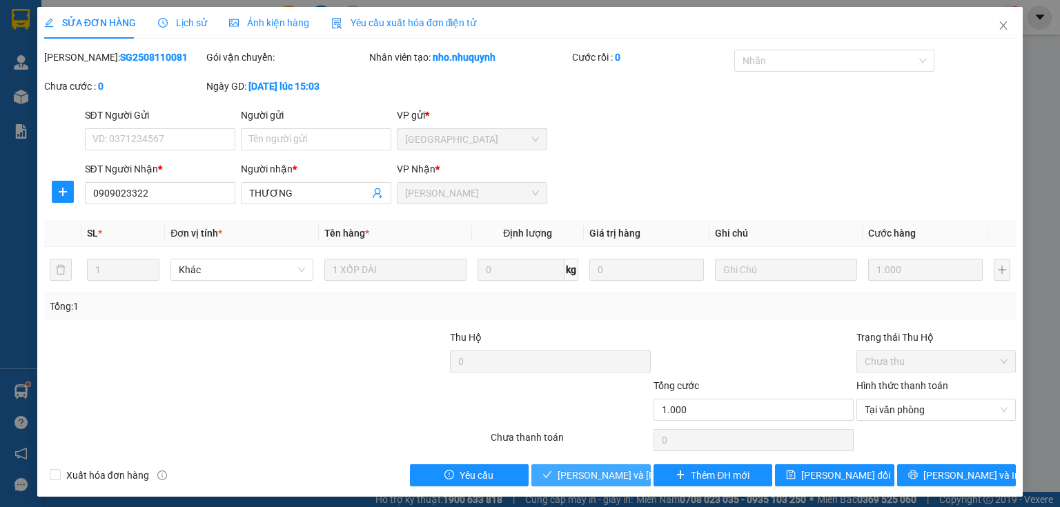
click at [613, 480] on span "[PERSON_NAME] và Giao hàng" at bounding box center [651, 475] width 186 height 15
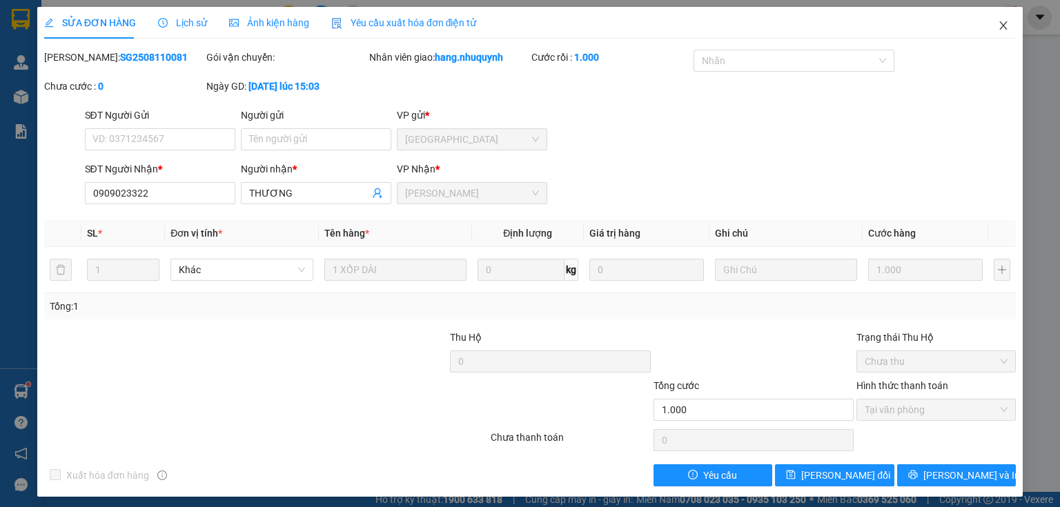
click at [998, 26] on icon "close" at bounding box center [1003, 25] width 11 height 11
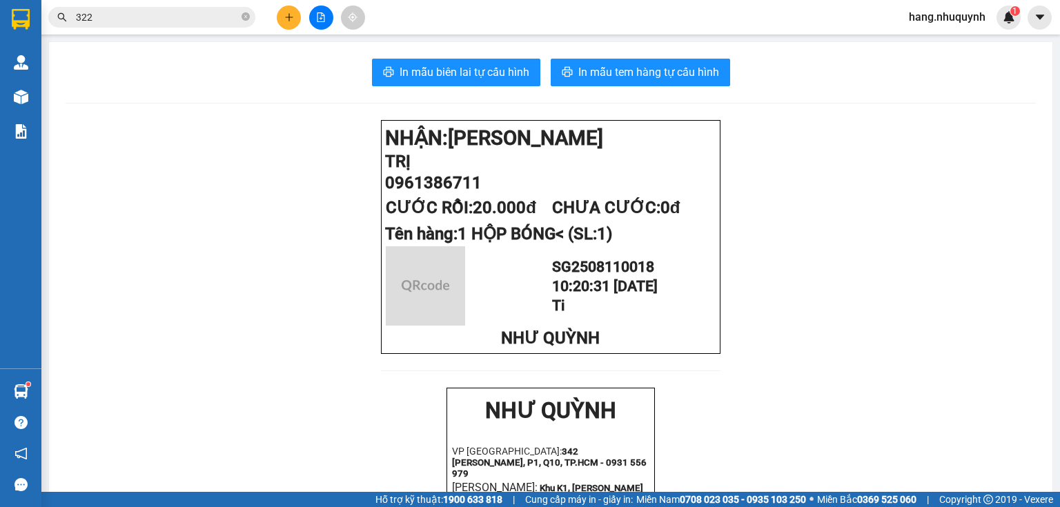
click at [179, 14] on input "322" at bounding box center [157, 17] width 163 height 15
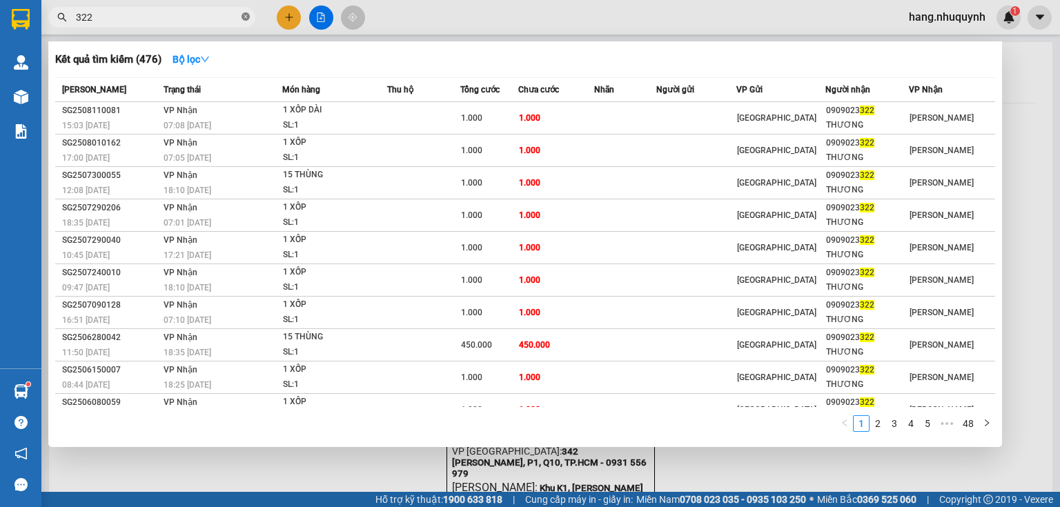
click at [248, 14] on icon "close-circle" at bounding box center [246, 16] width 8 height 8
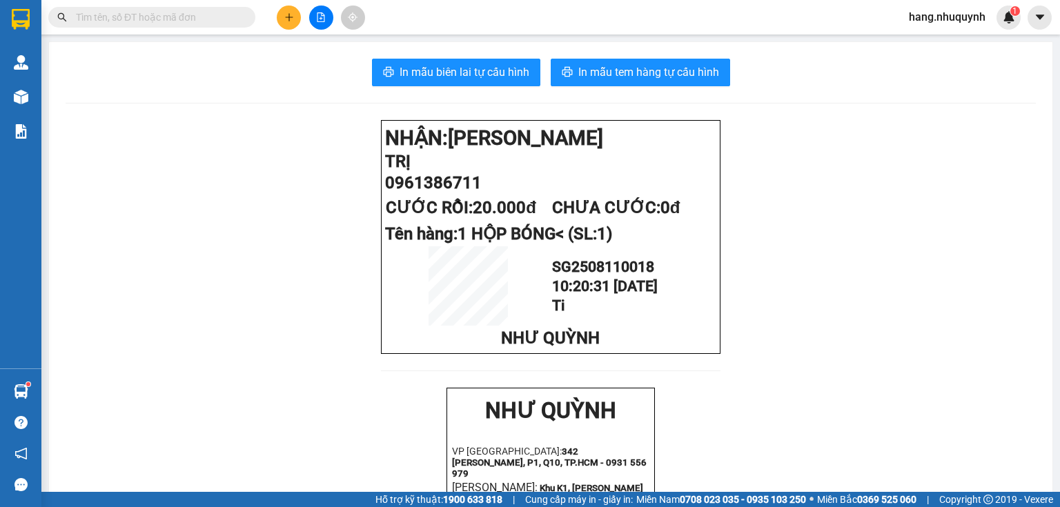
click at [143, 18] on input "text" at bounding box center [157, 17] width 163 height 15
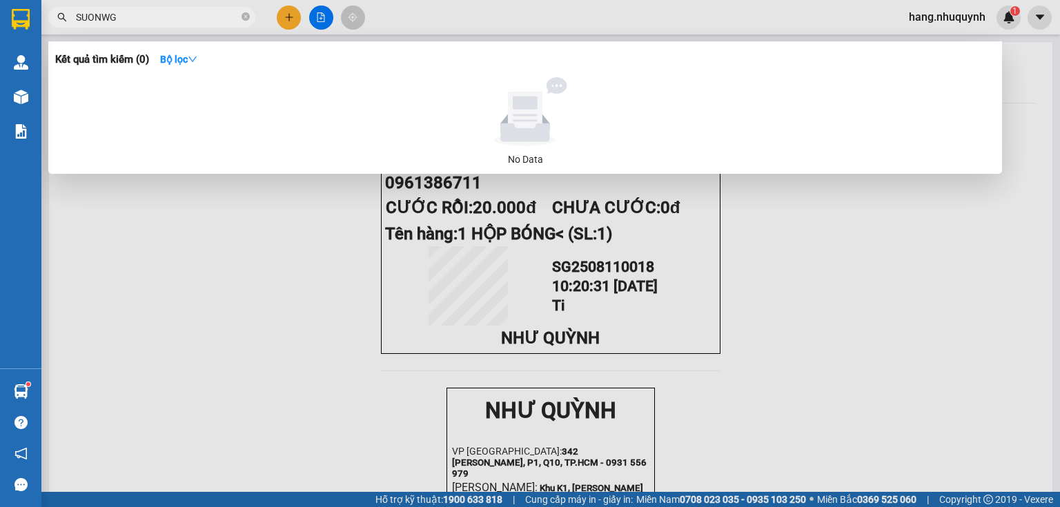
click at [188, 19] on input "SUONWG" at bounding box center [157, 17] width 163 height 15
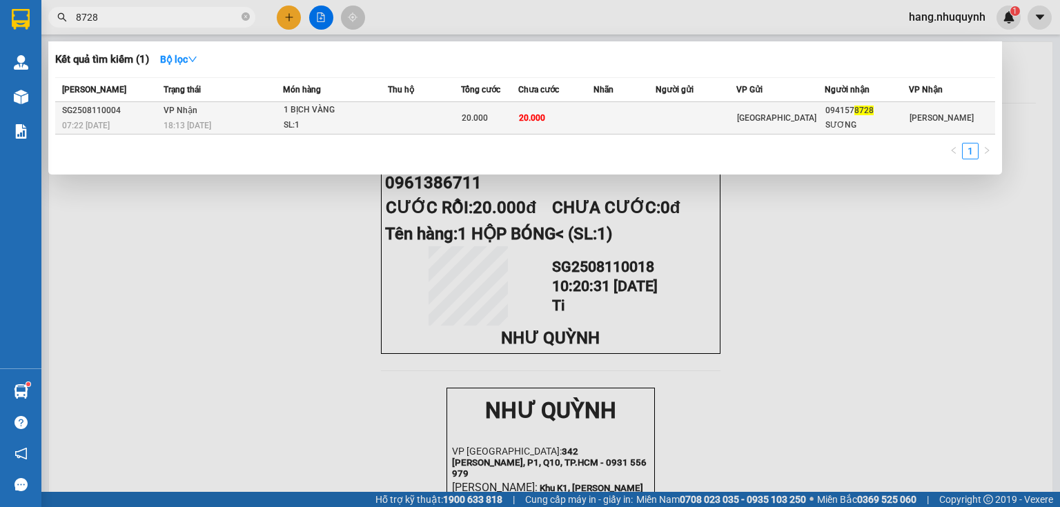
type input "8728"
click at [486, 122] on span "20.000" at bounding box center [475, 118] width 26 height 10
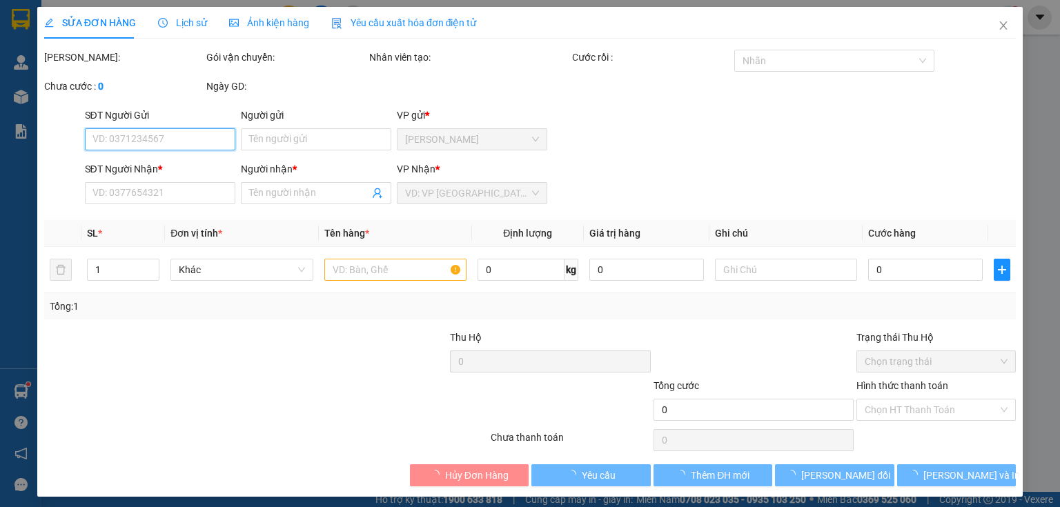
type input "0941578728"
type input "SƯƠNG"
type input "20.000"
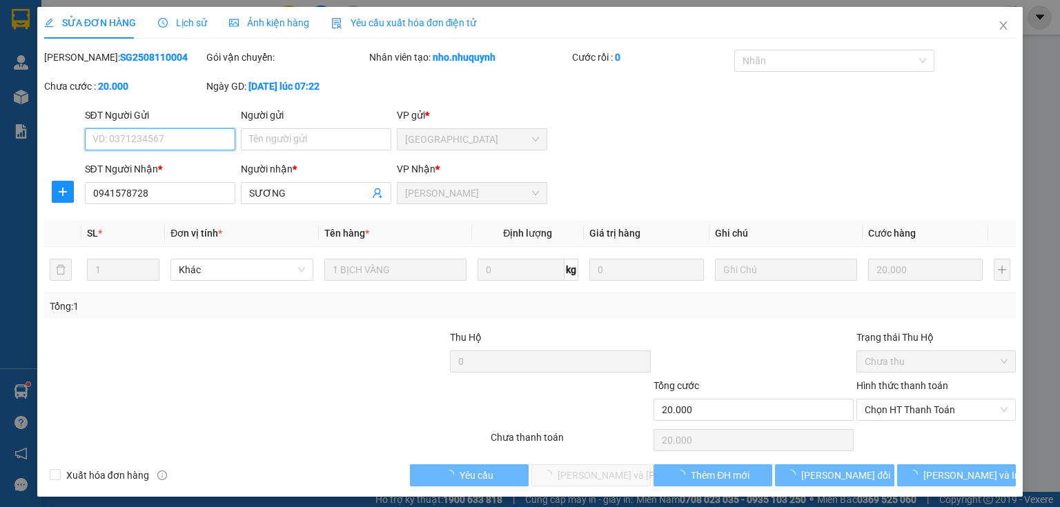
drag, startPoint x: 891, startPoint y: 412, endPoint x: 894, endPoint y: 437, distance: 25.0
click at [891, 414] on span "Chọn HT Thanh Toán" at bounding box center [936, 410] width 143 height 21
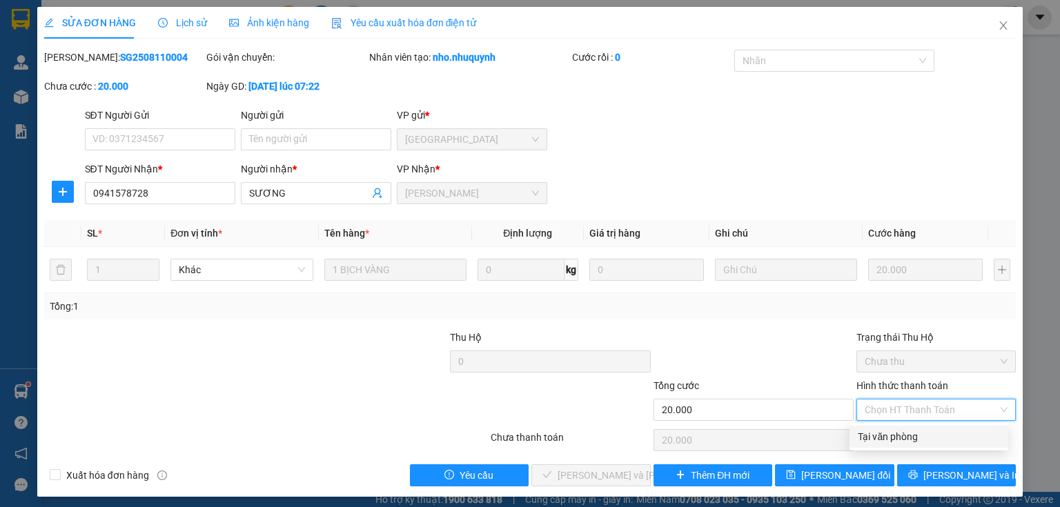
click at [896, 442] on div "Tại văn phòng" at bounding box center [929, 436] width 142 height 15
type input "0"
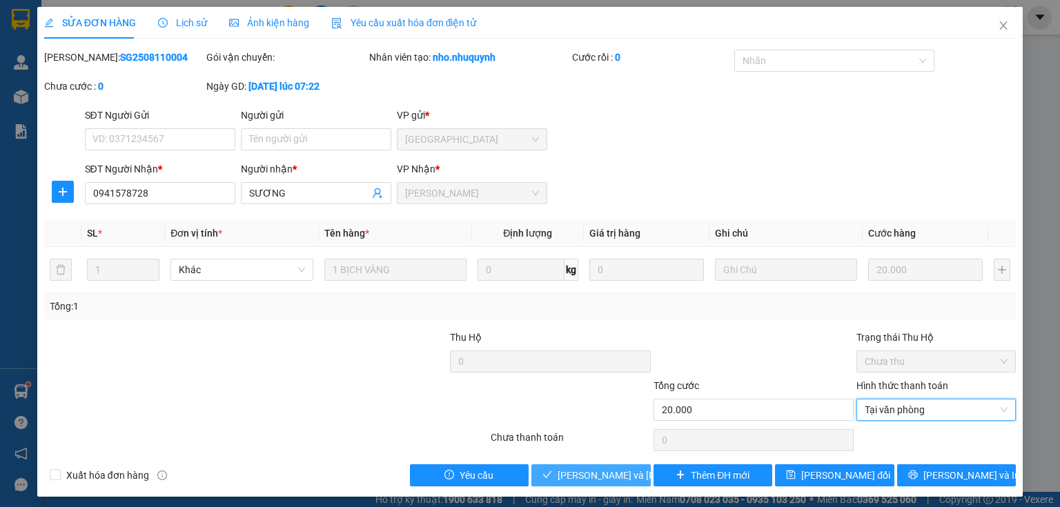
click at [604, 479] on span "[PERSON_NAME] và Giao hàng" at bounding box center [651, 475] width 186 height 15
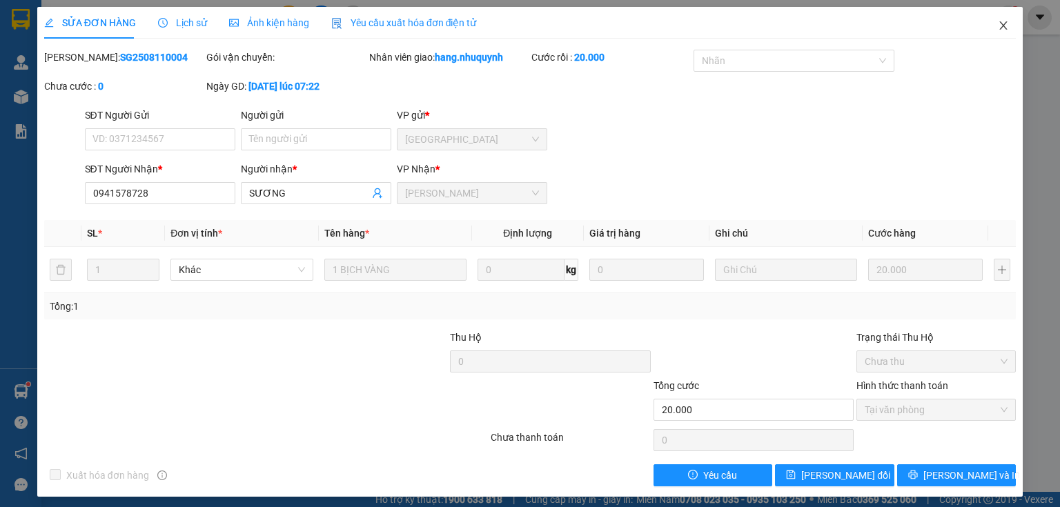
click at [1000, 25] on icon "close" at bounding box center [1004, 25] width 8 height 8
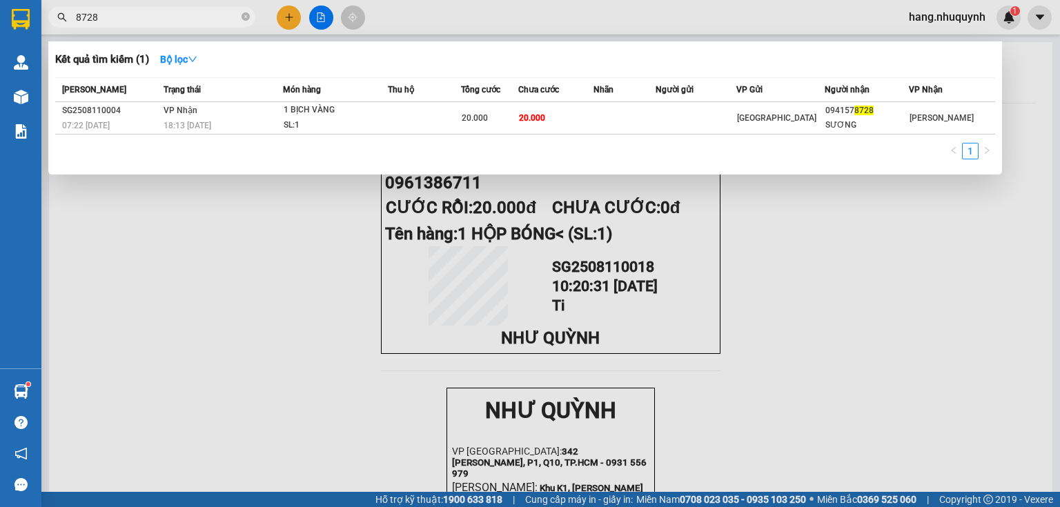
click at [149, 22] on input "8728" at bounding box center [157, 17] width 163 height 15
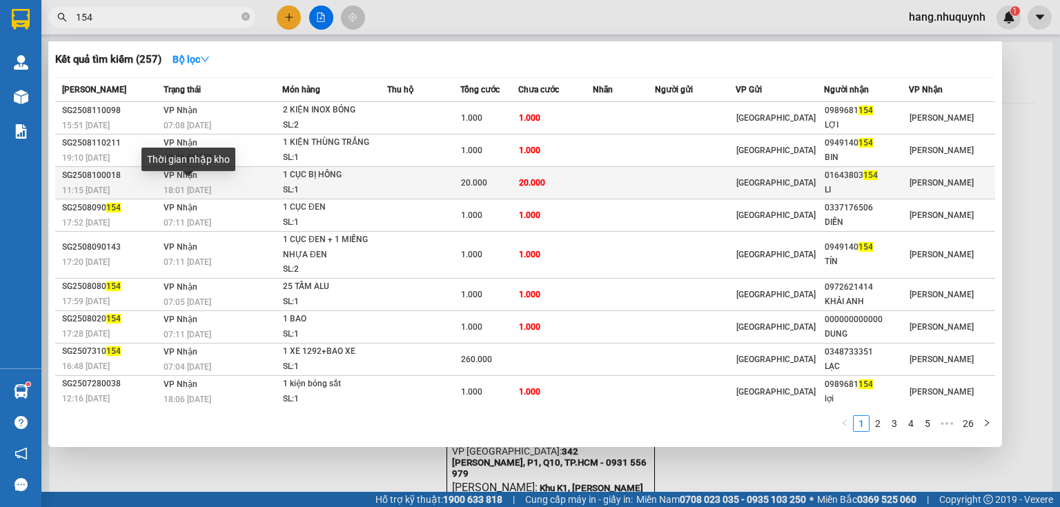
type input "154"
click at [203, 190] on span "18:01 - 10/08" at bounding box center [188, 191] width 48 height 10
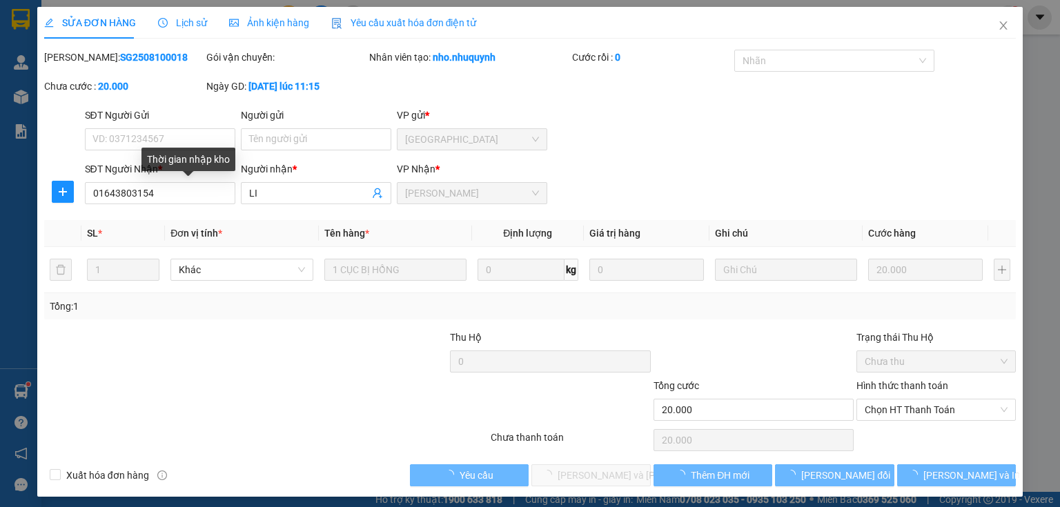
type input "01643803154"
type input "LI"
type input "20.000"
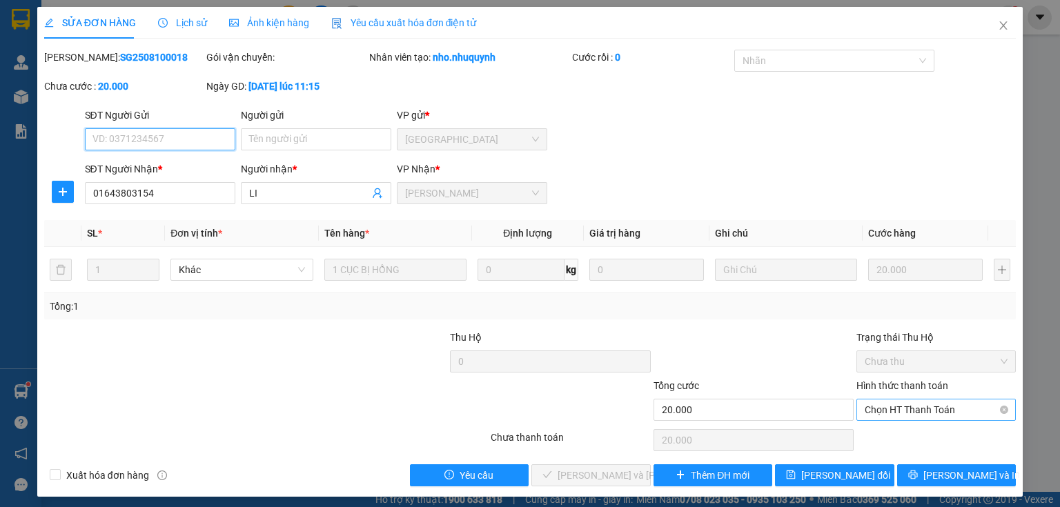
click at [898, 413] on span "Chọn HT Thanh Toán" at bounding box center [936, 410] width 143 height 21
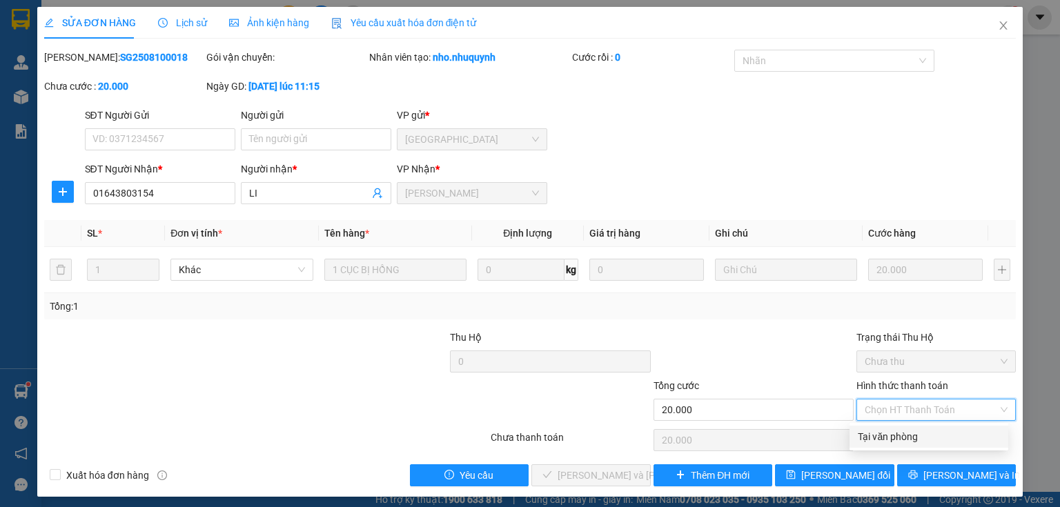
click at [881, 441] on div "Tại văn phòng" at bounding box center [929, 436] width 142 height 15
type input "0"
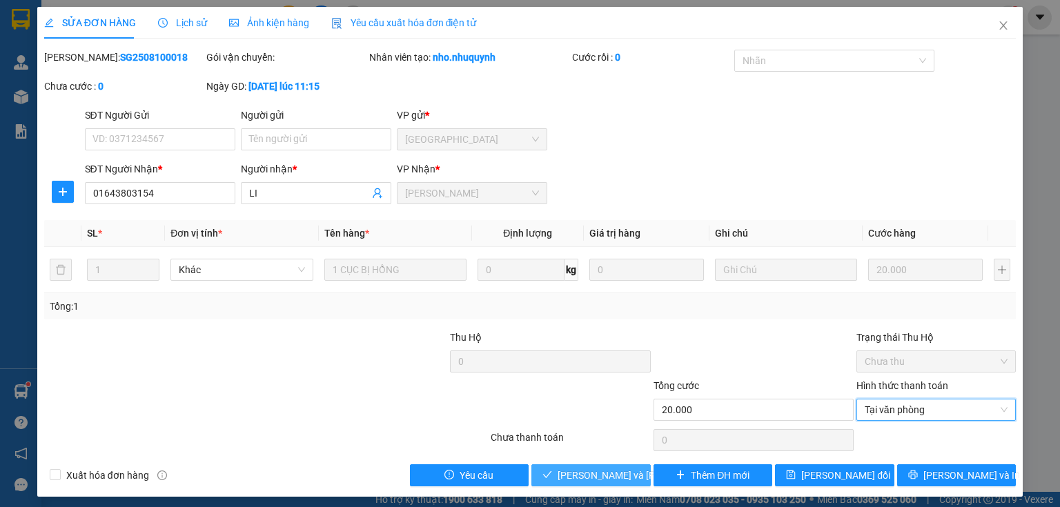
click at [613, 477] on span "[PERSON_NAME] và Giao hàng" at bounding box center [651, 475] width 186 height 15
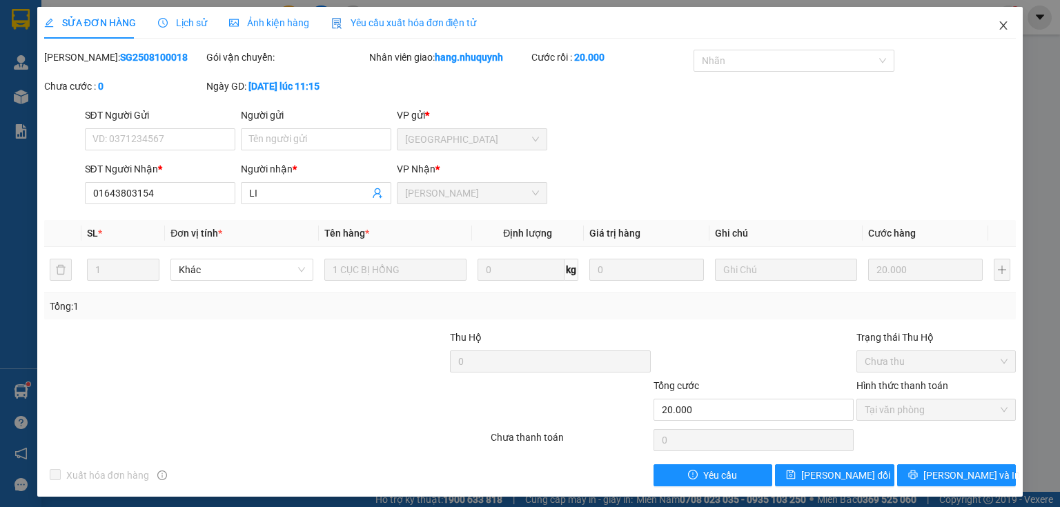
click at [998, 23] on icon "close" at bounding box center [1003, 25] width 11 height 11
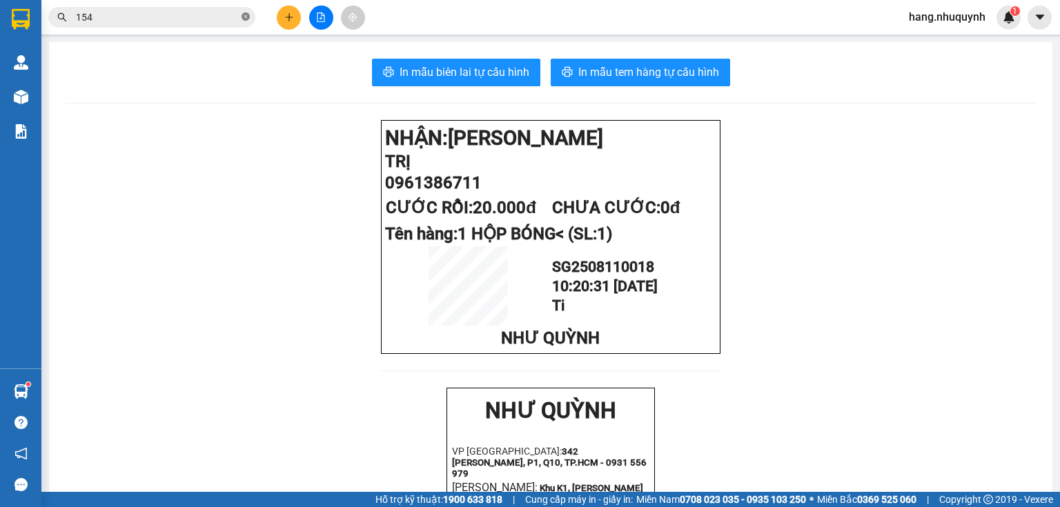
click at [244, 19] on icon "close-circle" at bounding box center [246, 16] width 8 height 8
click at [159, 17] on input "text" at bounding box center [157, 17] width 163 height 15
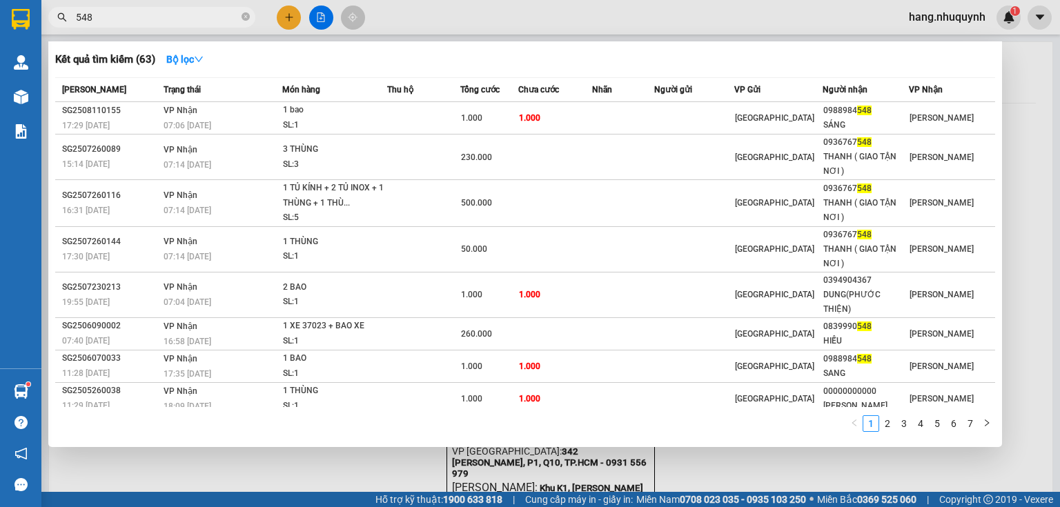
click at [185, 10] on input "548" at bounding box center [157, 17] width 163 height 15
click at [185, 14] on input "548" at bounding box center [157, 17] width 163 height 15
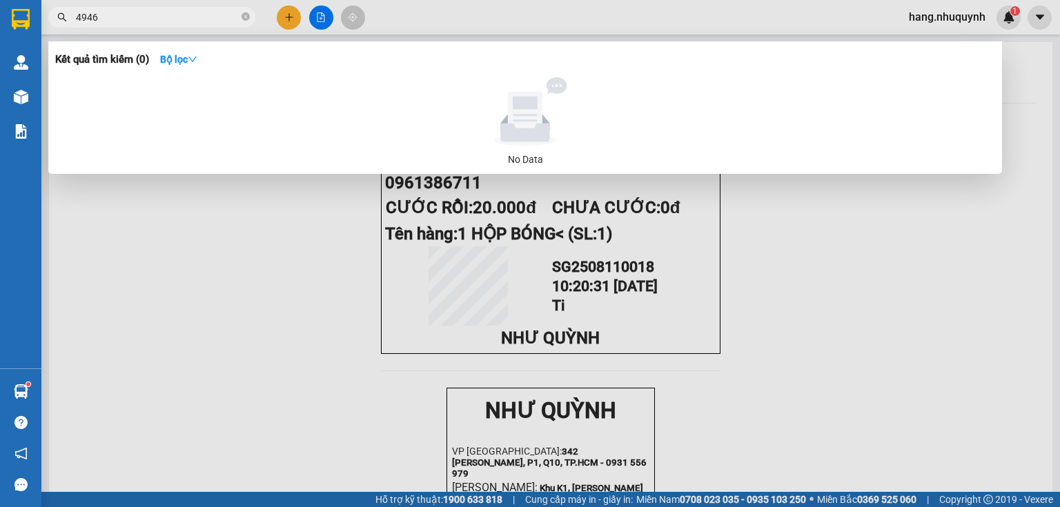
drag, startPoint x: 112, startPoint y: 14, endPoint x: 0, endPoint y: 43, distance: 116.3
click at [0, 43] on section "Kết quả tìm kiếm ( 0 ) Bộ lọc No Data 4946 hang.nhuquynh 1 Quản Lý Quản lý khác…" at bounding box center [530, 253] width 1060 height 507
click at [128, 17] on input "4946" at bounding box center [157, 17] width 163 height 15
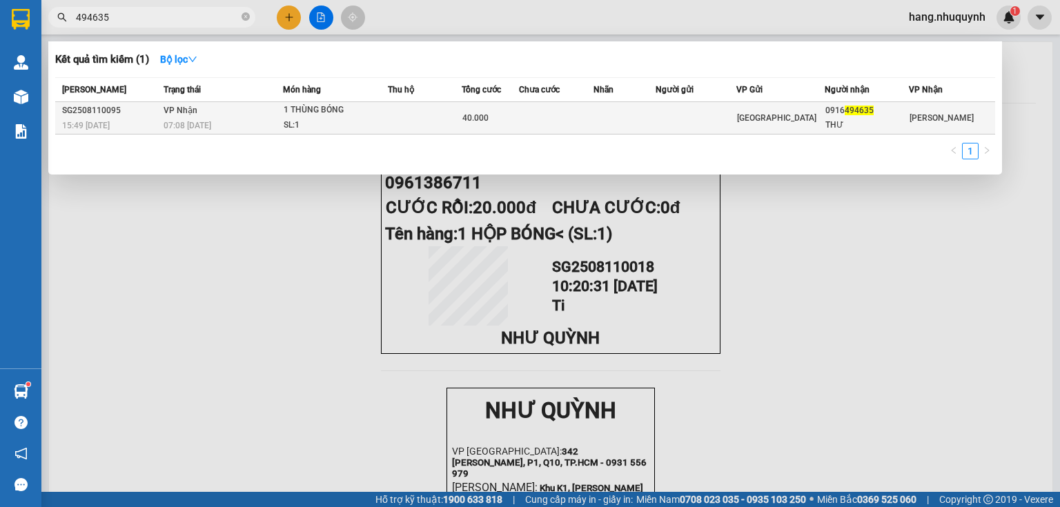
type input "494635"
click at [320, 121] on div "SL: 1" at bounding box center [336, 125] width 104 height 15
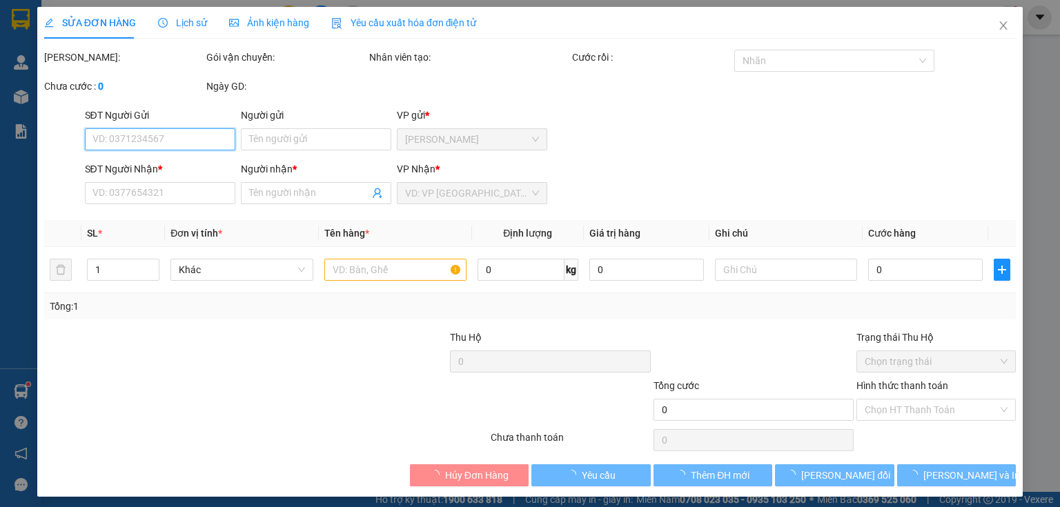
type input "0916494635"
type input "THƯ"
type input "40.000"
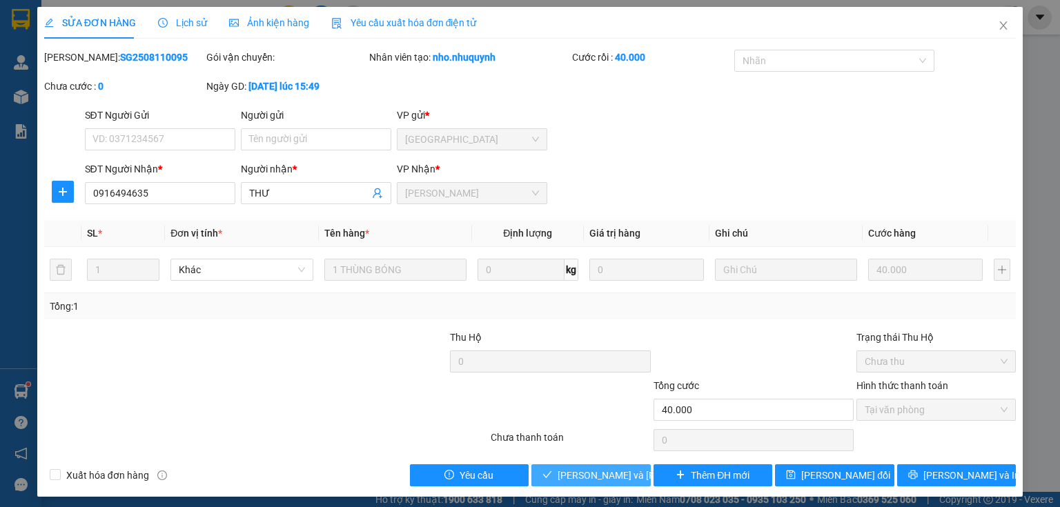
click at [588, 474] on span "[PERSON_NAME] và Giao hàng" at bounding box center [651, 475] width 186 height 15
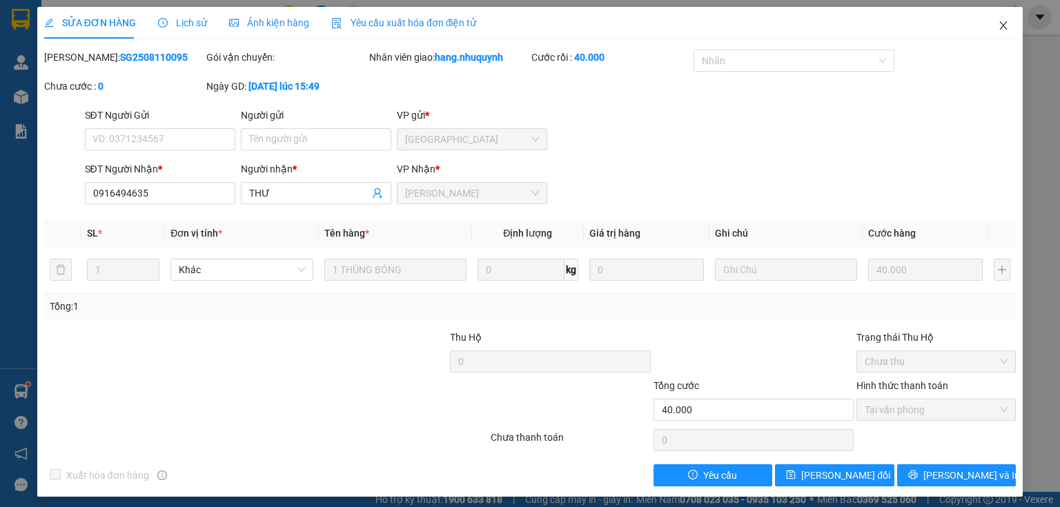
click at [999, 28] on icon "close" at bounding box center [1003, 25] width 11 height 11
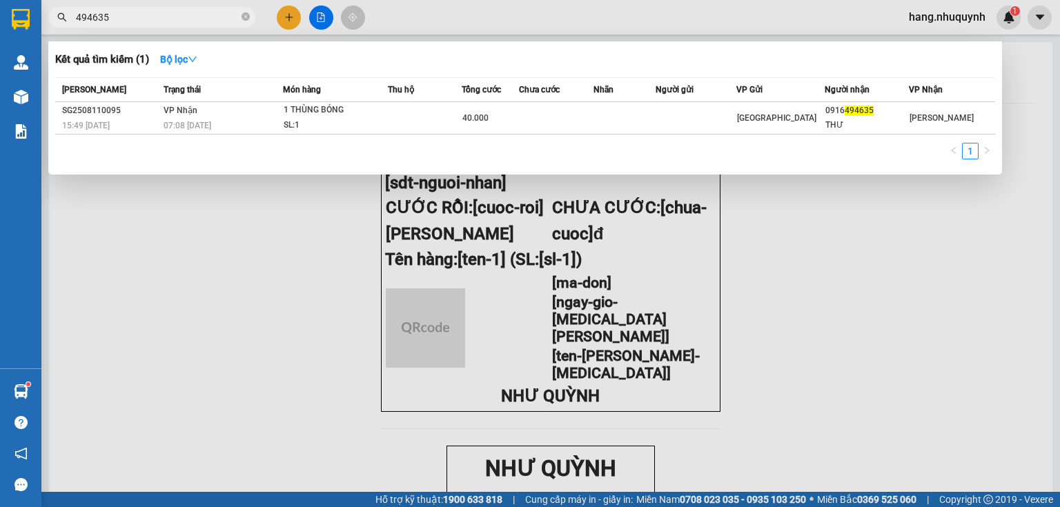
click at [145, 20] on input "494635" at bounding box center [157, 17] width 163 height 15
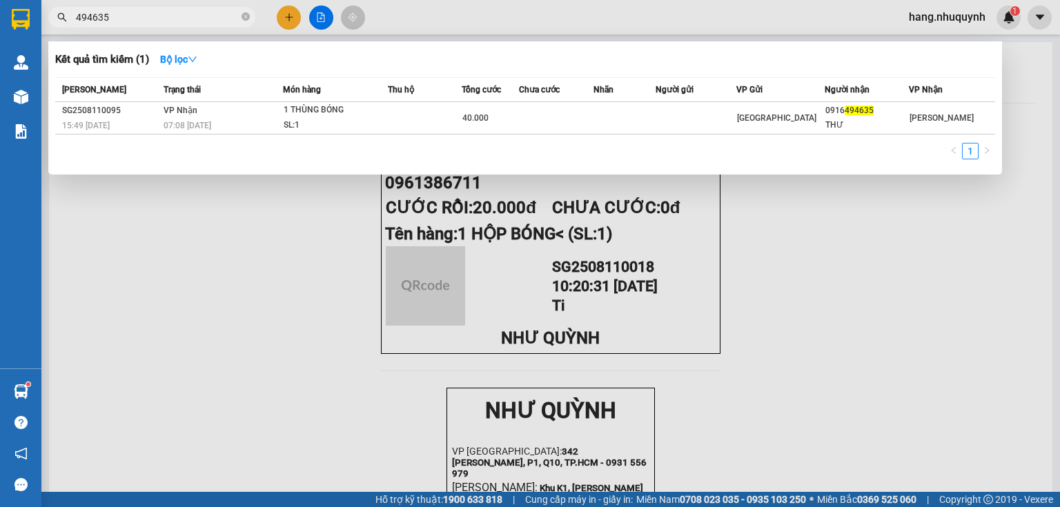
click at [145, 20] on input "494635" at bounding box center [157, 17] width 163 height 15
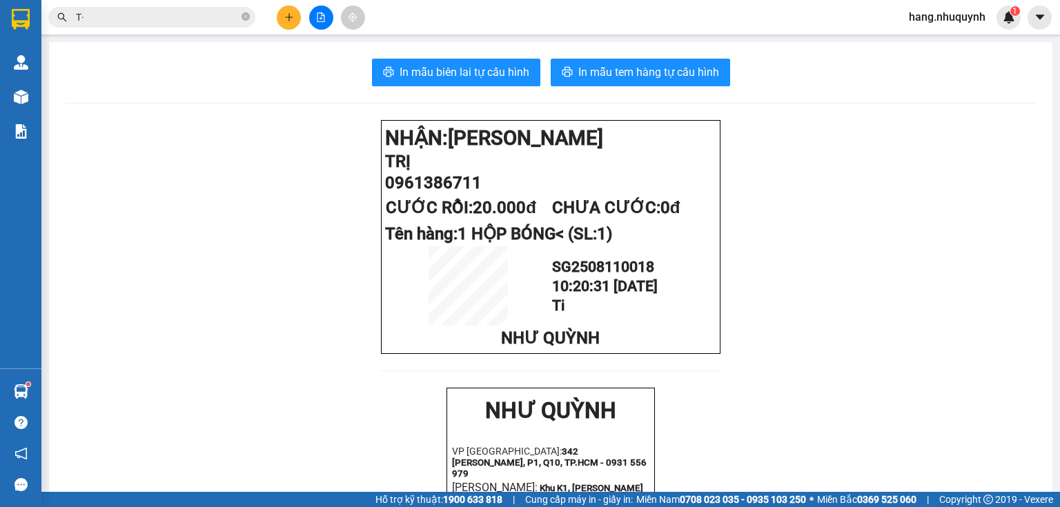
type input "T"
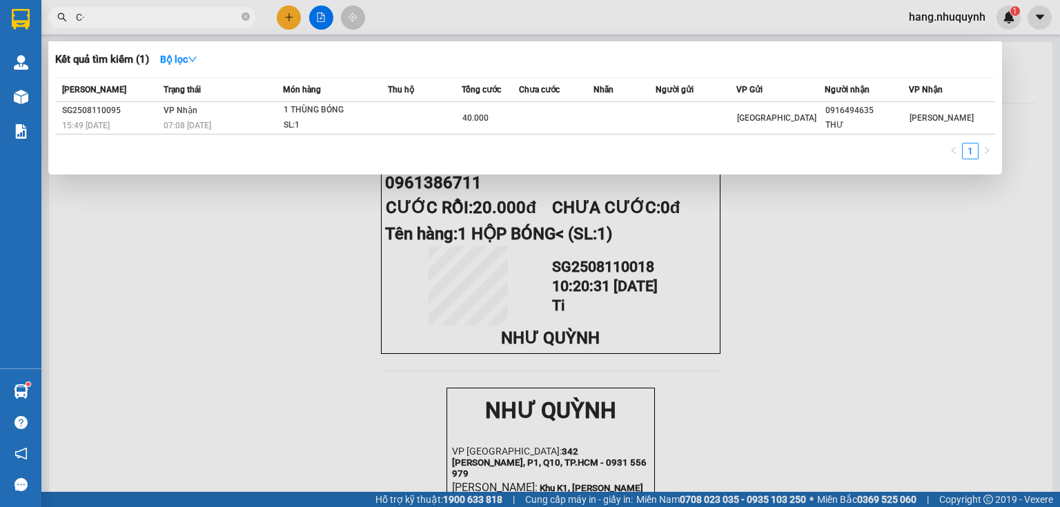
type input "C"
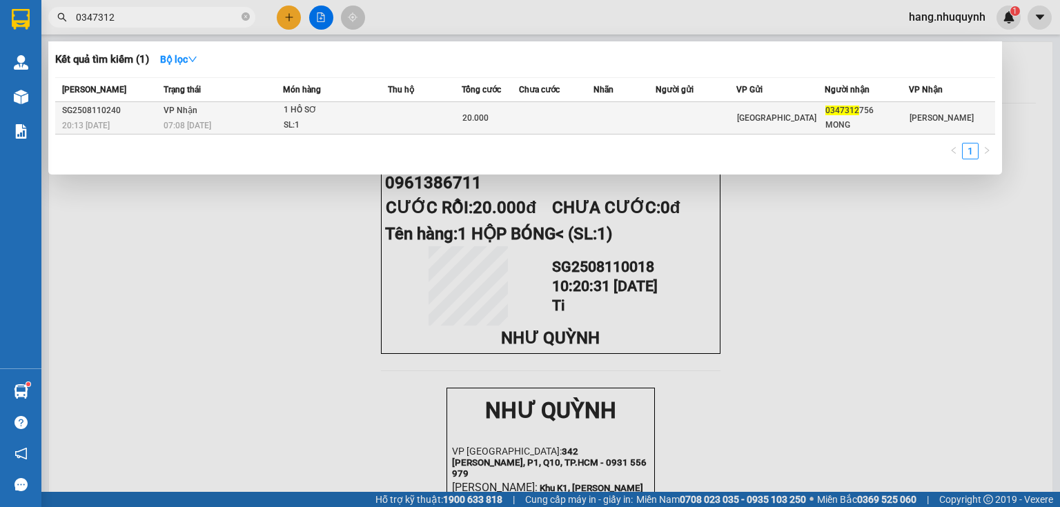
type input "0347312"
click at [251, 119] on div "07:08 [DATE]" at bounding box center [223, 125] width 119 height 15
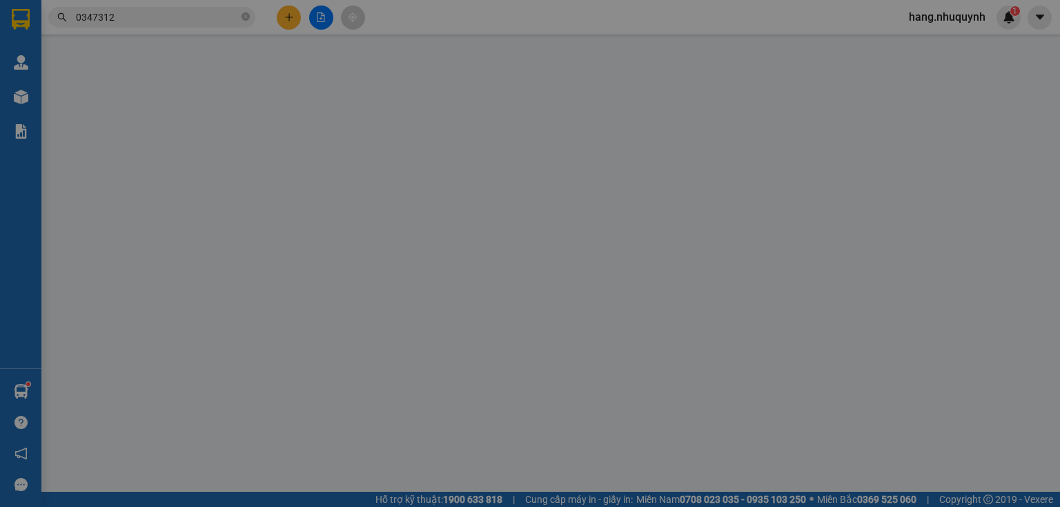
type input "0347312756"
type input "MONG"
type input "20.000"
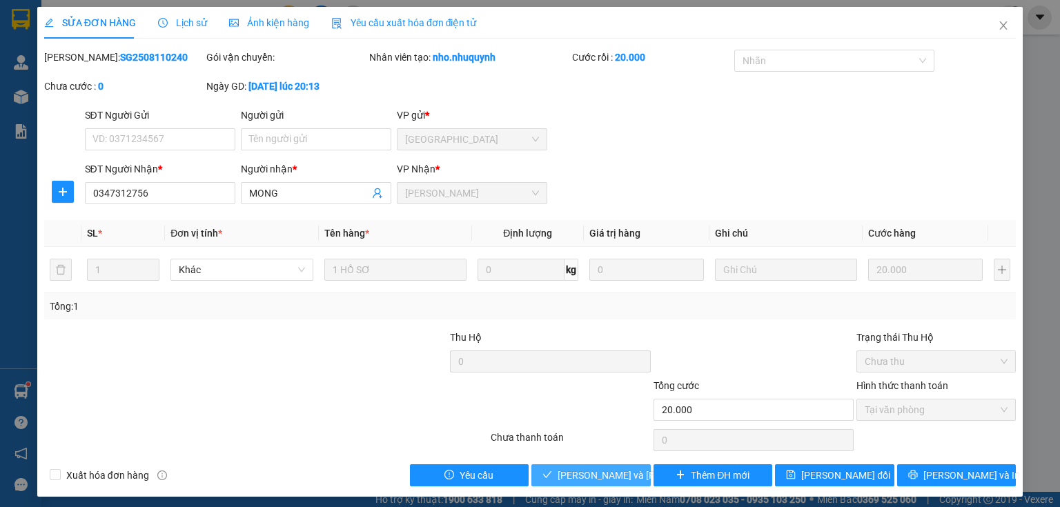
click at [578, 473] on span "[PERSON_NAME] và Giao hàng" at bounding box center [651, 475] width 186 height 15
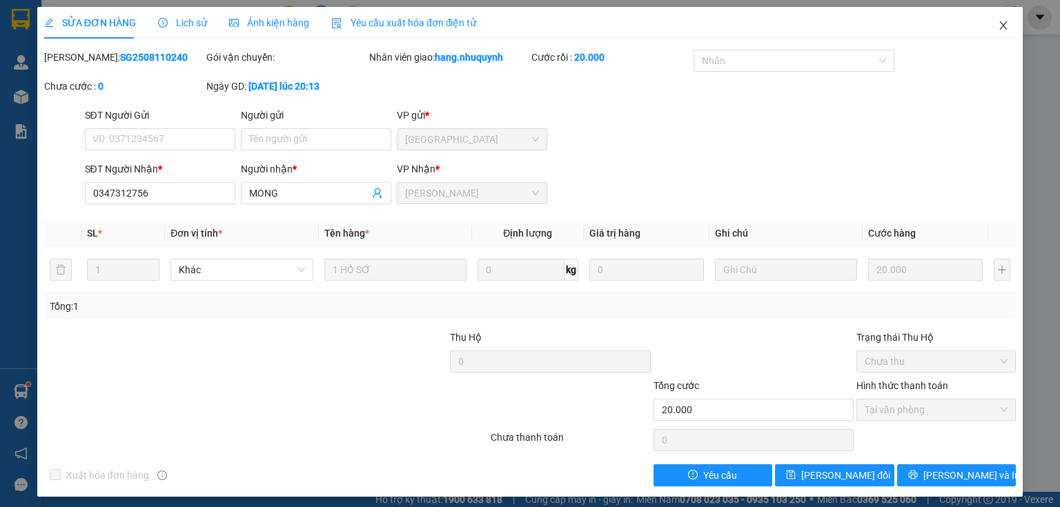
drag, startPoint x: 996, startPoint y: 28, endPoint x: 871, endPoint y: 1, distance: 128.6
click at [998, 30] on icon "close" at bounding box center [1003, 25] width 11 height 11
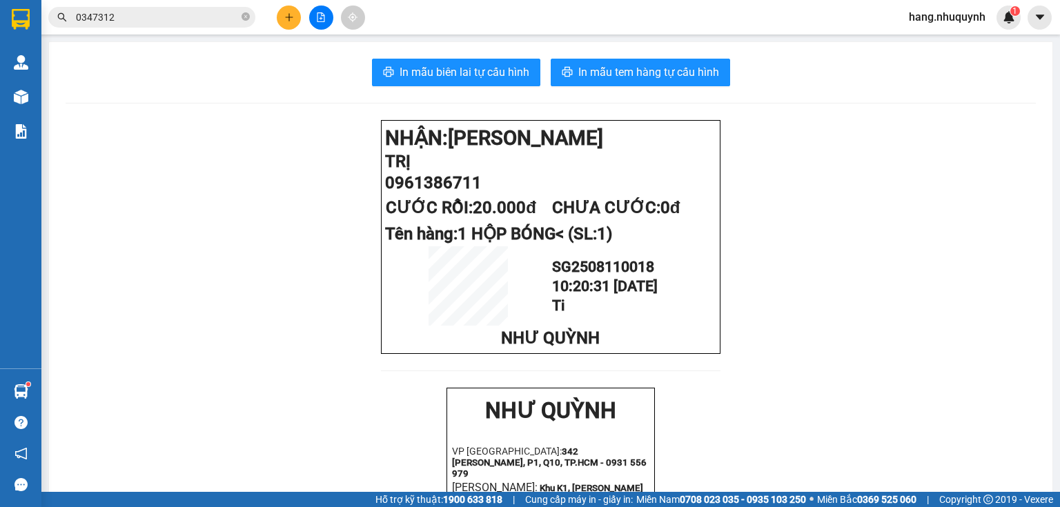
click at [190, 28] on div "Kết quả tìm kiếm ( 1 ) Bộ lọc Mã ĐH Trạng thái Món hàng Thu hộ Tổng cước Chưa c…" at bounding box center [134, 18] width 269 height 24
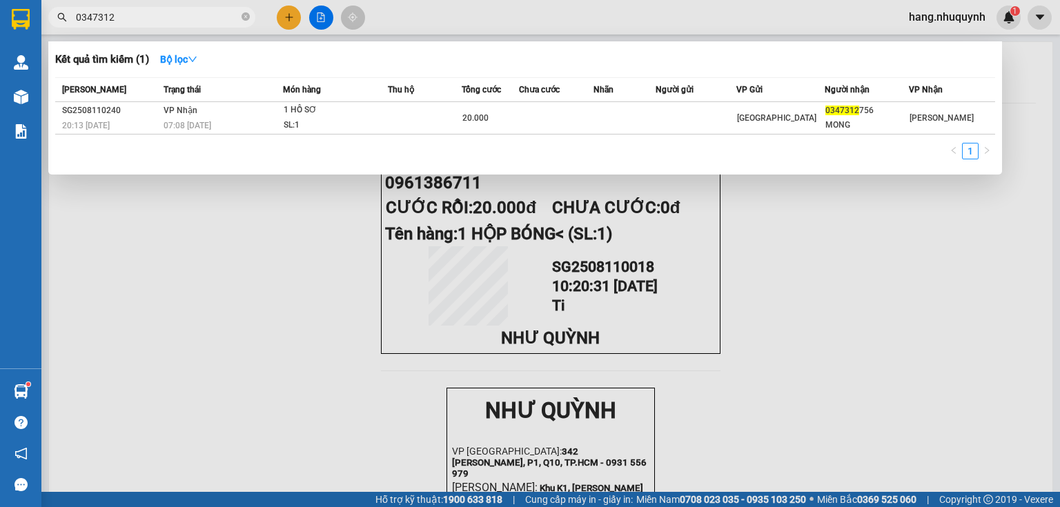
click at [199, 19] on input "0347312" at bounding box center [157, 17] width 163 height 15
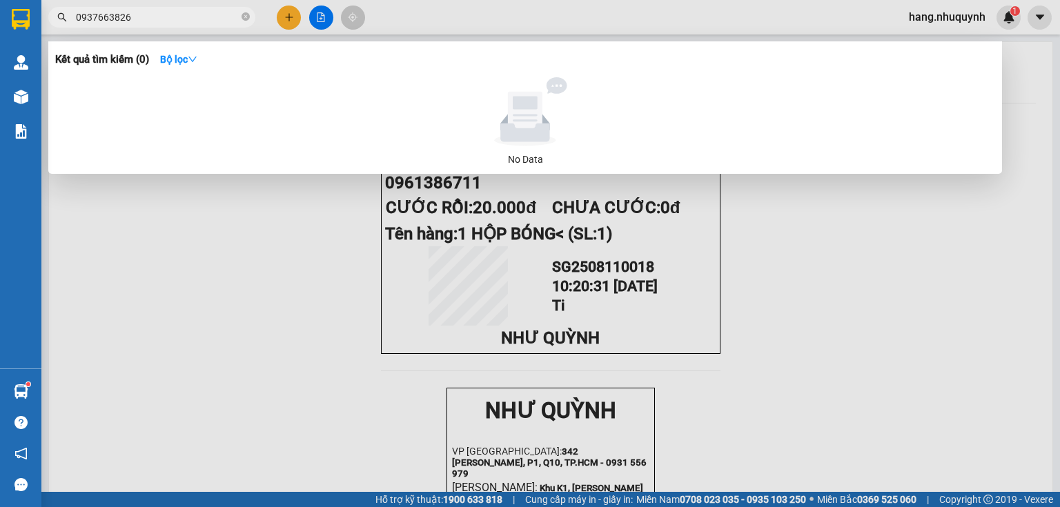
click at [199, 19] on input "0937663826" at bounding box center [157, 17] width 163 height 15
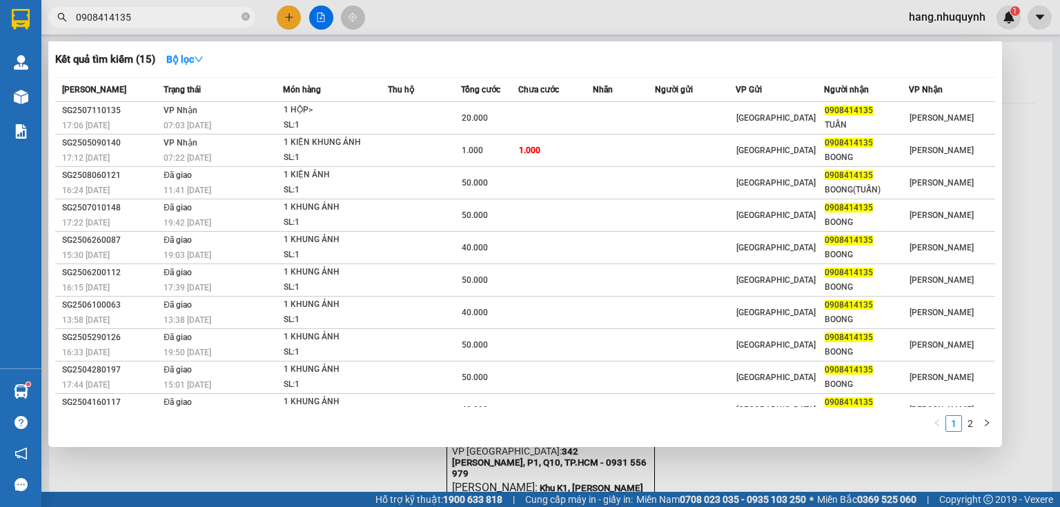
click at [157, 19] on input "0908414135" at bounding box center [157, 17] width 163 height 15
click at [199, 17] on input "0908414135" at bounding box center [157, 17] width 163 height 15
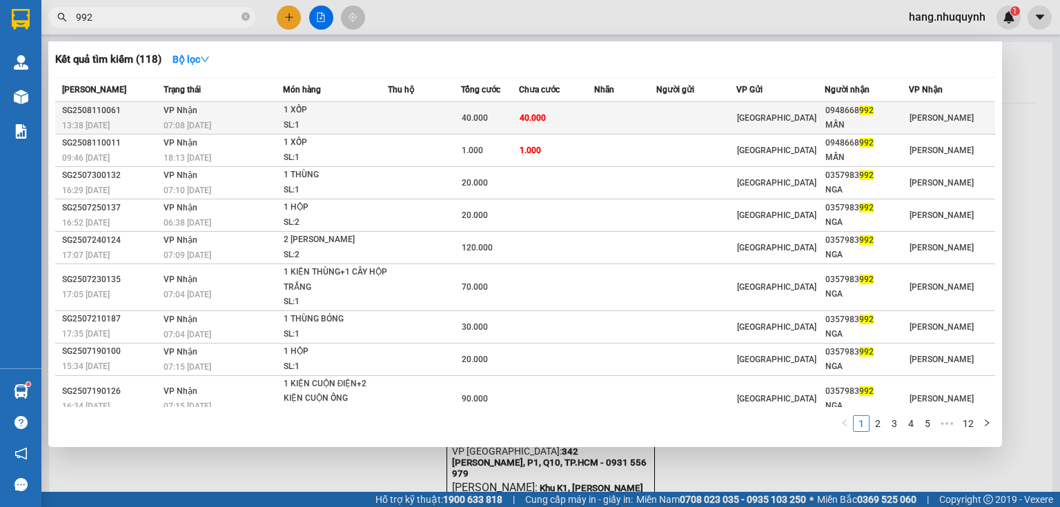
type input "992"
click at [537, 120] on span "40.000" at bounding box center [533, 118] width 26 height 10
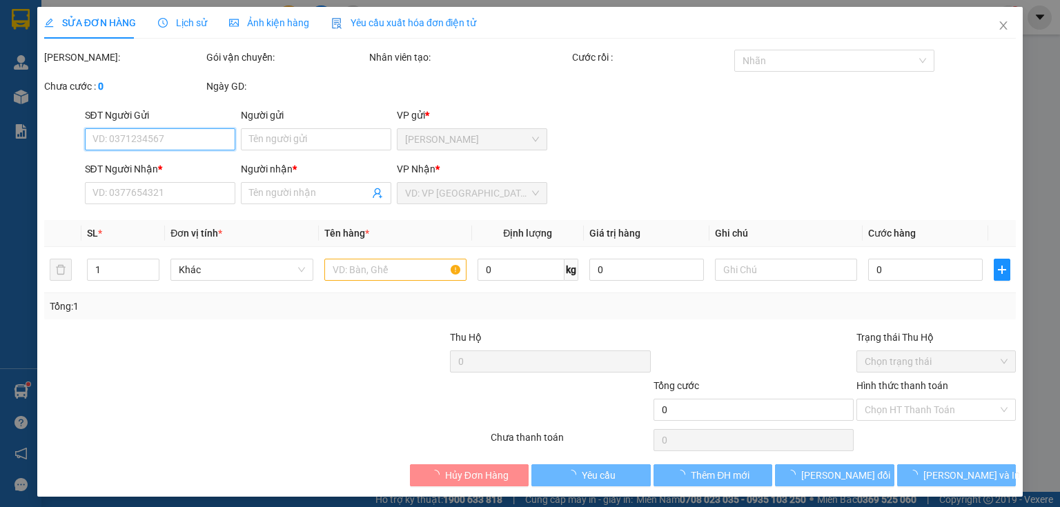
type input "0948668992"
type input "MẪN"
type input "40.000"
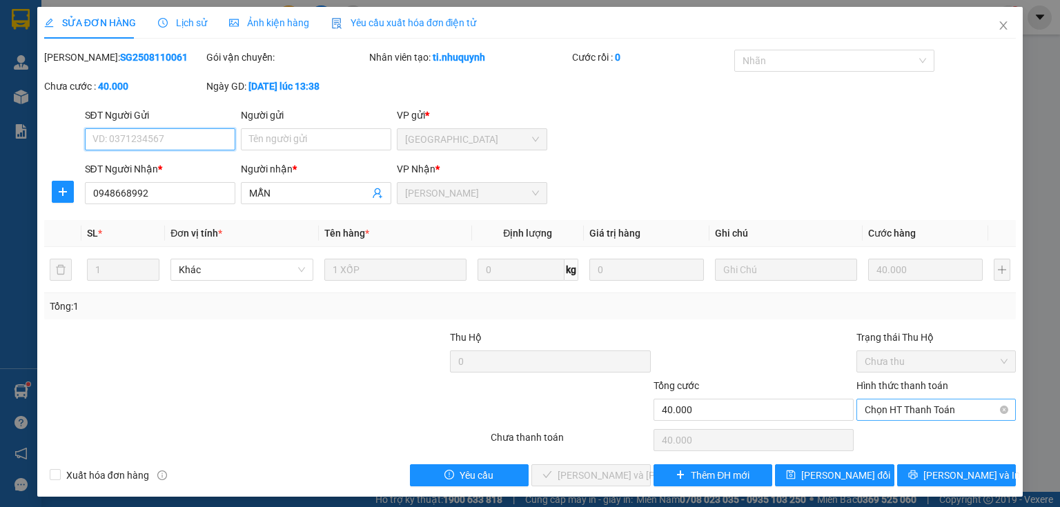
click at [914, 408] on span "Chọn HT Thanh Toán" at bounding box center [936, 410] width 143 height 21
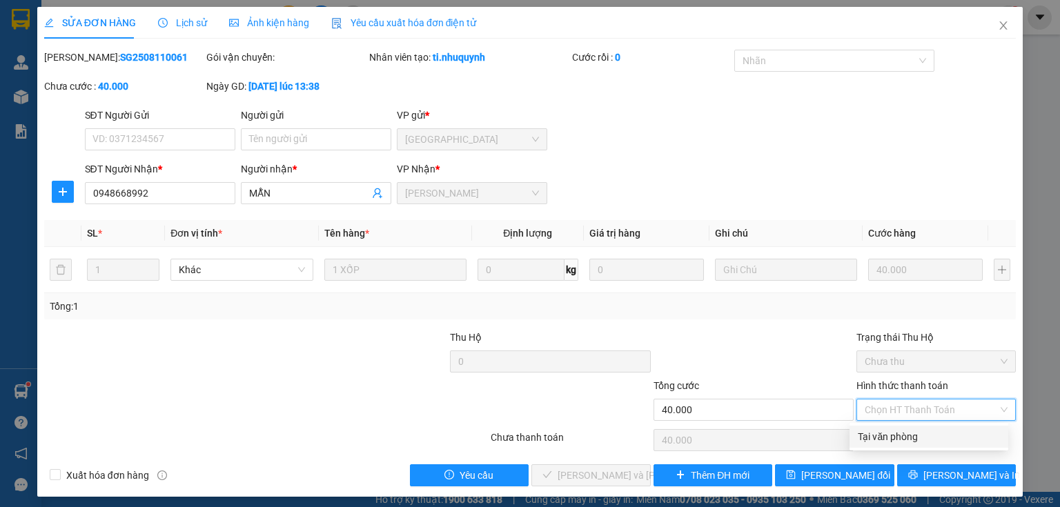
click at [907, 443] on div "Tại văn phòng" at bounding box center [929, 436] width 142 height 15
type input "0"
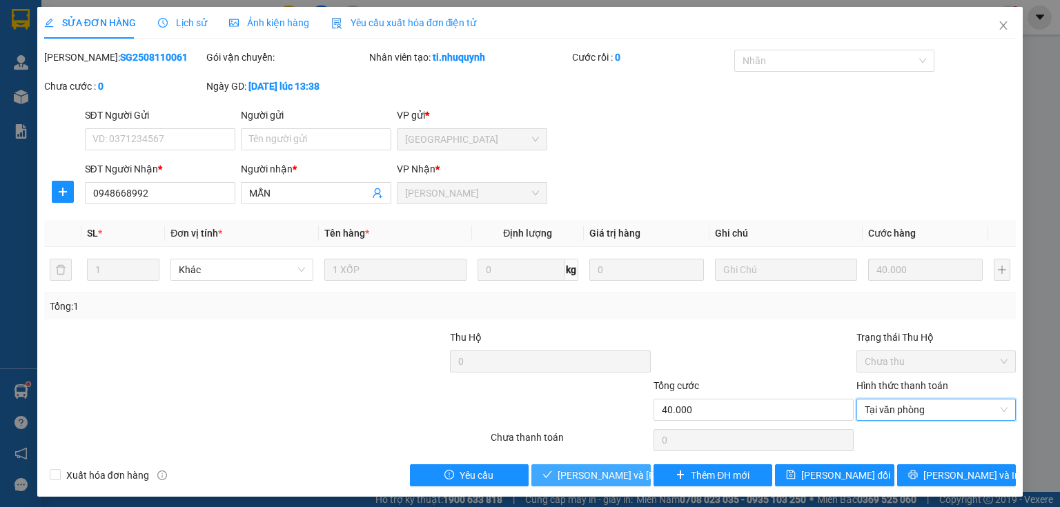
click at [591, 480] on span "[PERSON_NAME] và Giao hàng" at bounding box center [651, 475] width 186 height 15
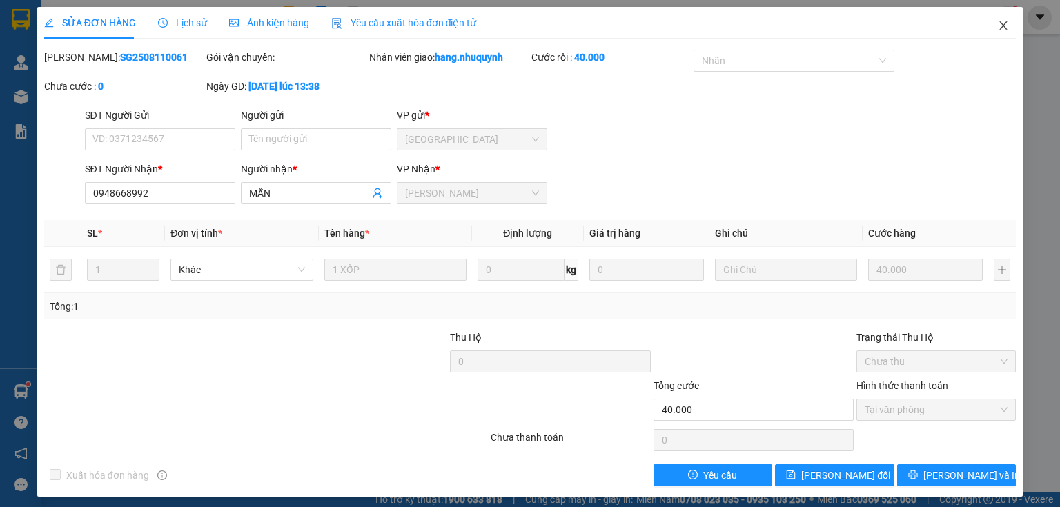
click at [998, 23] on icon "close" at bounding box center [1003, 25] width 11 height 11
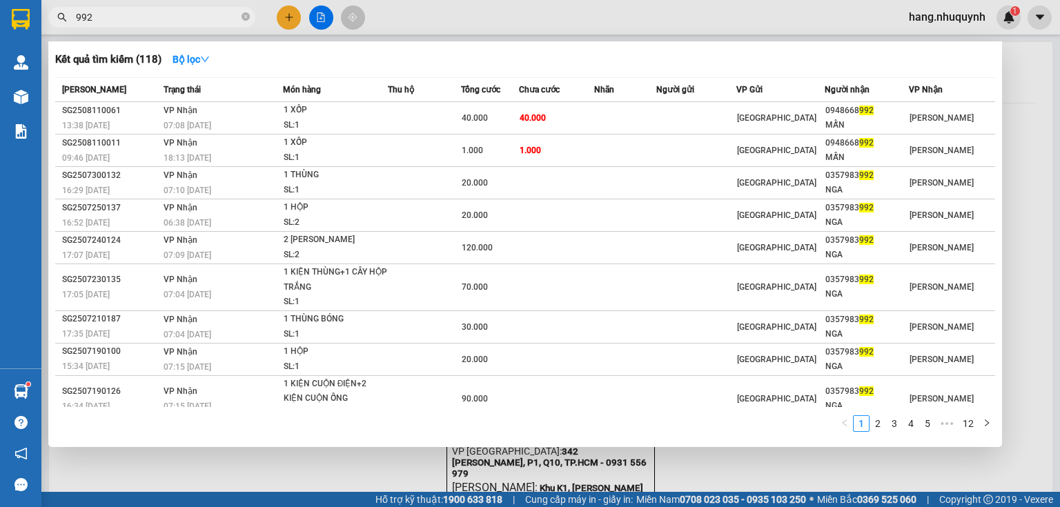
click at [206, 14] on input "992" at bounding box center [157, 17] width 163 height 15
type input "3"
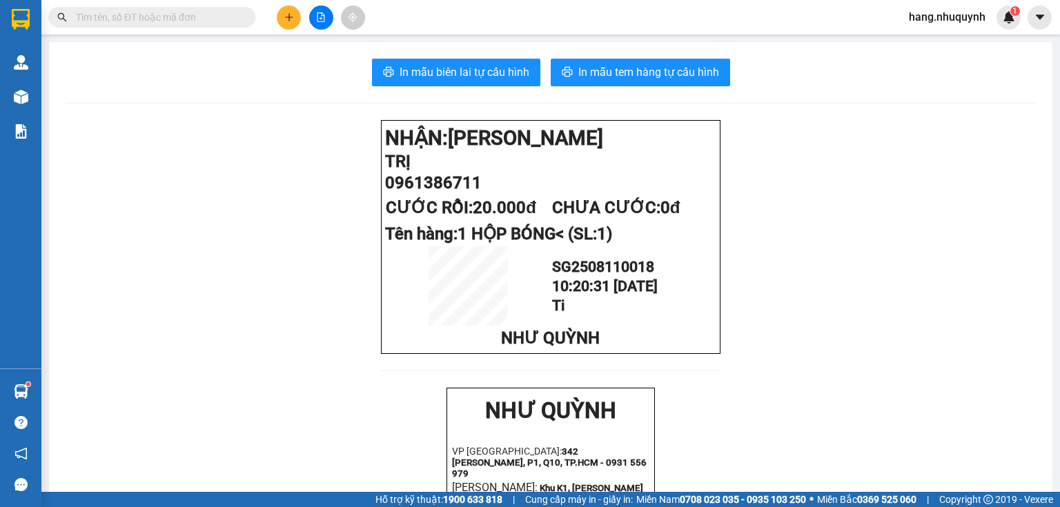
click at [207, 25] on span at bounding box center [151, 17] width 207 height 21
click at [208, 19] on input "text" at bounding box center [157, 17] width 163 height 15
type input "l"
click at [222, 17] on input "text" at bounding box center [157, 17] width 163 height 15
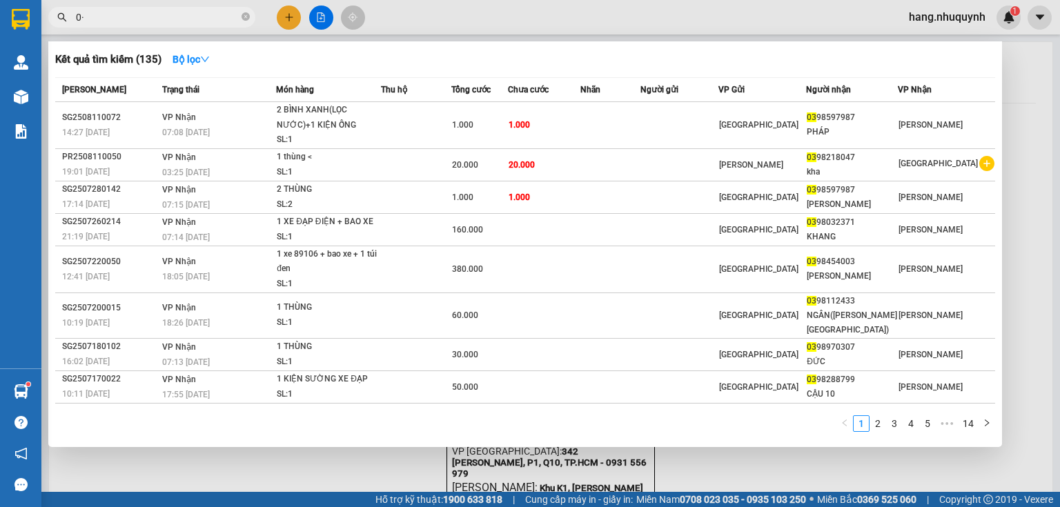
type input "0"
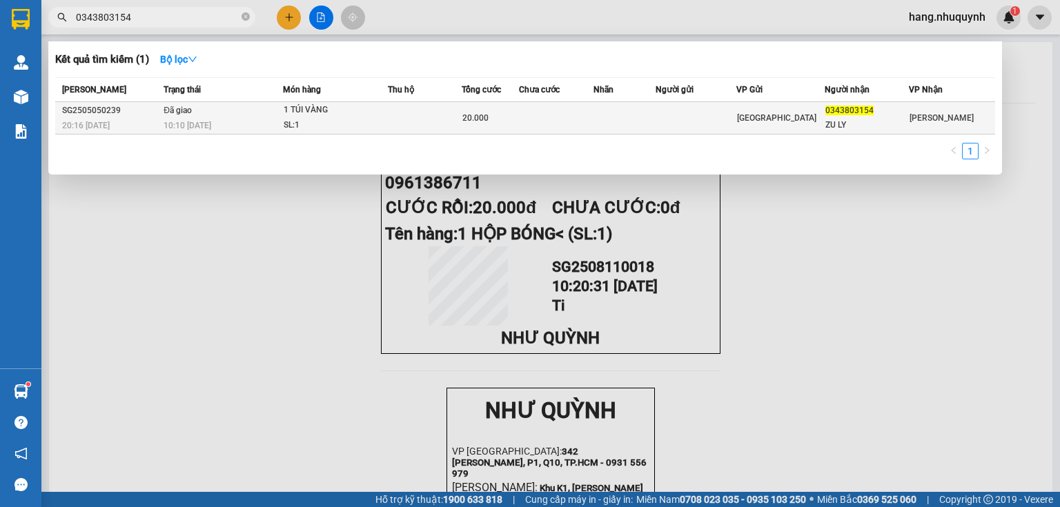
type input "0343803154"
click at [344, 116] on div "1 TÚI VÀNG" at bounding box center [336, 110] width 104 height 15
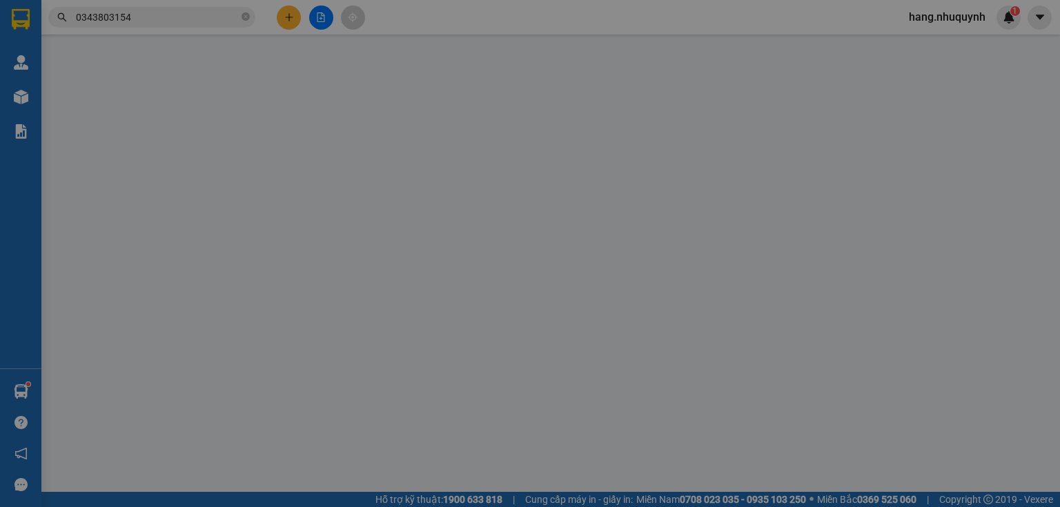
type input "0343803154"
type input "ZU LY"
type input "20.000"
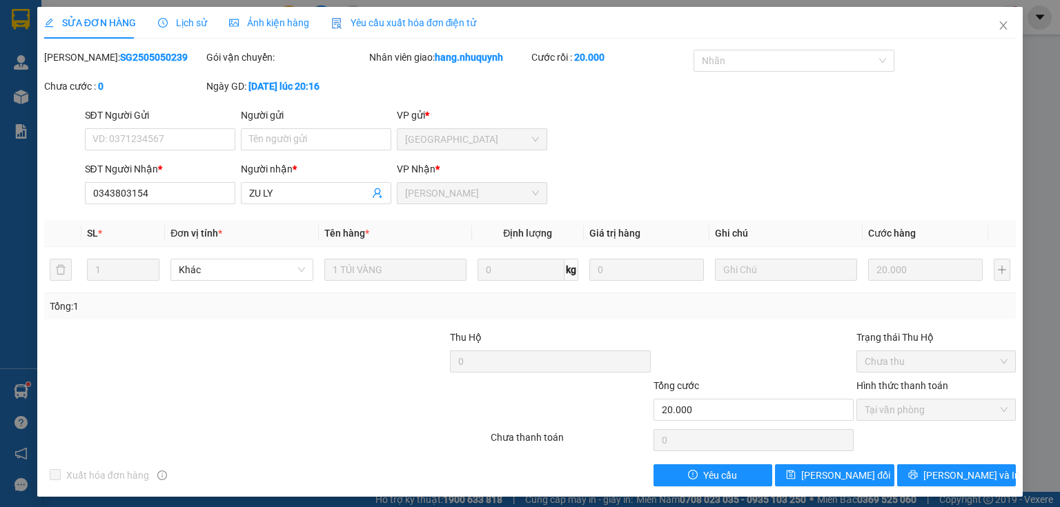
click at [187, 28] on span "Lịch sử" at bounding box center [182, 22] width 49 height 11
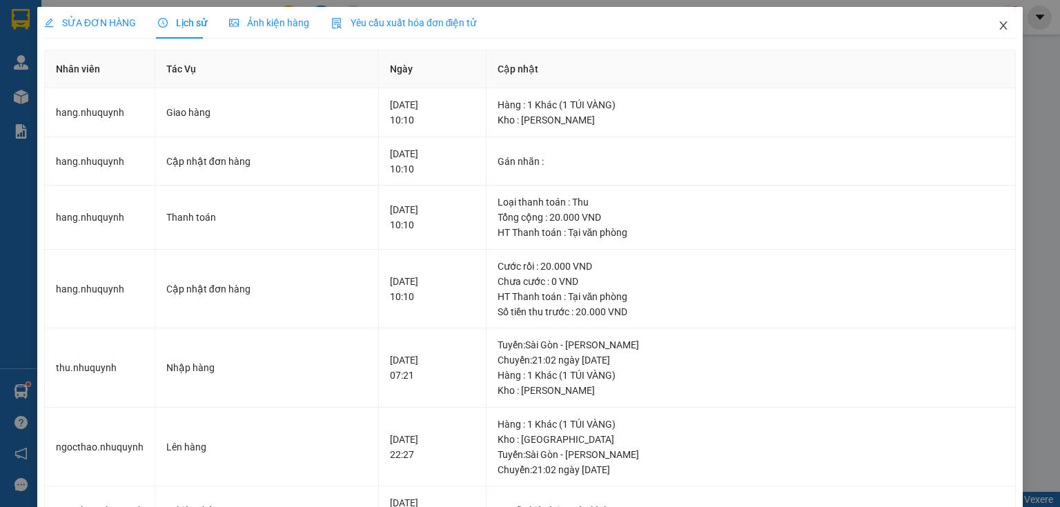
click at [998, 27] on icon "close" at bounding box center [1003, 25] width 11 height 11
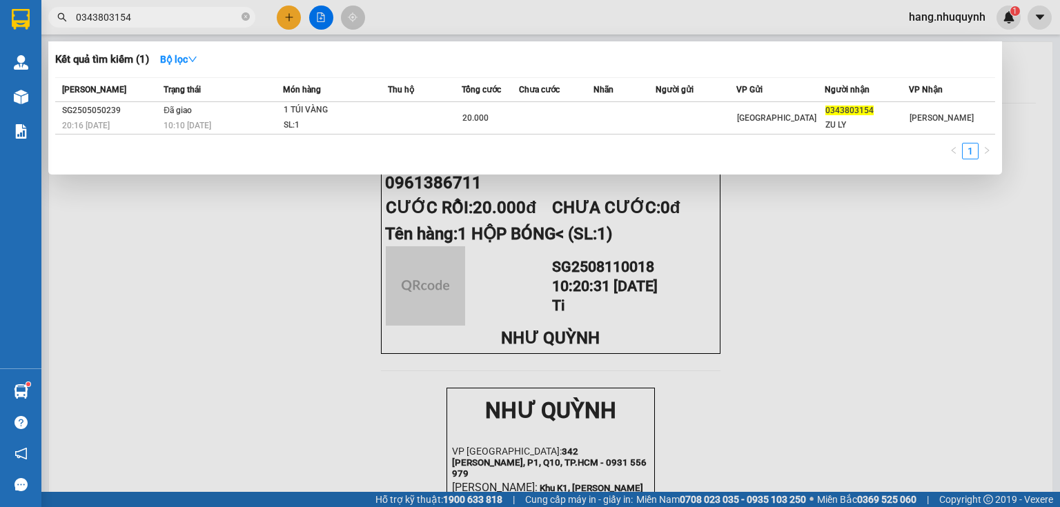
click at [179, 17] on input "0343803154" at bounding box center [157, 17] width 163 height 15
click at [286, 14] on div at bounding box center [530, 253] width 1060 height 507
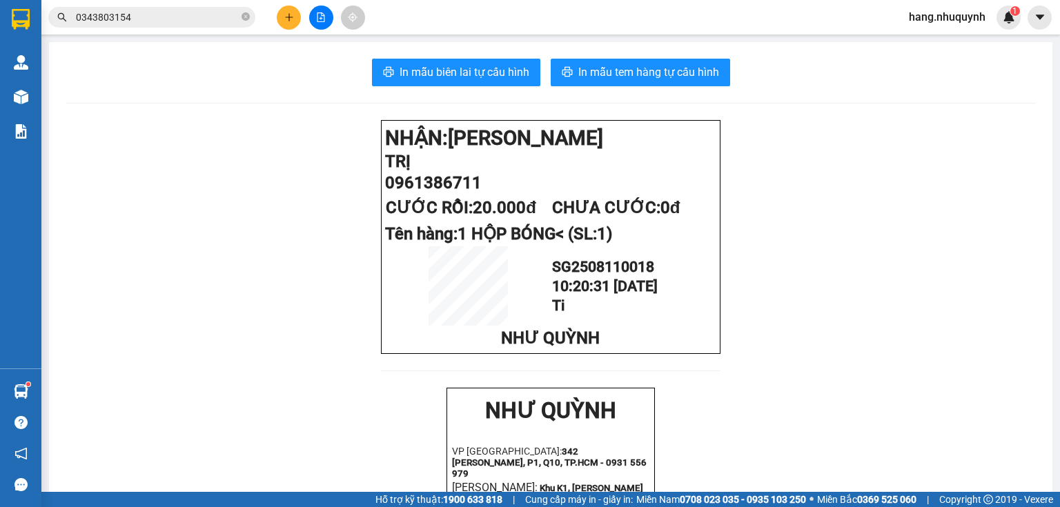
click at [288, 21] on icon "plus" at bounding box center [289, 17] width 10 height 10
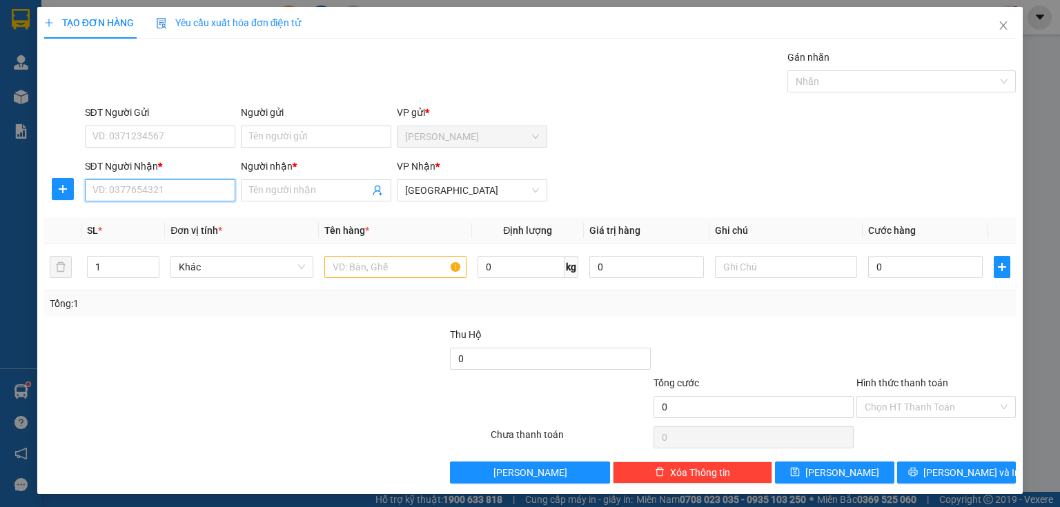
click at [153, 191] on input "SĐT Người Nhận *" at bounding box center [160, 190] width 150 height 22
type input "0906382148"
click at [335, 186] on input "Người nhận *" at bounding box center [309, 190] width 120 height 15
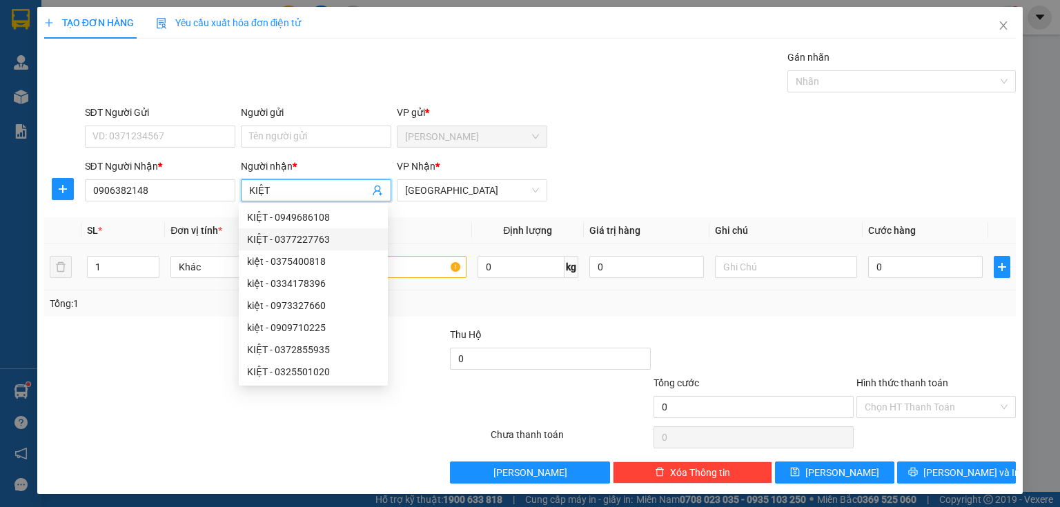
type input "KIỆT"
click at [414, 270] on input "text" at bounding box center [395, 267] width 142 height 22
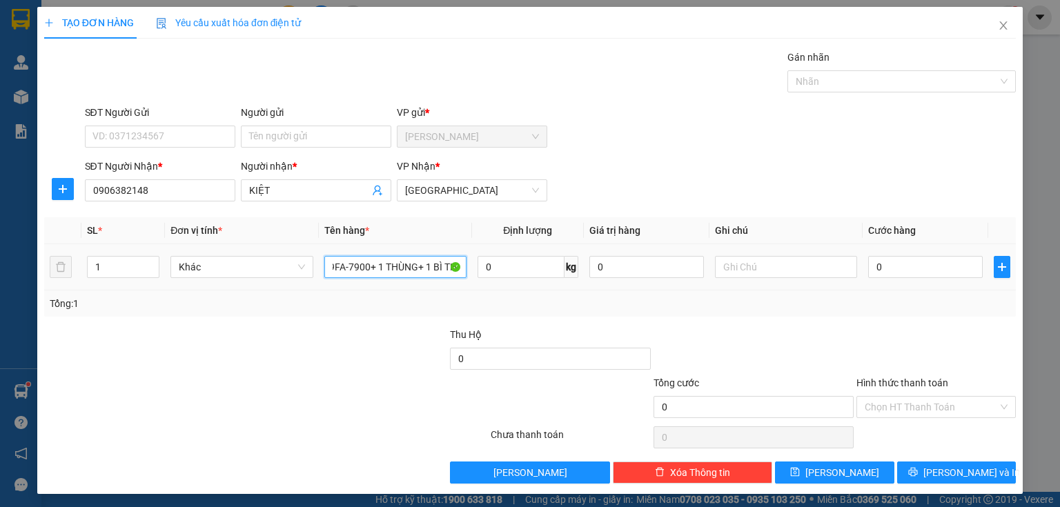
scroll to position [0, 37]
type input "1 XE 79FA-7900+ 1 THÙNG+ 1 BÌ THƯ"
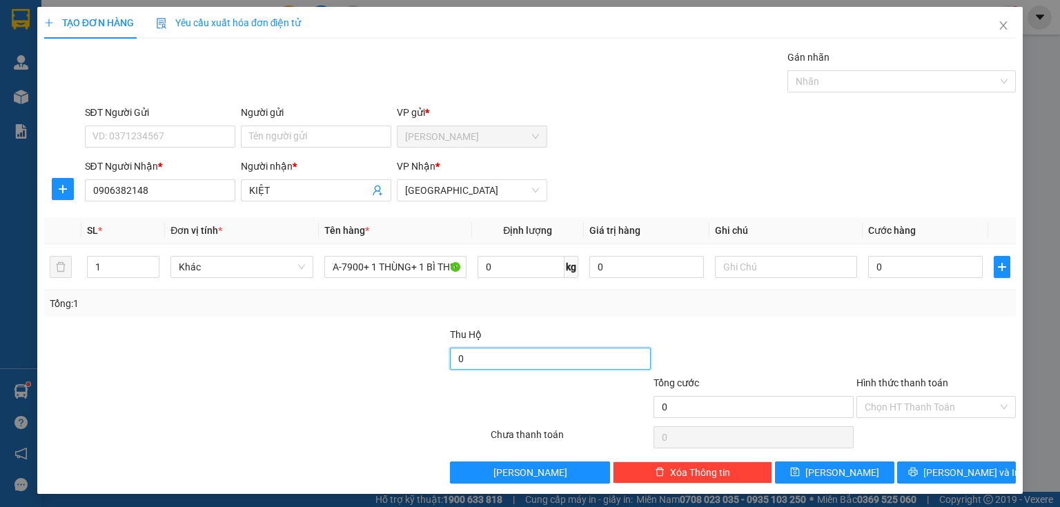
click at [503, 356] on input "0" at bounding box center [550, 359] width 200 height 22
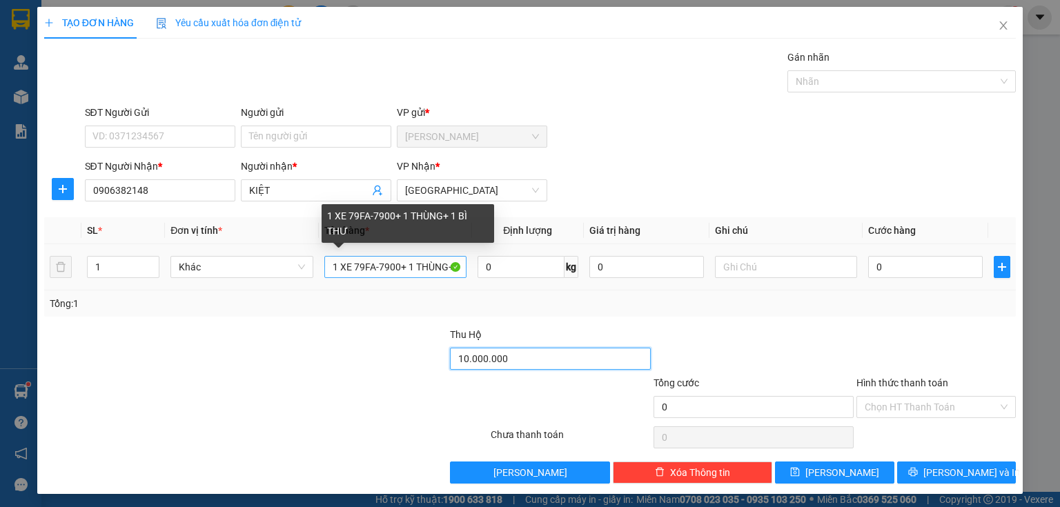
type input "10.000.000"
click at [439, 262] on input "1 XE 79FA-7900+ 1 THÙNG+ 1 BÌ THƯ" at bounding box center [395, 267] width 142 height 22
click at [420, 266] on input "1 XE 79FA-7900+ 1 THÙNG+ 1 BÌ THƯ" at bounding box center [395, 267] width 142 height 22
click at [439, 264] on input "1 XE 79FA-7900+ 1 THÙNG+ 1 BÌ THƯ" at bounding box center [395, 267] width 142 height 22
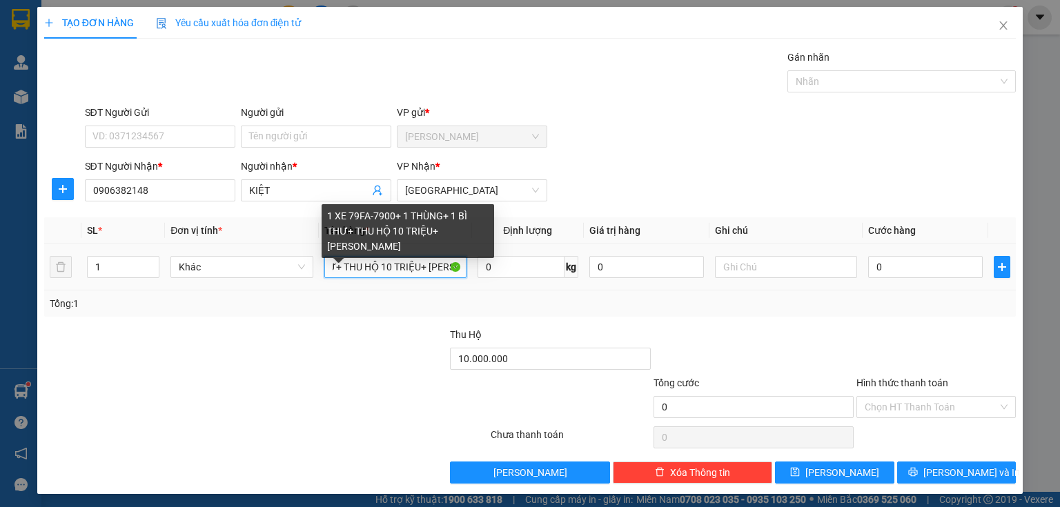
scroll to position [0, 164]
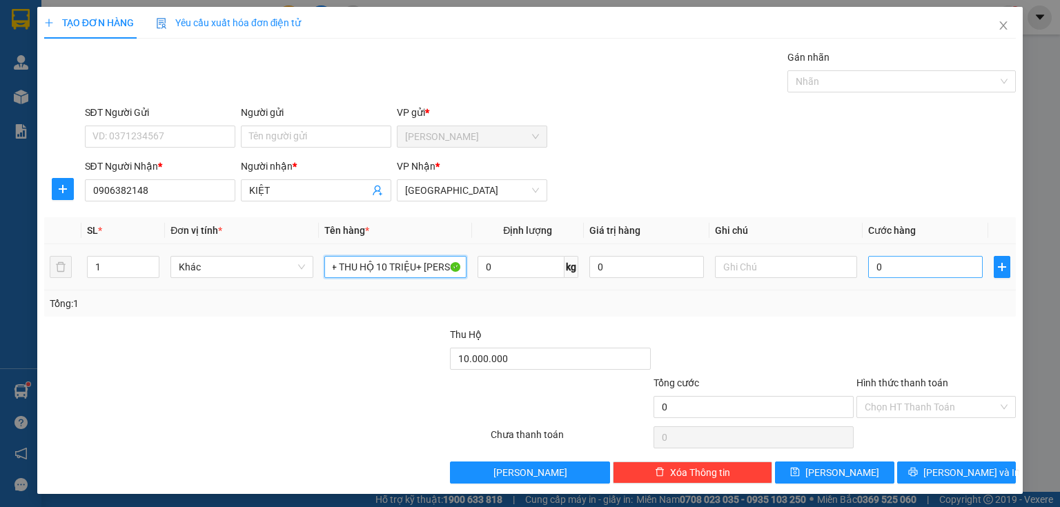
type input "1 XE 79FA-7900+ 1 THÙNG+ 1 BÌ THƯ+ THU HỘ 10 TRIỆU+ BAO XE"
click at [885, 268] on input "0" at bounding box center [925, 267] width 115 height 22
type input "2"
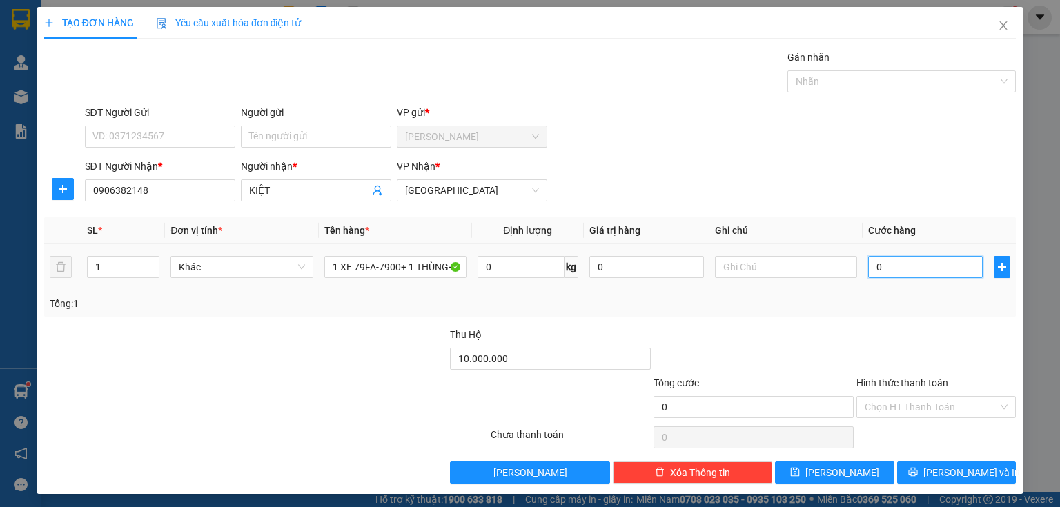
type input "2"
type input "28"
type input "280"
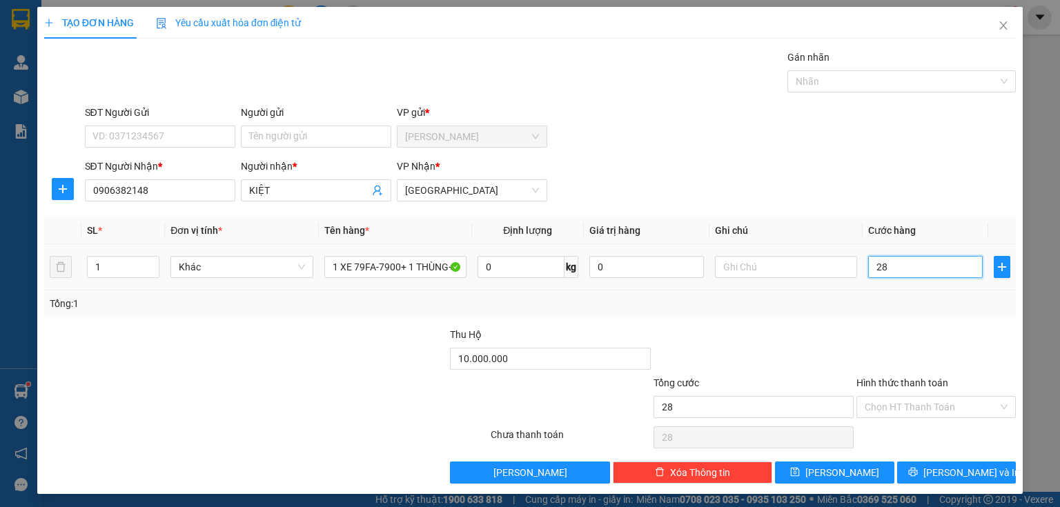
type input "280"
type input "2.800"
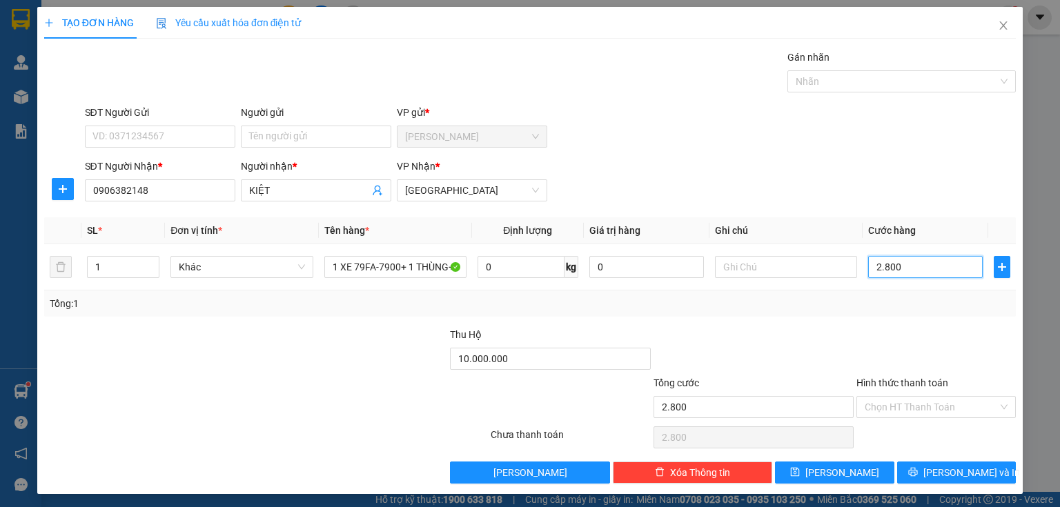
type input "28.000"
type input "280.000"
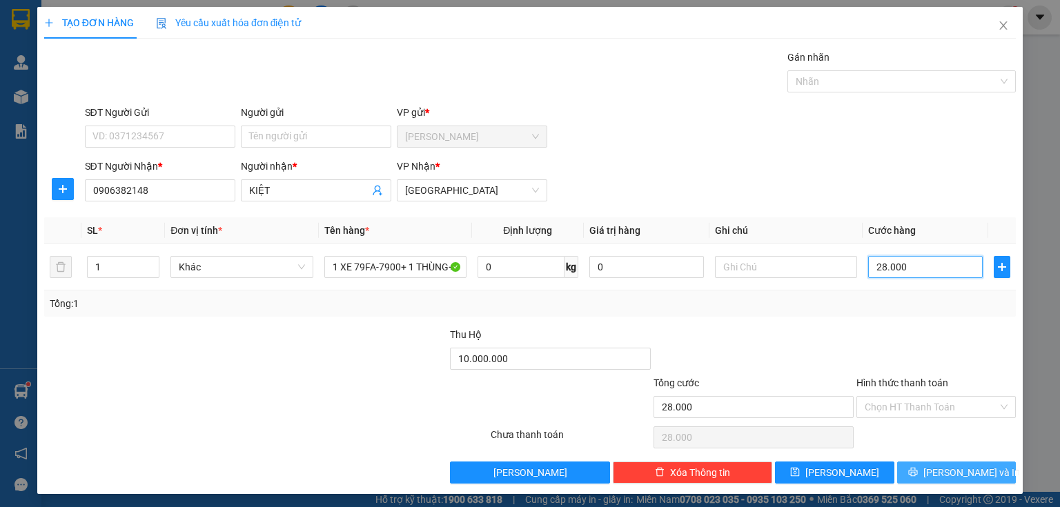
type input "280.000"
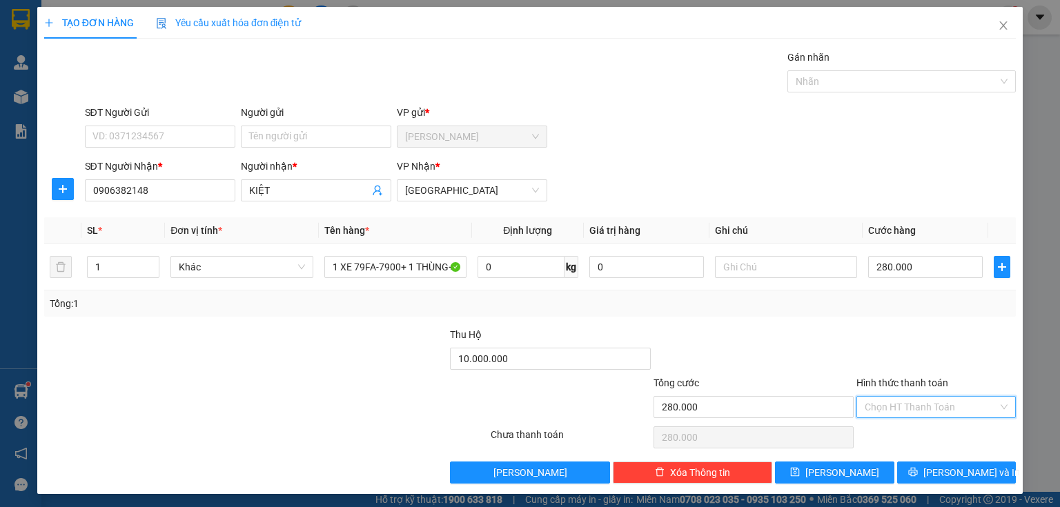
click at [914, 414] on input "Hình thức thanh toán" at bounding box center [931, 407] width 133 height 21
click at [914, 437] on div "Tại văn phòng" at bounding box center [929, 433] width 142 height 15
type input "0"
click at [939, 467] on span "[PERSON_NAME] và In" at bounding box center [971, 472] width 97 height 15
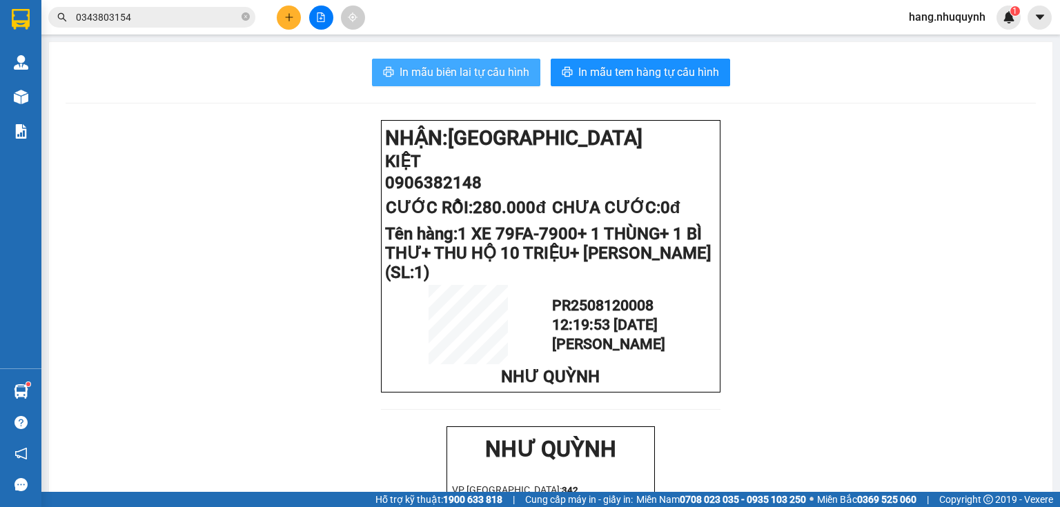
click at [490, 77] on span "In mẫu biên lai tự cấu hình" at bounding box center [465, 71] width 130 height 17
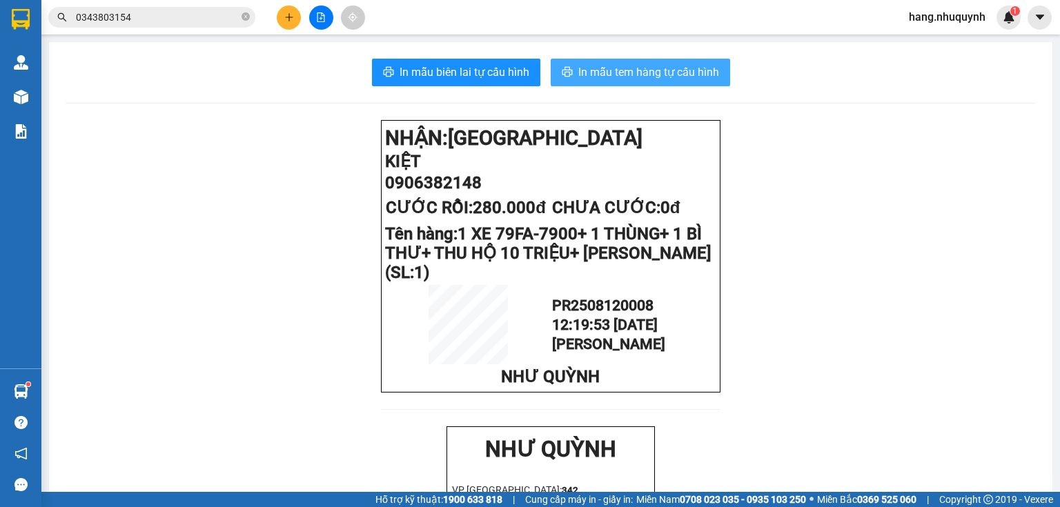
click at [648, 72] on span "In mẫu tem hàng tự cấu hình" at bounding box center [648, 71] width 141 height 17
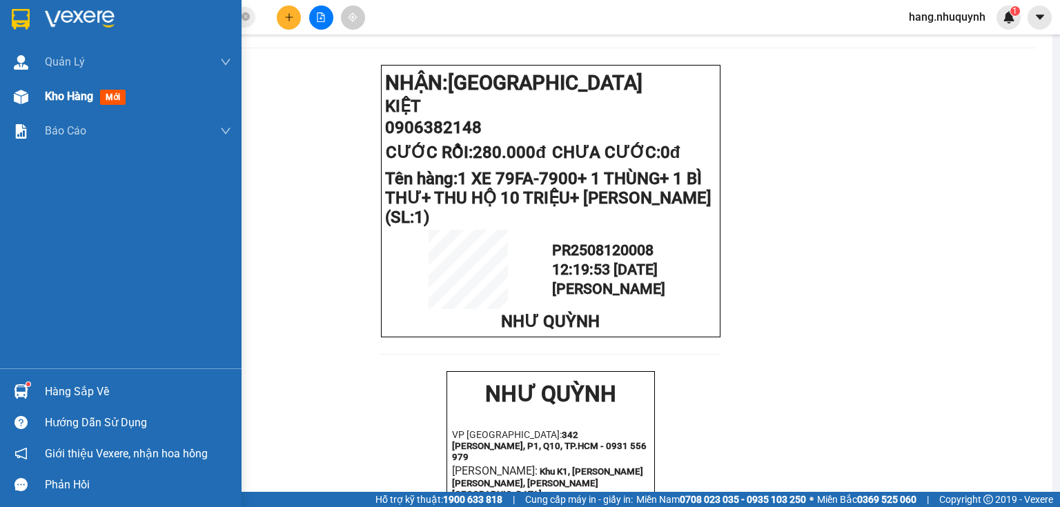
click at [75, 101] on span "Kho hàng" at bounding box center [69, 96] width 48 height 13
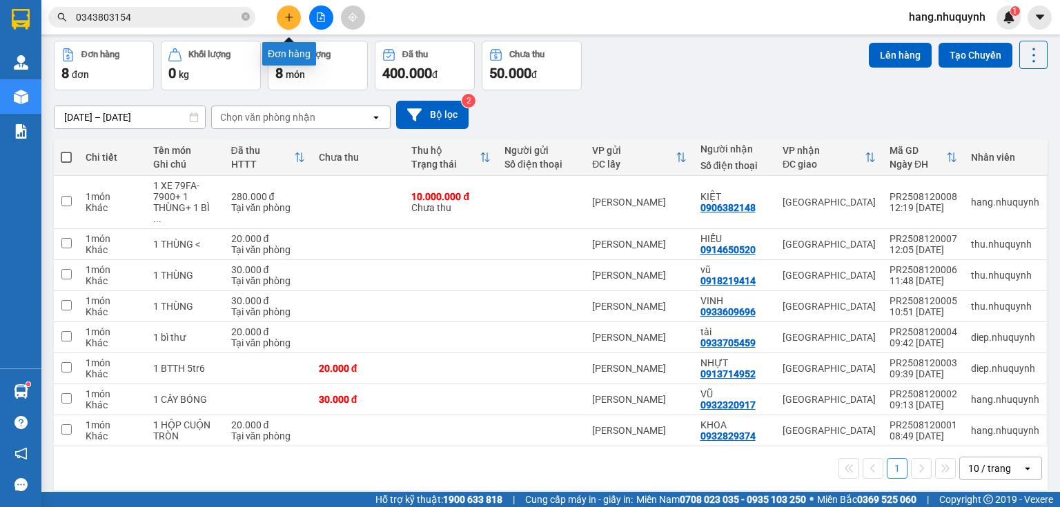
click at [288, 19] on icon "plus" at bounding box center [289, 17] width 10 height 10
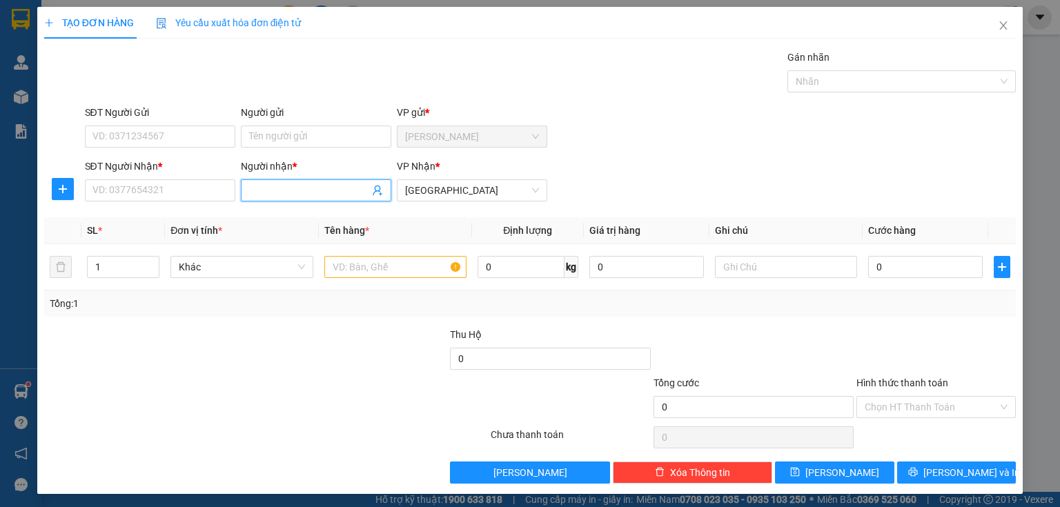
click at [271, 188] on input "Người nhận *" at bounding box center [309, 190] width 120 height 15
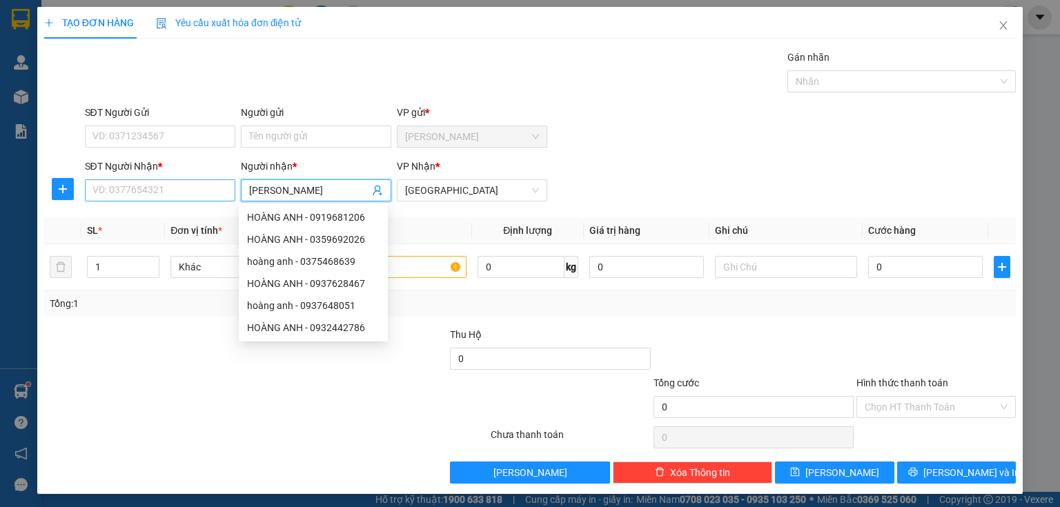
type input "HOÀNG ANH"
click at [182, 193] on input "SĐT Người Nhận *" at bounding box center [160, 190] width 150 height 22
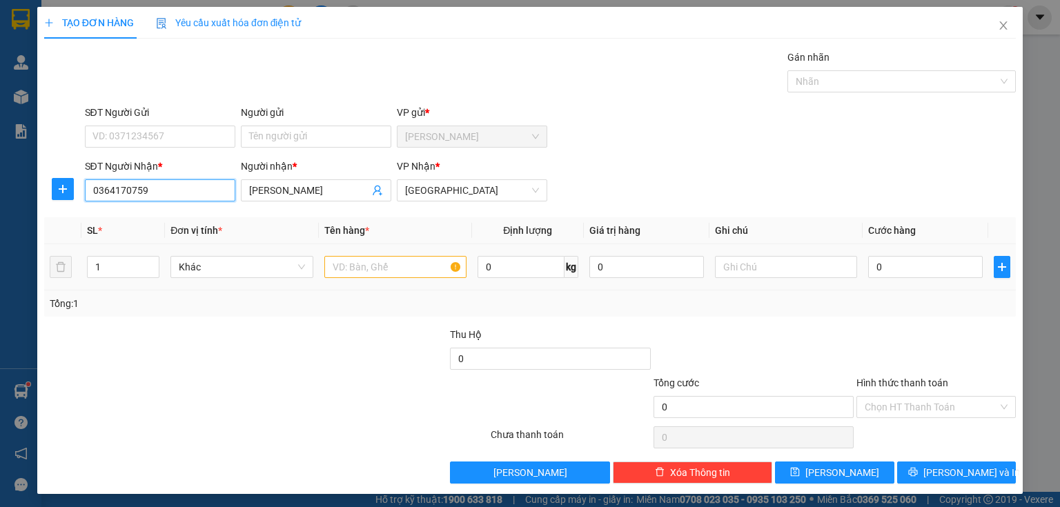
type input "0364170759"
click at [379, 270] on input "text" at bounding box center [395, 267] width 142 height 22
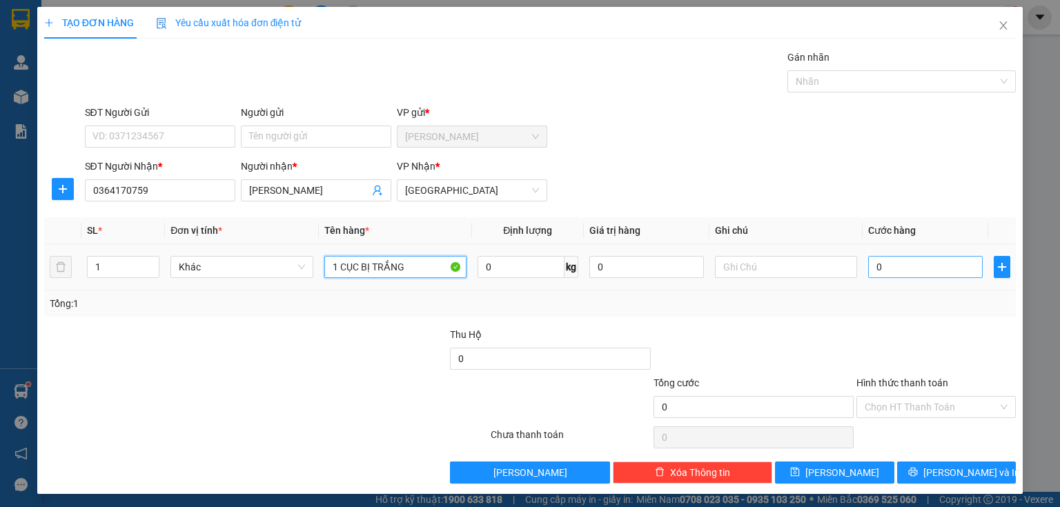
type input "1 CỤC BỊ TRẮNG"
click at [902, 266] on input "0" at bounding box center [925, 267] width 115 height 22
type input "2"
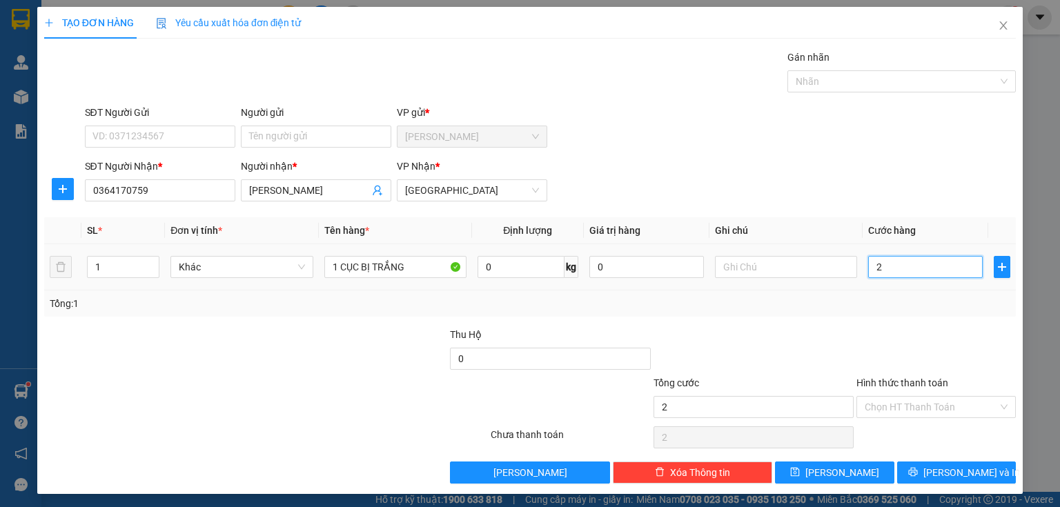
type input "20"
type input "200"
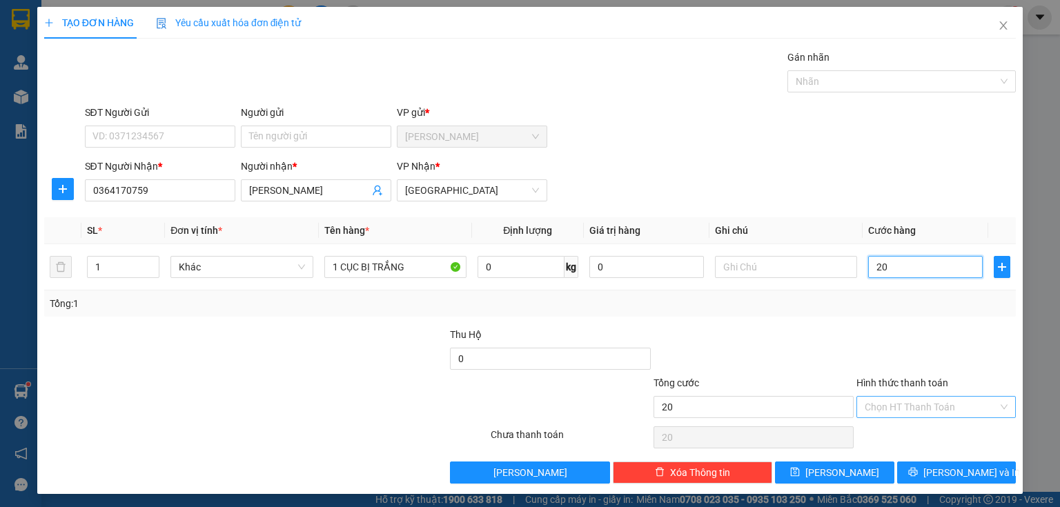
type input "200"
type input "2.000"
type input "20.000"
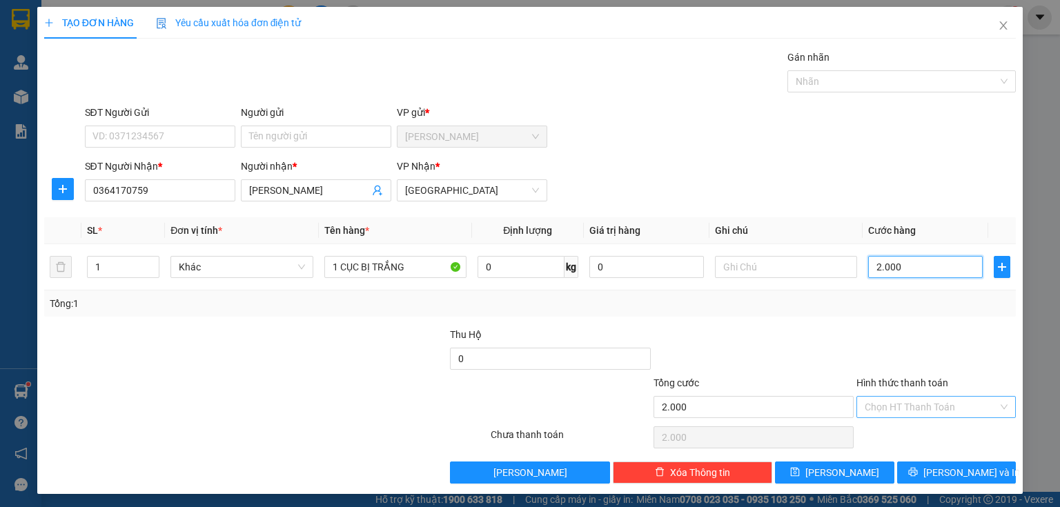
type input "20.000"
click at [913, 402] on input "Hình thức thanh toán" at bounding box center [931, 407] width 133 height 21
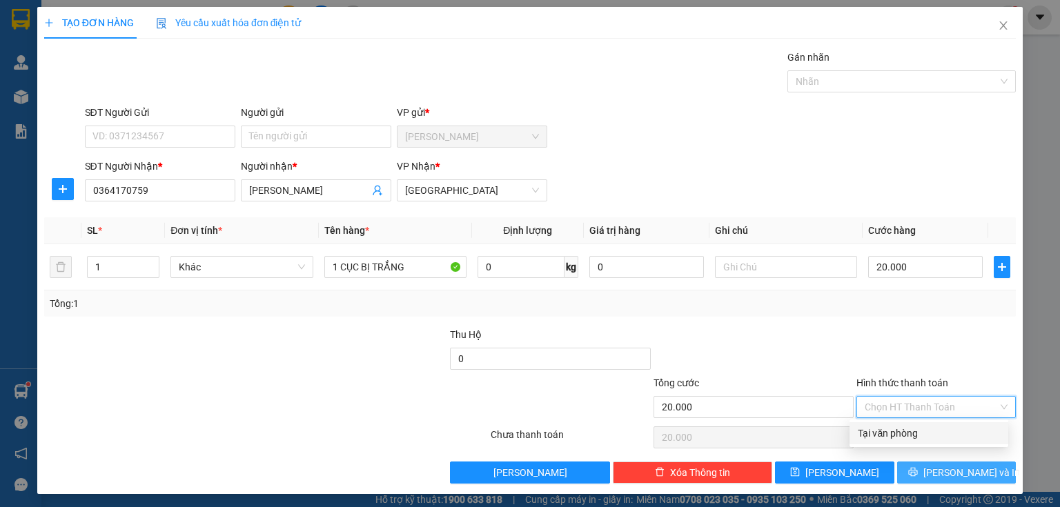
drag, startPoint x: 898, startPoint y: 431, endPoint x: 921, endPoint y: 476, distance: 50.3
click at [898, 433] on div "Tại văn phòng" at bounding box center [929, 433] width 142 height 15
type input "0"
click at [917, 468] on icon "printer" at bounding box center [912, 472] width 9 height 9
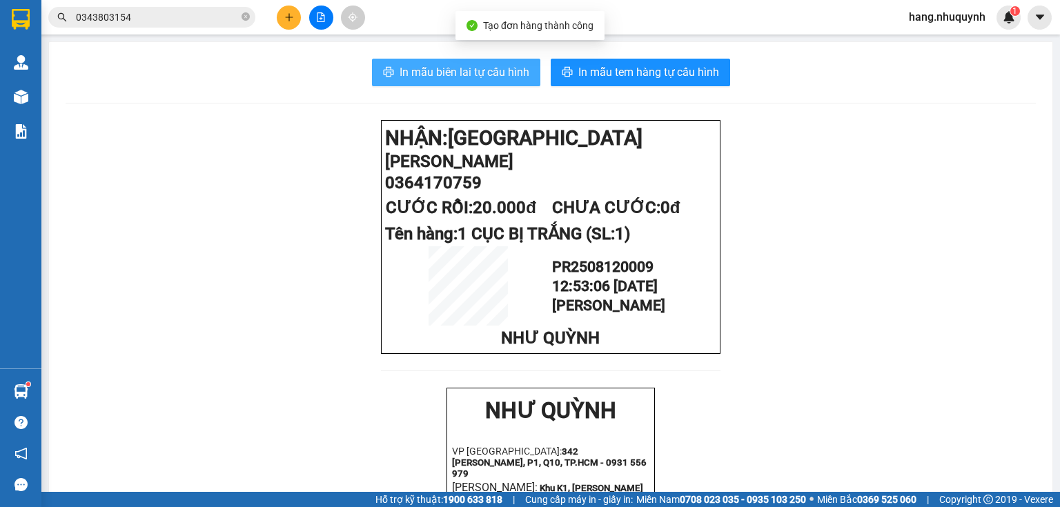
click at [464, 75] on span "In mẫu biên lai tự cấu hình" at bounding box center [465, 71] width 130 height 17
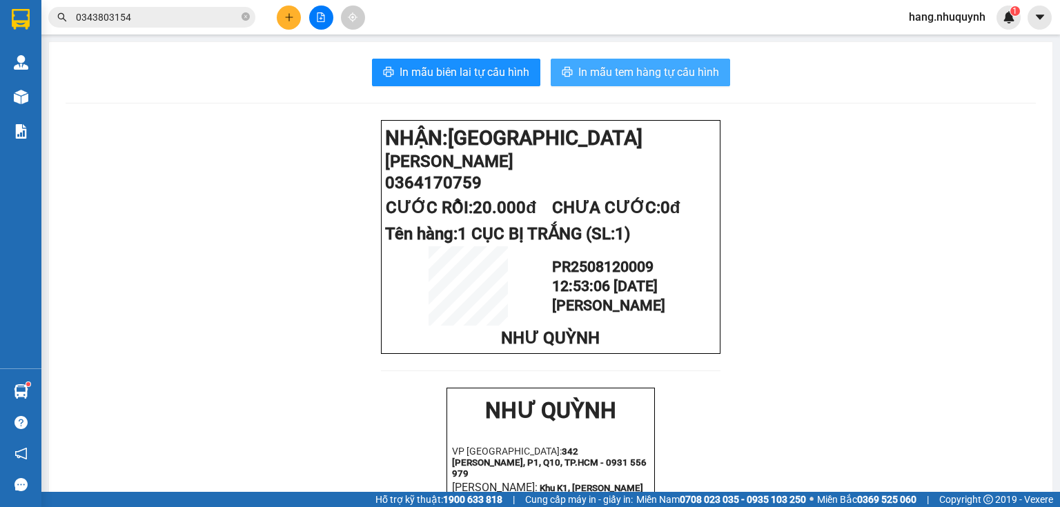
click at [682, 69] on span "In mẫu tem hàng tự cấu hình" at bounding box center [648, 71] width 141 height 17
click at [195, 15] on input "0343803154" at bounding box center [157, 17] width 163 height 15
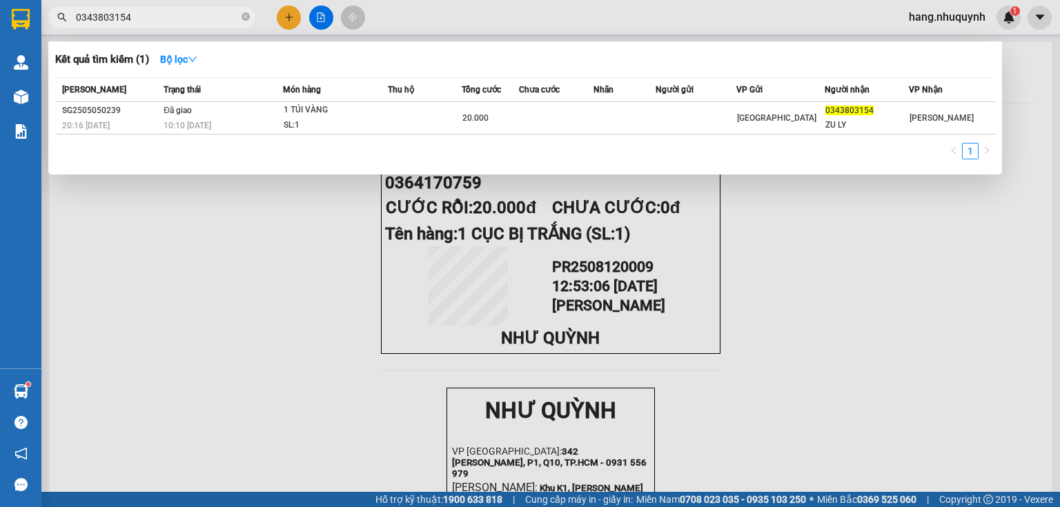
click at [195, 15] on input "0343803154" at bounding box center [157, 17] width 163 height 15
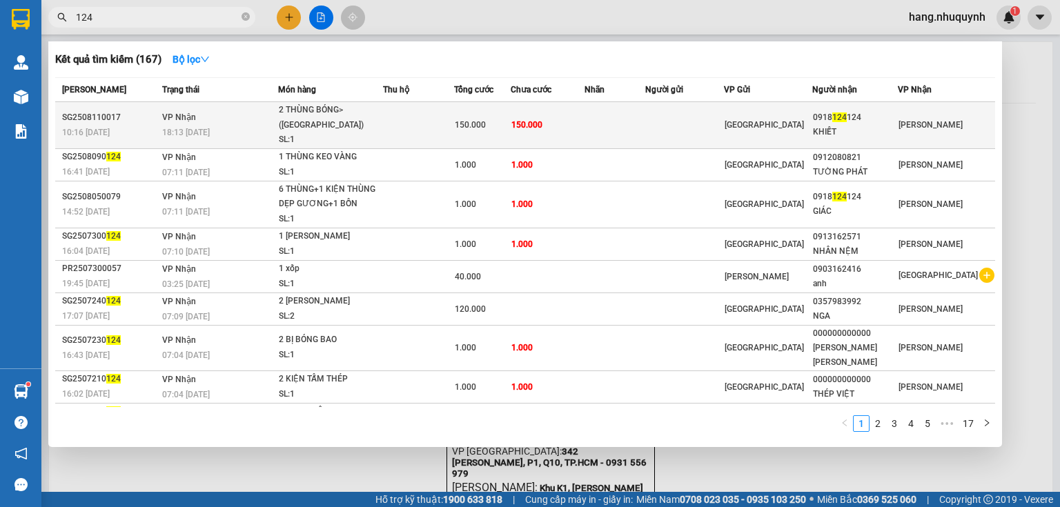
type input "124"
click at [639, 121] on td at bounding box center [614, 125] width 61 height 47
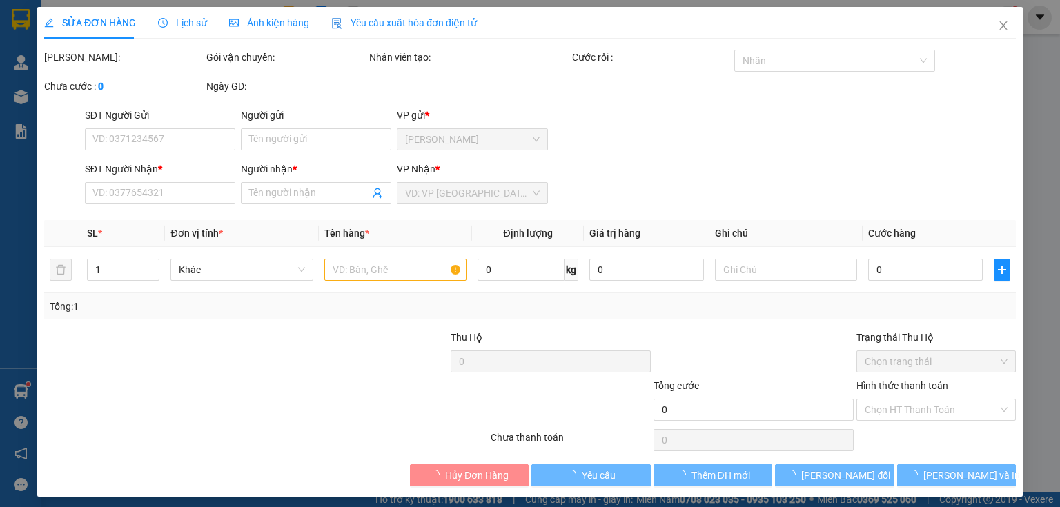
type input "0918124124"
type input "KHIẾT"
type input "150.000"
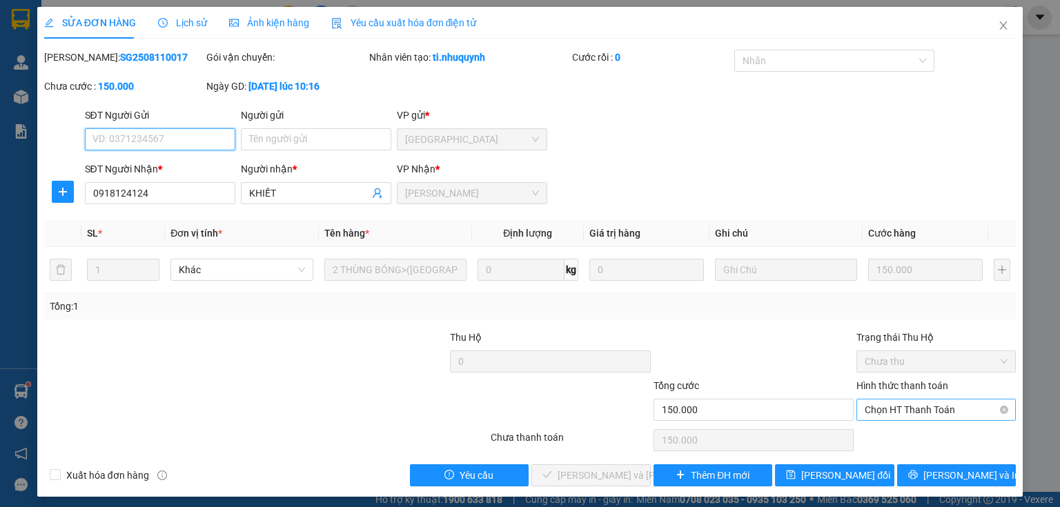
drag, startPoint x: 905, startPoint y: 409, endPoint x: 905, endPoint y: 421, distance: 12.4
click at [905, 411] on span "Chọn HT Thanh Toán" at bounding box center [936, 410] width 143 height 21
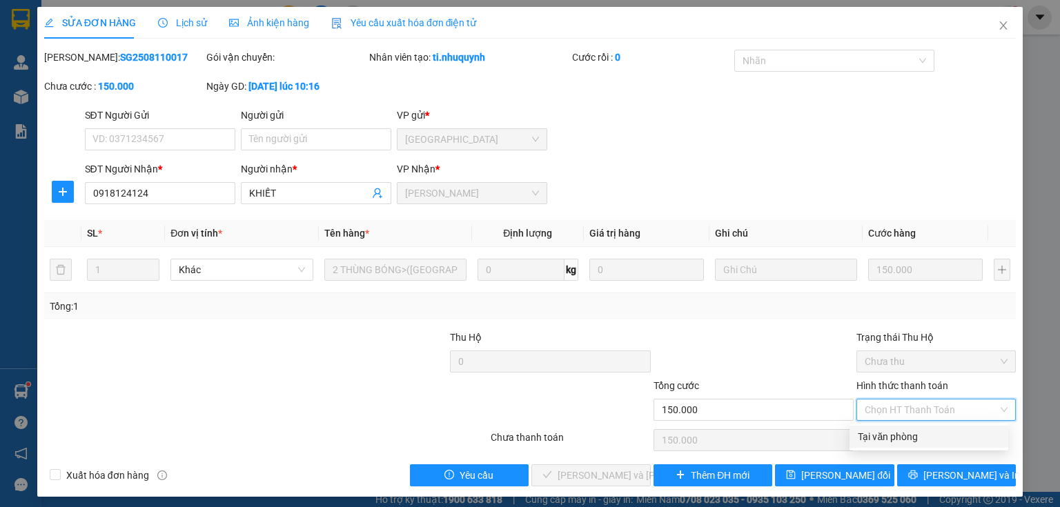
click at [886, 440] on div "Tại văn phòng" at bounding box center [929, 436] width 142 height 15
type input "0"
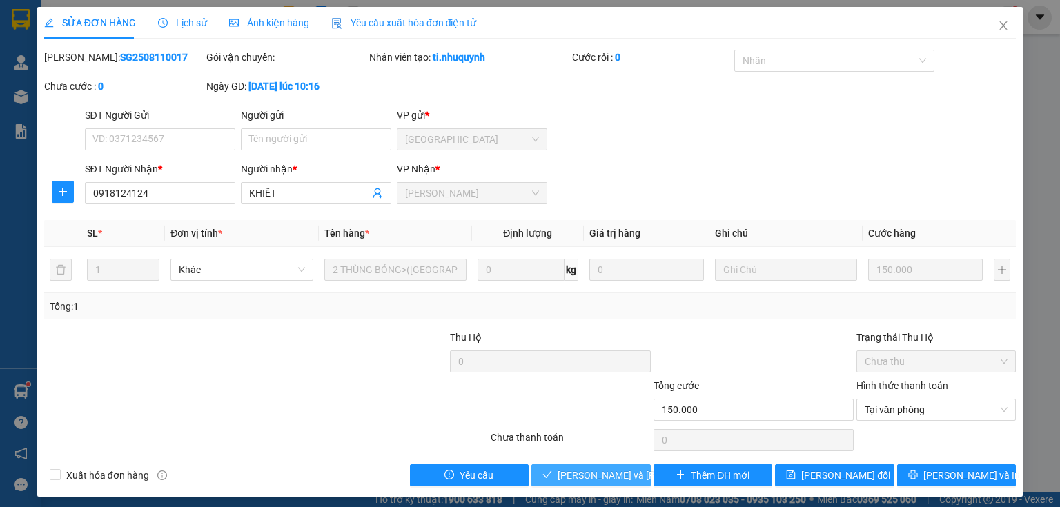
click at [589, 469] on span "[PERSON_NAME] và Giao hàng" at bounding box center [651, 475] width 186 height 15
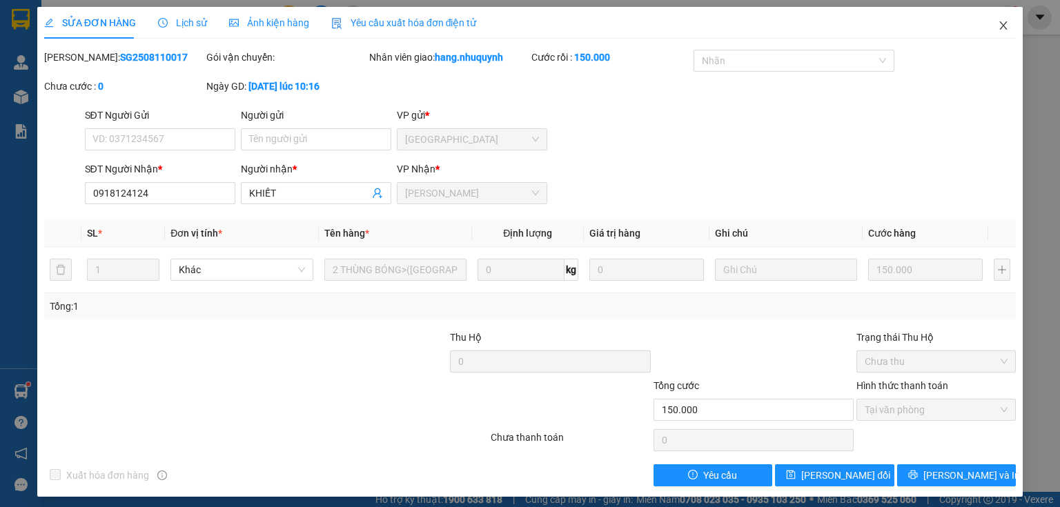
click at [1000, 24] on icon "close" at bounding box center [1004, 25] width 8 height 8
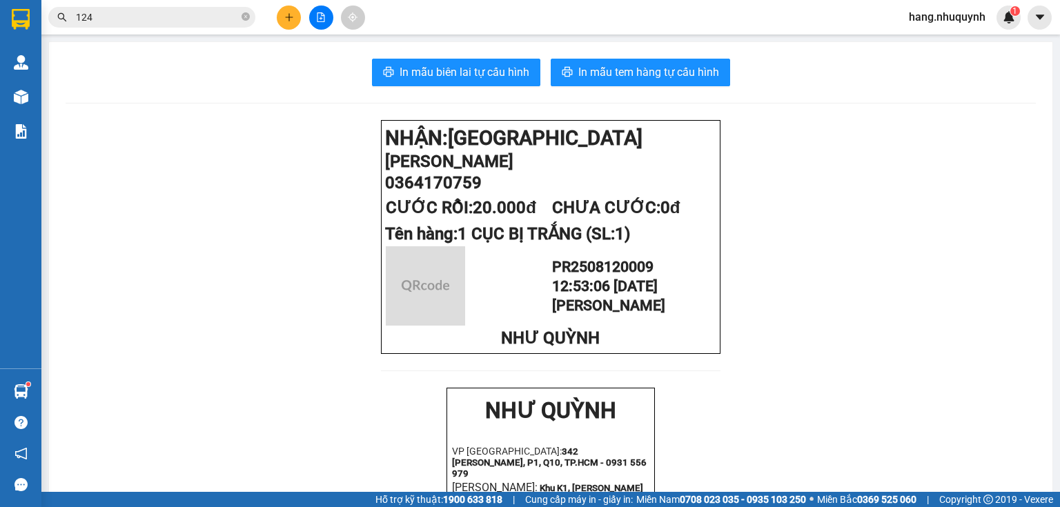
click at [147, 16] on input "124" at bounding box center [157, 17] width 163 height 15
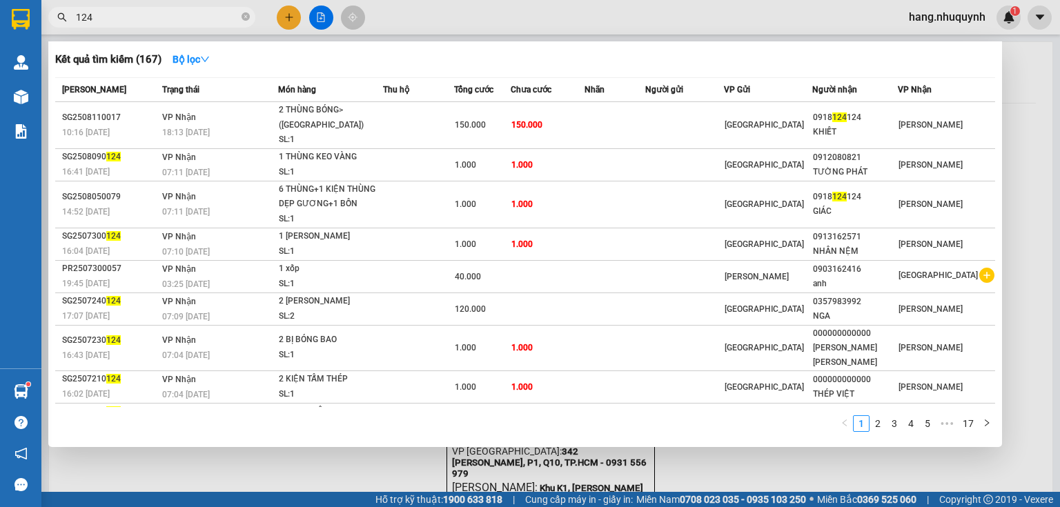
click at [147, 16] on input "124" at bounding box center [157, 17] width 163 height 15
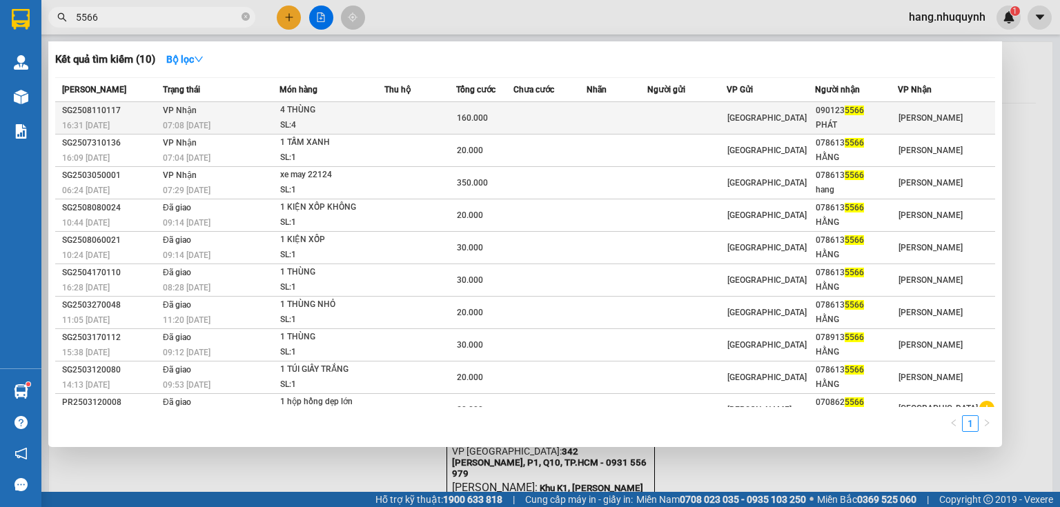
type input "5566"
click at [497, 124] on div "160.000" at bounding box center [485, 117] width 56 height 15
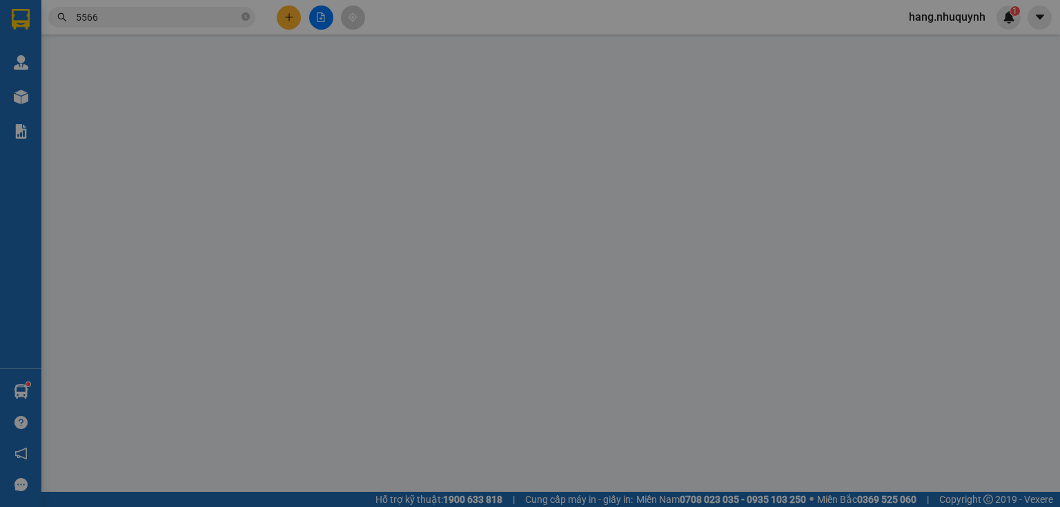
type input "0901235566"
type input "PHÁT"
type input "160.000"
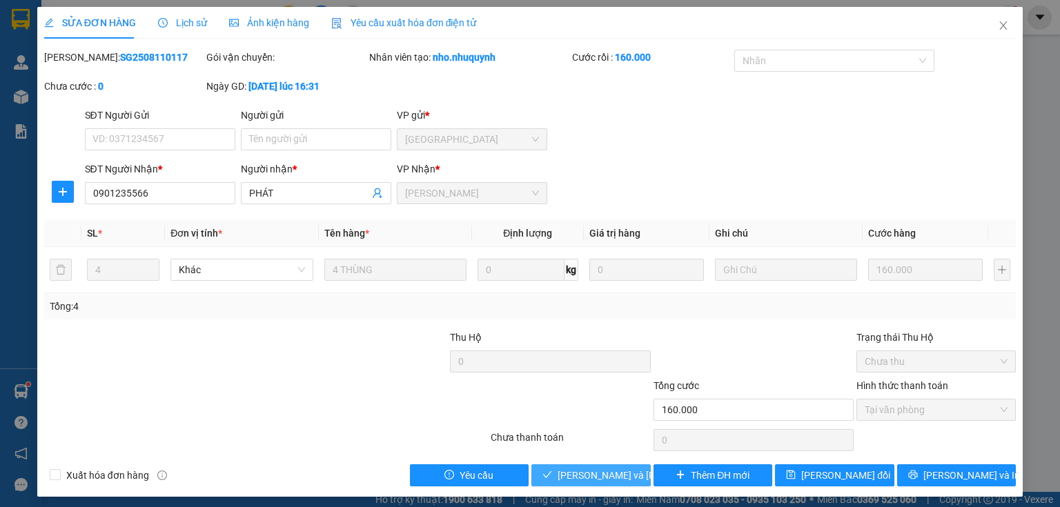
click at [601, 478] on span "[PERSON_NAME] và Giao hàng" at bounding box center [651, 475] width 186 height 15
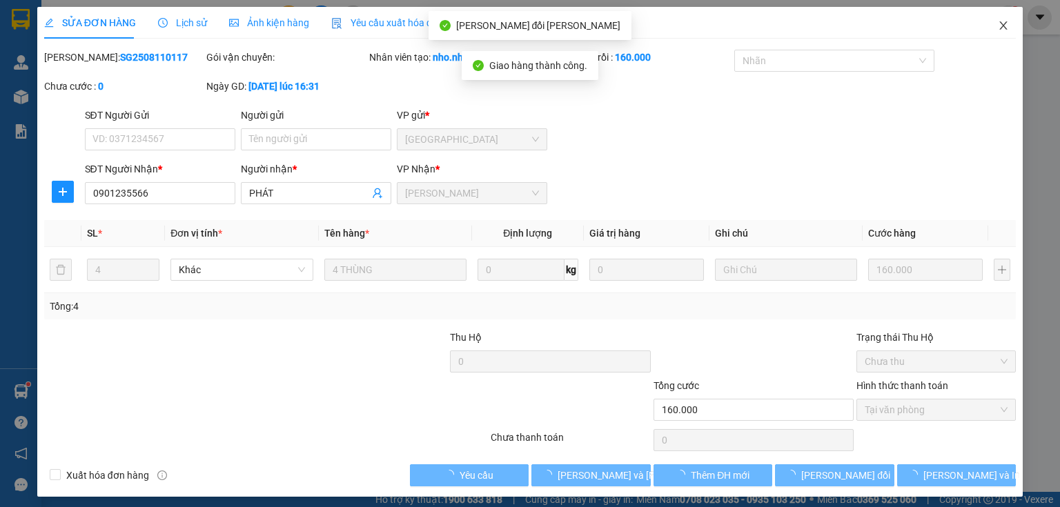
click at [998, 27] on icon "close" at bounding box center [1003, 25] width 11 height 11
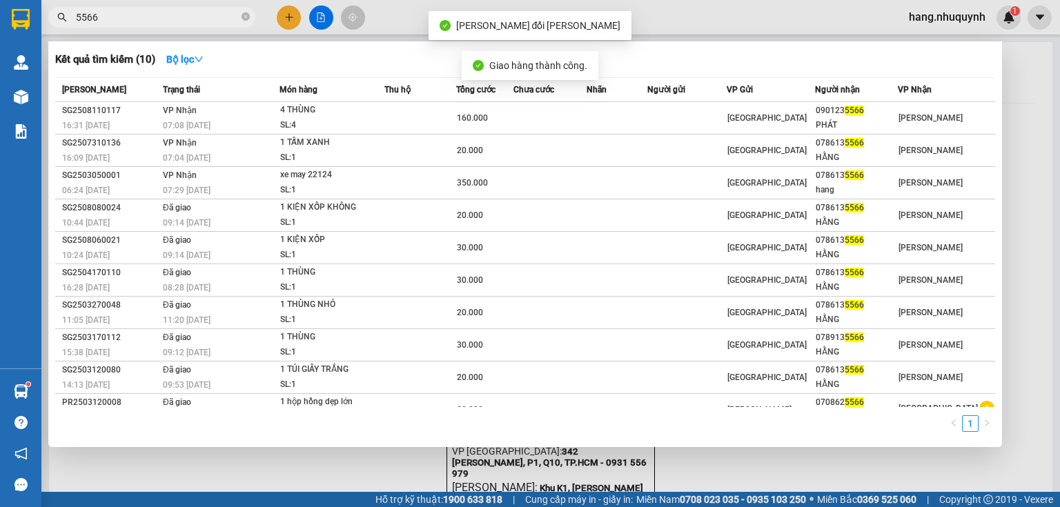
click at [202, 15] on input "5566" at bounding box center [157, 17] width 163 height 15
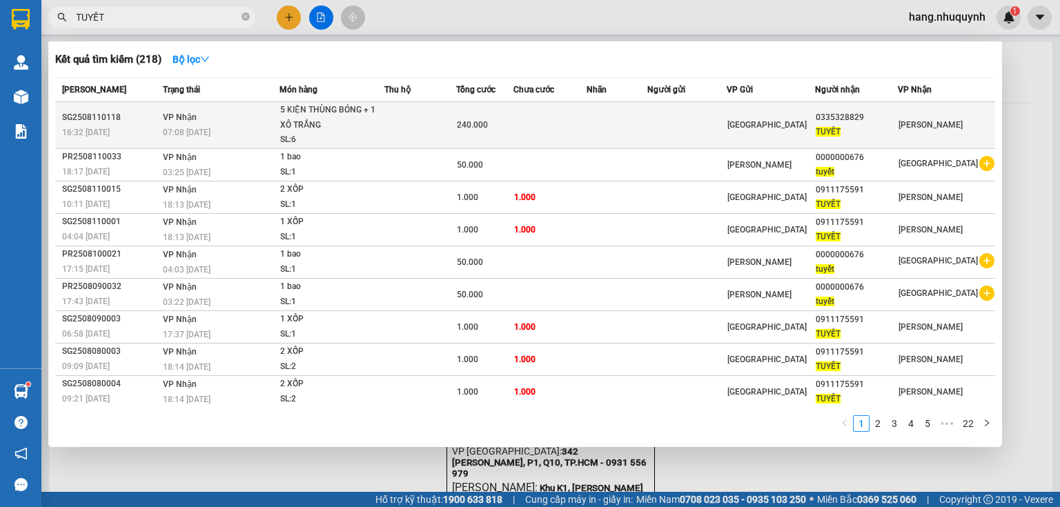
type input "TUYẾT"
click at [379, 128] on div "5 KIỆN THÙNG BÓNG + 1 XÔ TRẮNG" at bounding box center [332, 118] width 104 height 30
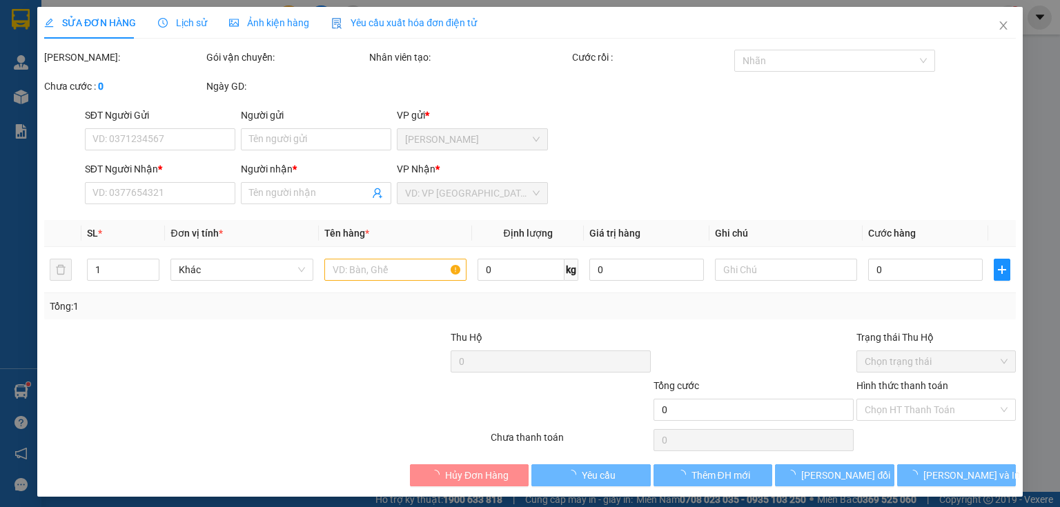
type input "0335328829"
type input "TUYẾT"
type input "240.000"
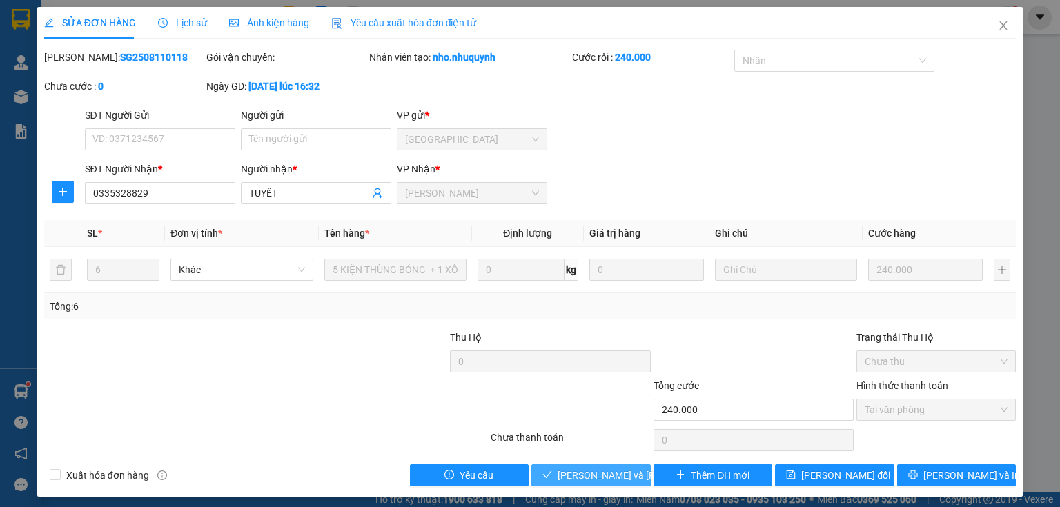
click at [585, 476] on span "[PERSON_NAME] và Giao hàng" at bounding box center [651, 475] width 186 height 15
